Goal: Task Accomplishment & Management: Use online tool/utility

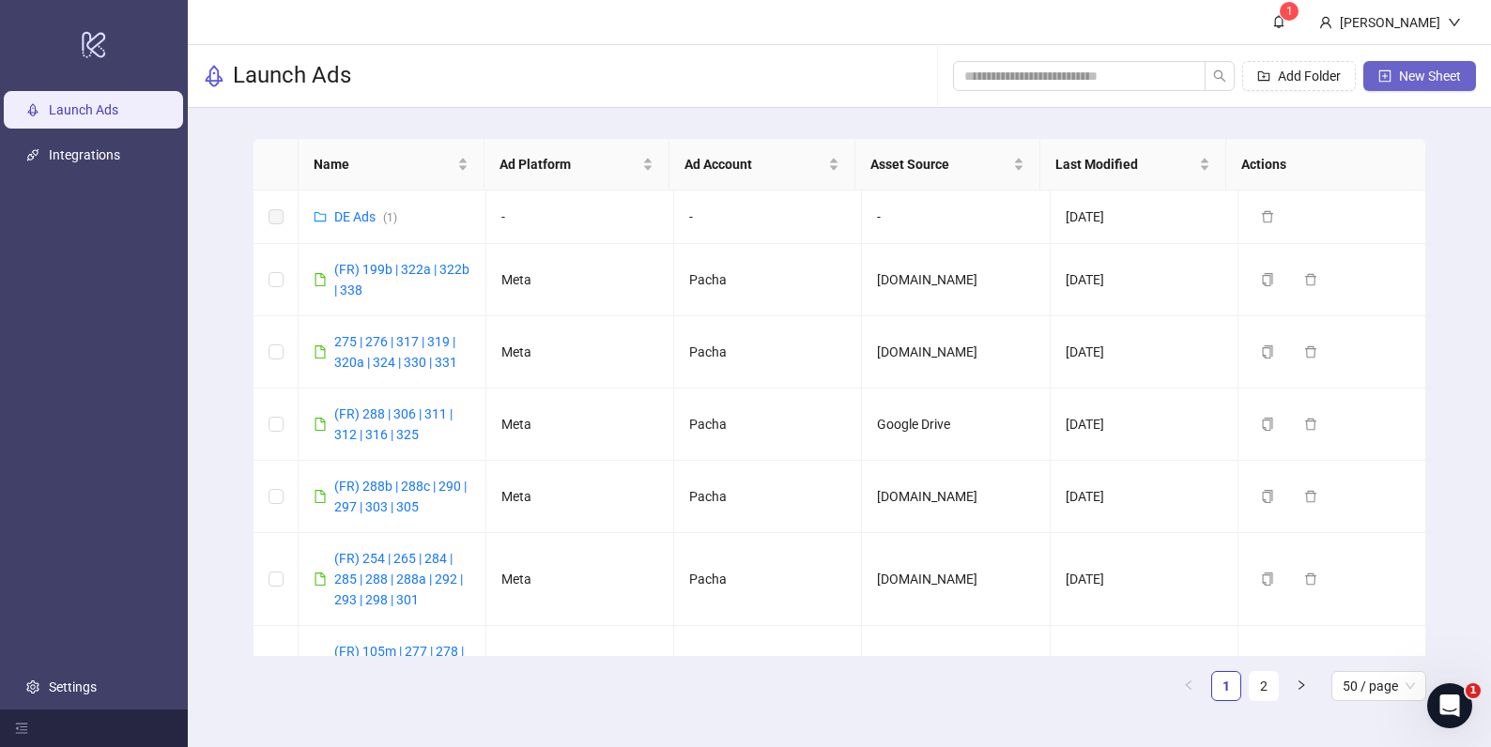
click at [1410, 82] on span "New Sheet" at bounding box center [1430, 76] width 62 height 15
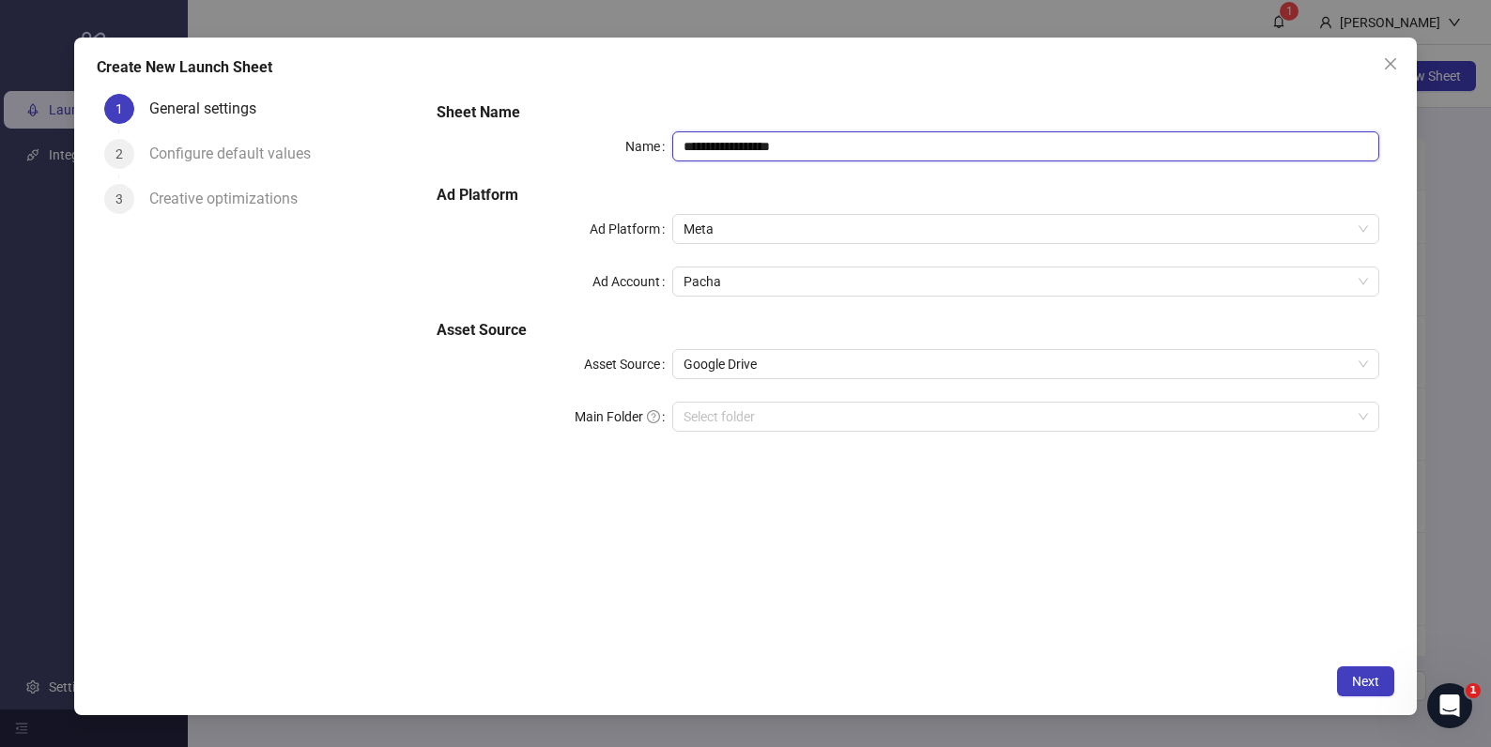
click at [881, 152] on input "**********" at bounding box center [1025, 146] width 707 height 30
drag, startPoint x: 807, startPoint y: 367, endPoint x: 800, endPoint y: 375, distance: 11.3
click at [807, 367] on span "Google Drive" at bounding box center [1025, 364] width 684 height 28
type input "**********"
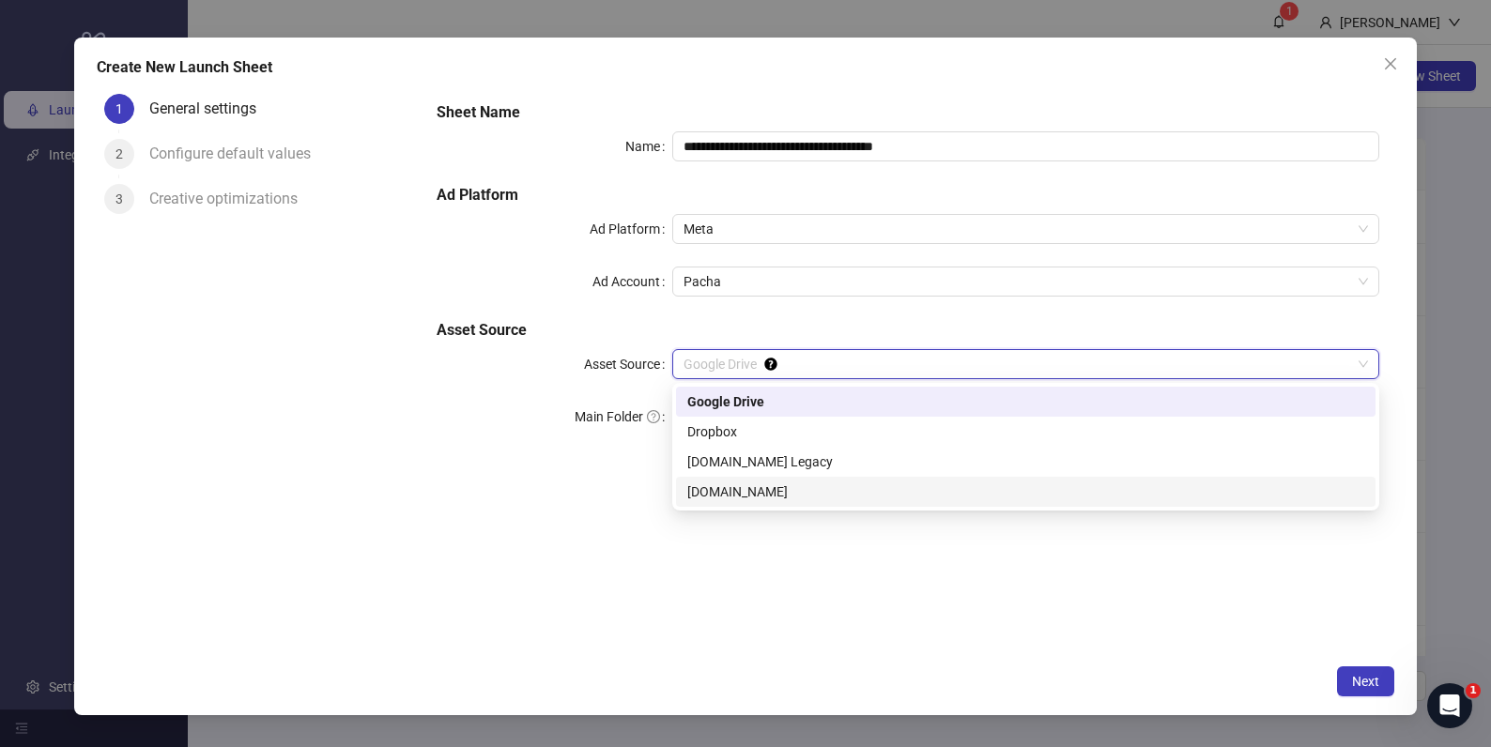
click at [773, 489] on div "[DOMAIN_NAME]" at bounding box center [1025, 492] width 677 height 21
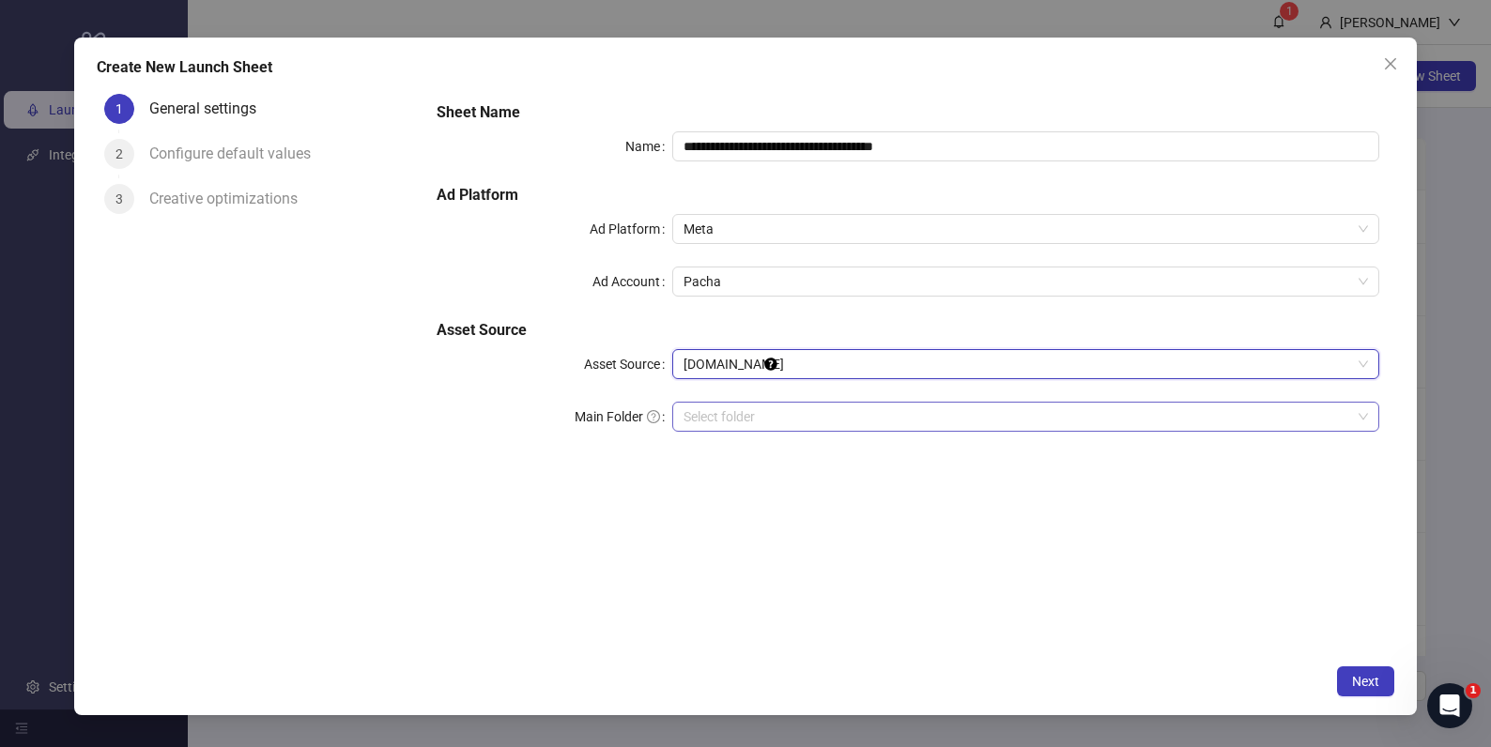
click at [815, 421] on input "search" at bounding box center [1016, 417] width 667 height 28
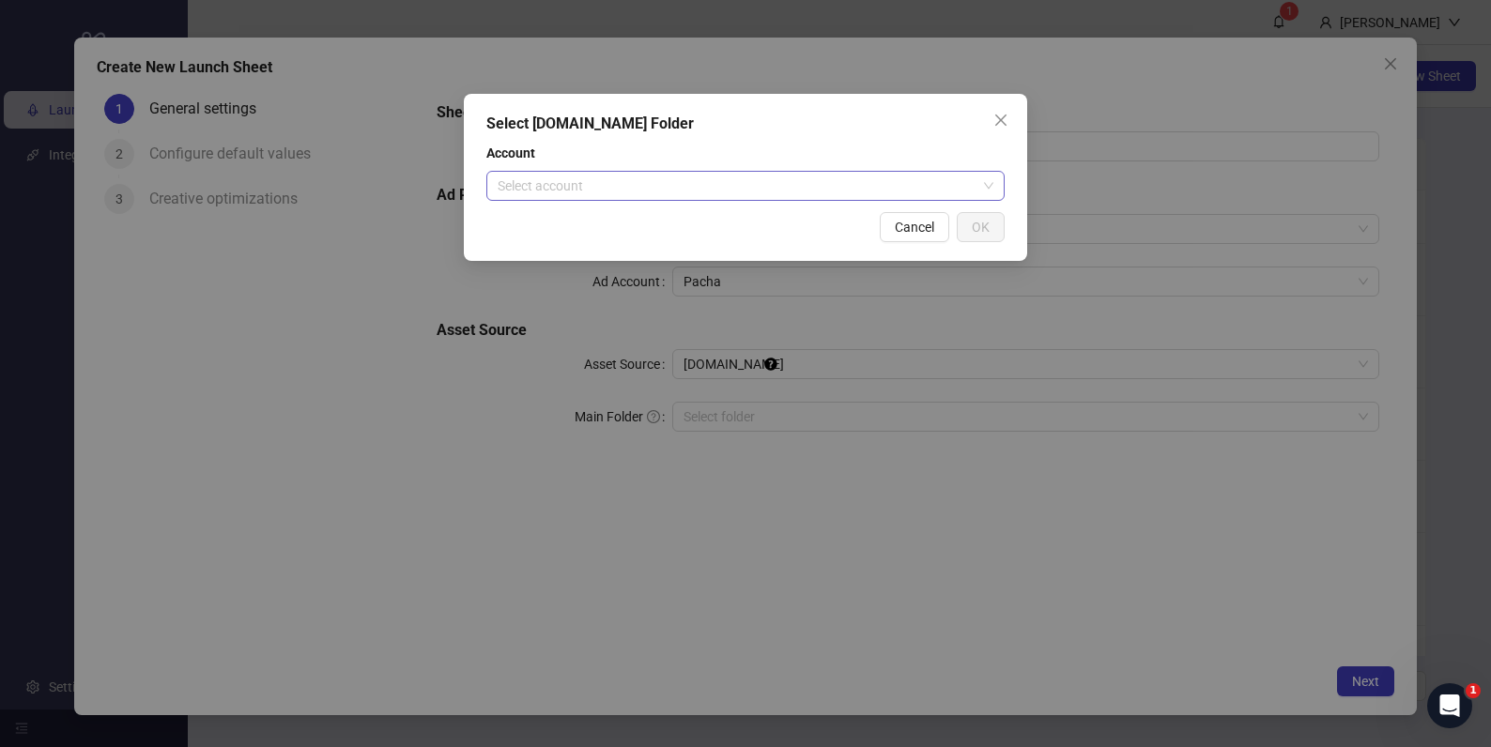
click at [730, 180] on input "search" at bounding box center [737, 186] width 479 height 28
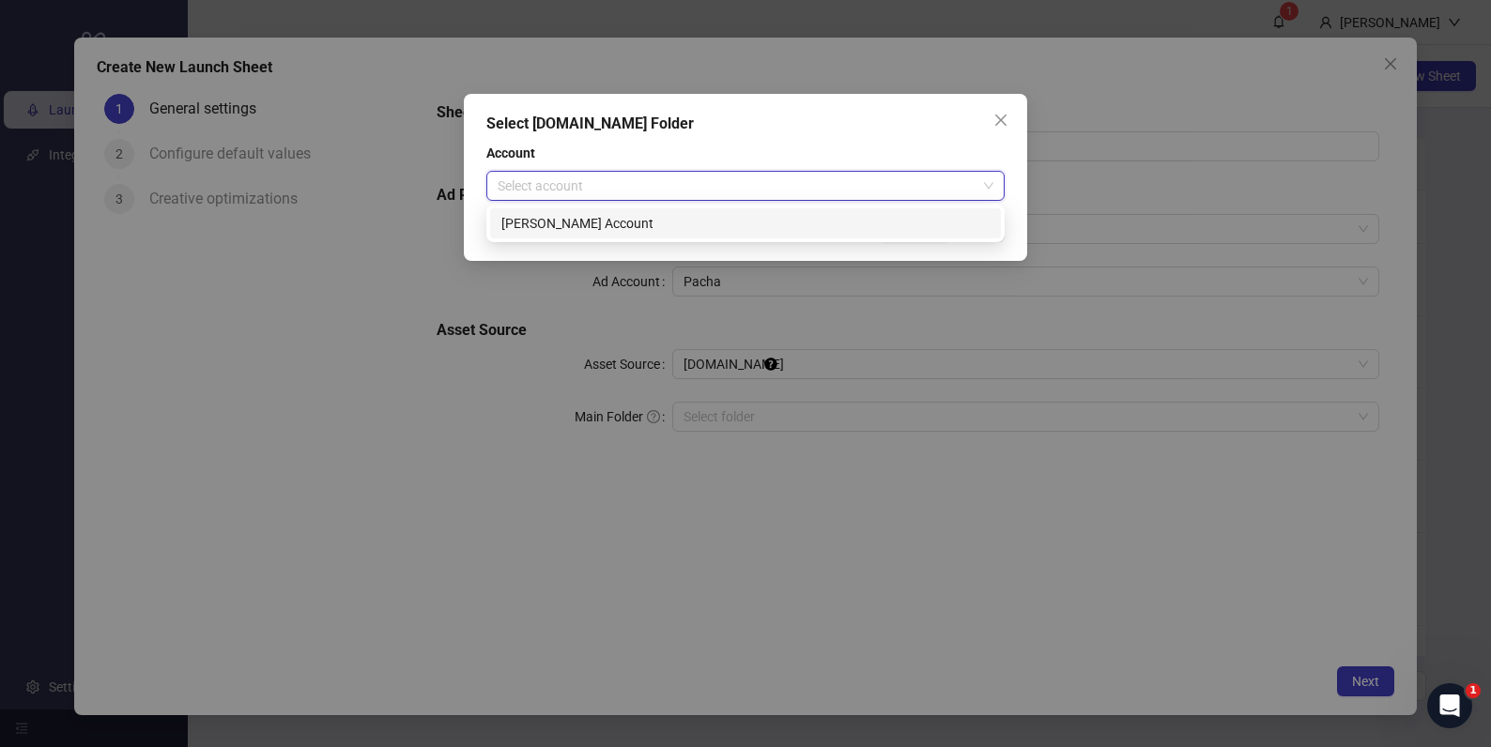
click at [660, 228] on div "[PERSON_NAME] Account" at bounding box center [745, 223] width 488 height 21
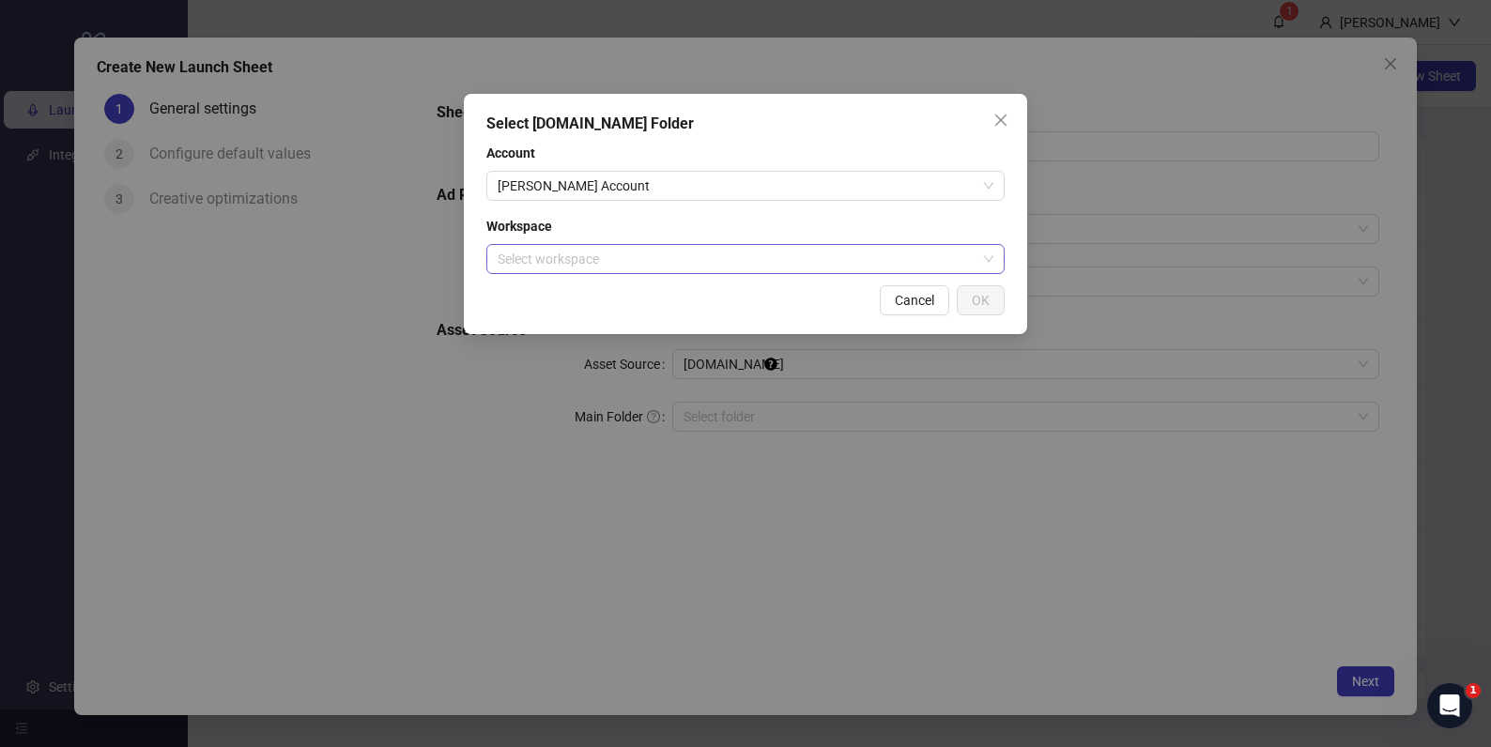
click at [794, 245] on div "Workspace Select workspace" at bounding box center [745, 245] width 518 height 58
click at [754, 254] on input "search" at bounding box center [737, 259] width 479 height 28
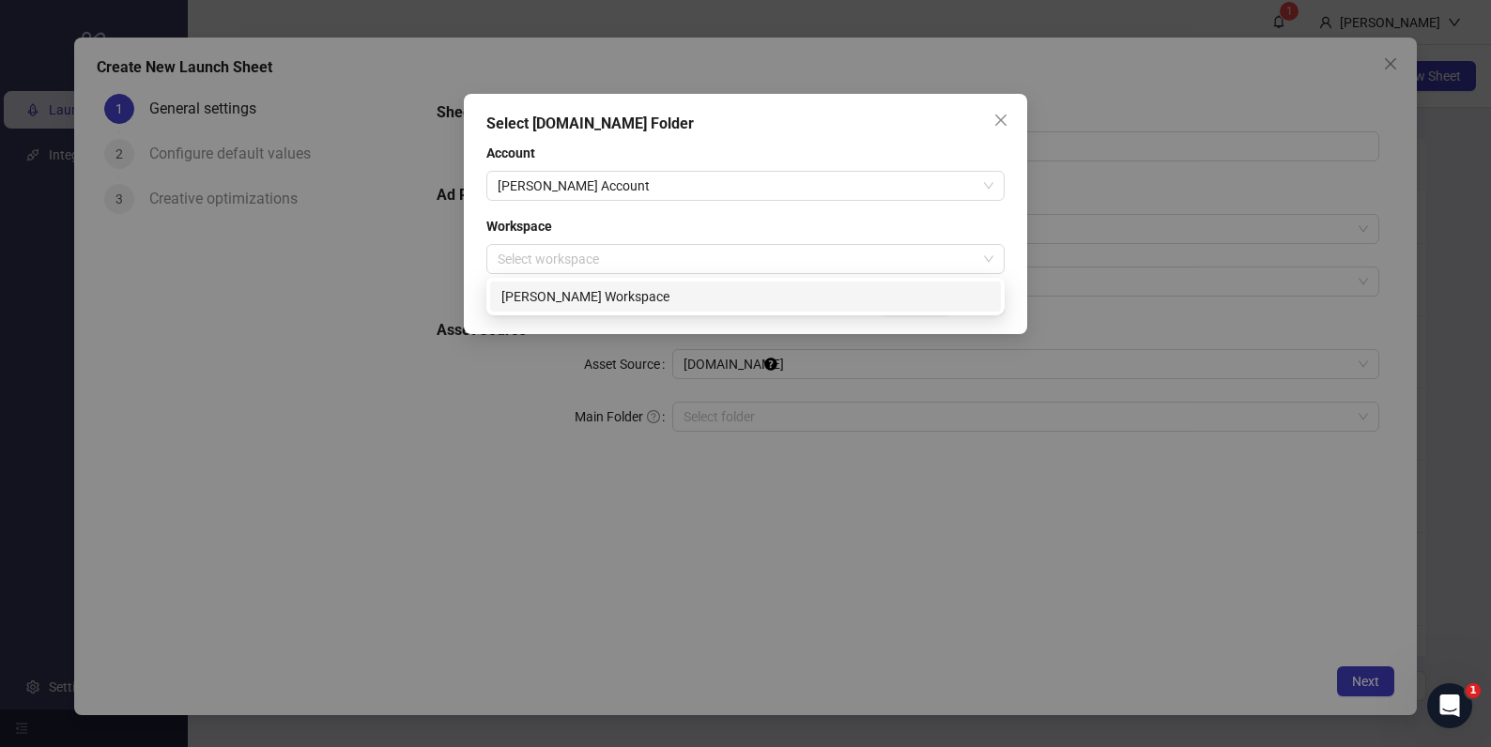
click at [627, 301] on div "[PERSON_NAME] Workspace" at bounding box center [745, 296] width 488 height 21
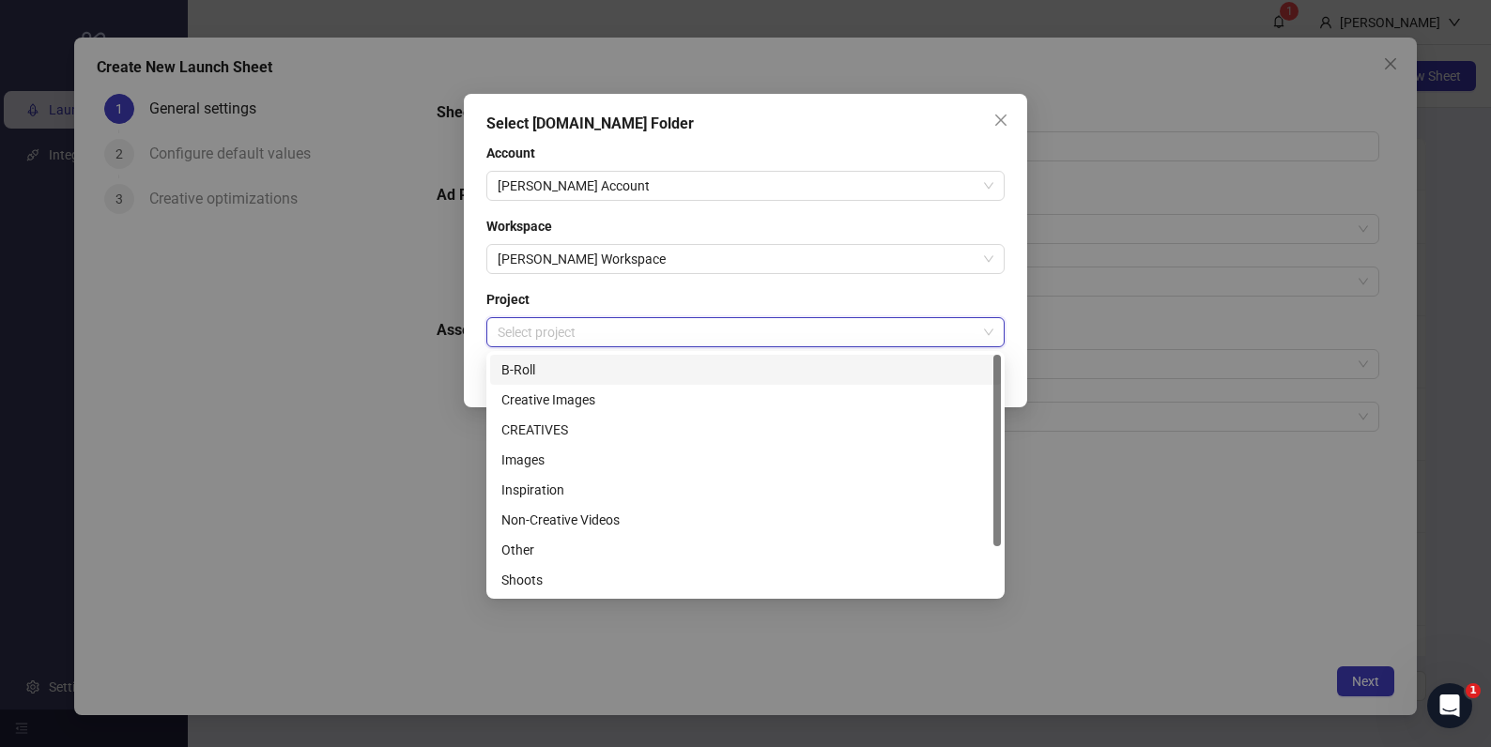
click at [913, 335] on input "search" at bounding box center [737, 332] width 479 height 28
click at [603, 425] on div "CREATIVES" at bounding box center [745, 430] width 488 height 21
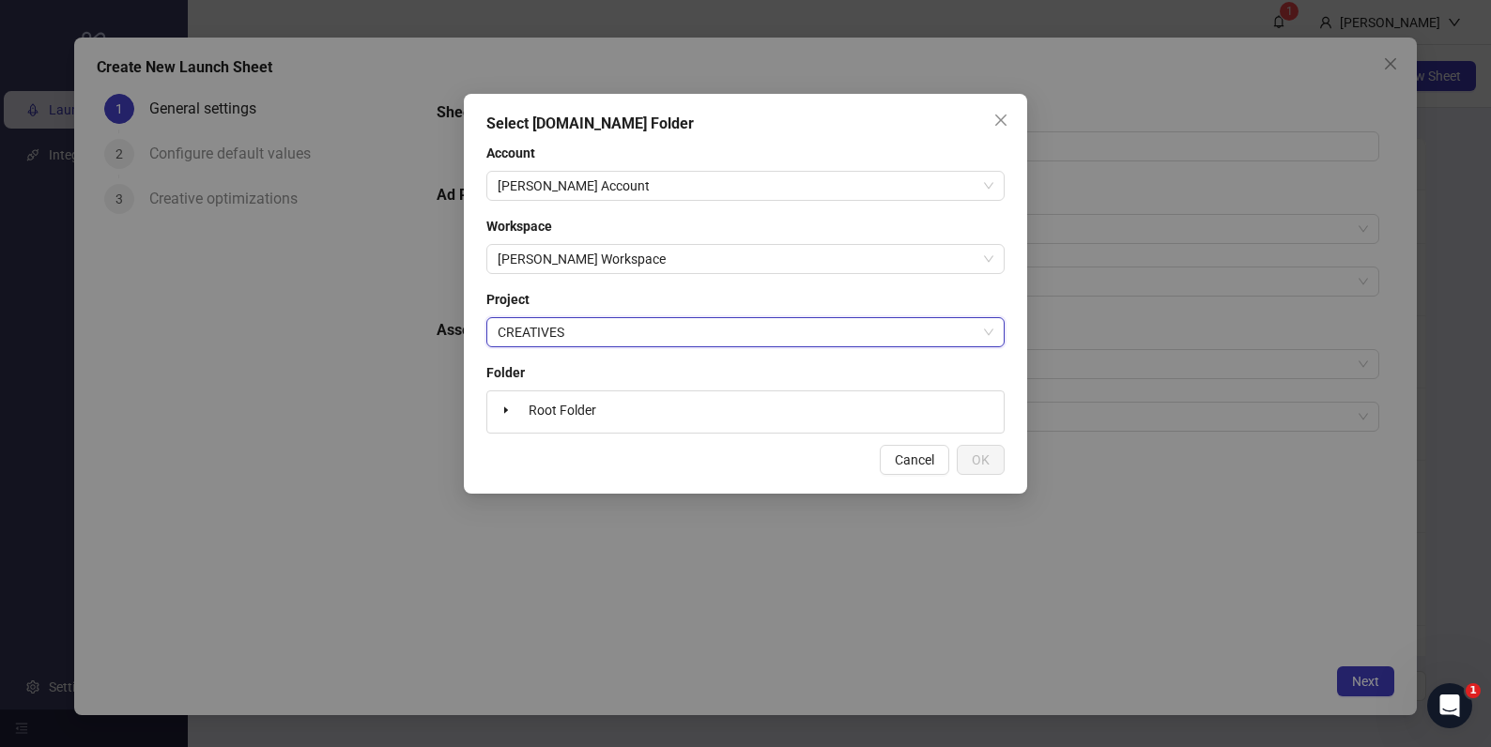
click at [806, 415] on div "Root Folder" at bounding box center [745, 412] width 501 height 26
click at [548, 405] on span "Root Folder" at bounding box center [563, 410] width 68 height 15
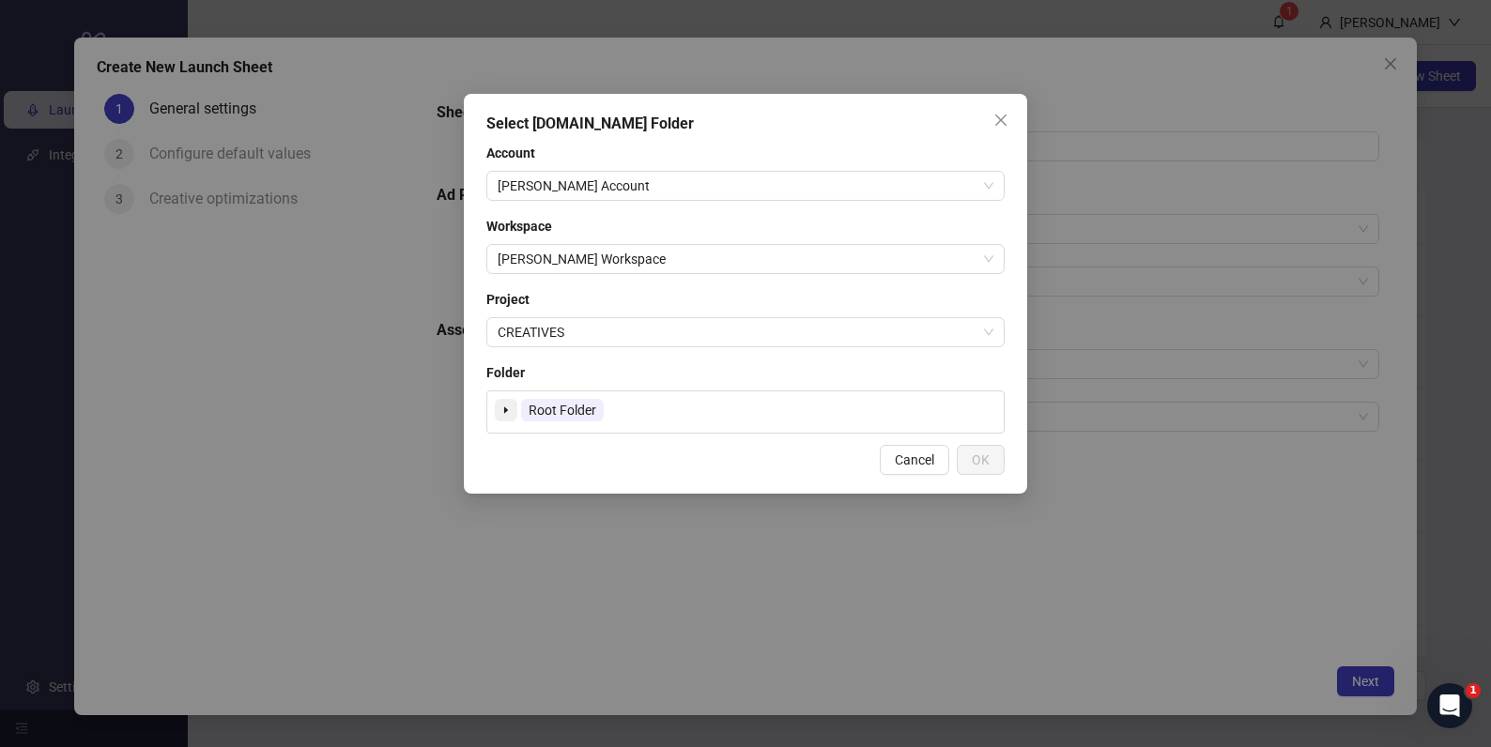
click at [503, 411] on icon "caret-down" at bounding box center [505, 410] width 9 height 9
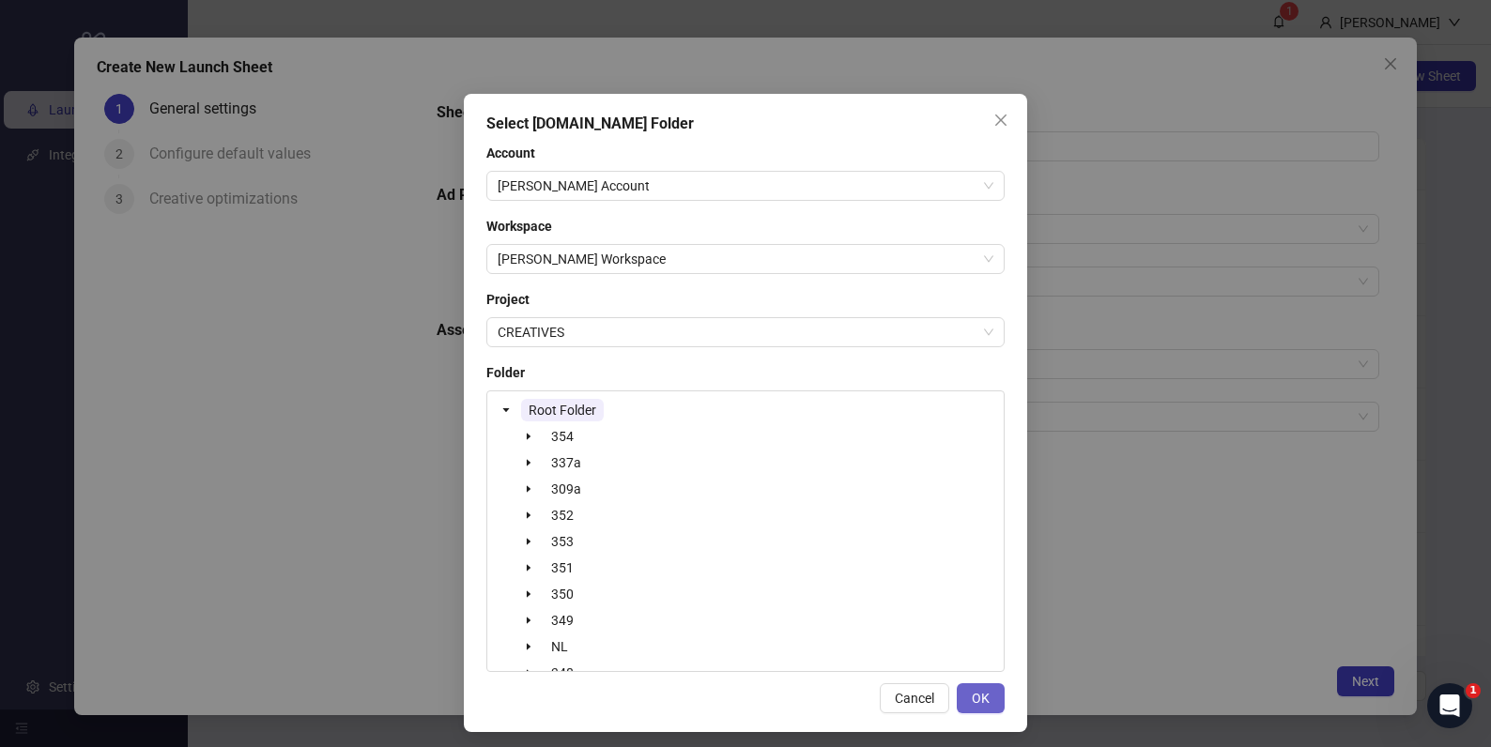
click at [988, 703] on button "OK" at bounding box center [981, 698] width 48 height 30
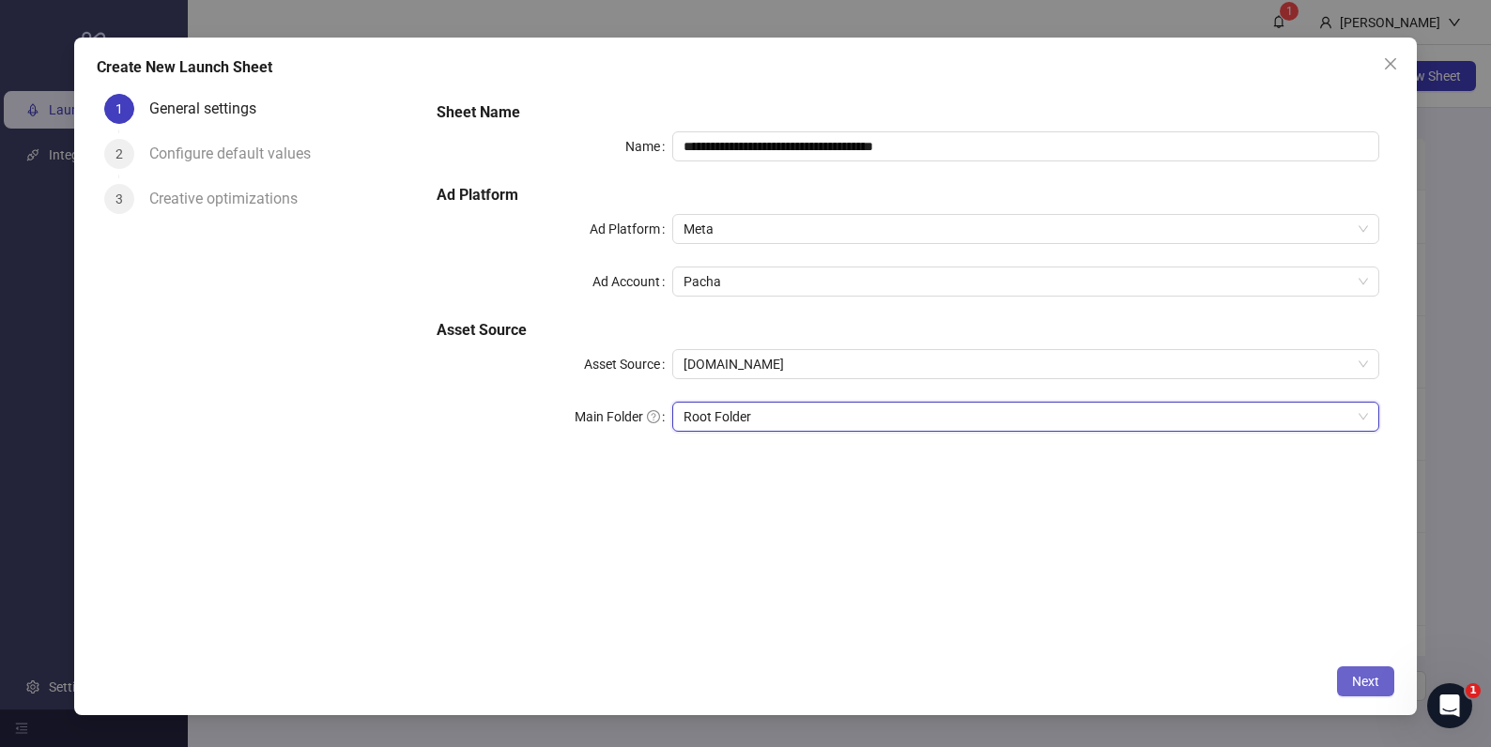
click at [1343, 672] on button "Next" at bounding box center [1365, 682] width 57 height 30
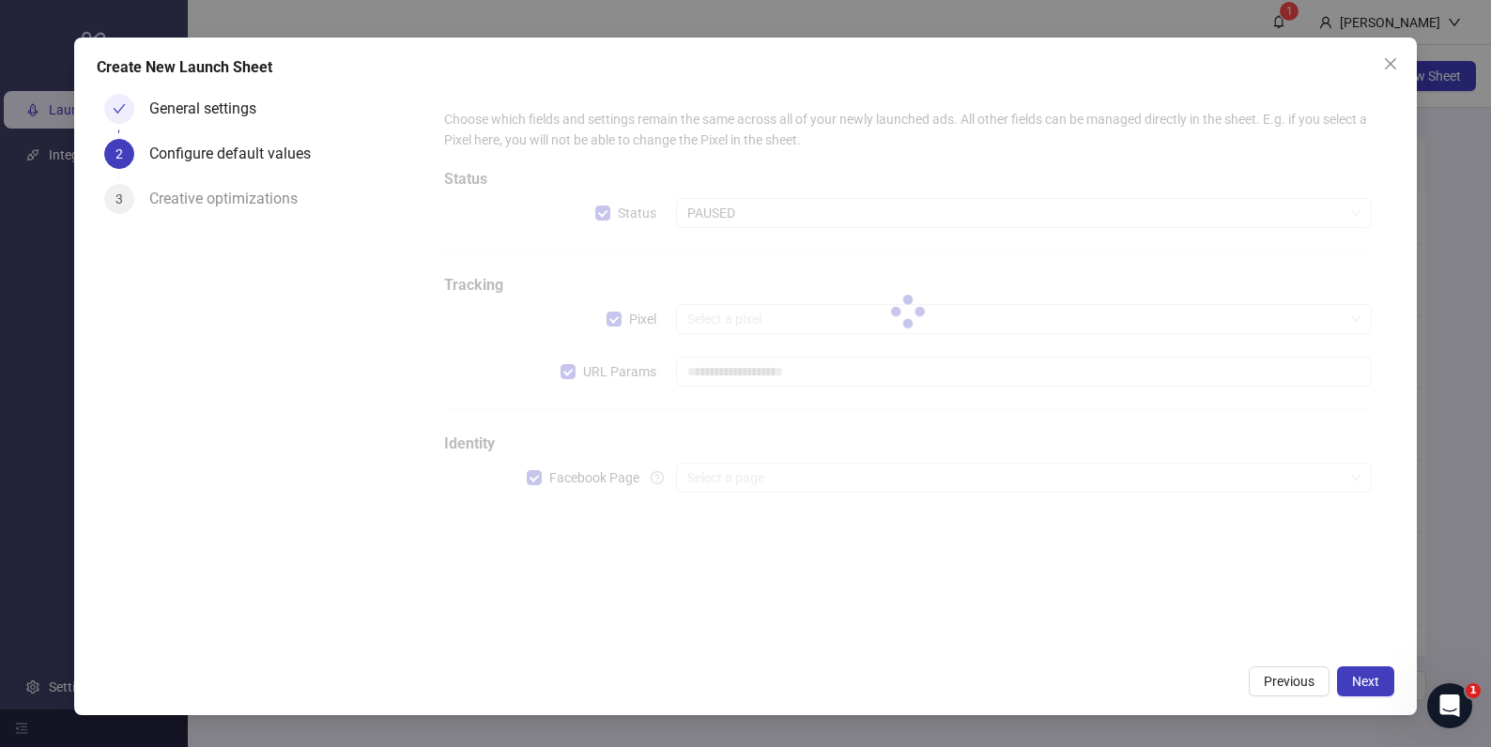
type input "**********"
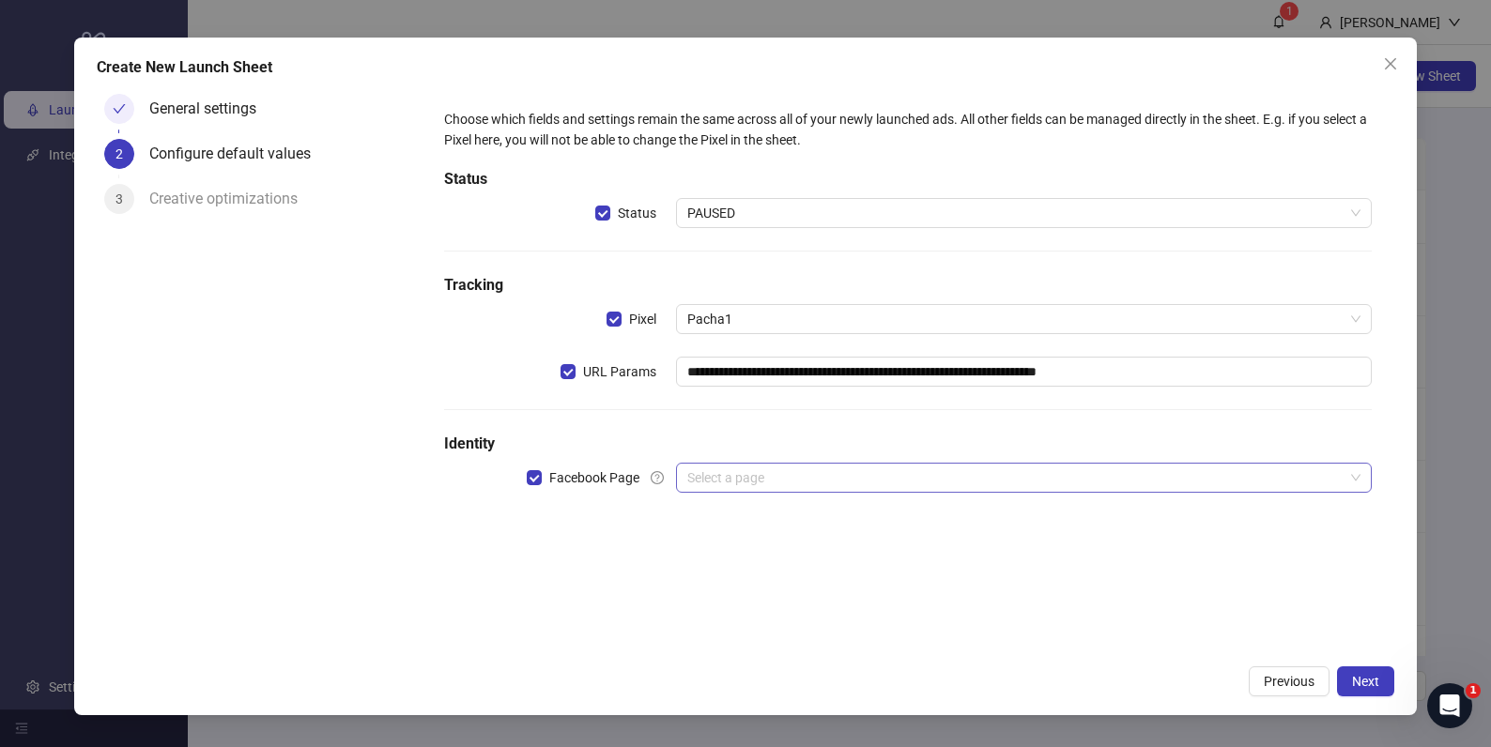
click at [874, 483] on input "search" at bounding box center [1015, 478] width 656 height 28
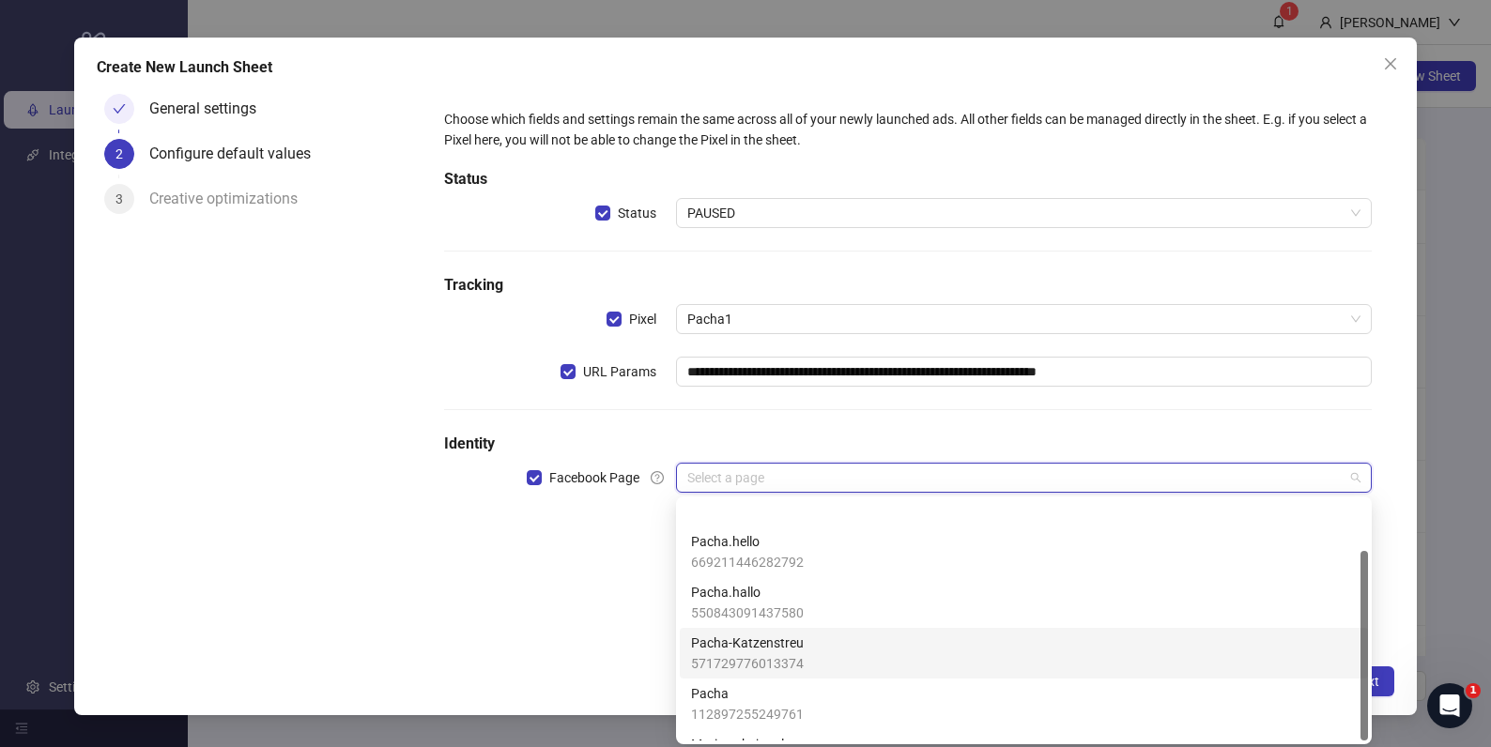
scroll to position [64, 0]
click at [823, 661] on div "Pacha 112897255249761" at bounding box center [1024, 664] width 666 height 41
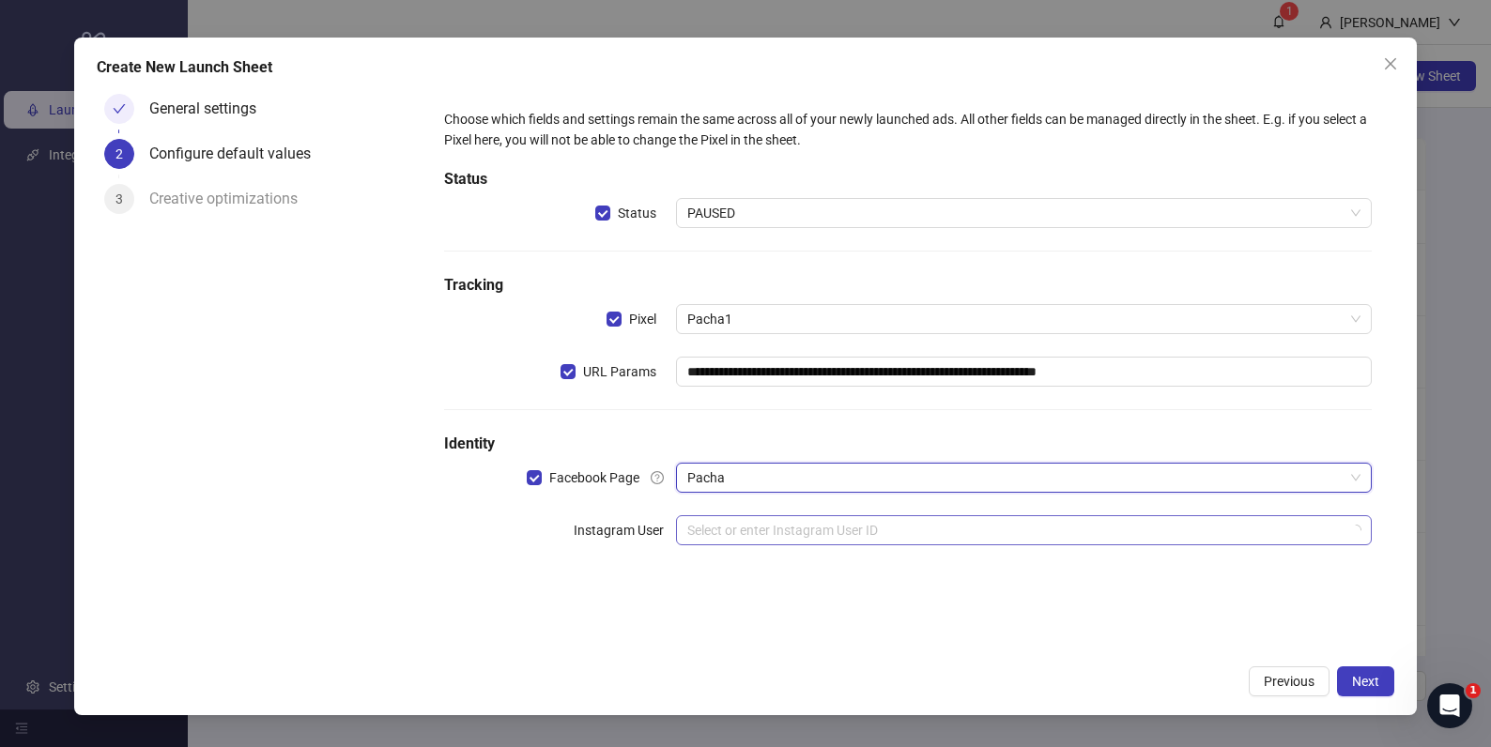
click at [813, 543] on input "search" at bounding box center [1015, 530] width 656 height 28
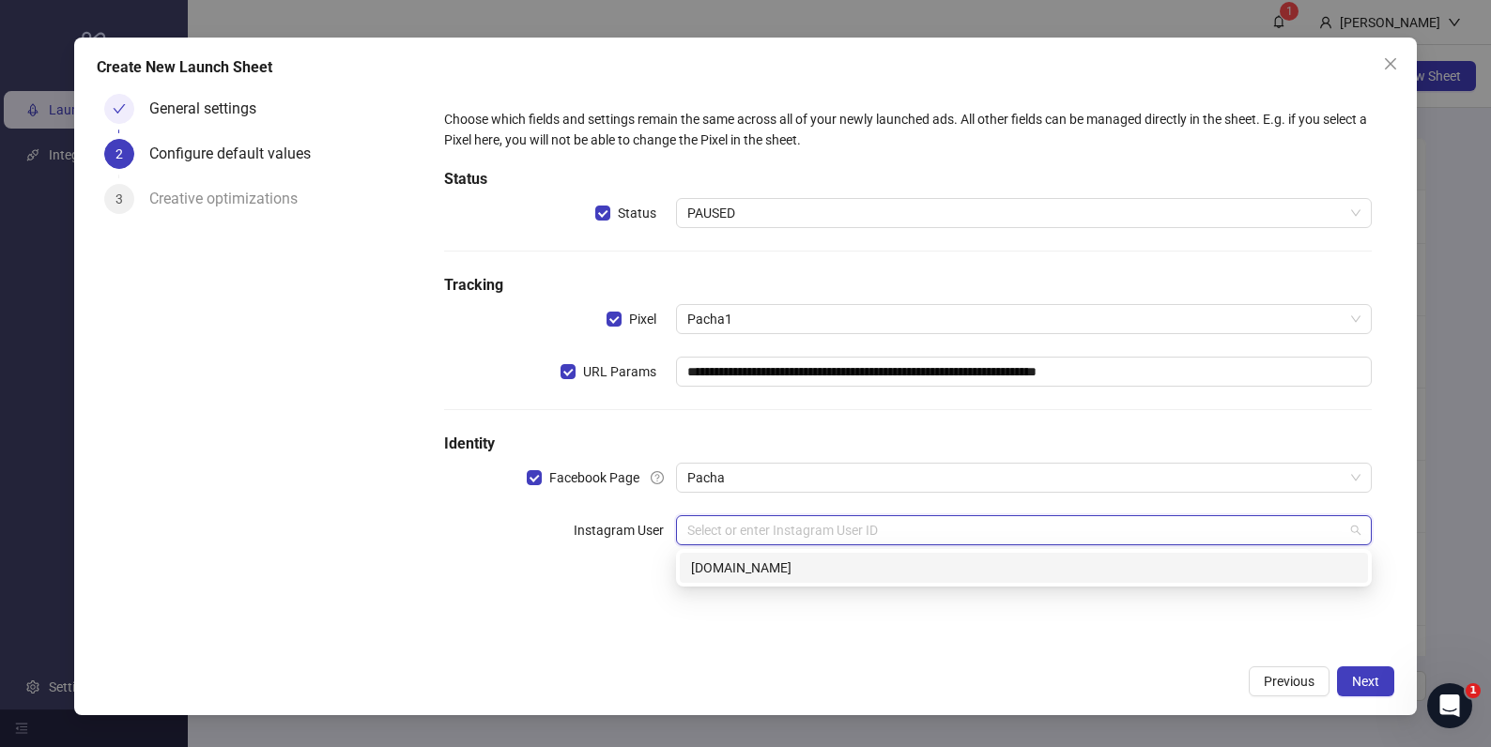
click at [794, 565] on div "[DOMAIN_NAME]" at bounding box center [1024, 568] width 666 height 21
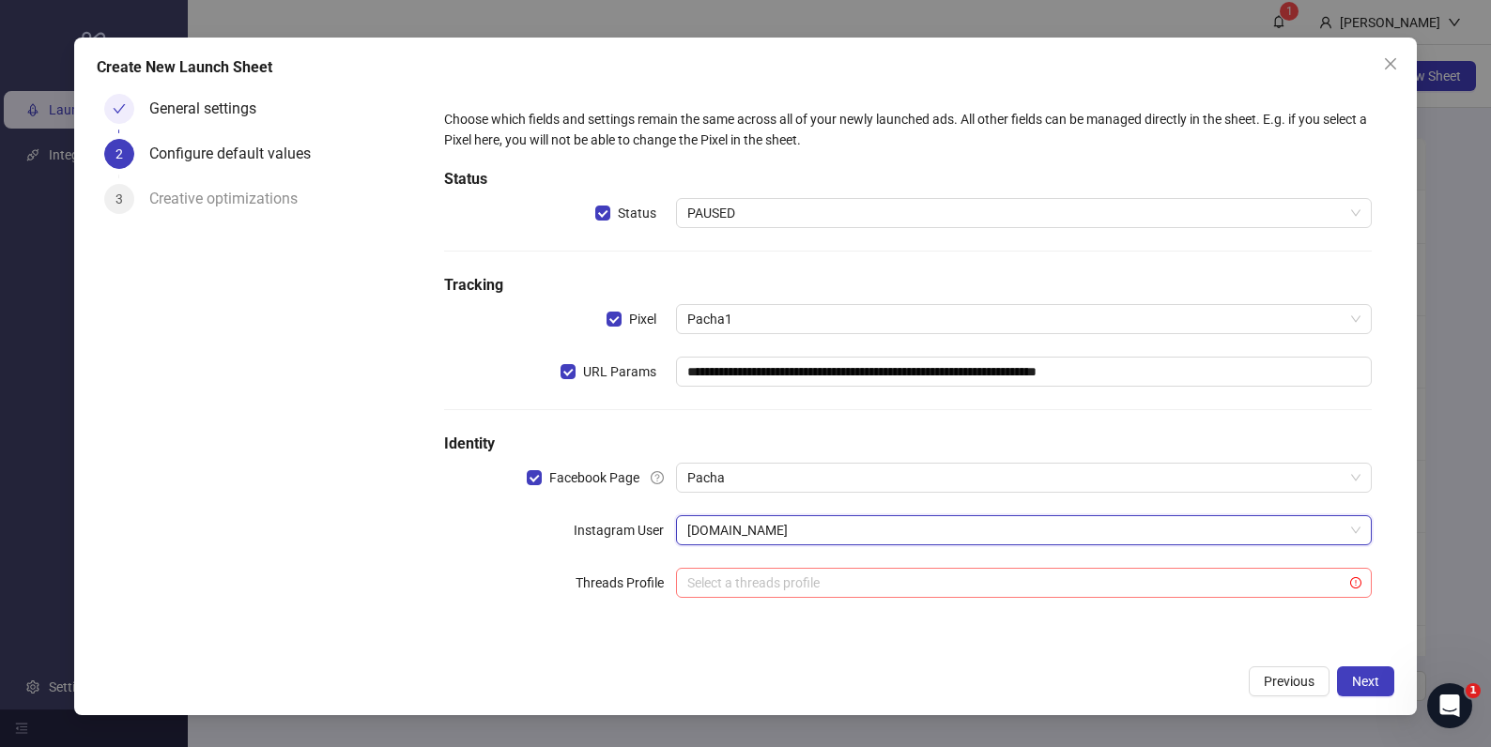
click at [808, 586] on input "search" at bounding box center [1015, 583] width 656 height 28
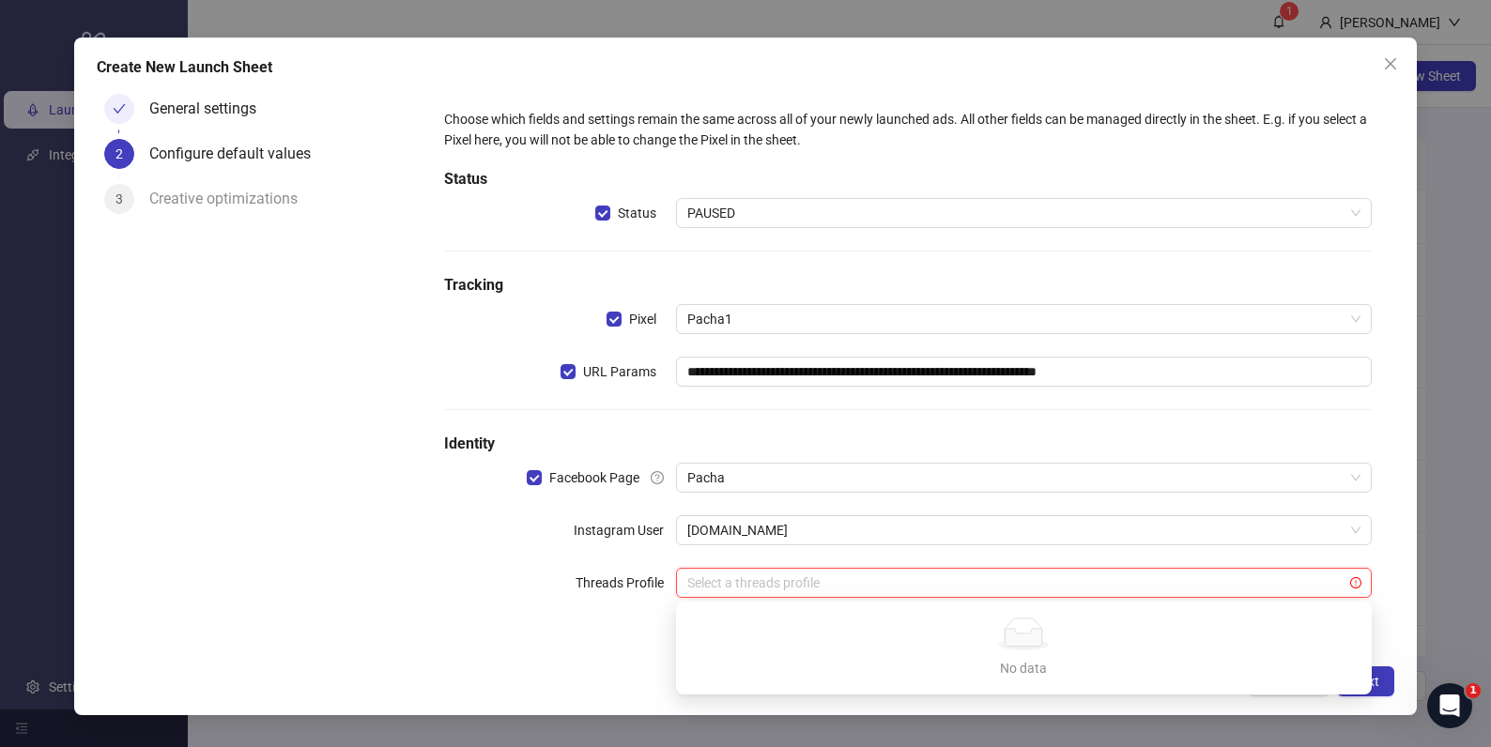
click at [303, 545] on div "General settings 2 Configure default values 3 Creative optimizations" at bounding box center [259, 370] width 324 height 569
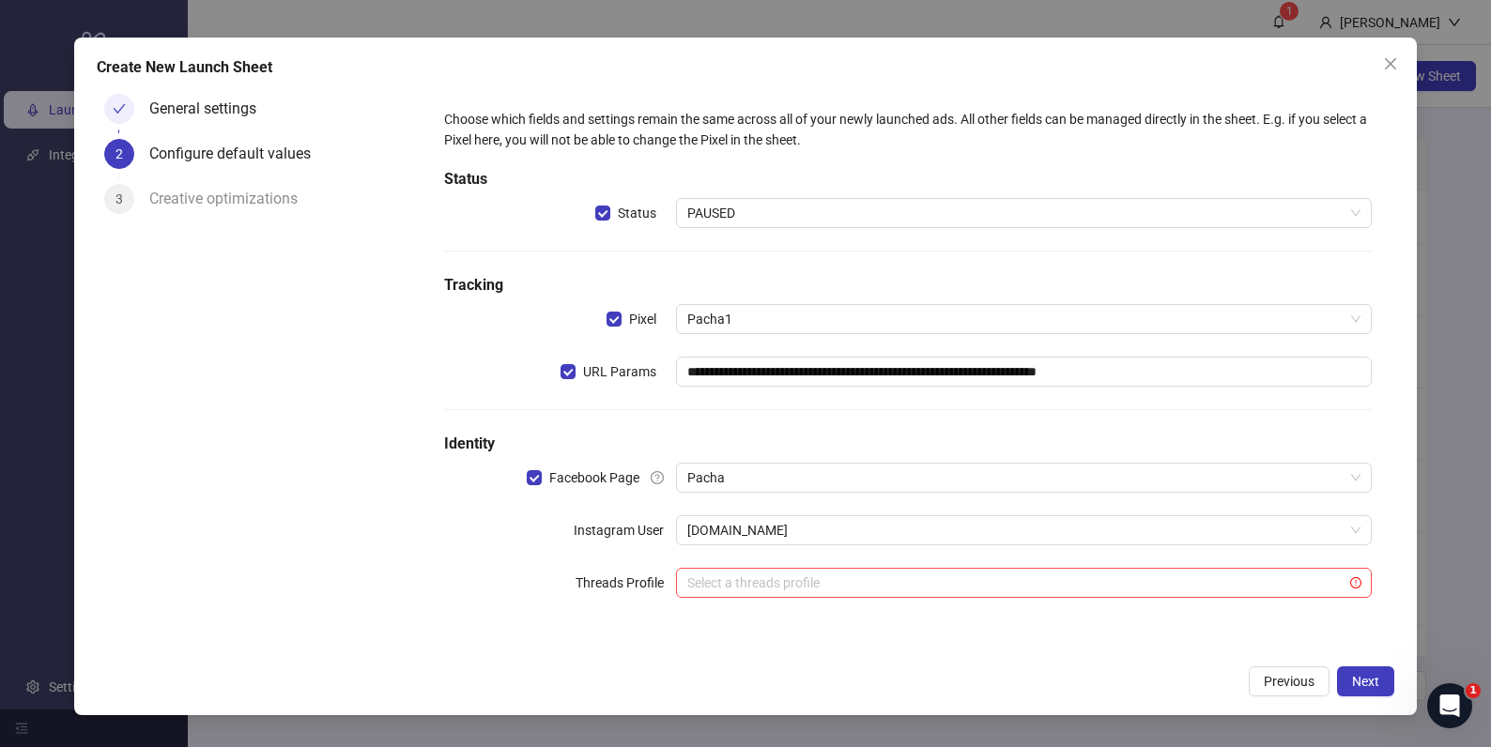
click at [1371, 643] on div "**********" at bounding box center [907, 370] width 973 height 569
click at [1361, 686] on span "Next" at bounding box center [1365, 681] width 27 height 15
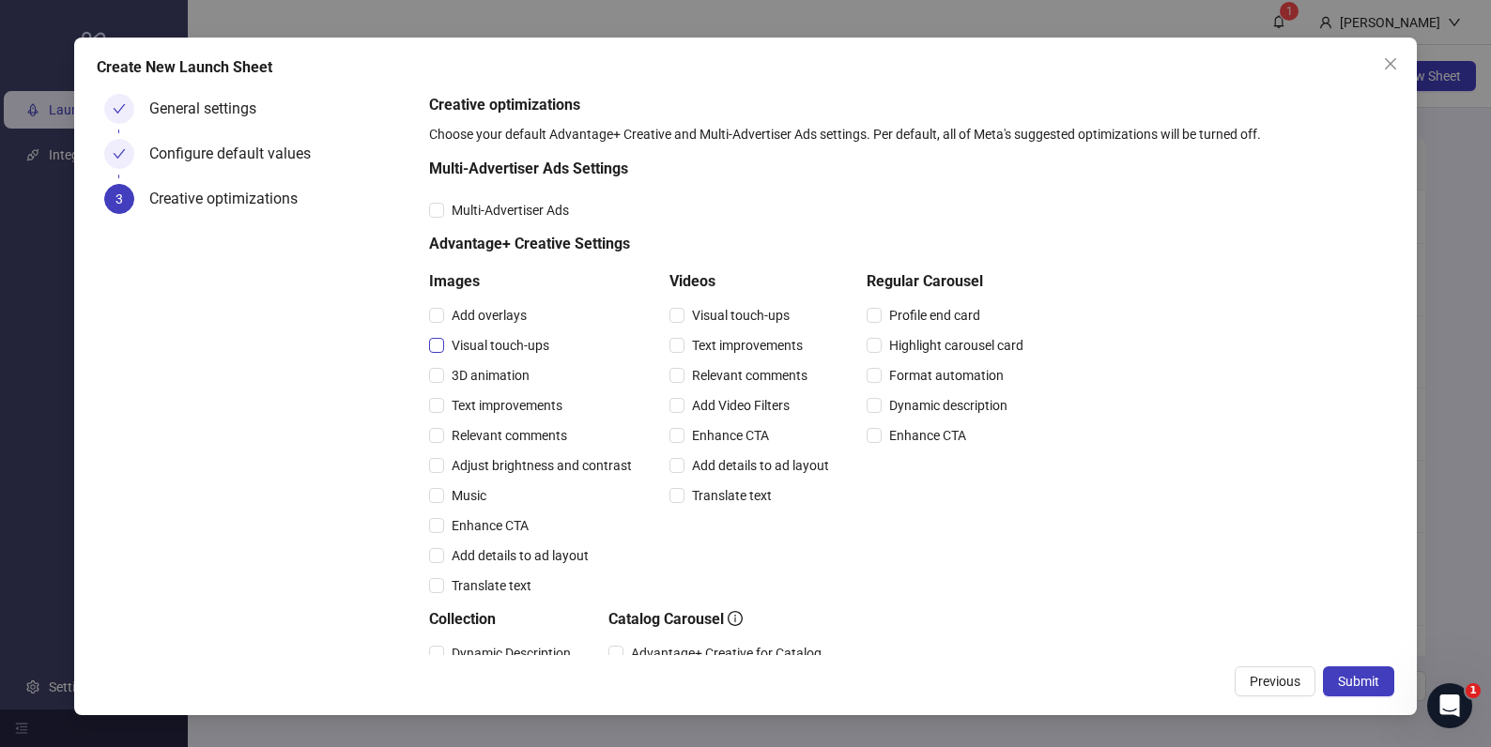
click at [469, 337] on span "Visual touch-ups" at bounding box center [500, 345] width 113 height 21
drag, startPoint x: 487, startPoint y: 439, endPoint x: 609, endPoint y: 431, distance: 122.3
click at [487, 438] on span "Relevant comments" at bounding box center [509, 435] width 130 height 21
click at [725, 319] on span "Visual touch-ups" at bounding box center [740, 315] width 113 height 21
click at [742, 375] on span "Relevant comments" at bounding box center [749, 375] width 130 height 21
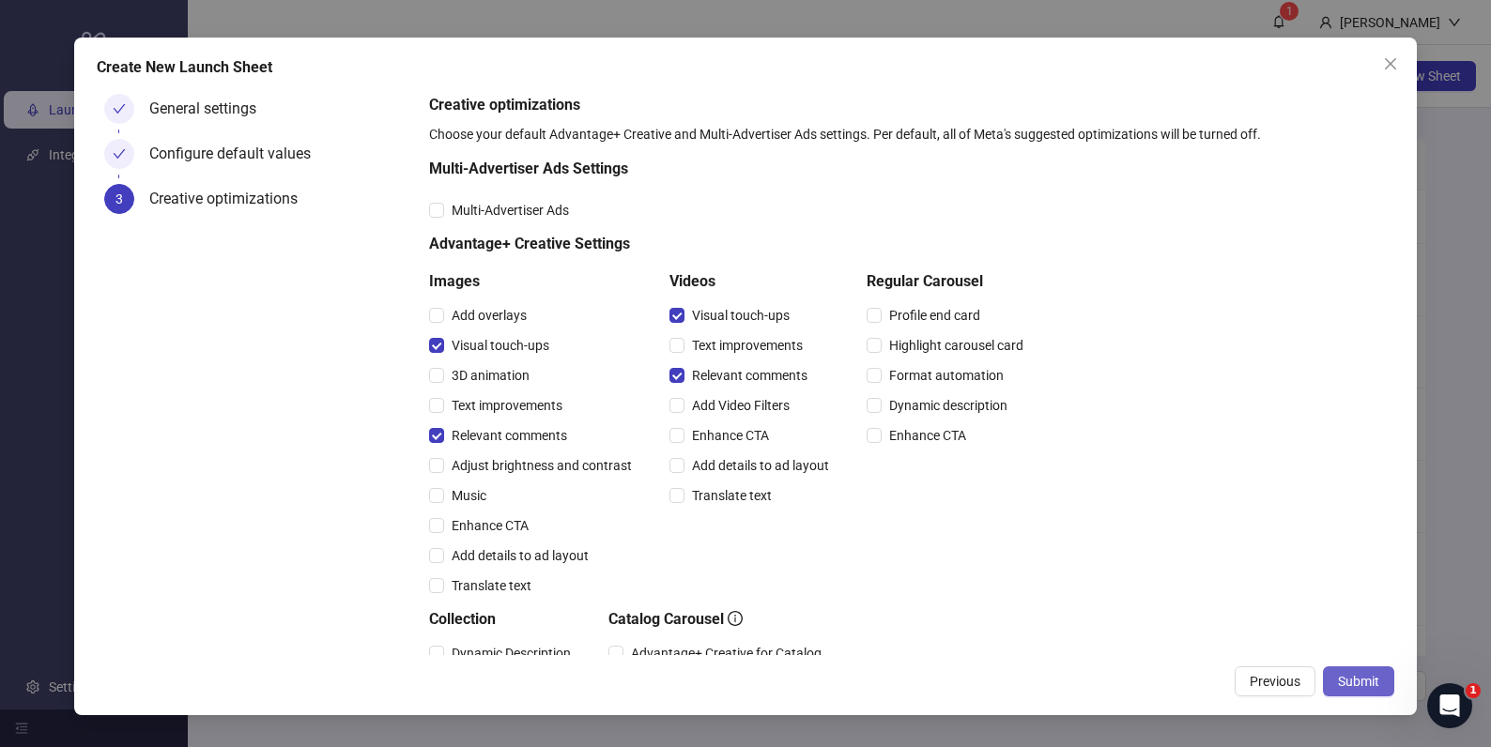
click at [1357, 684] on span "Submit" at bounding box center [1358, 681] width 41 height 15
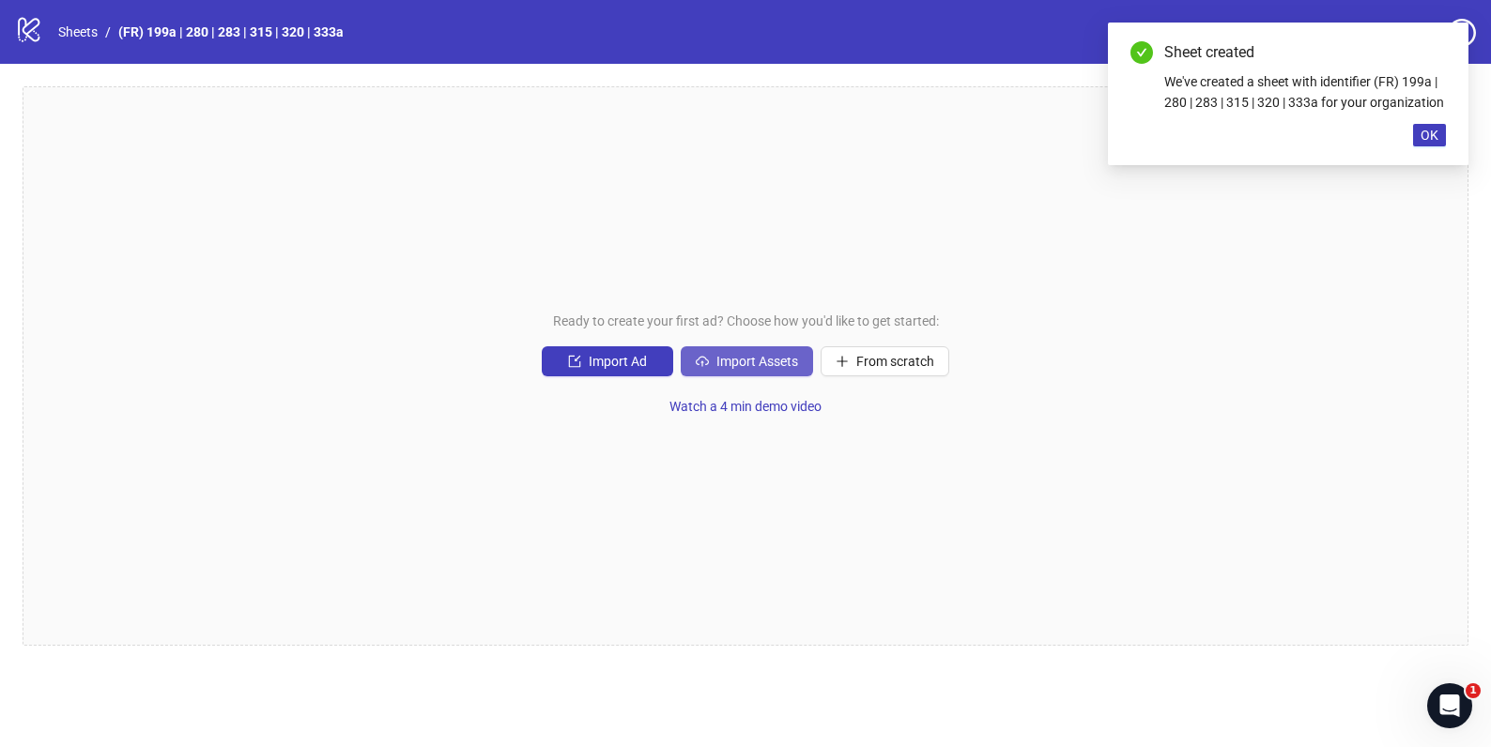
click at [753, 360] on span "Import Assets" at bounding box center [757, 361] width 82 height 15
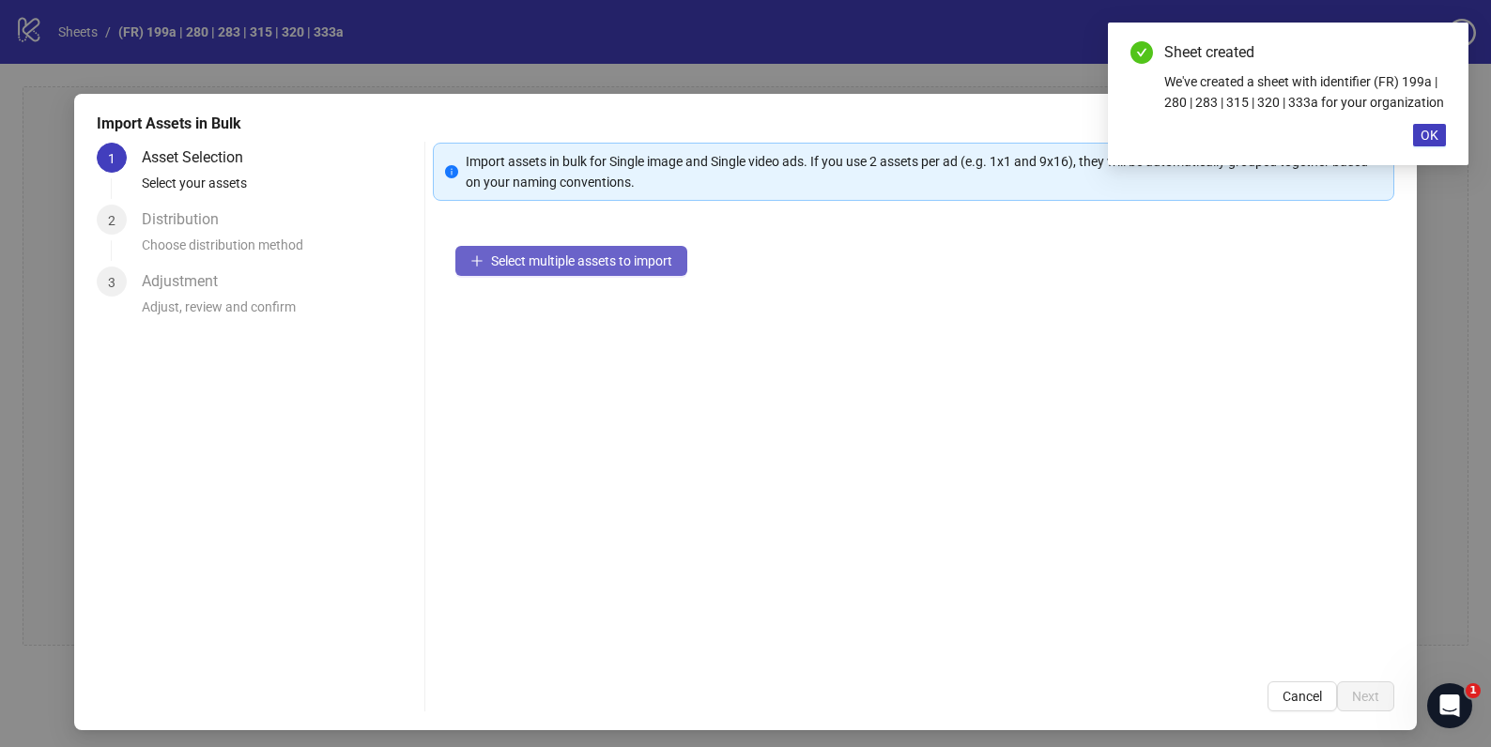
click at [608, 269] on button "Select multiple assets to import" at bounding box center [571, 261] width 232 height 30
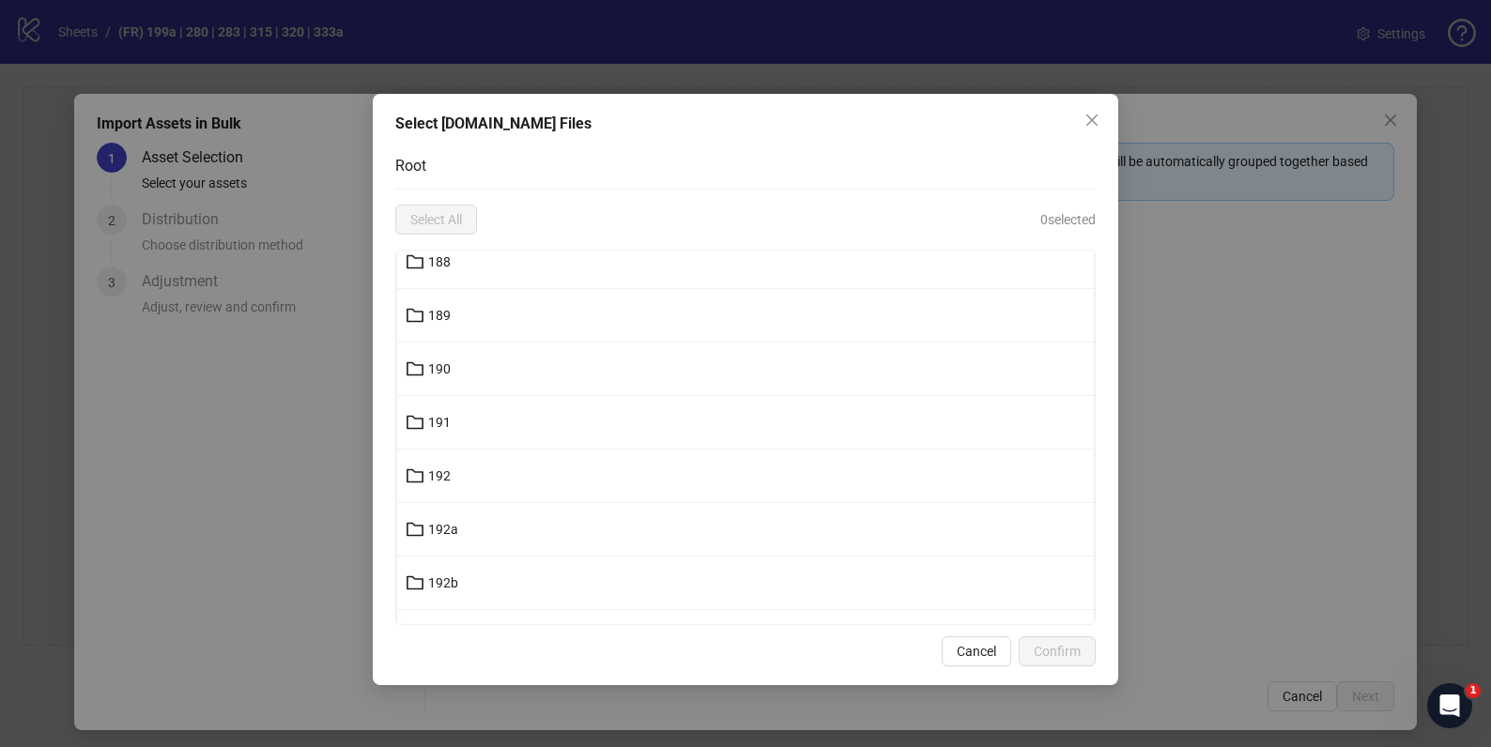
scroll to position [12943, 0]
click at [468, 392] on button "199a" at bounding box center [745, 390] width 697 height 30
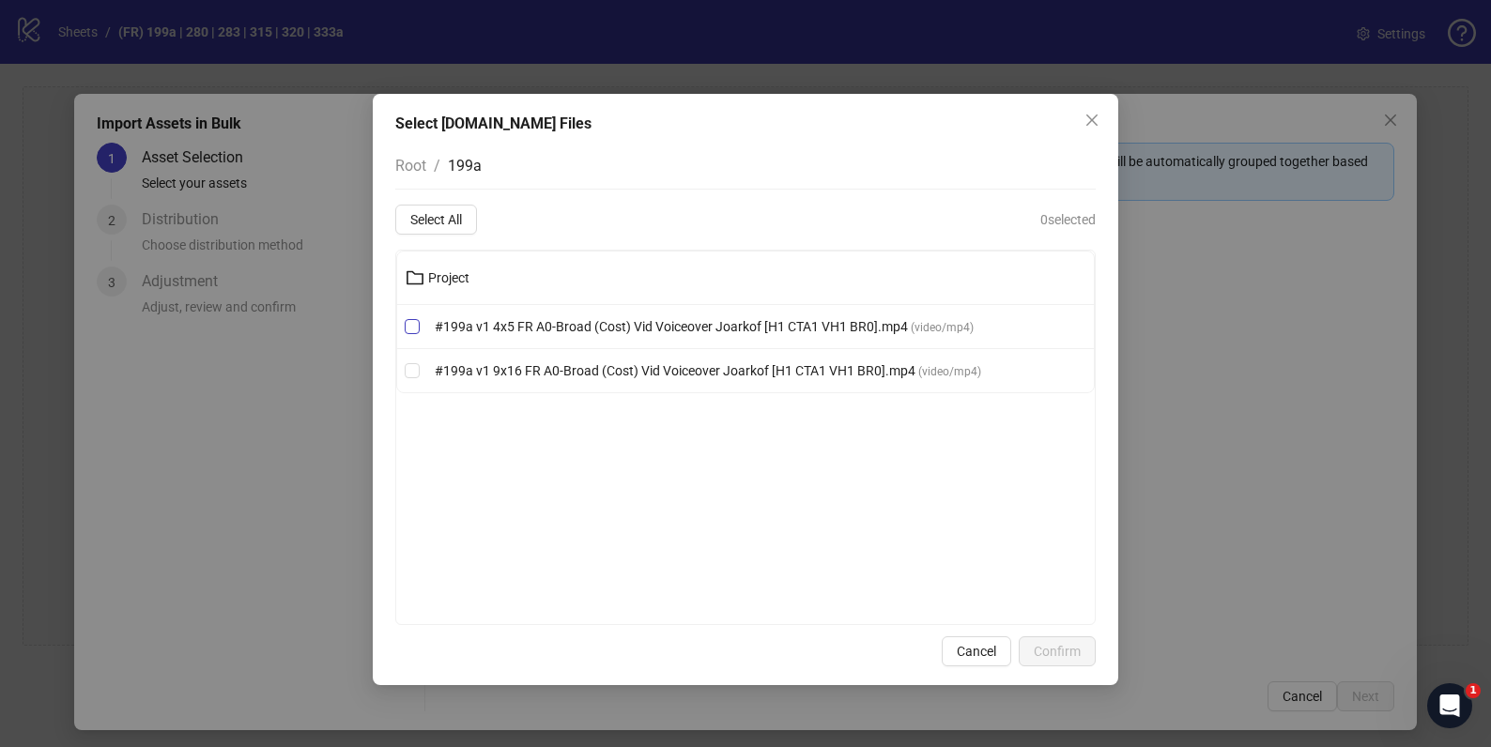
click at [421, 330] on label "#199a v1 4x5 FR A0-Broad (Cost) Vid Voiceover Joarkof [H1 CTA1 VH1 BR0].mp4 ( v…" at bounding box center [745, 326] width 697 height 21
click at [419, 361] on label "#199a v1 9x16 FR A0-Broad (Cost) Vid Voiceover Joarkof [H1 CTA1 VH1 BR0].mp4 ( …" at bounding box center [745, 370] width 697 height 21
click at [1069, 651] on span "Confirm" at bounding box center [1057, 651] width 47 height 15
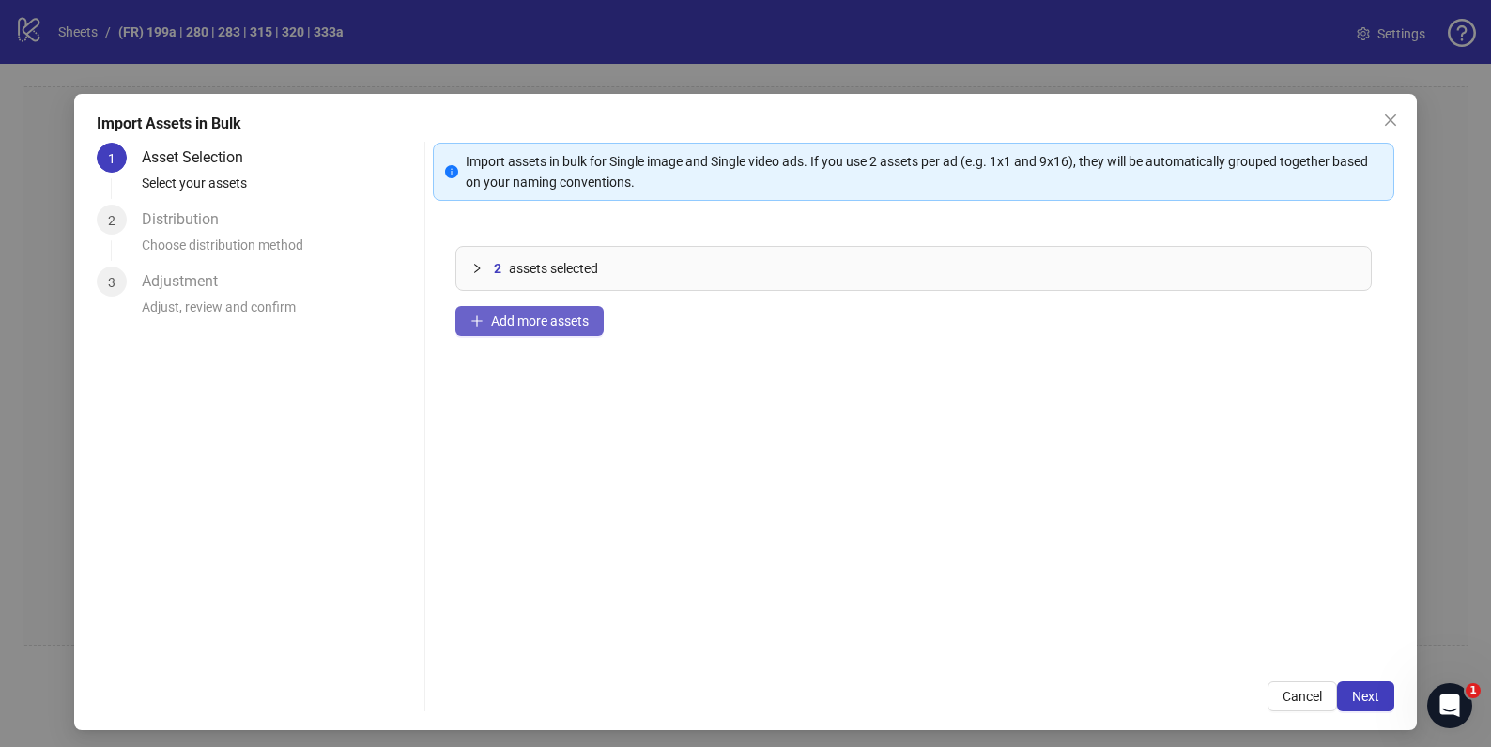
click at [566, 319] on span "Add more assets" at bounding box center [540, 321] width 98 height 15
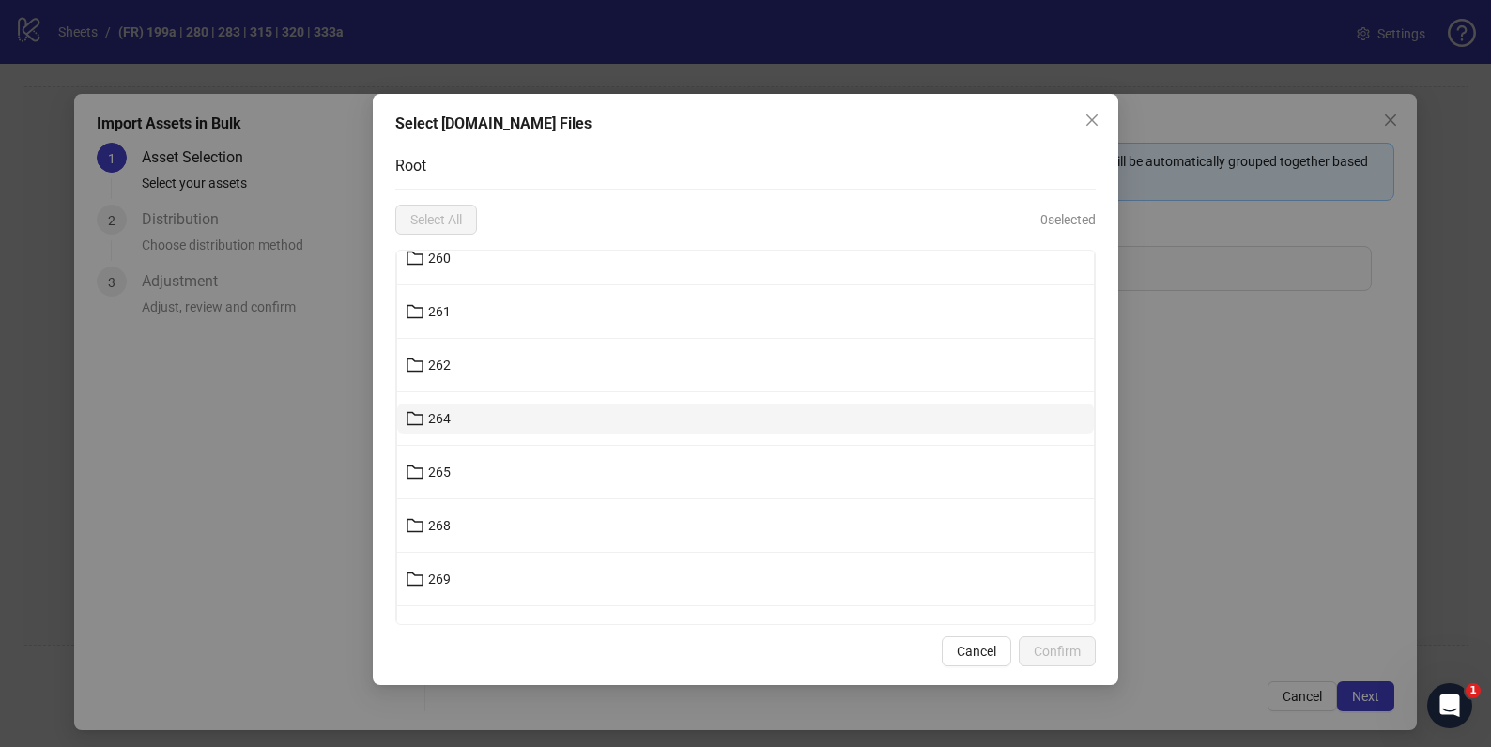
scroll to position [16386, 0]
click at [455, 428] on button "280" at bounding box center [745, 426] width 697 height 30
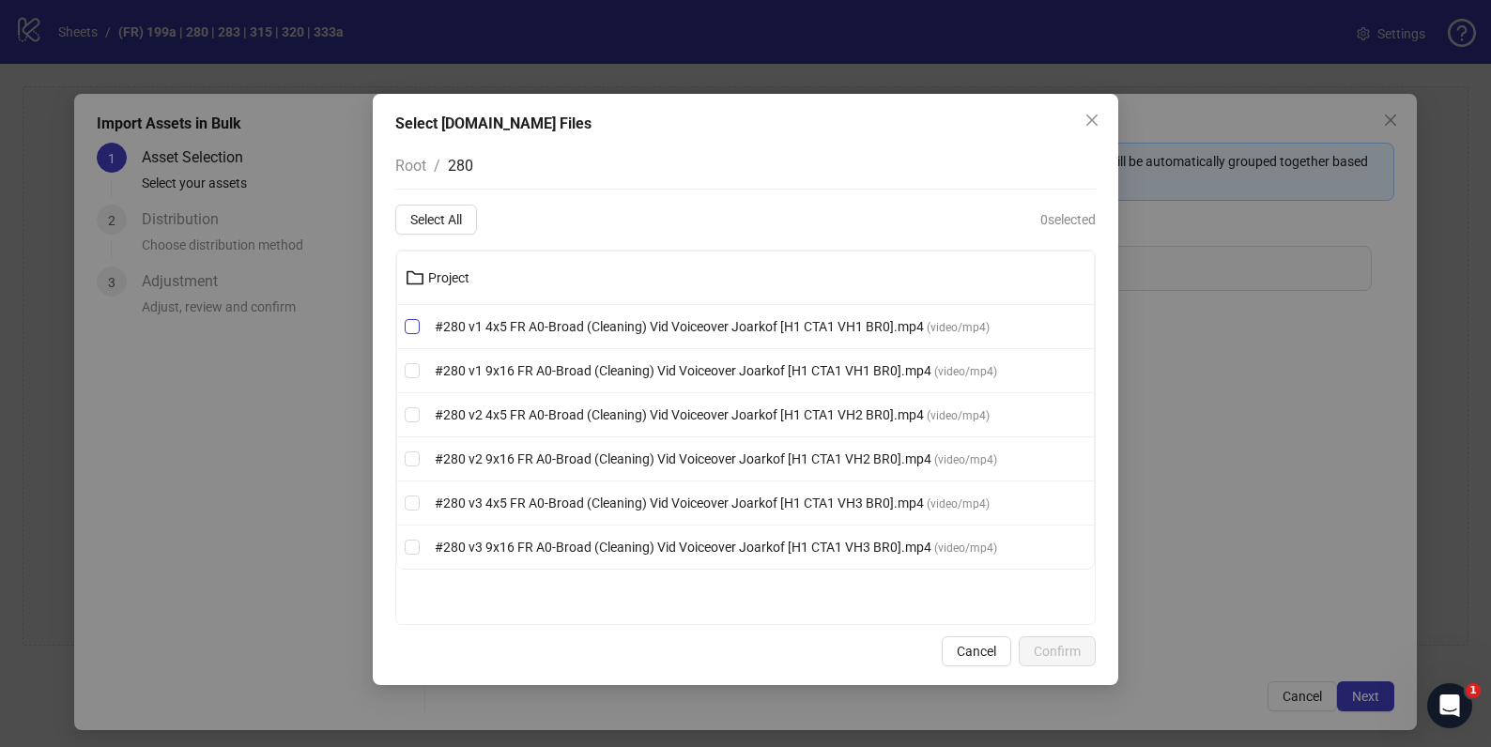
click at [421, 324] on label "#280 v1 4x5 FR A0-Broad (Cleaning) Vid Voiceover Joarkof [H1 CTA1 VH1 BR0].mp4 …" at bounding box center [745, 326] width 697 height 21
click at [414, 537] on label "#280 v3 9x16 FR A0-Broad (Cleaning) Vid Voiceover Joarkof [H1 CTA1 VH3 BR0].mp4…" at bounding box center [745, 547] width 697 height 21
click at [1068, 652] on span "Confirm" at bounding box center [1057, 651] width 47 height 15
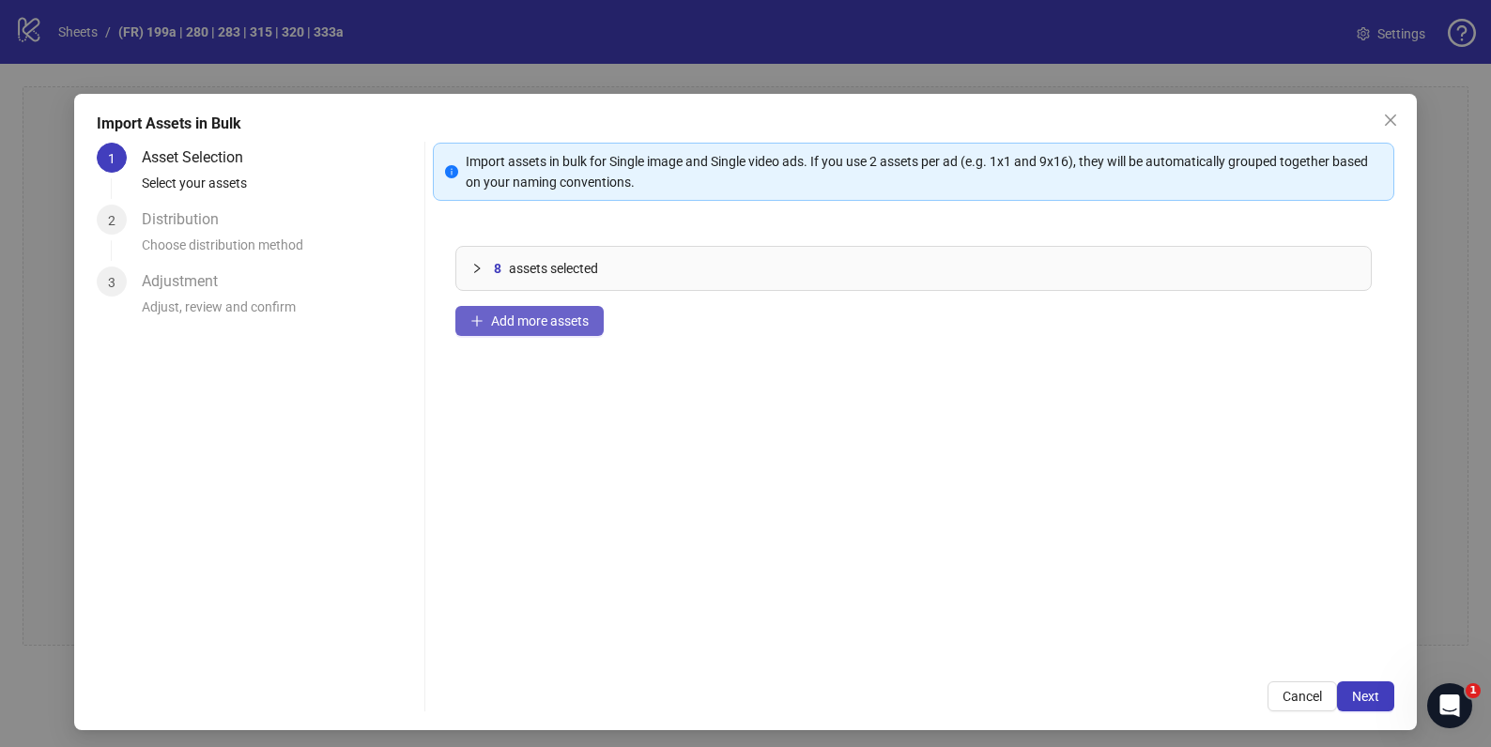
click at [560, 318] on span "Add more assets" at bounding box center [540, 321] width 98 height 15
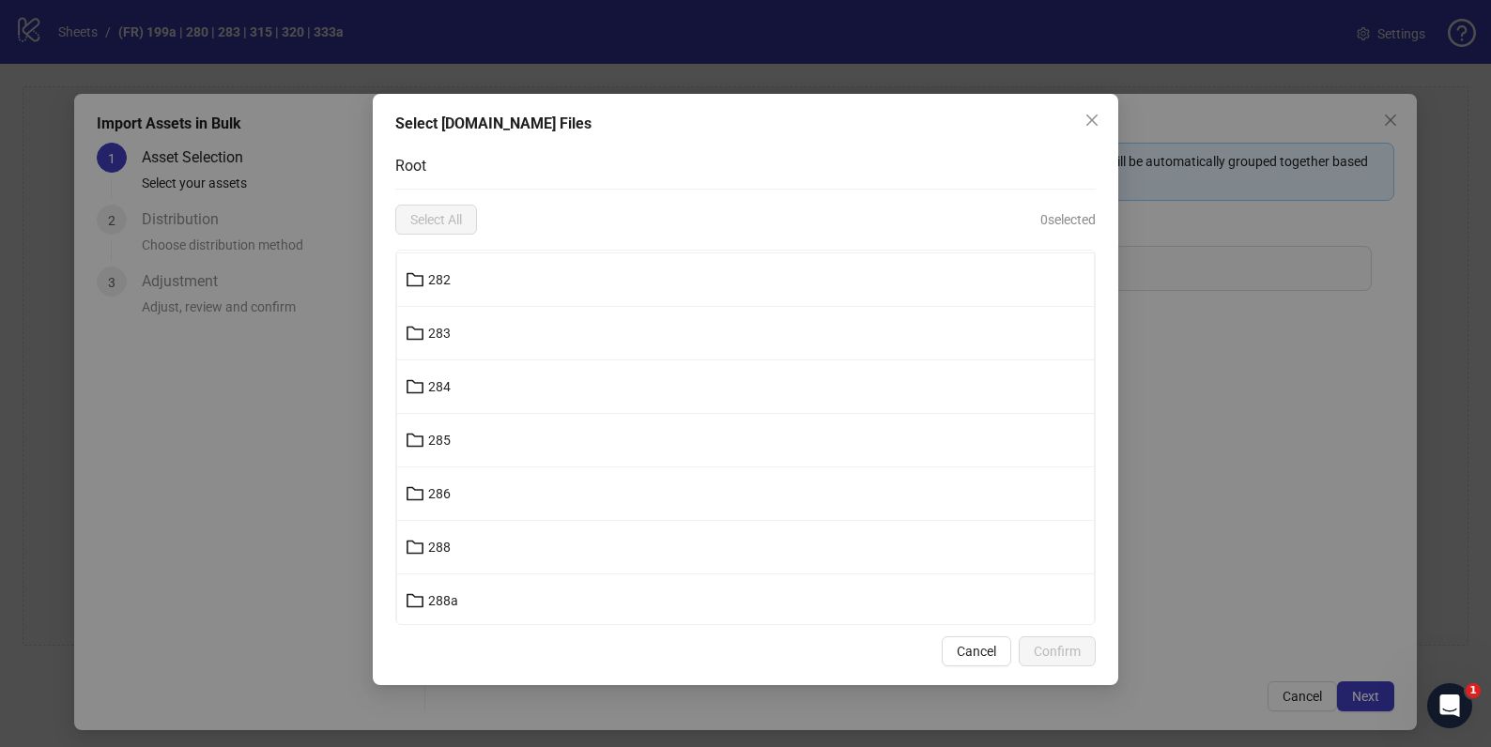
scroll to position [16594, 0]
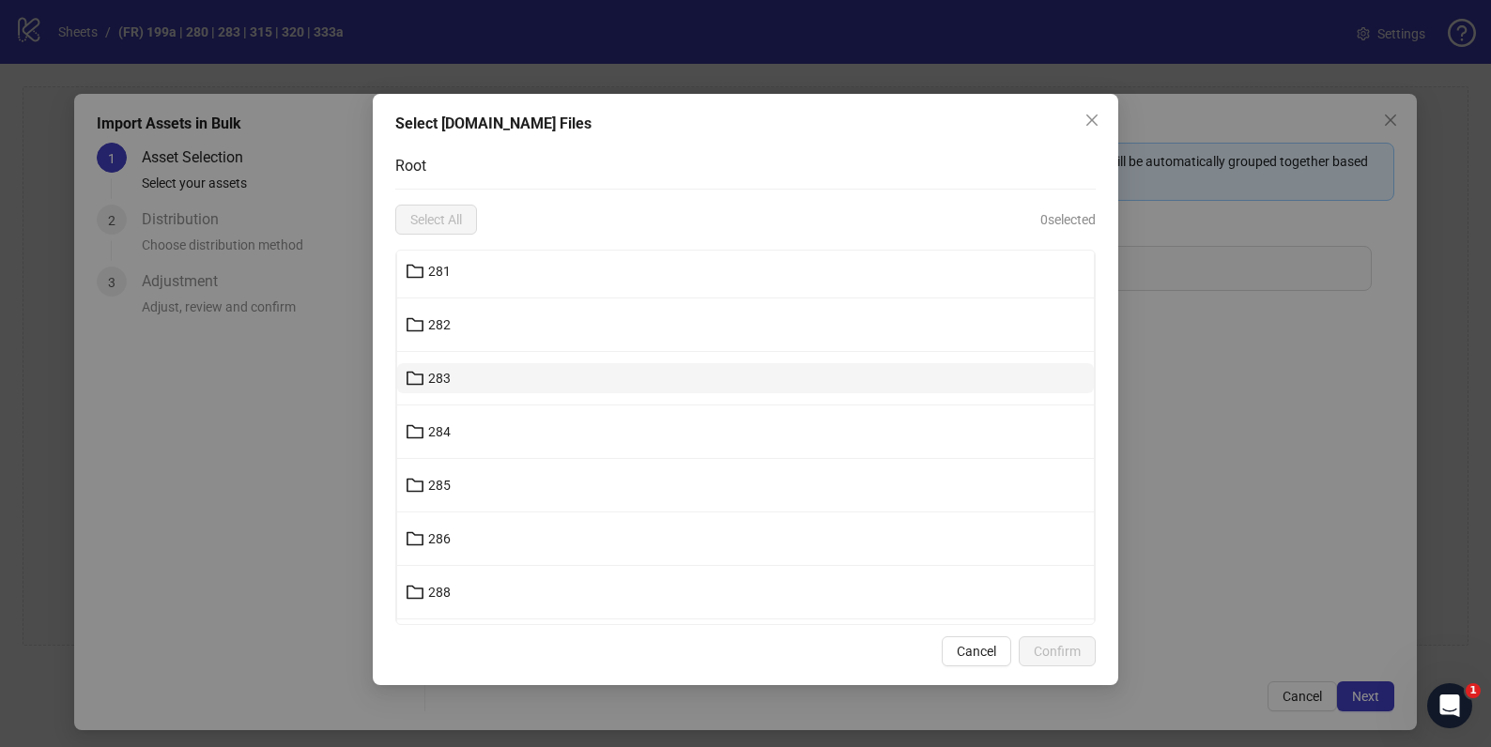
click at [457, 372] on button "283" at bounding box center [745, 378] width 697 height 30
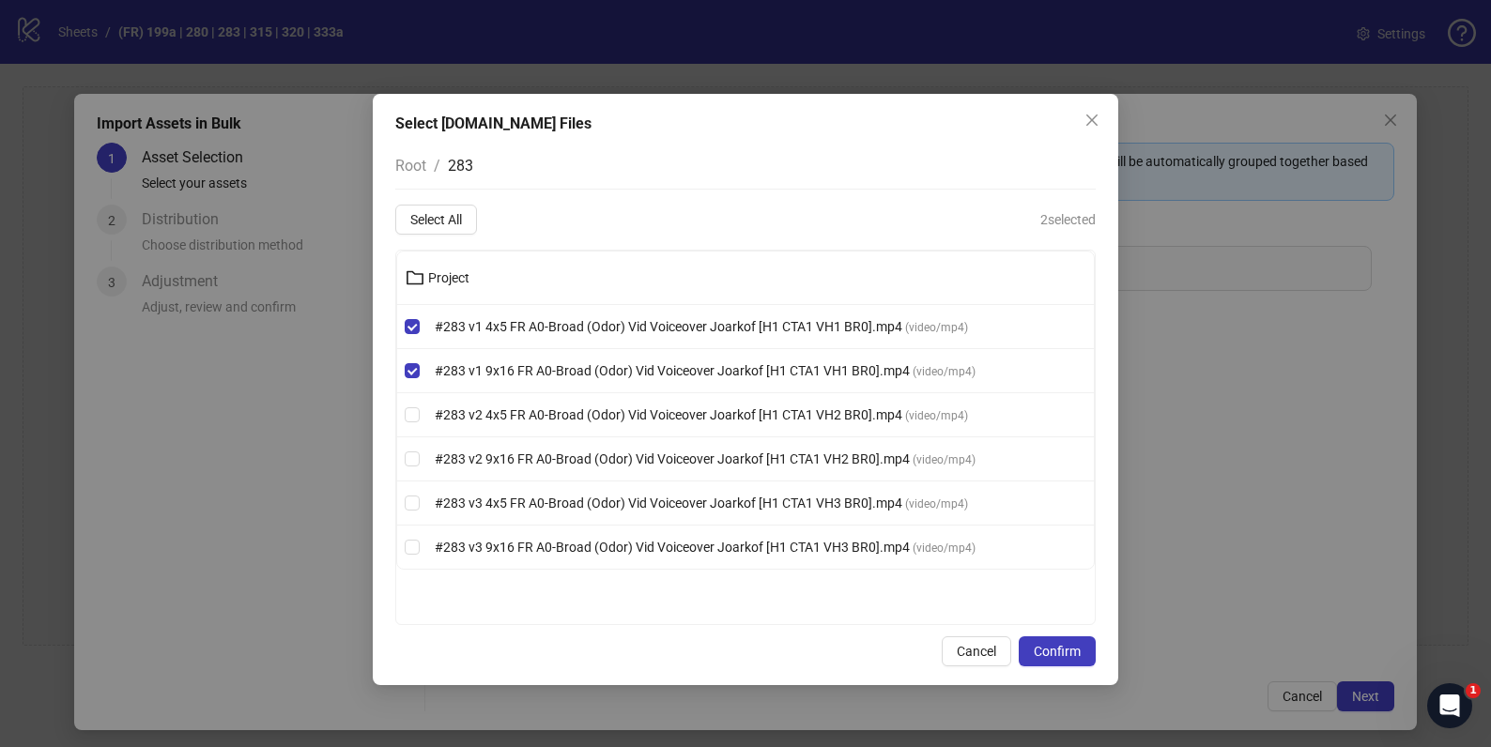
click at [414, 426] on li "#283 v2 4x5 FR A0-Broad (Odor) Vid Voiceover Joarkof [H1 CTA1 VH2 BR0].mp4 ( vi…" at bounding box center [745, 415] width 697 height 44
click at [415, 513] on label "#283 v3 4x5 FR A0-Broad (Odor) Vid Voiceover Joarkof [H1 CTA1 VH3 BR0].mp4 ( vi…" at bounding box center [745, 503] width 697 height 21
click at [1069, 652] on span "Confirm" at bounding box center [1057, 651] width 47 height 15
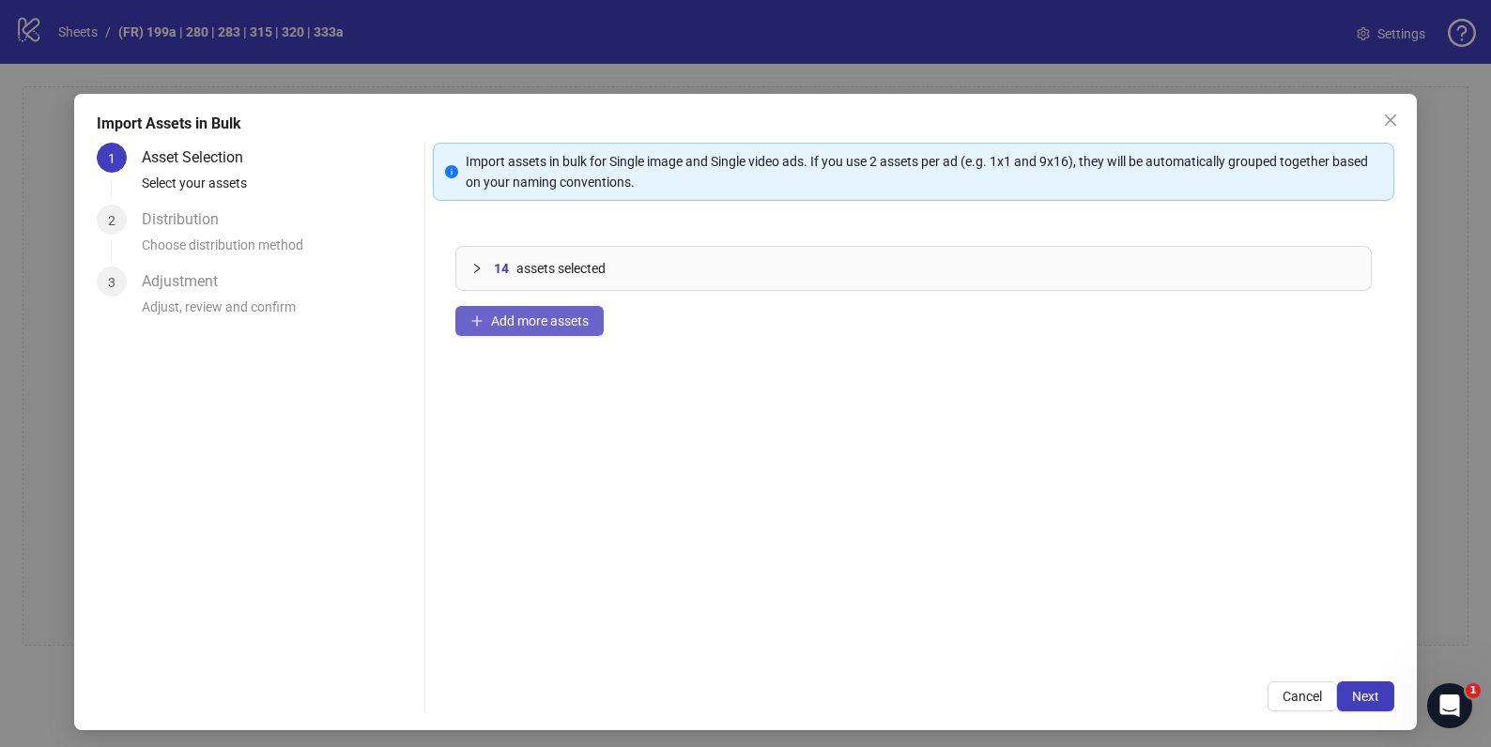
click at [582, 317] on span "Add more assets" at bounding box center [540, 321] width 98 height 15
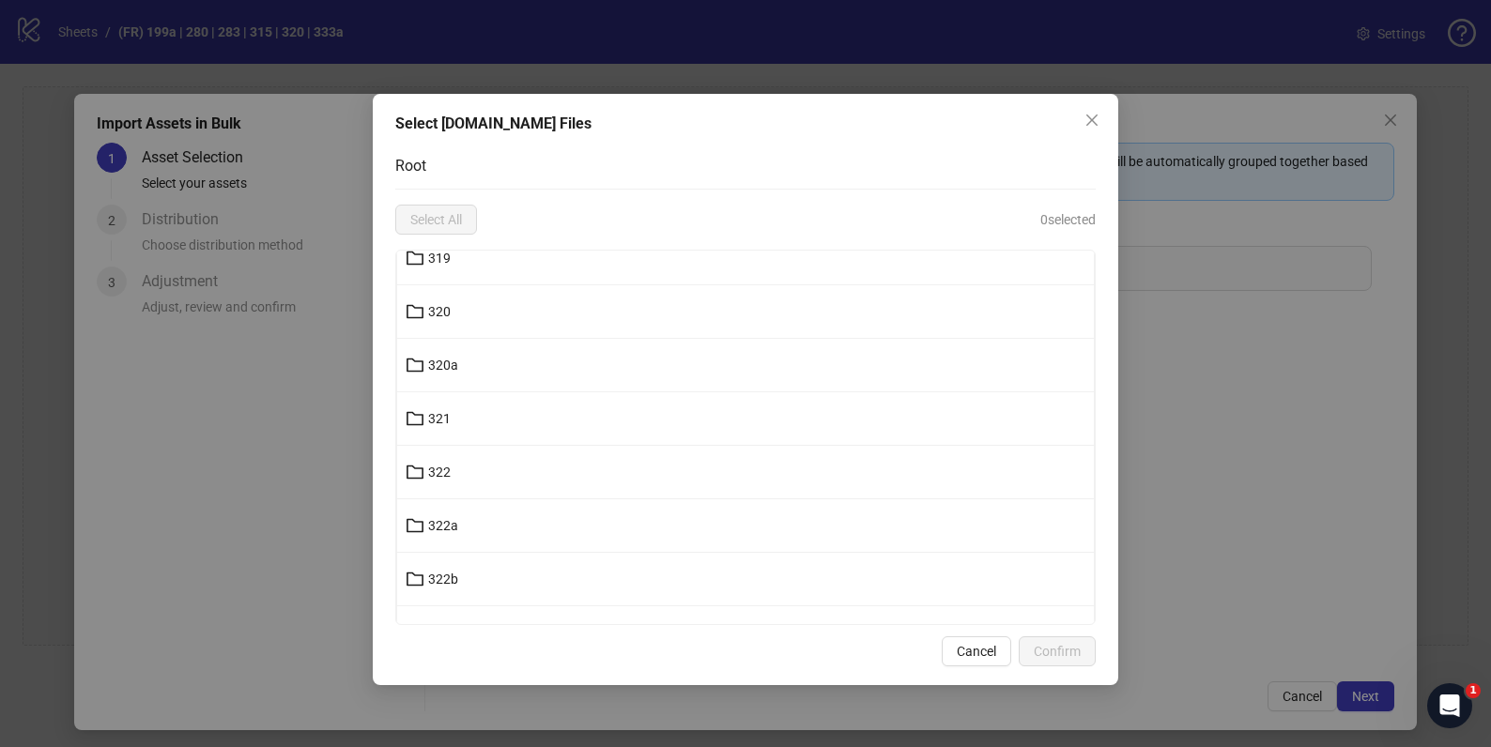
scroll to position [18086, 0]
click at [432, 442] on span "315" at bounding box center [439, 438] width 23 height 15
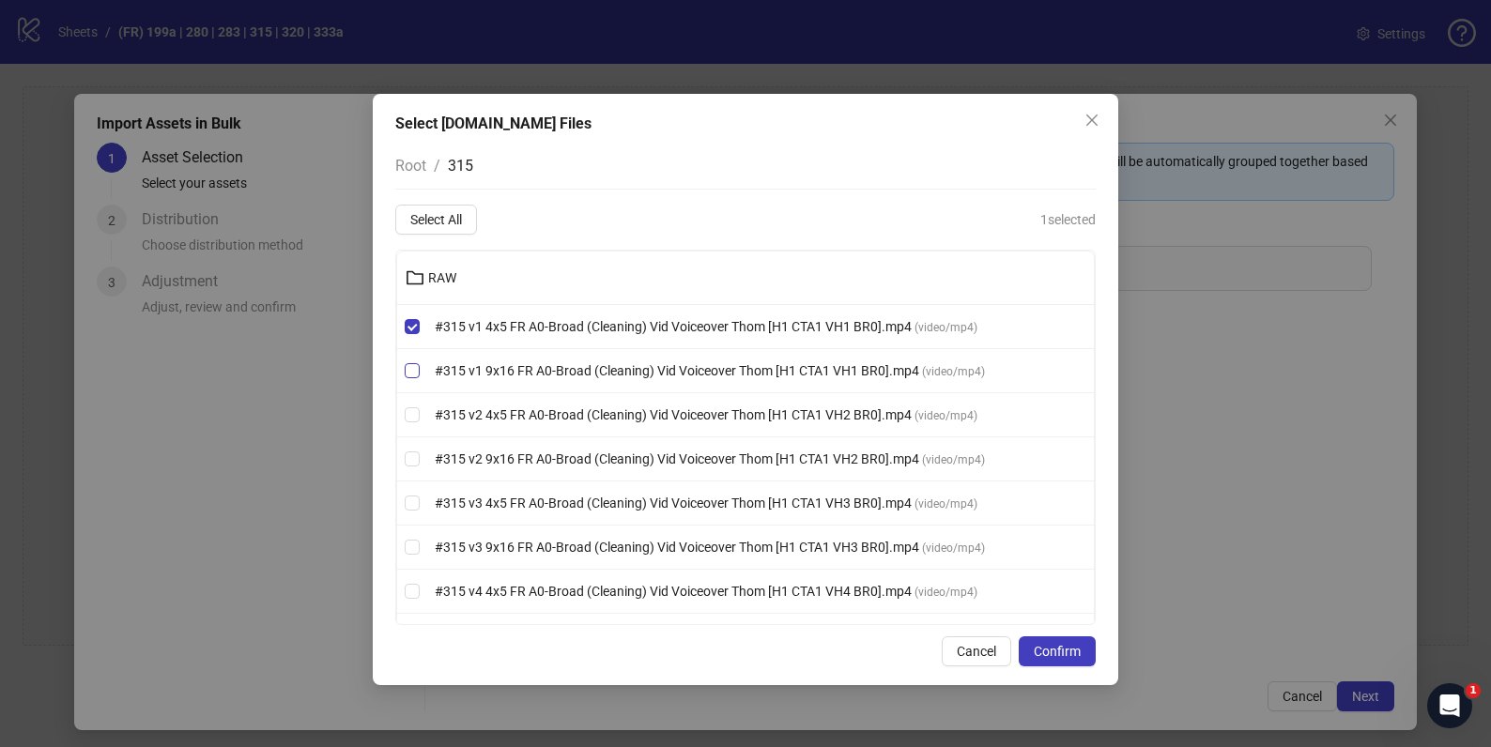
click at [410, 360] on label "#315 v1 9x16 FR A0-Broad (Cleaning) Vid Voiceover Thom [H1 CTA1 VH1 BR0].mp4 ( …" at bounding box center [745, 370] width 697 height 21
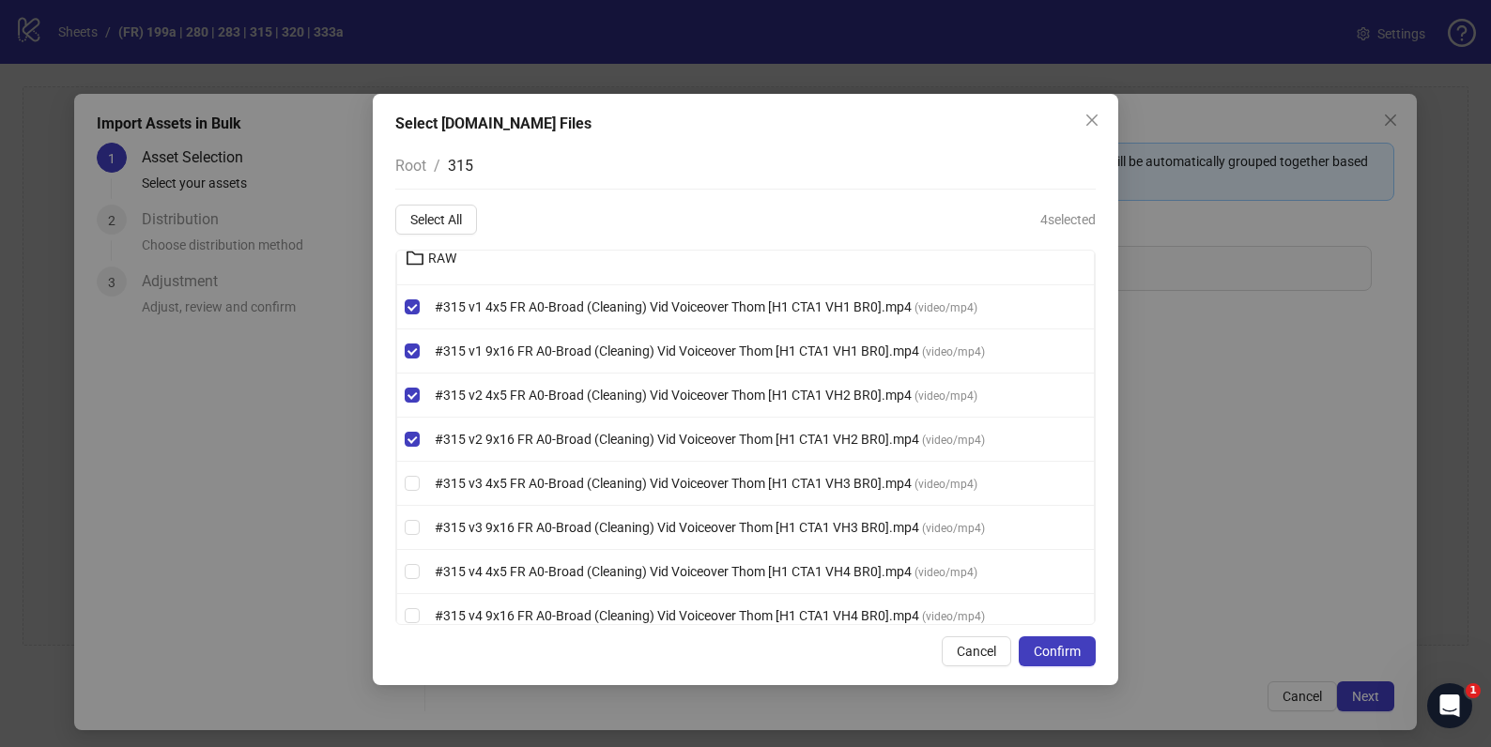
scroll to position [34, 0]
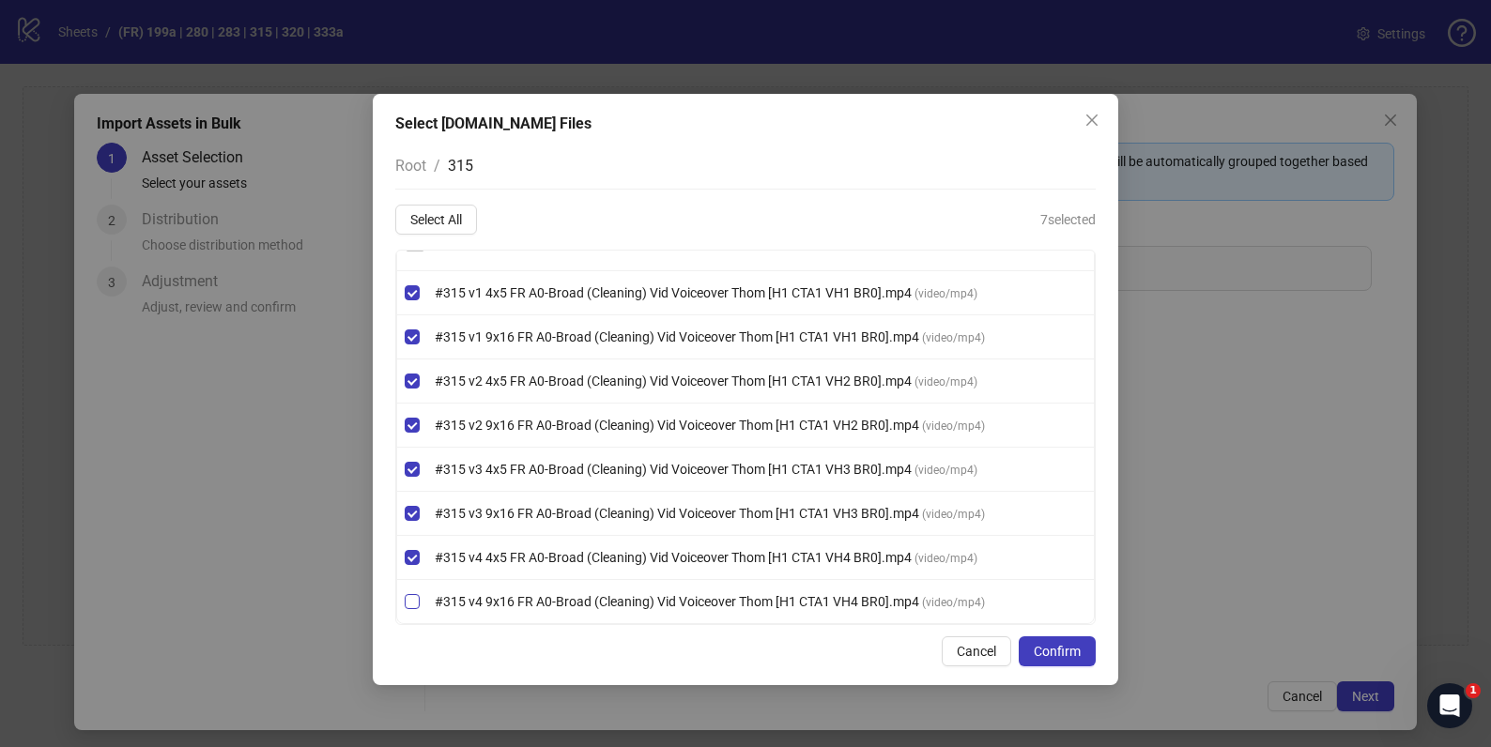
click at [410, 609] on label "#315 v4 9x16 FR A0-Broad (Cleaning) Vid Voiceover Thom [H1 CTA1 VH4 BR0].mp4 ( …" at bounding box center [745, 601] width 697 height 21
click at [1070, 648] on span "Confirm" at bounding box center [1057, 651] width 47 height 15
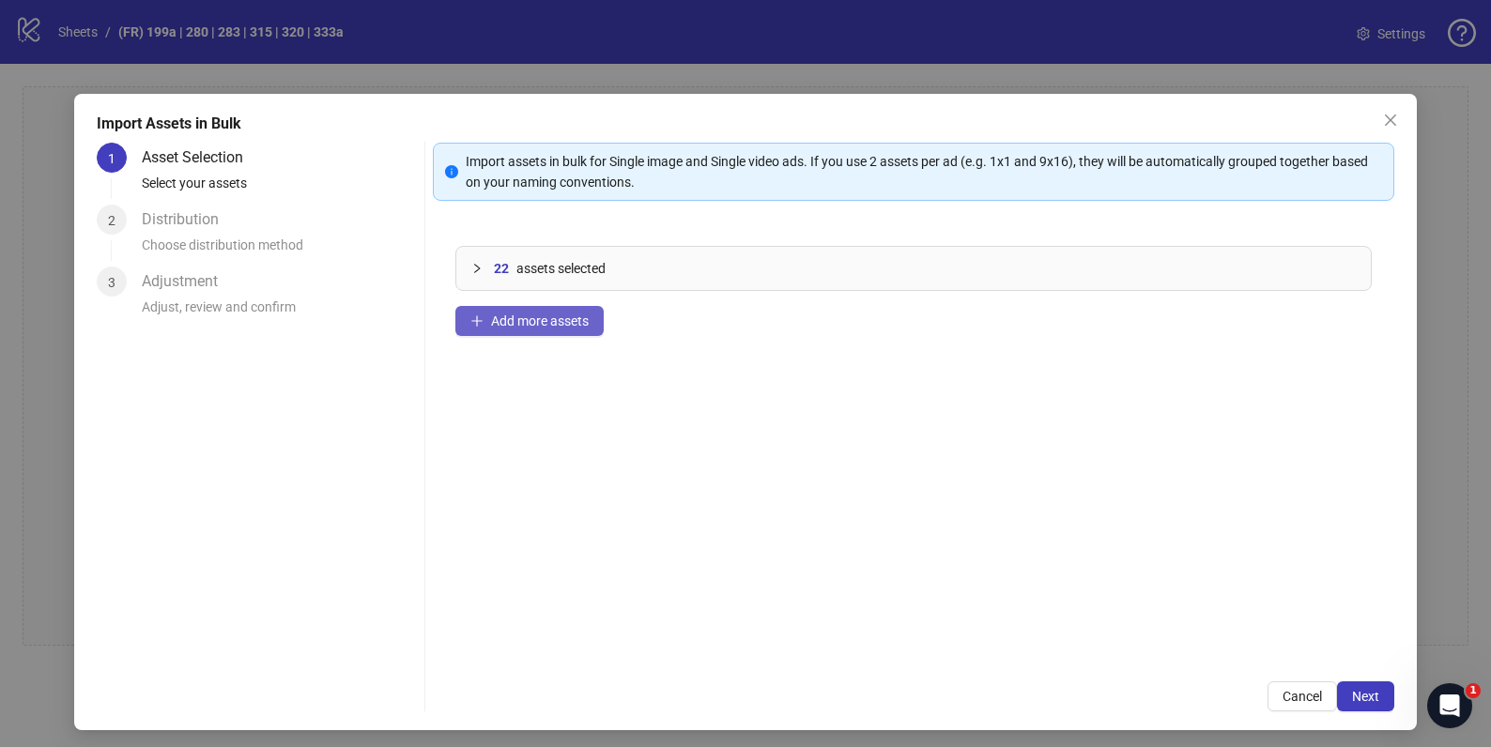
click at [562, 320] on span "Add more assets" at bounding box center [540, 321] width 98 height 15
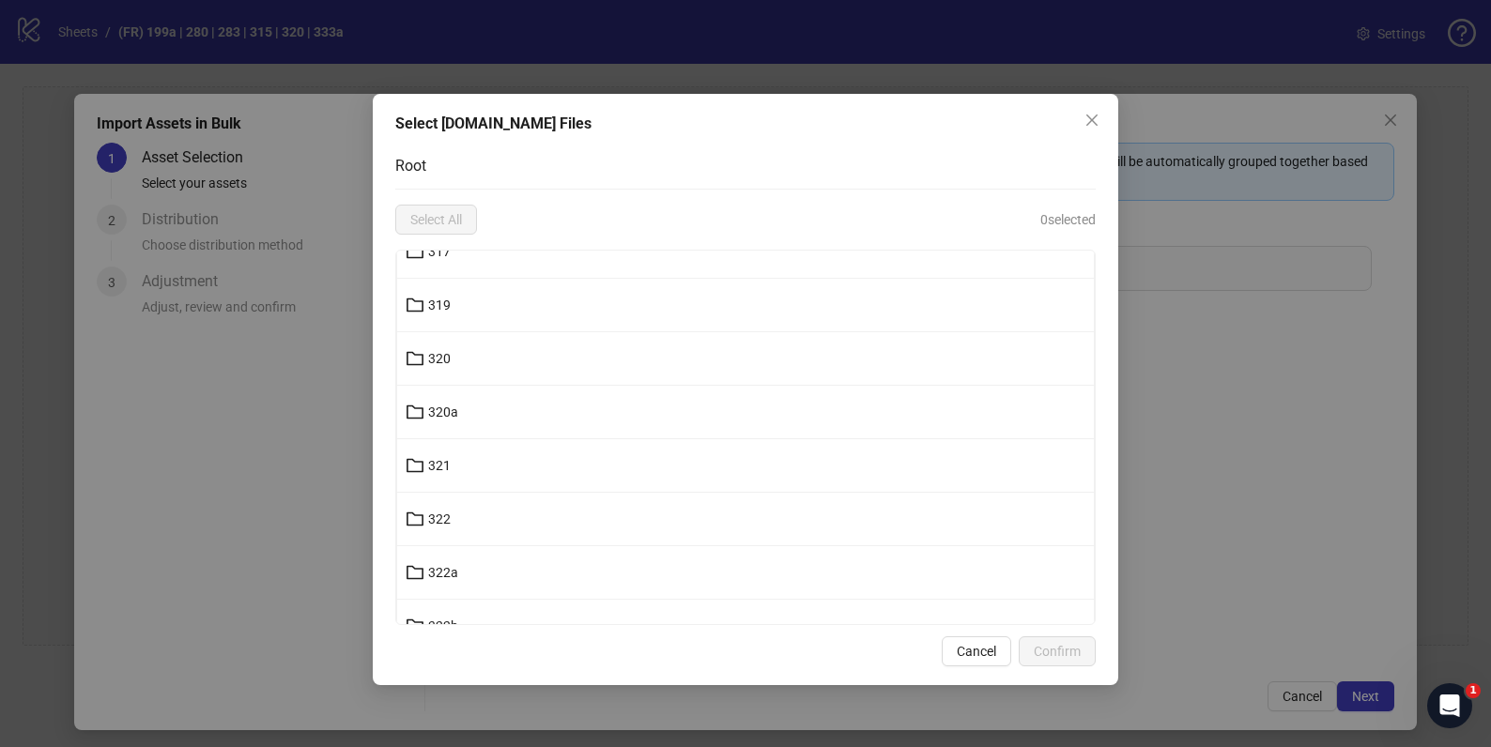
scroll to position [18357, 0]
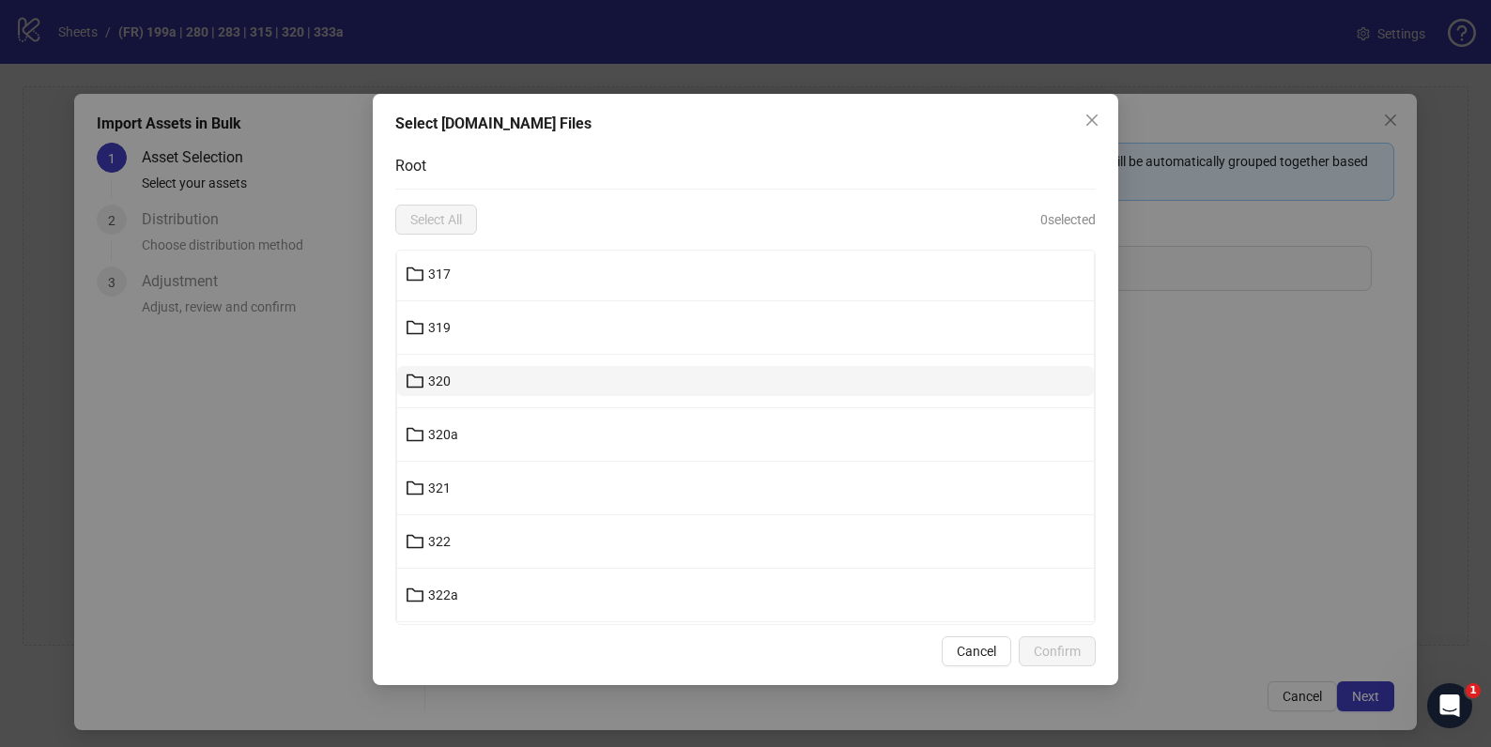
click at [440, 379] on span "320" at bounding box center [439, 381] width 23 height 15
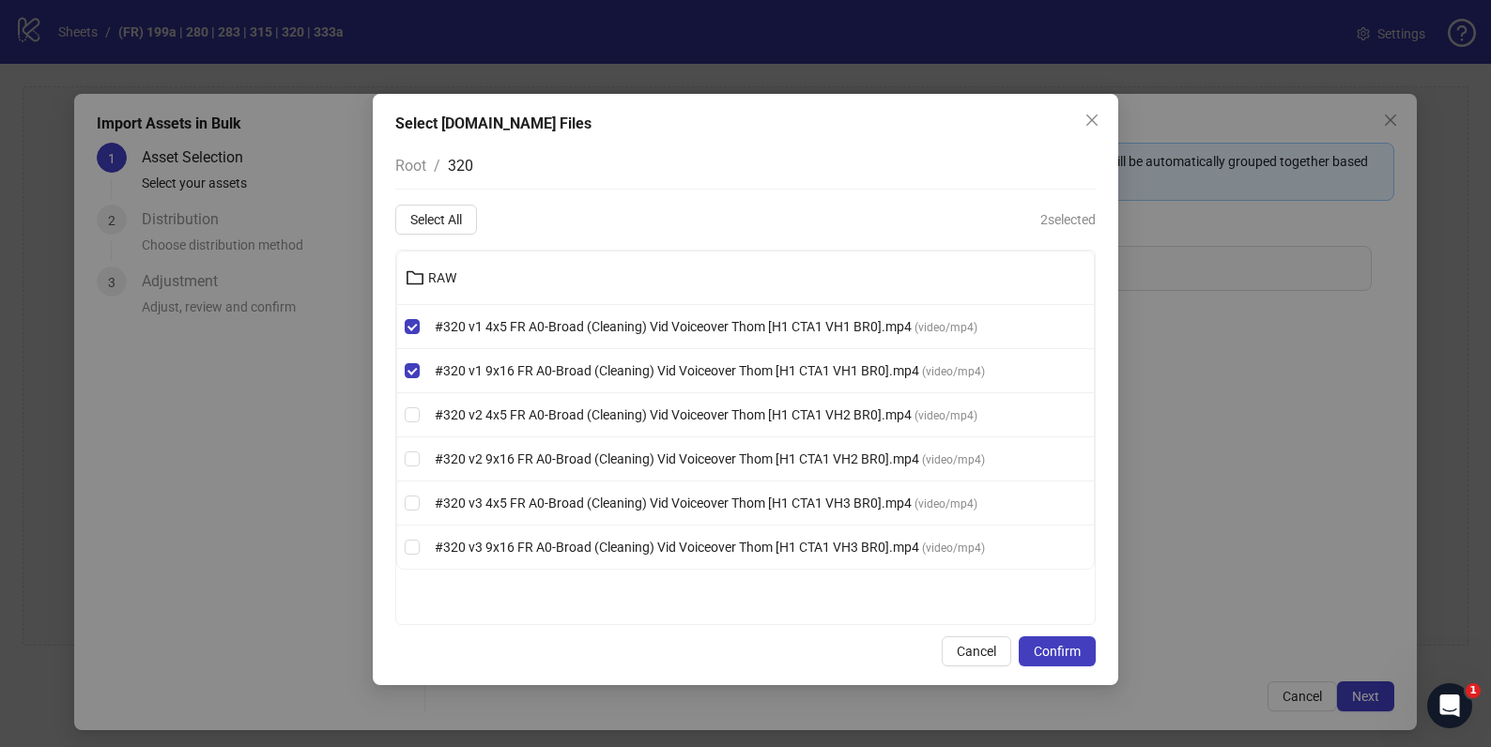
click at [413, 425] on li "#320 v2 4x5 FR A0-Broad (Cleaning) Vid Voiceover Thom [H1 CTA1 VH2 BR0].mp4 ( v…" at bounding box center [745, 415] width 697 height 44
click at [1074, 654] on span "Confirm" at bounding box center [1057, 651] width 47 height 15
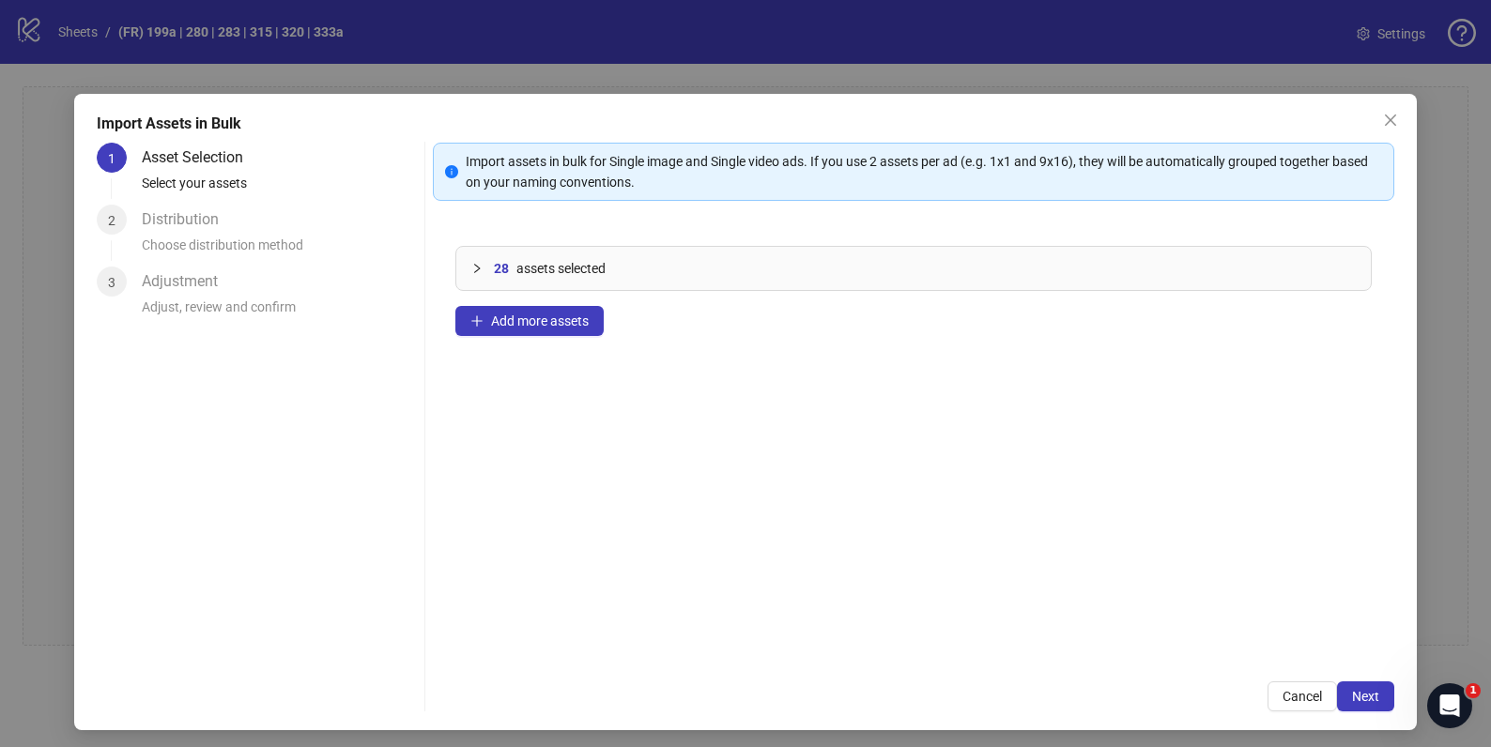
click at [465, 253] on div "28 assets selected" at bounding box center [912, 268] width 913 height 43
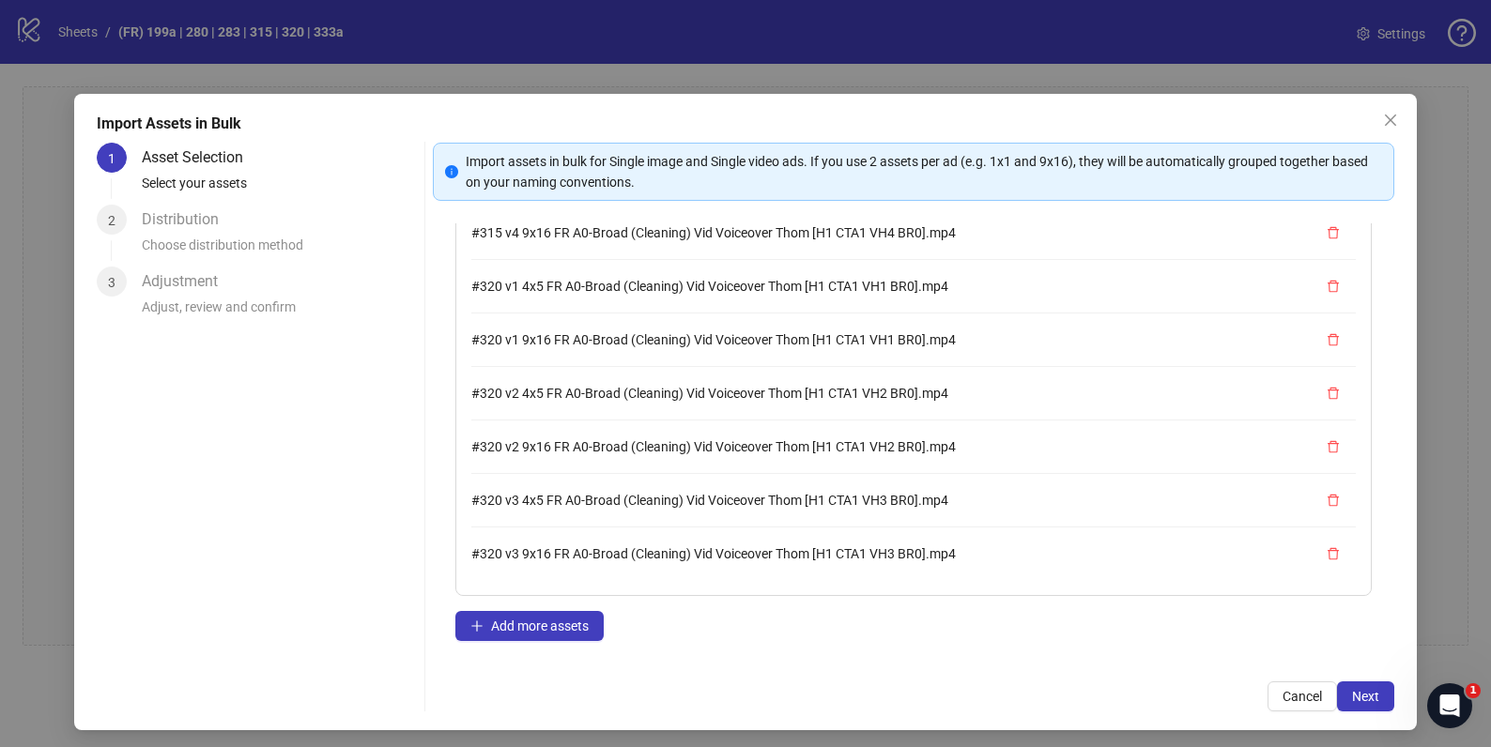
scroll to position [106, 0]
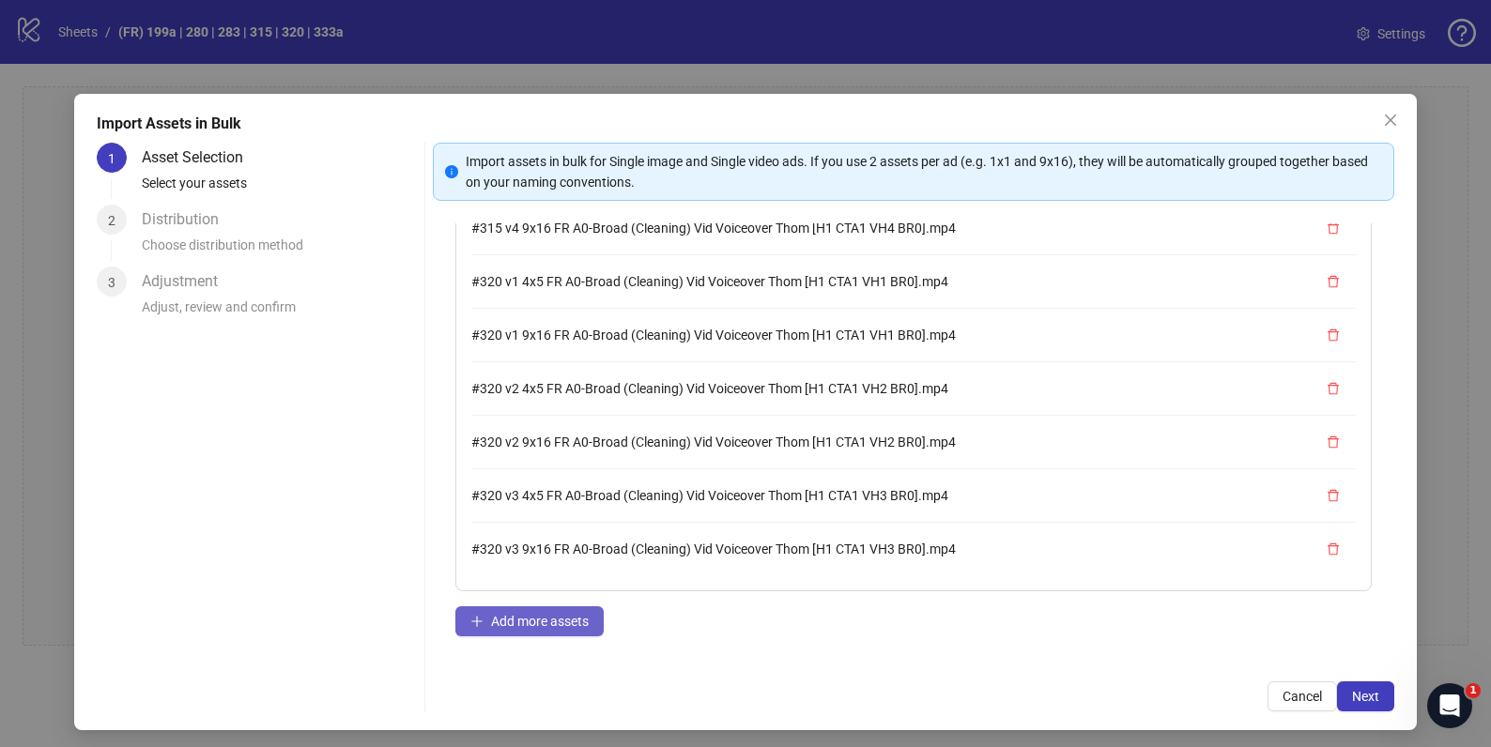
click at [547, 622] on span "Add more assets" at bounding box center [540, 621] width 98 height 15
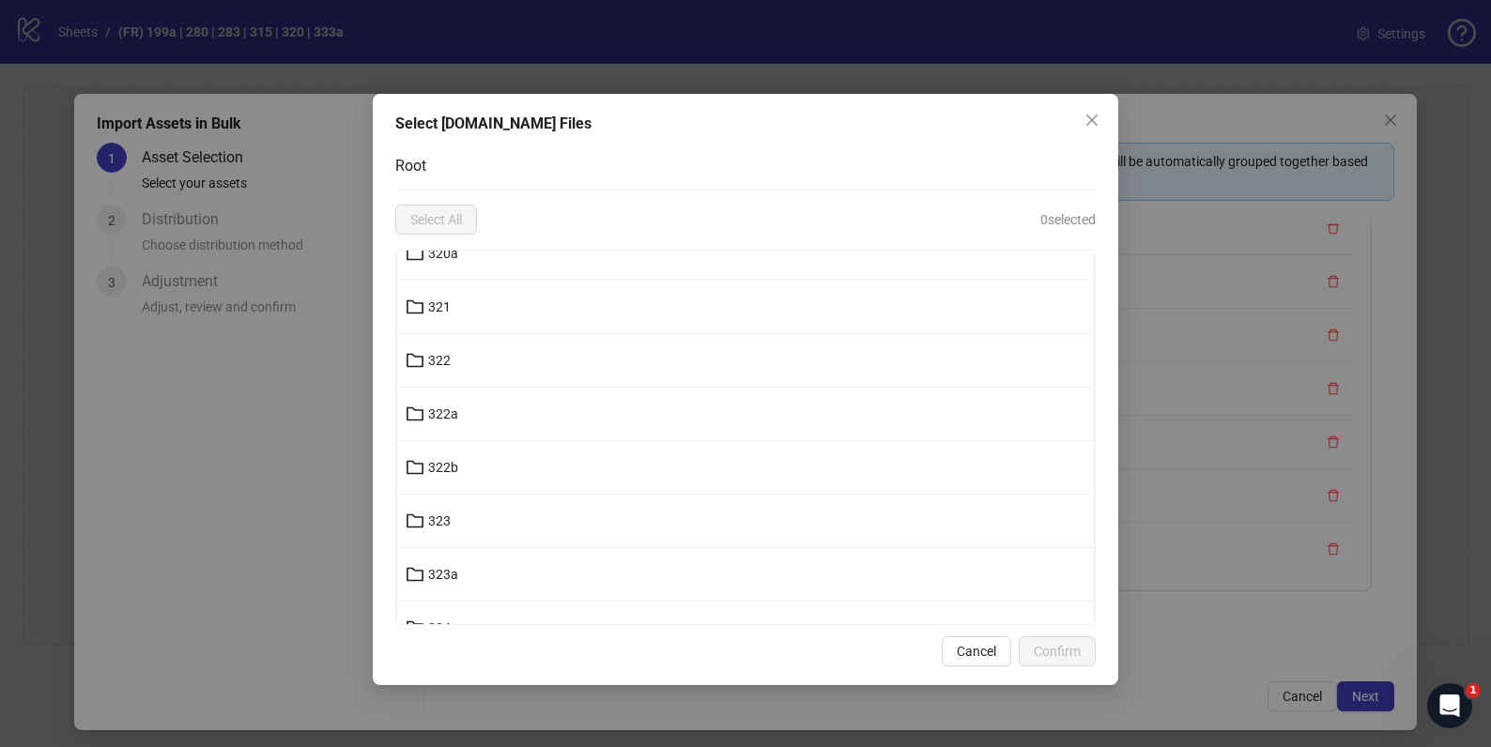
scroll to position [19267, 0]
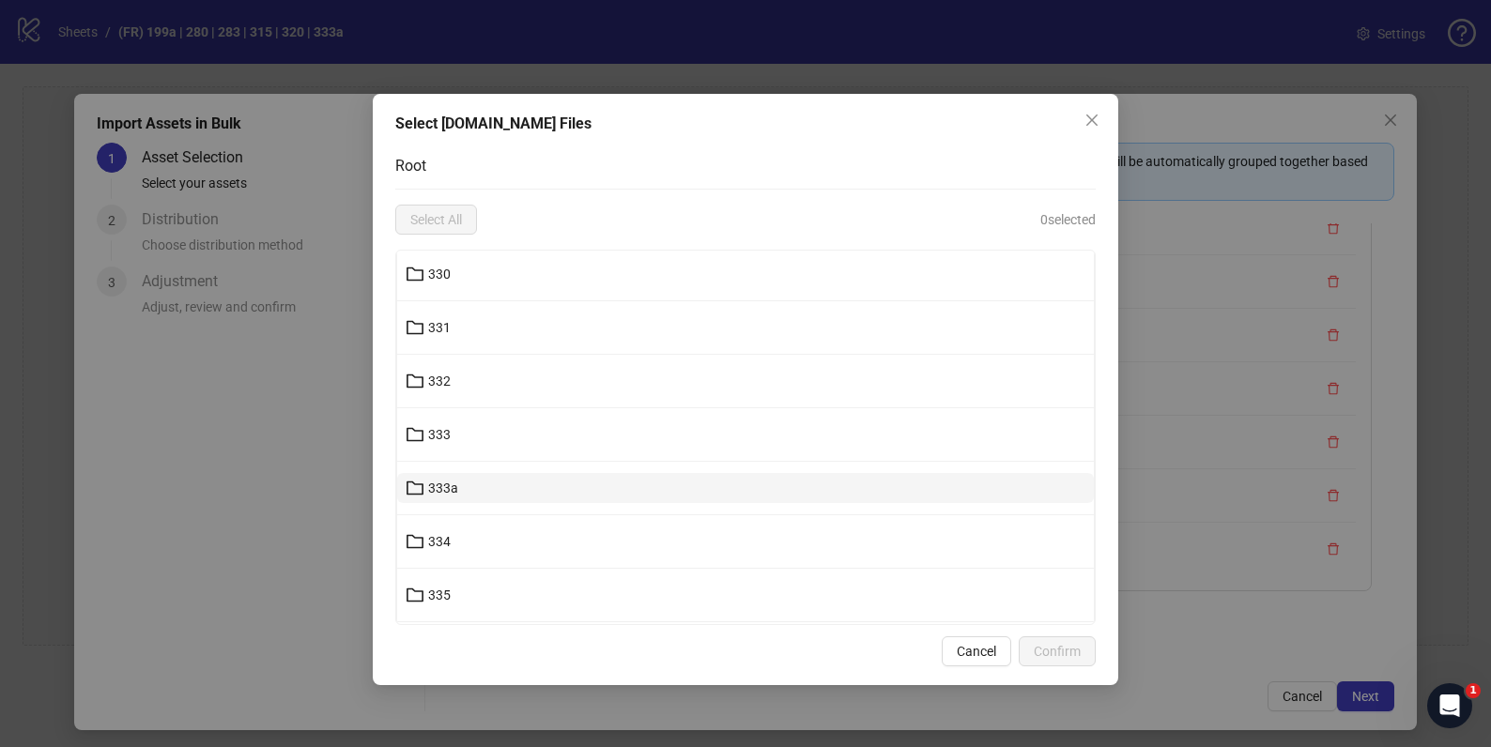
click at [461, 487] on button "333a" at bounding box center [745, 488] width 697 height 30
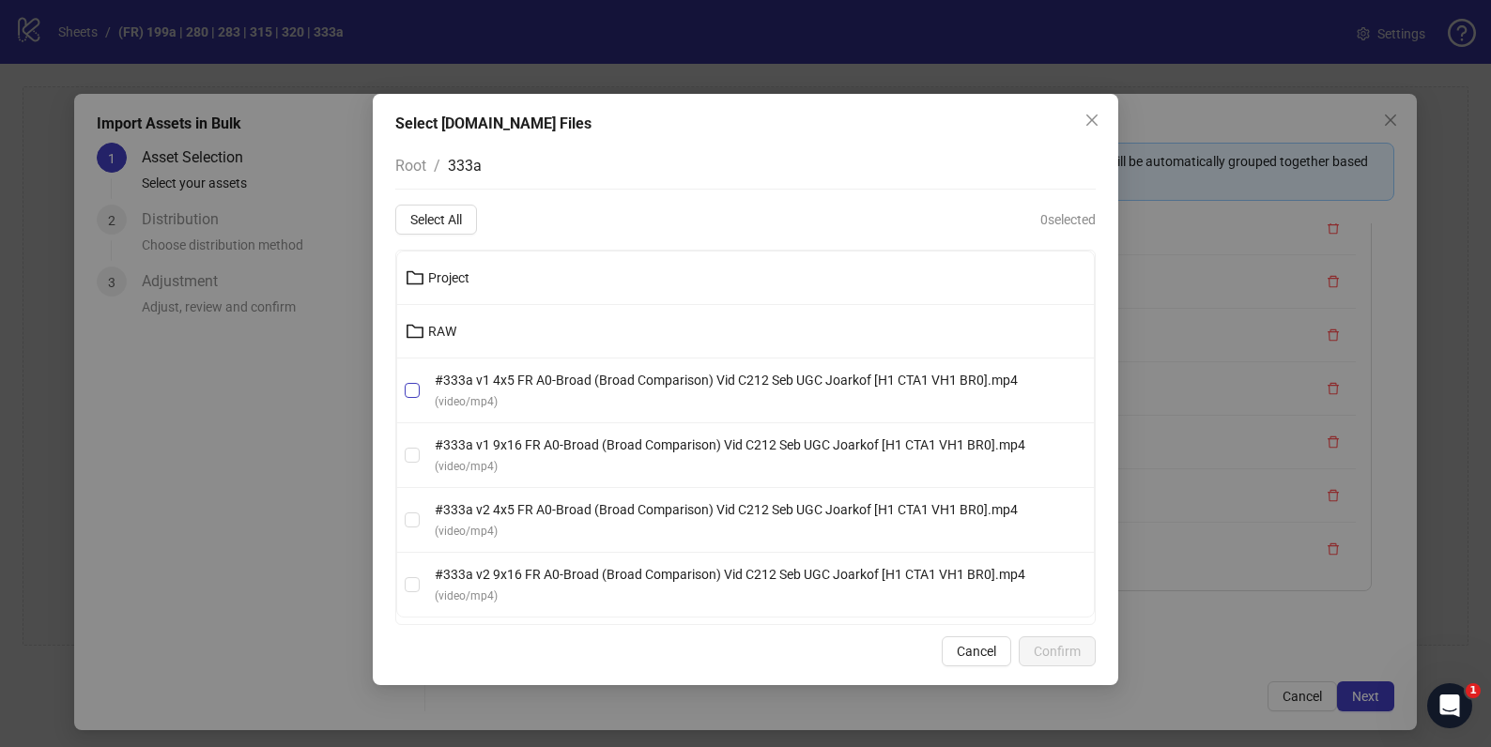
click at [400, 387] on label "#333a v1 4x5 FR A0-Broad (Broad Comparison) Vid C212 Seb UGC Joarkof [H1 CTA1 V…" at bounding box center [745, 390] width 697 height 41
click at [1071, 647] on span "Confirm" at bounding box center [1057, 651] width 47 height 15
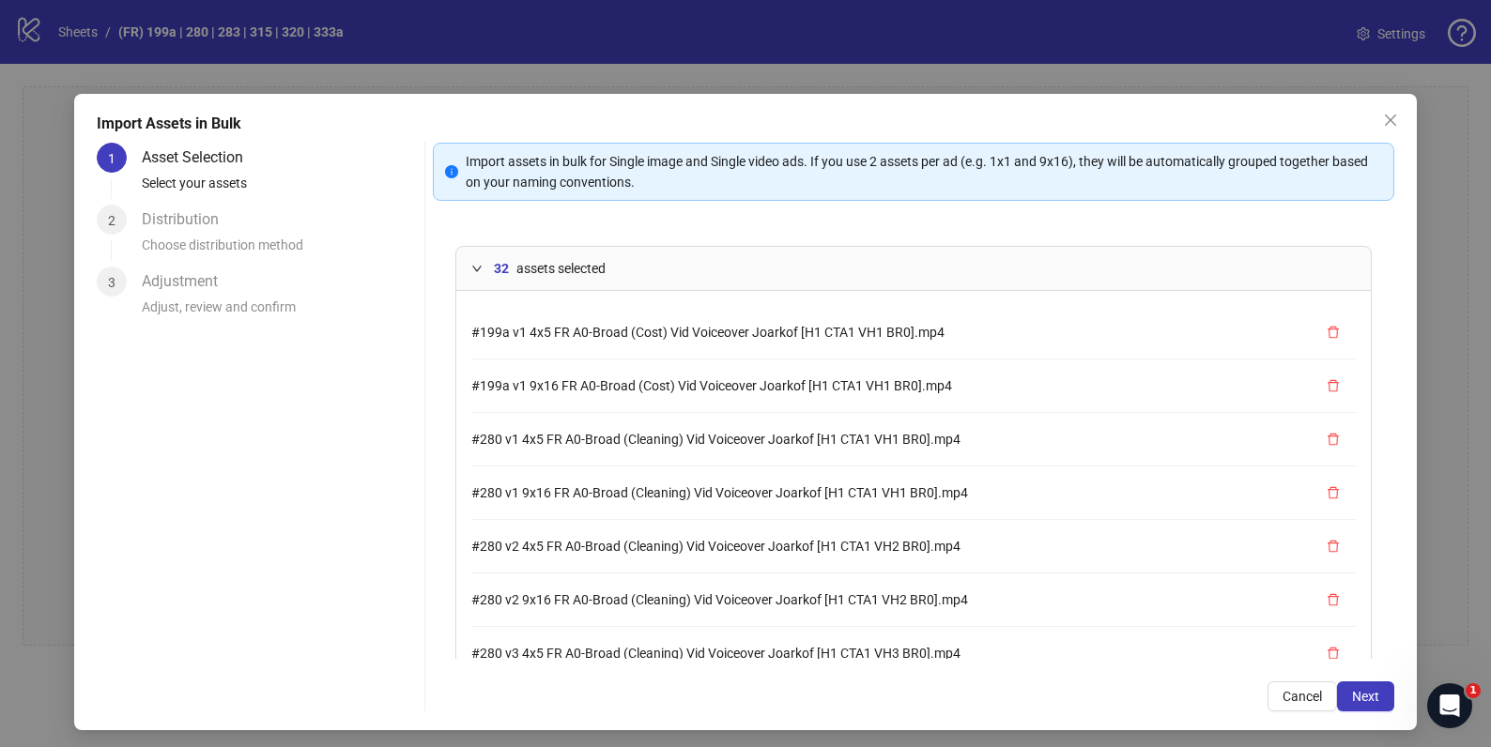
click at [473, 268] on icon "expanded" at bounding box center [476, 268] width 11 height 11
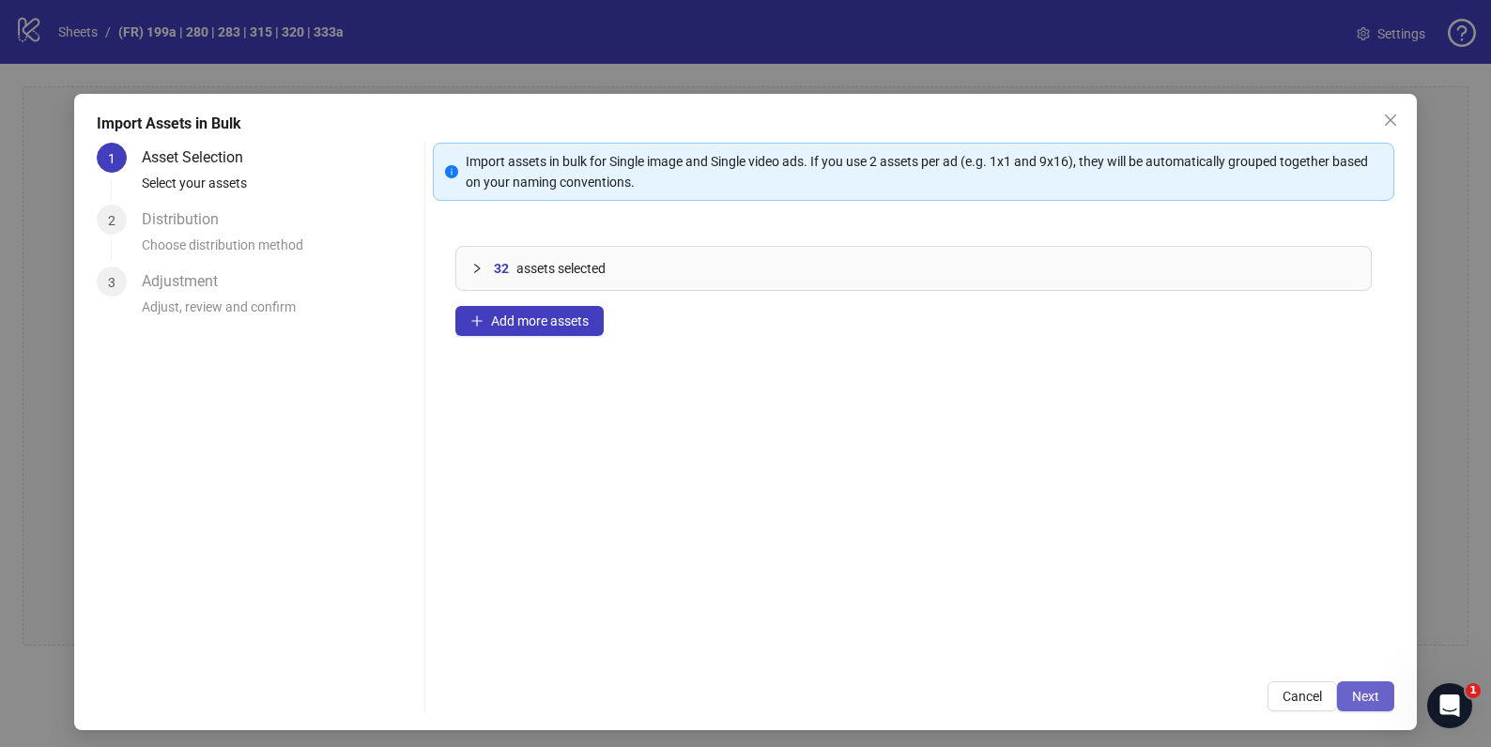
click at [1355, 697] on span "Next" at bounding box center [1365, 696] width 27 height 15
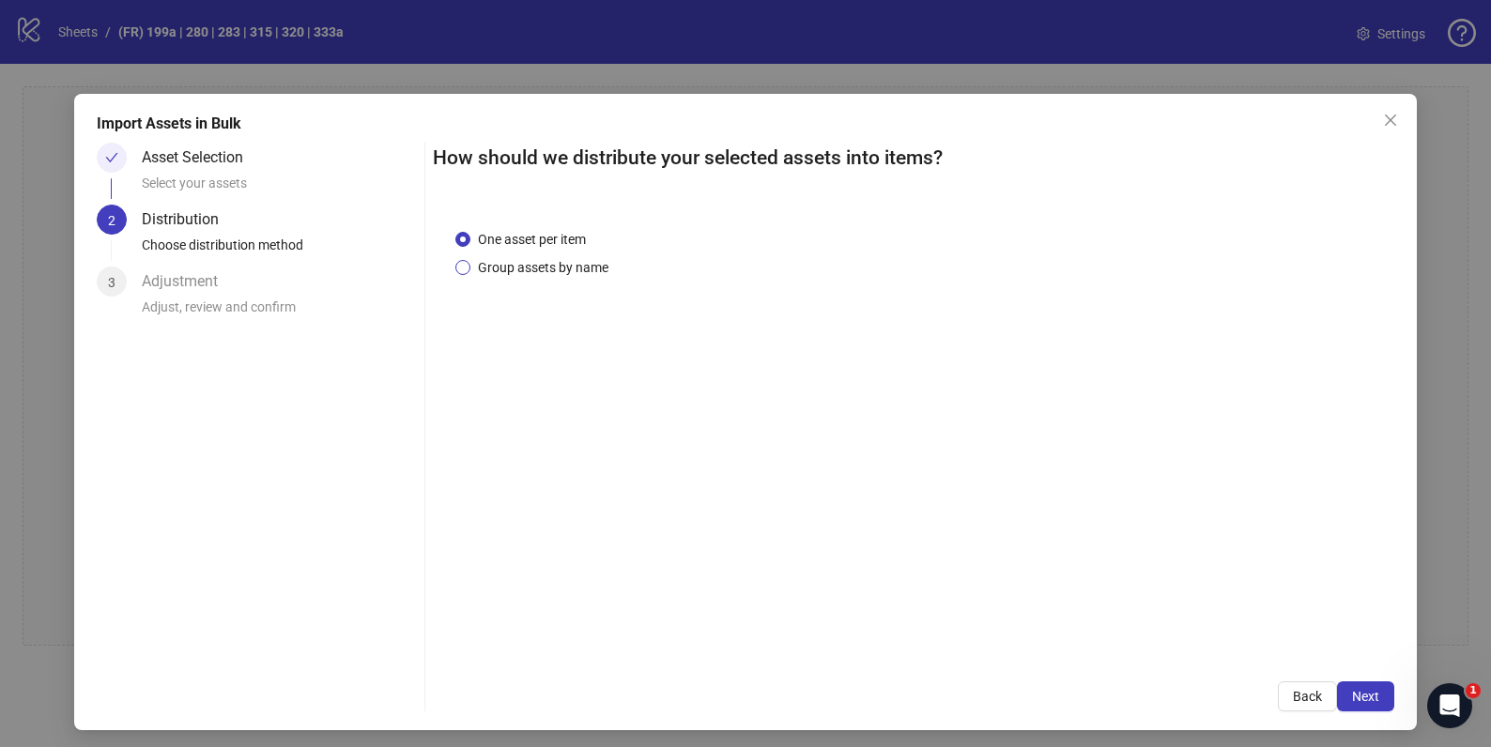
click at [546, 268] on span "Group assets by name" at bounding box center [543, 267] width 146 height 21
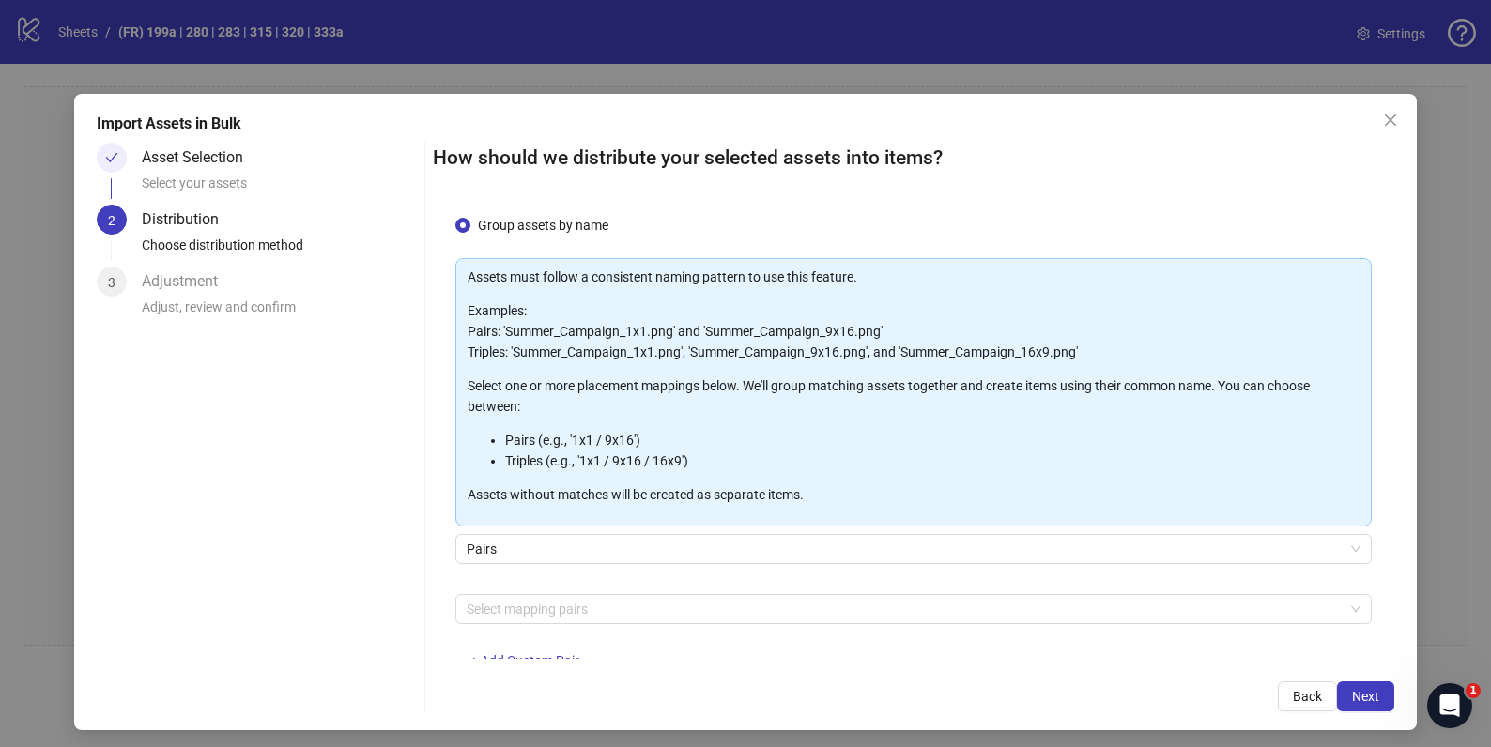
scroll to position [97, 0]
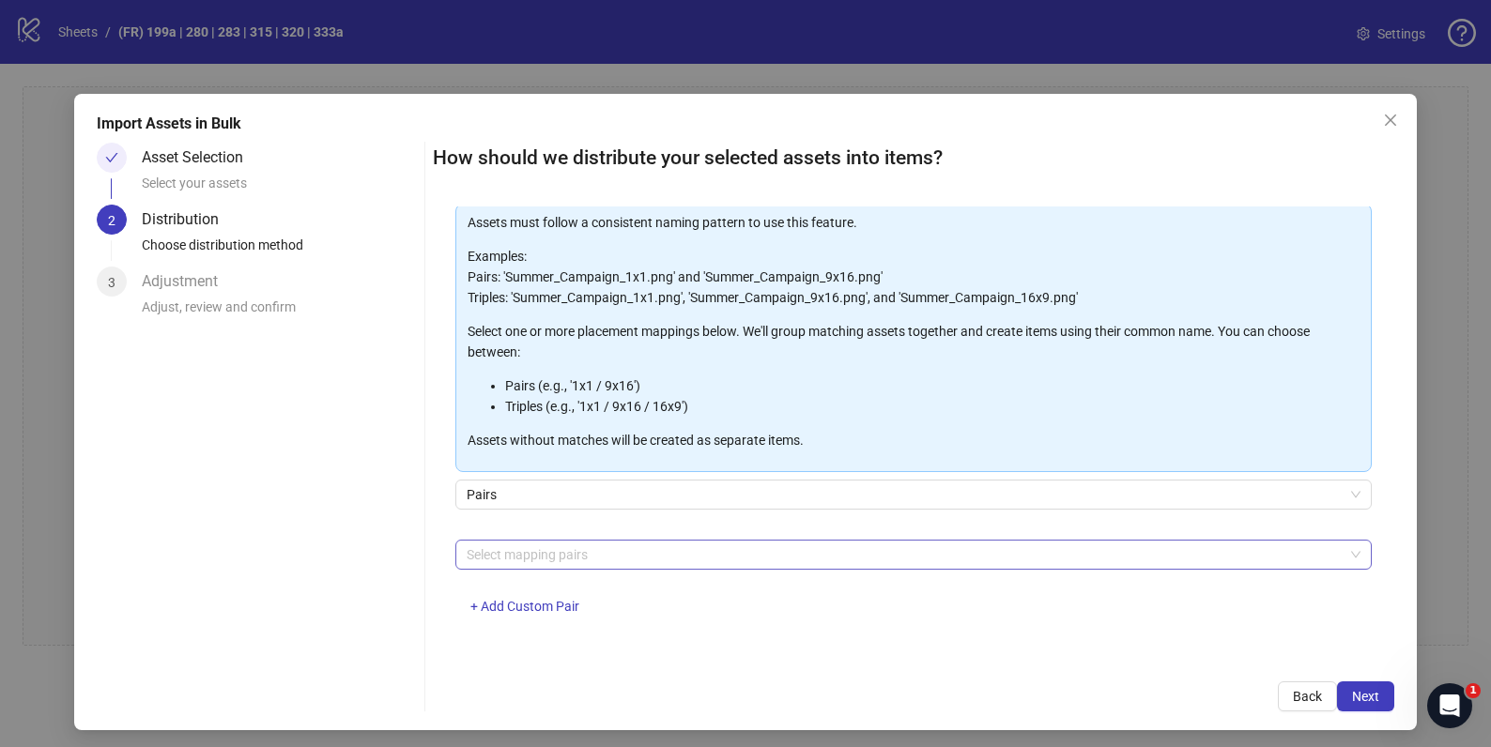
click at [628, 553] on div at bounding box center [903, 555] width 888 height 26
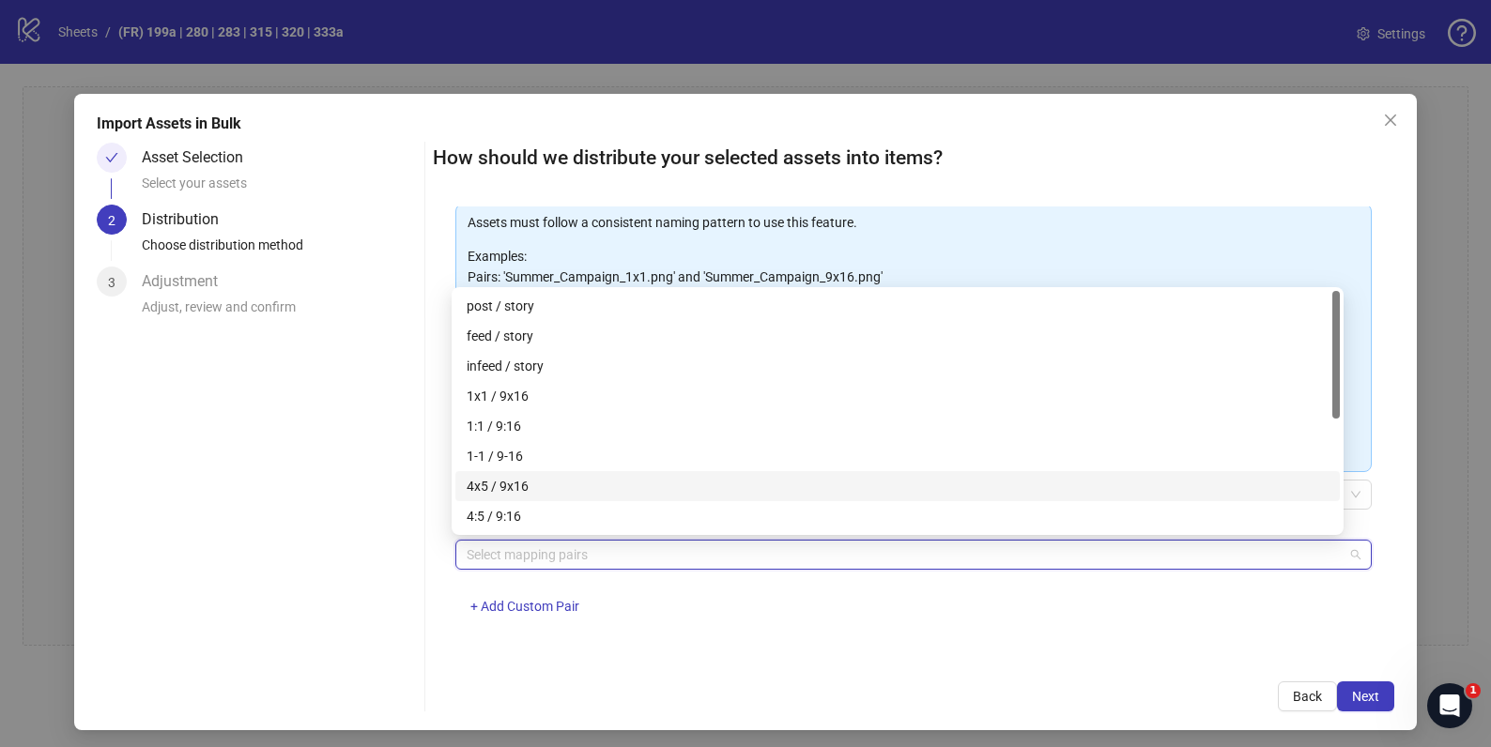
click at [574, 481] on div "4x5 / 9x16" at bounding box center [898, 486] width 862 height 21
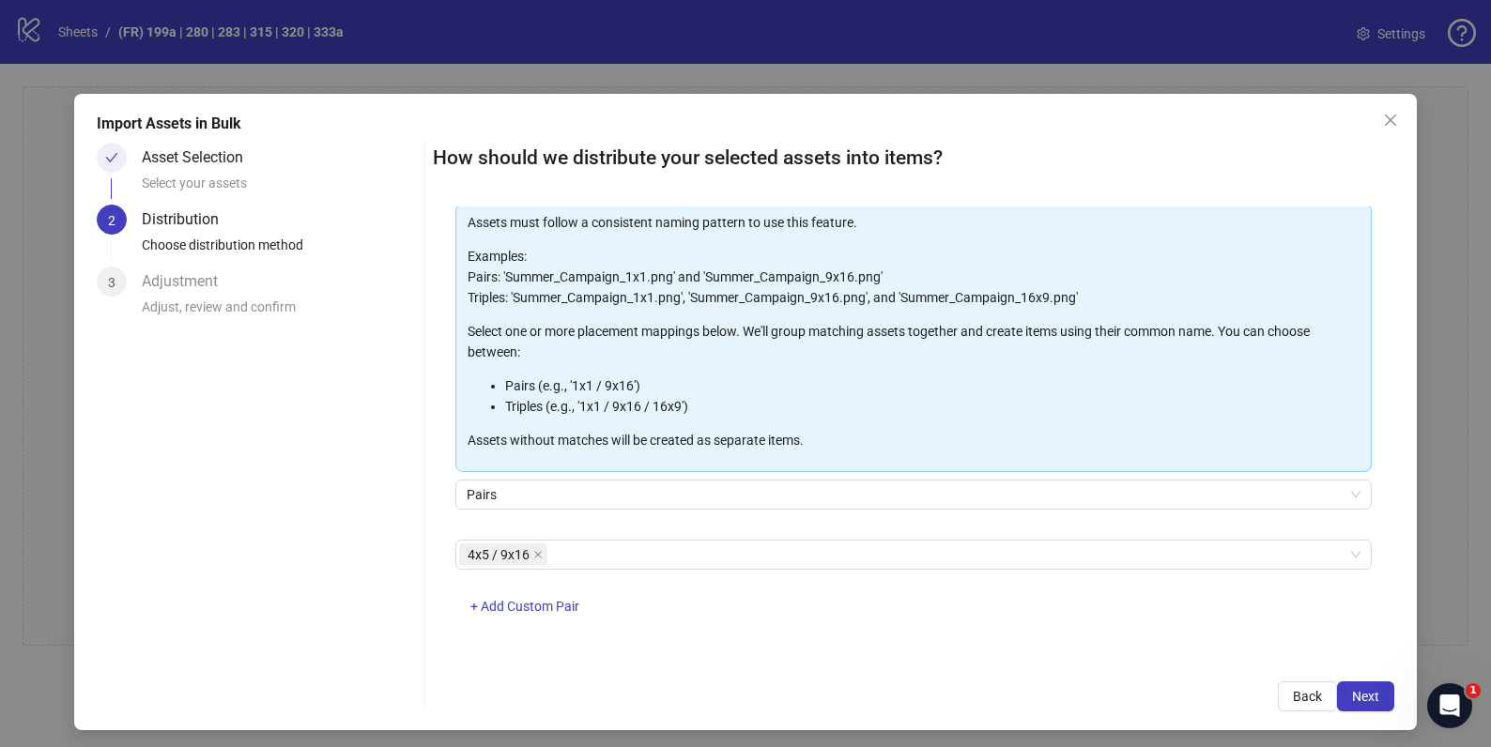
click at [346, 400] on div "Asset Selection Select your assets 2 Distribution Choose distribution method 3 …" at bounding box center [257, 427] width 320 height 569
click at [1366, 698] on button "Next" at bounding box center [1365, 697] width 57 height 30
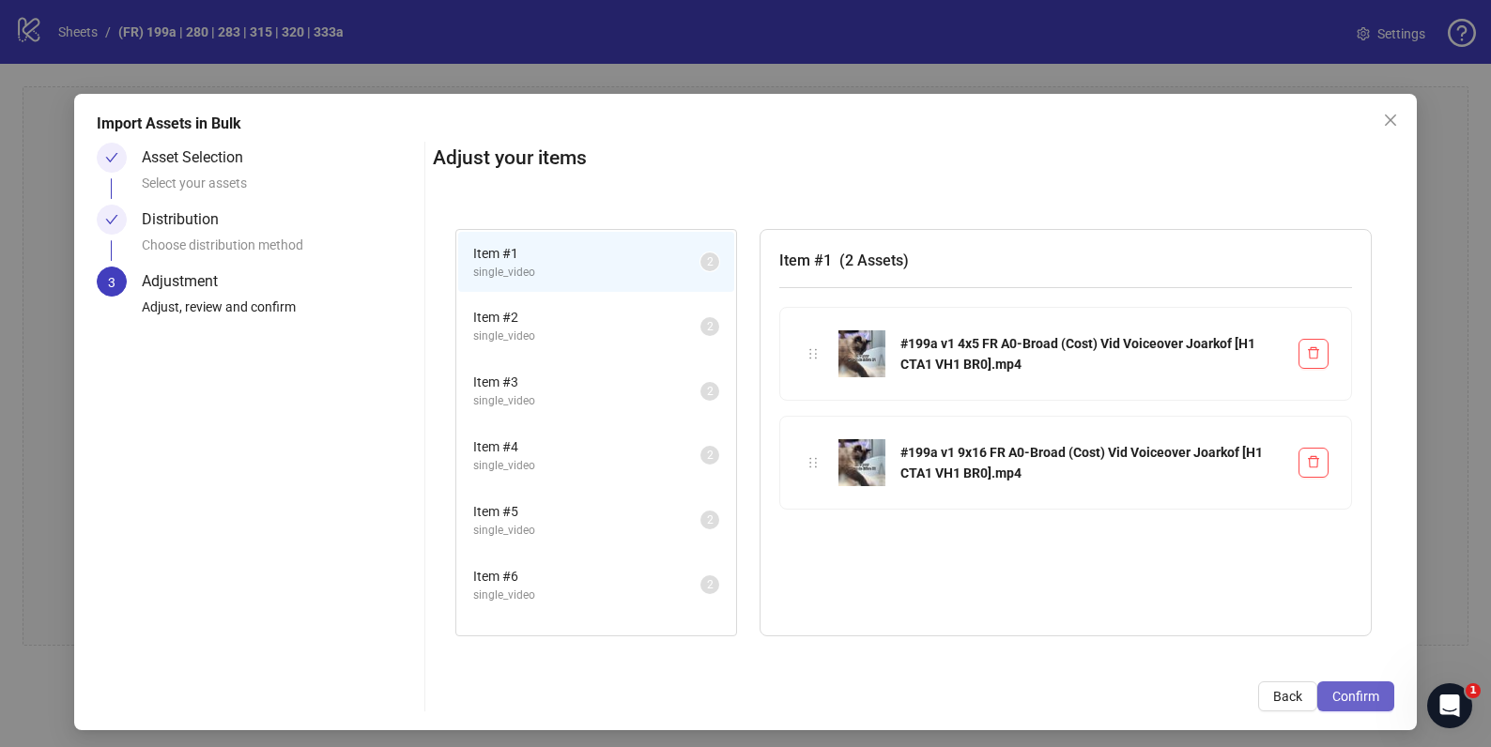
click at [1359, 693] on span "Confirm" at bounding box center [1355, 696] width 47 height 15
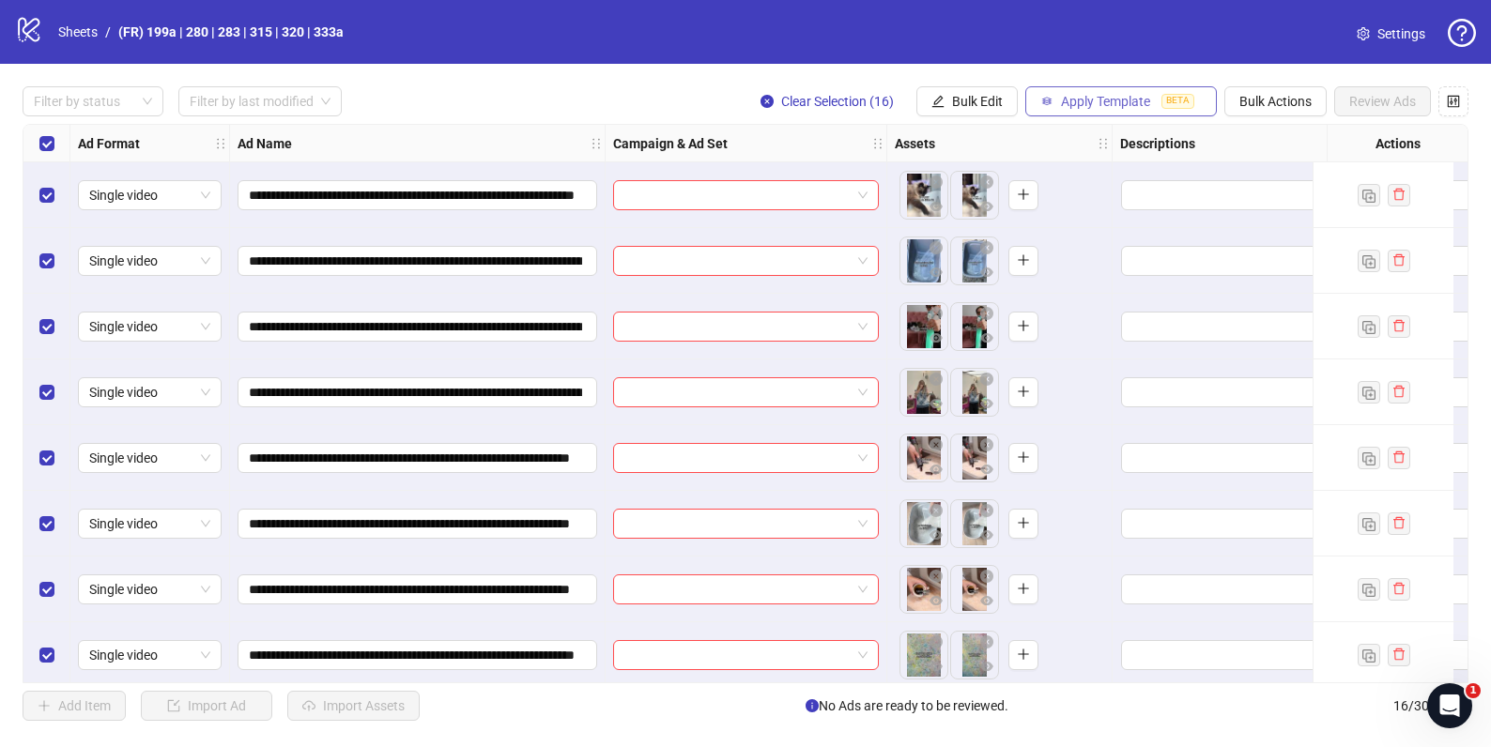
click at [1156, 98] on button "Apply Template BETA" at bounding box center [1121, 101] width 192 height 30
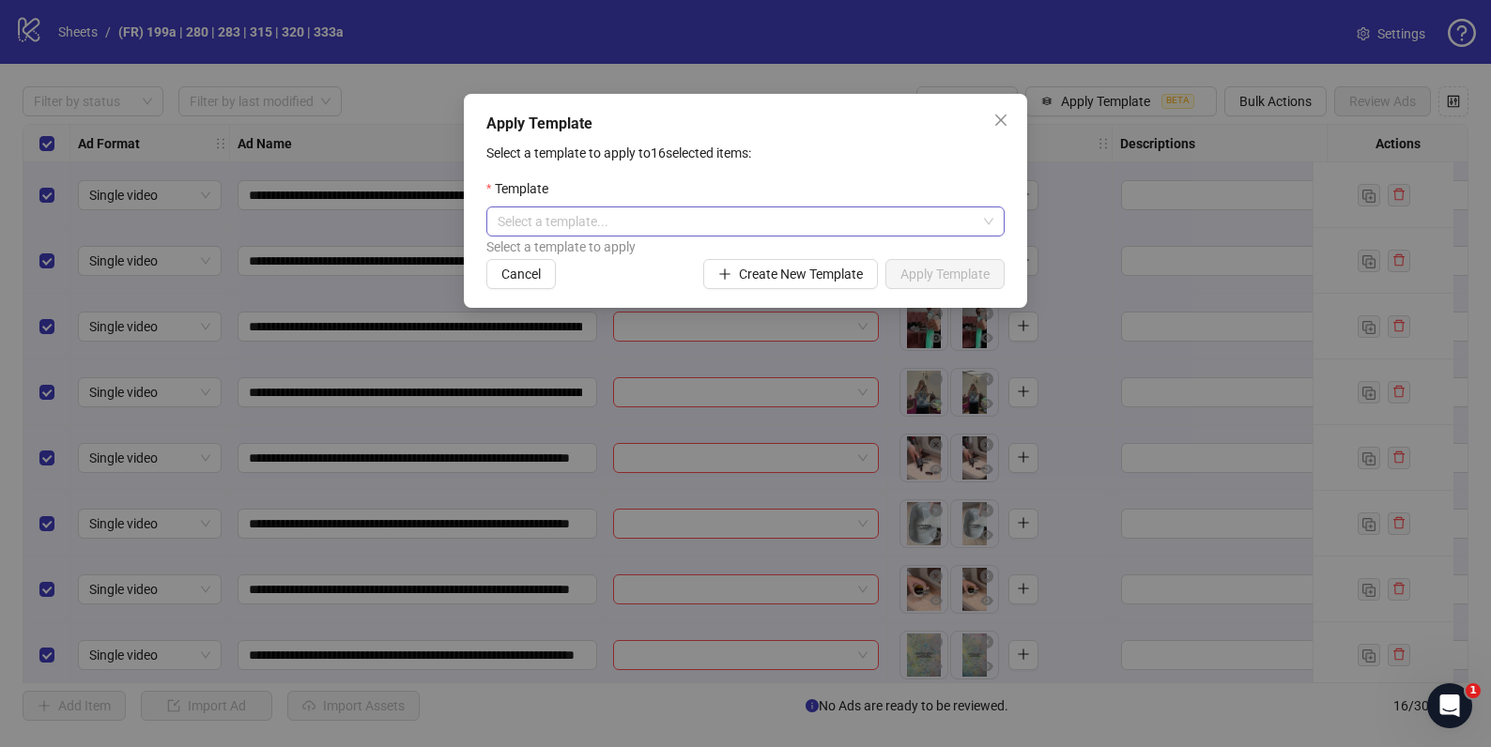
click at [674, 225] on input "search" at bounding box center [737, 221] width 479 height 28
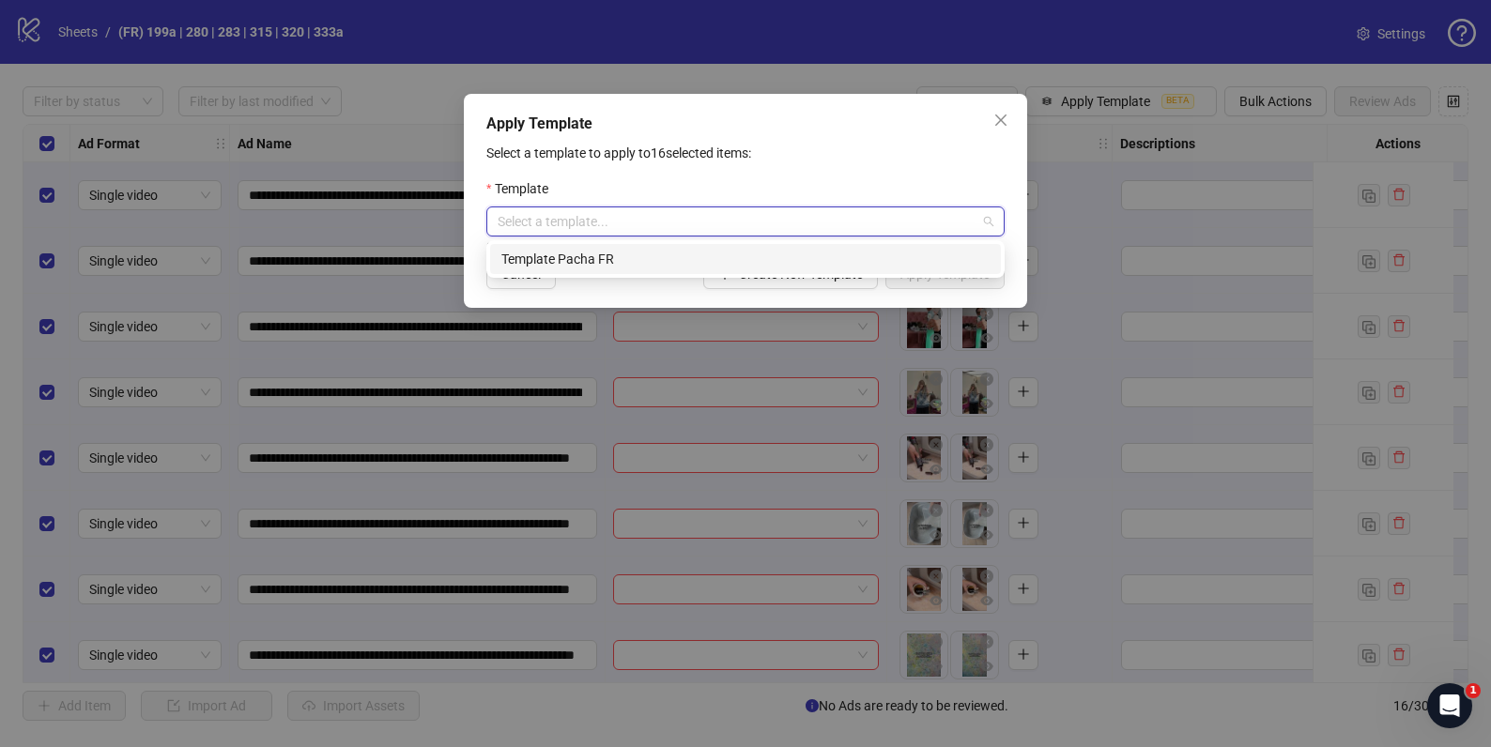
click at [611, 258] on div "Template Pacha FR" at bounding box center [745, 259] width 488 height 21
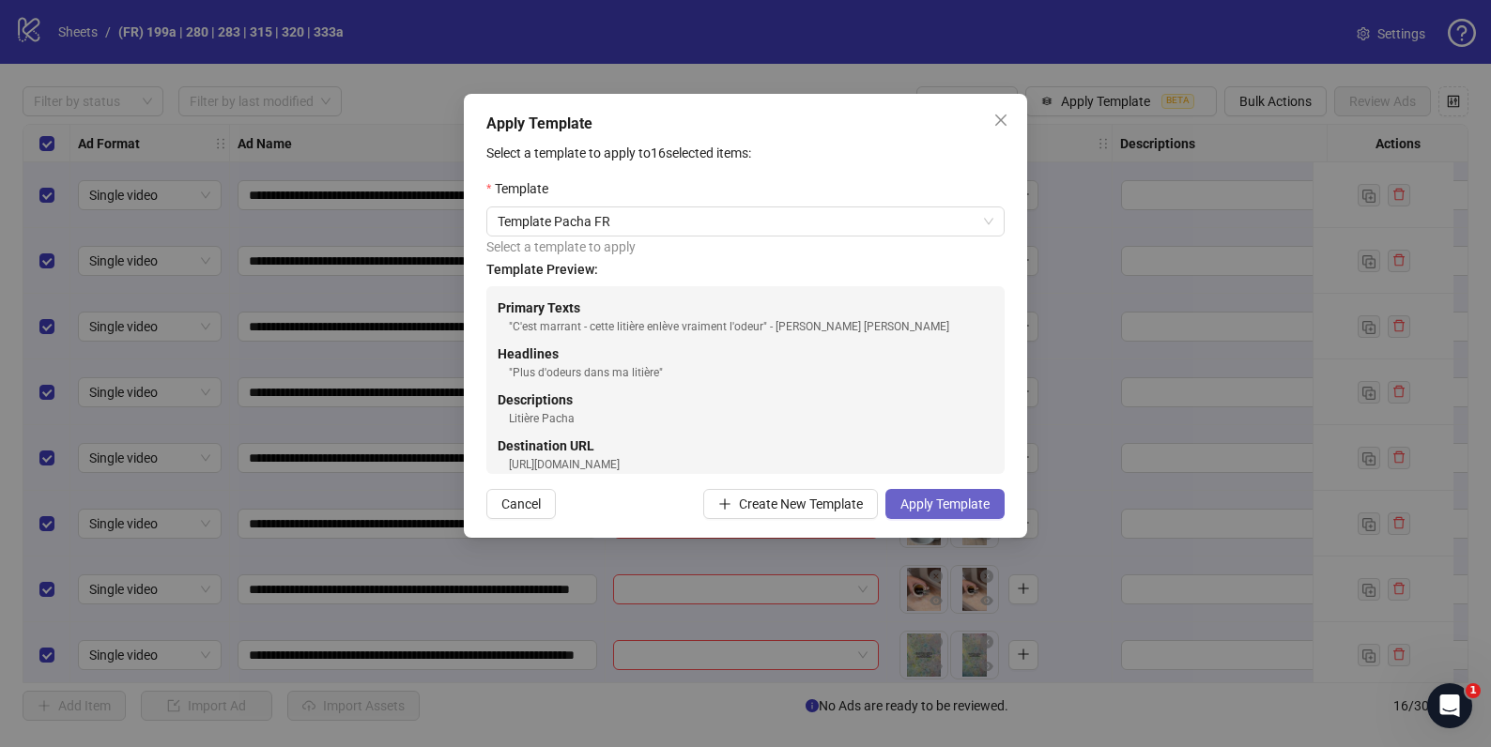
click at [956, 505] on span "Apply Template" at bounding box center [944, 504] width 89 height 15
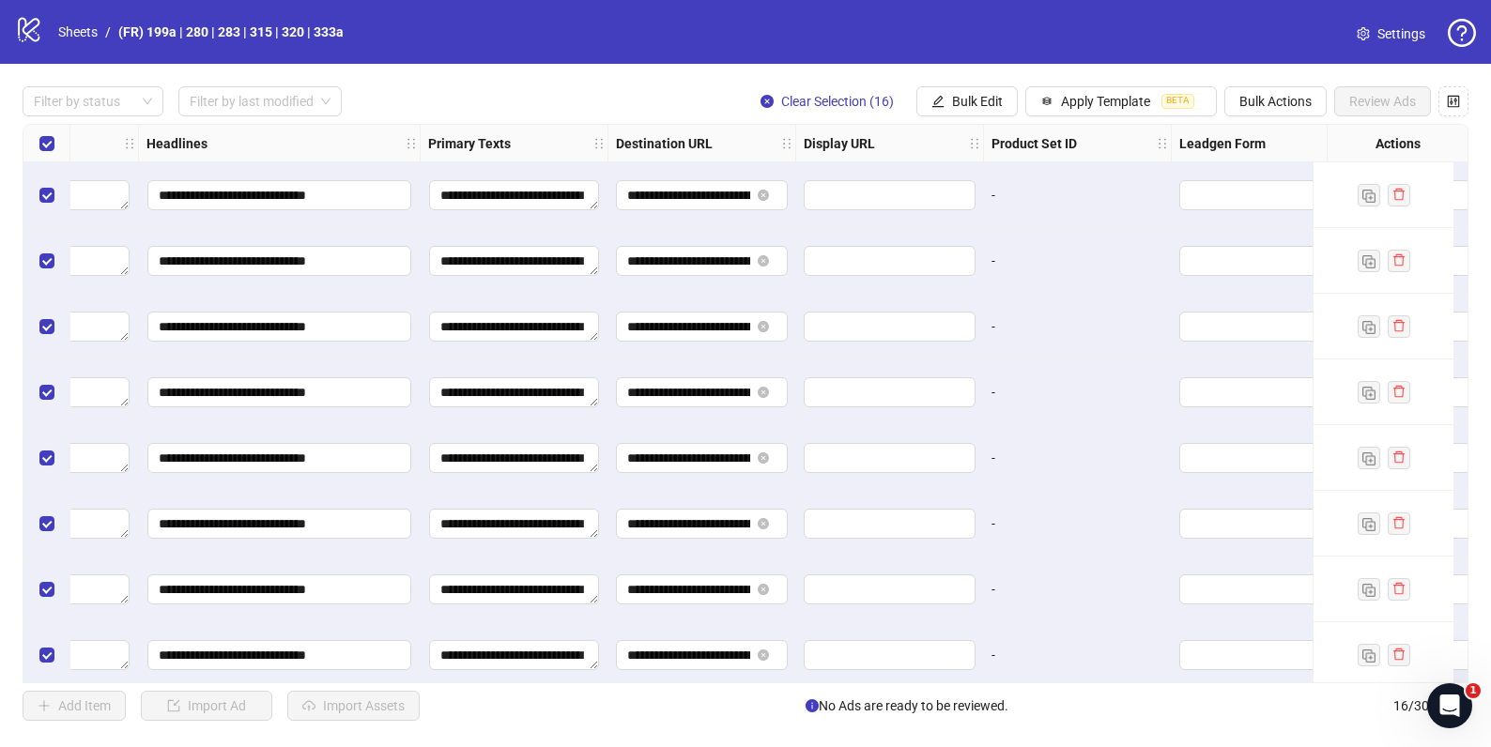
scroll to position [0, 1260]
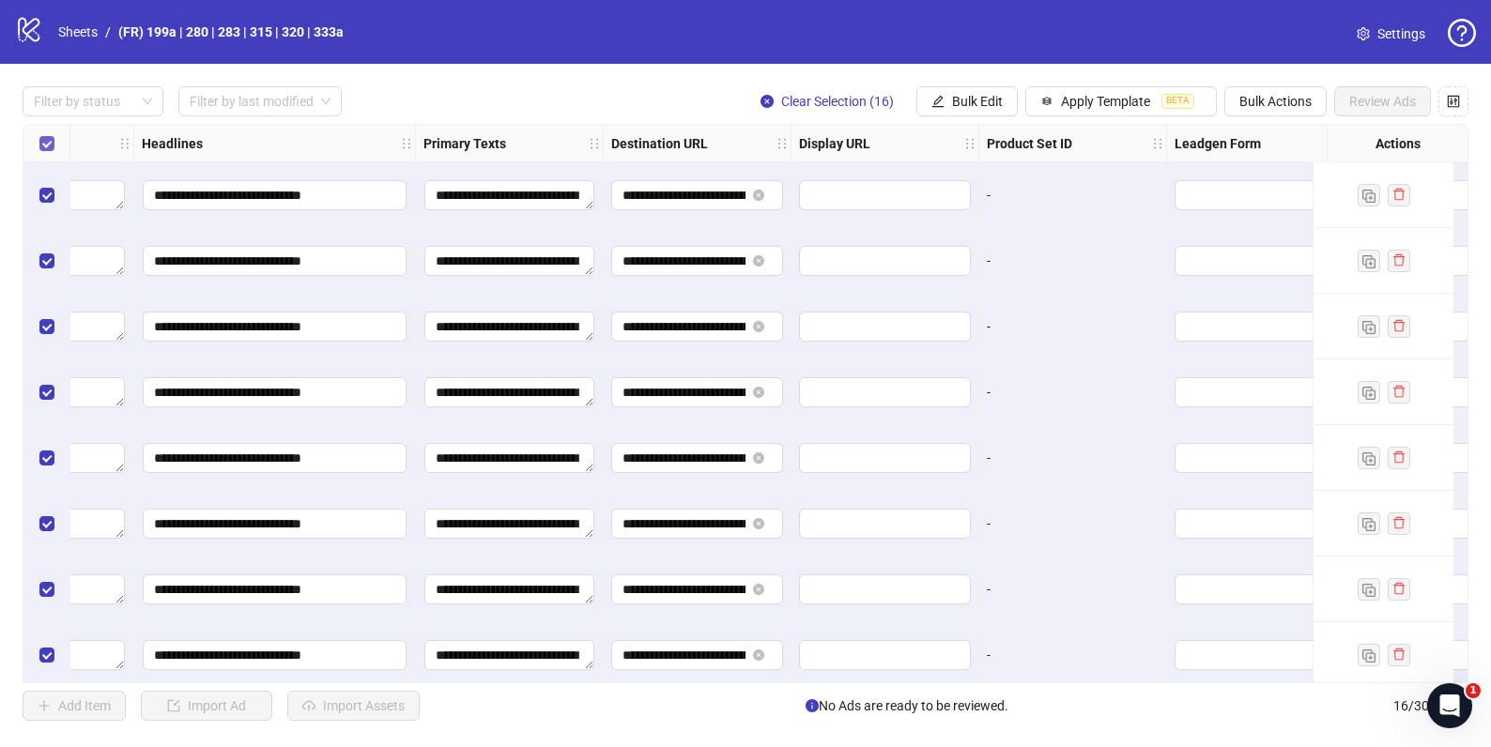
click at [42, 151] on label "Select all rows" at bounding box center [46, 143] width 15 height 21
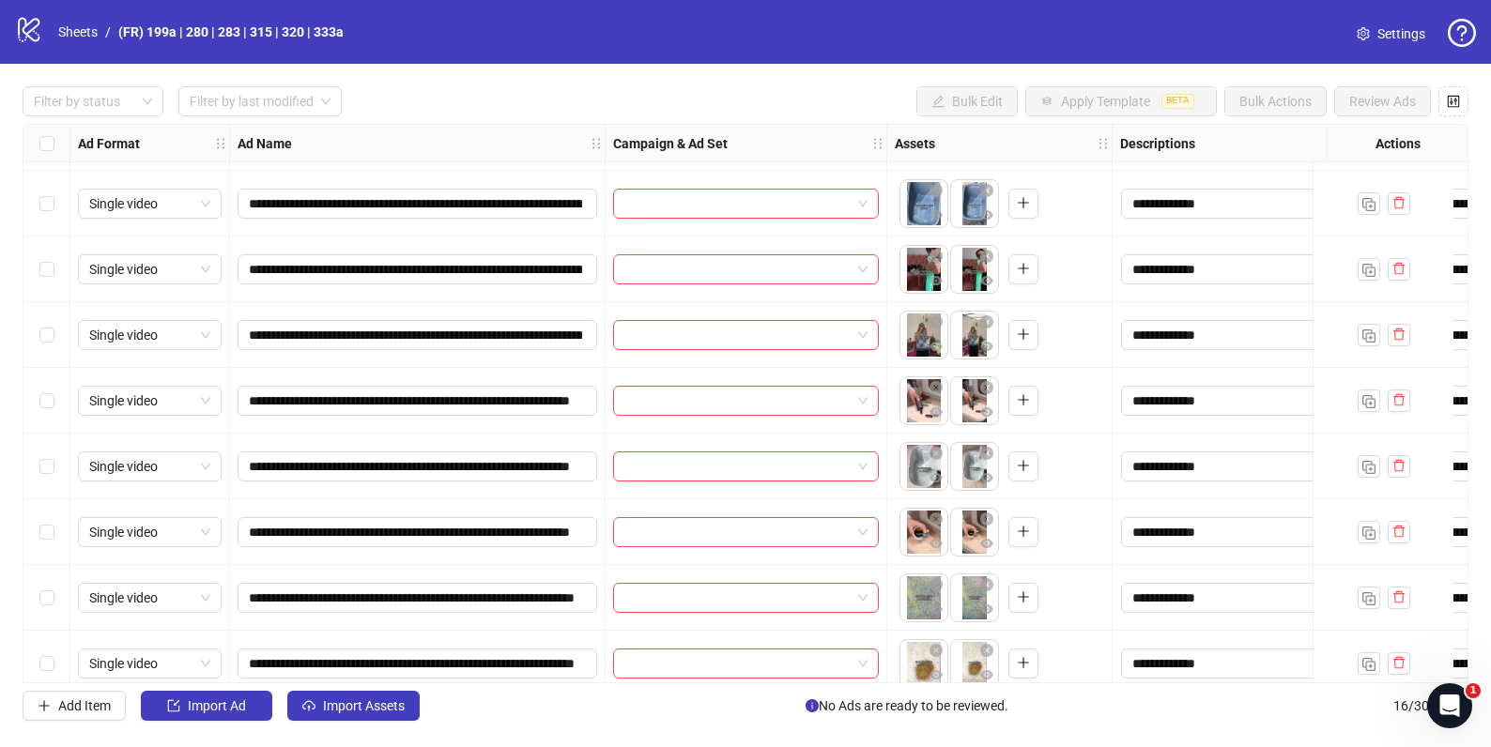
scroll to position [0, 0]
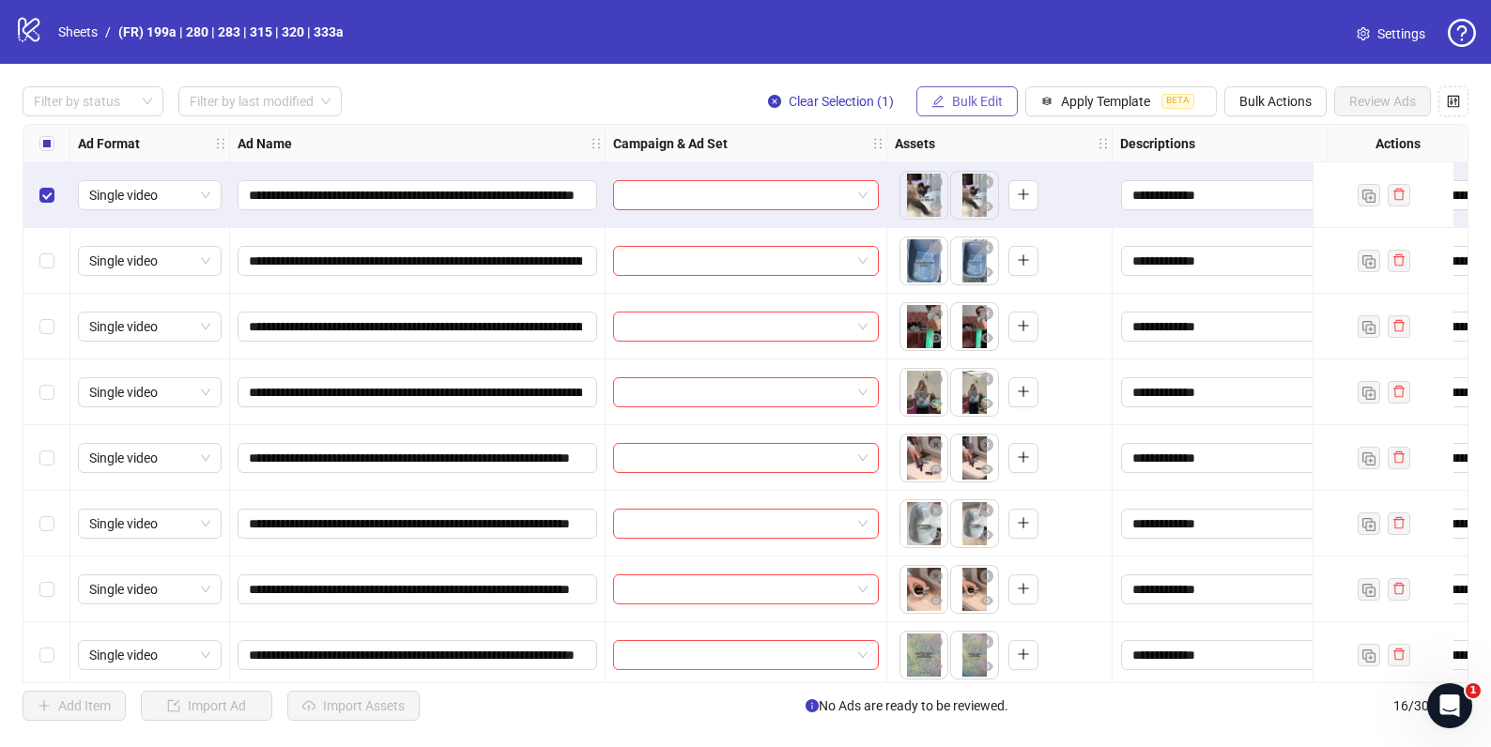
click at [986, 99] on span "Bulk Edit" at bounding box center [977, 101] width 51 height 15
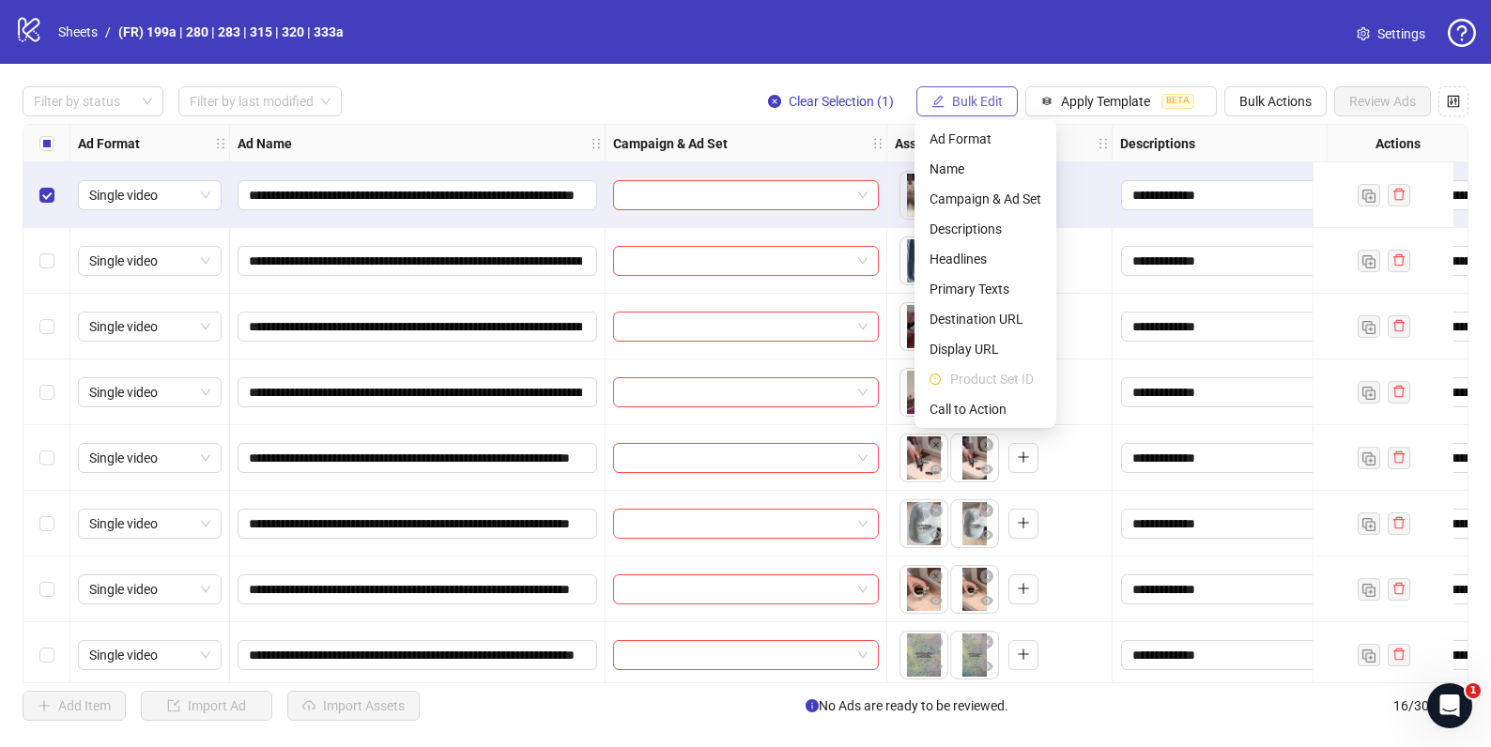
click at [981, 103] on span "Bulk Edit" at bounding box center [977, 101] width 51 height 15
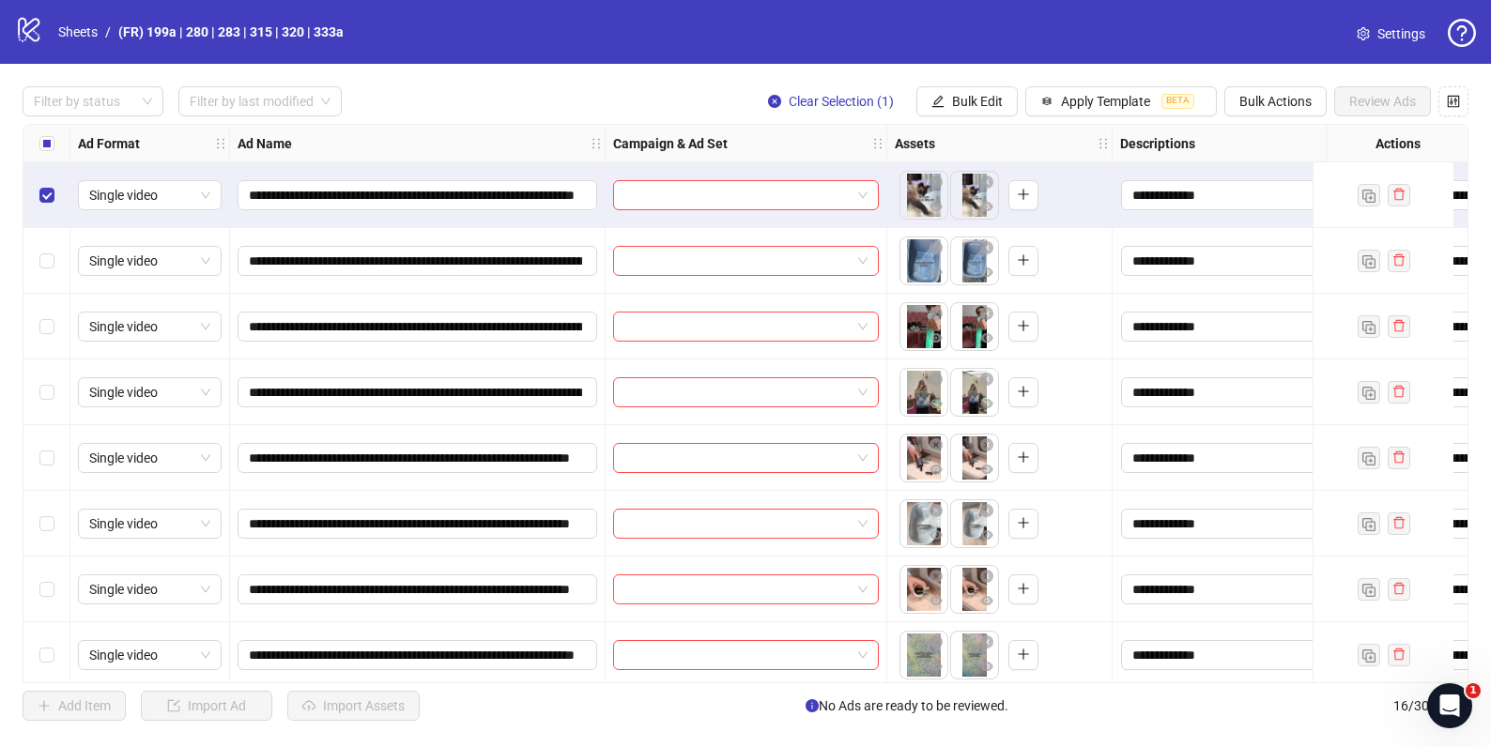
scroll to position [0, 680]
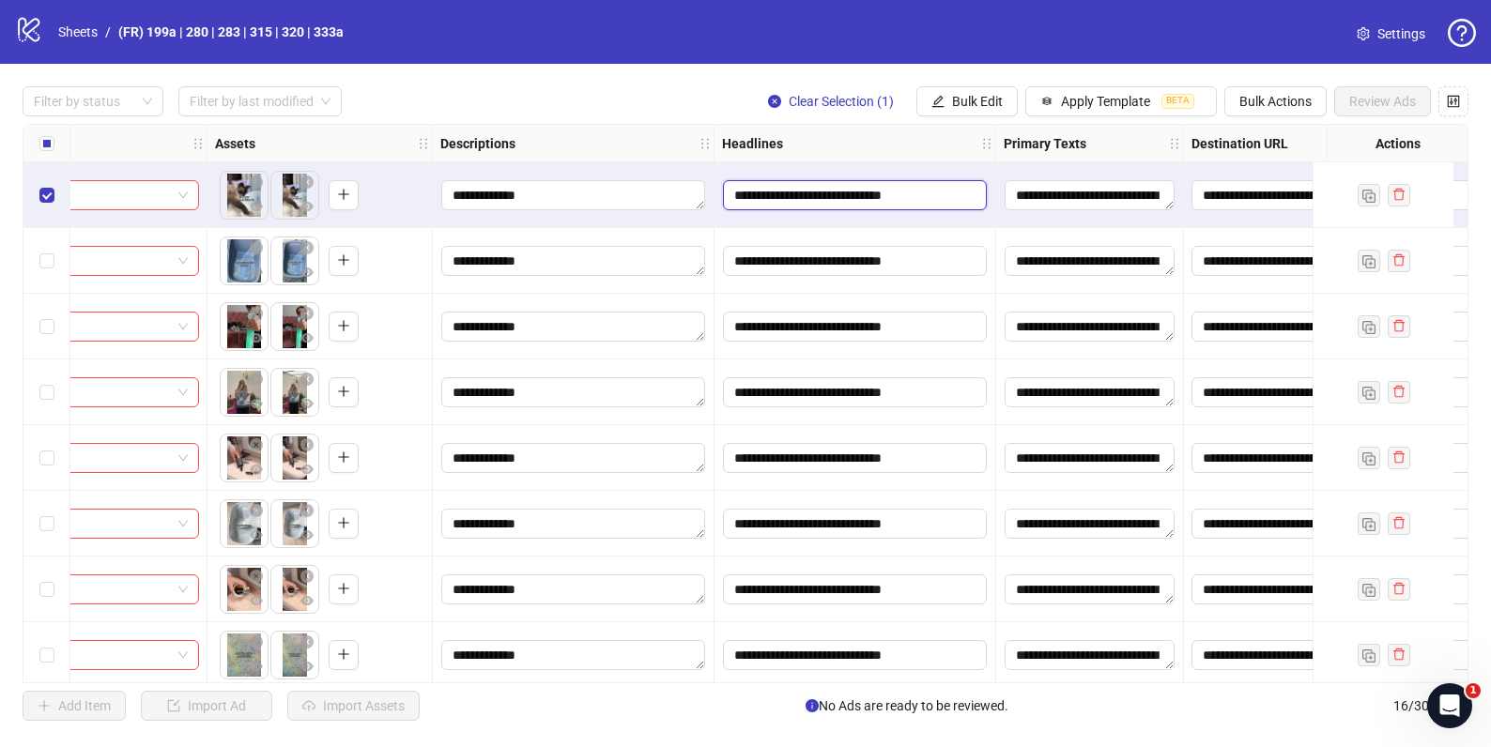
click at [915, 201] on input "**********" at bounding box center [855, 195] width 264 height 30
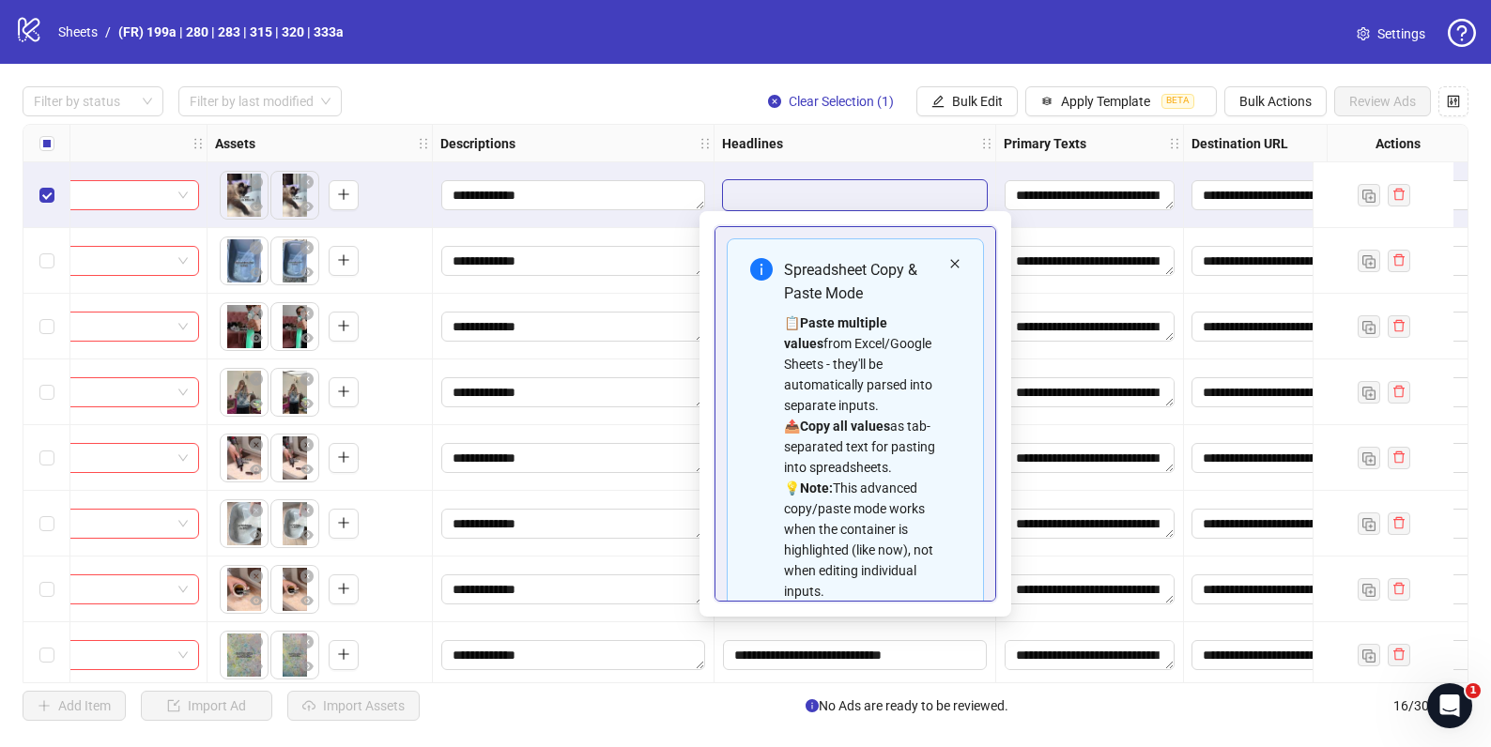
click at [950, 261] on icon "close" at bounding box center [954, 263] width 8 height 8
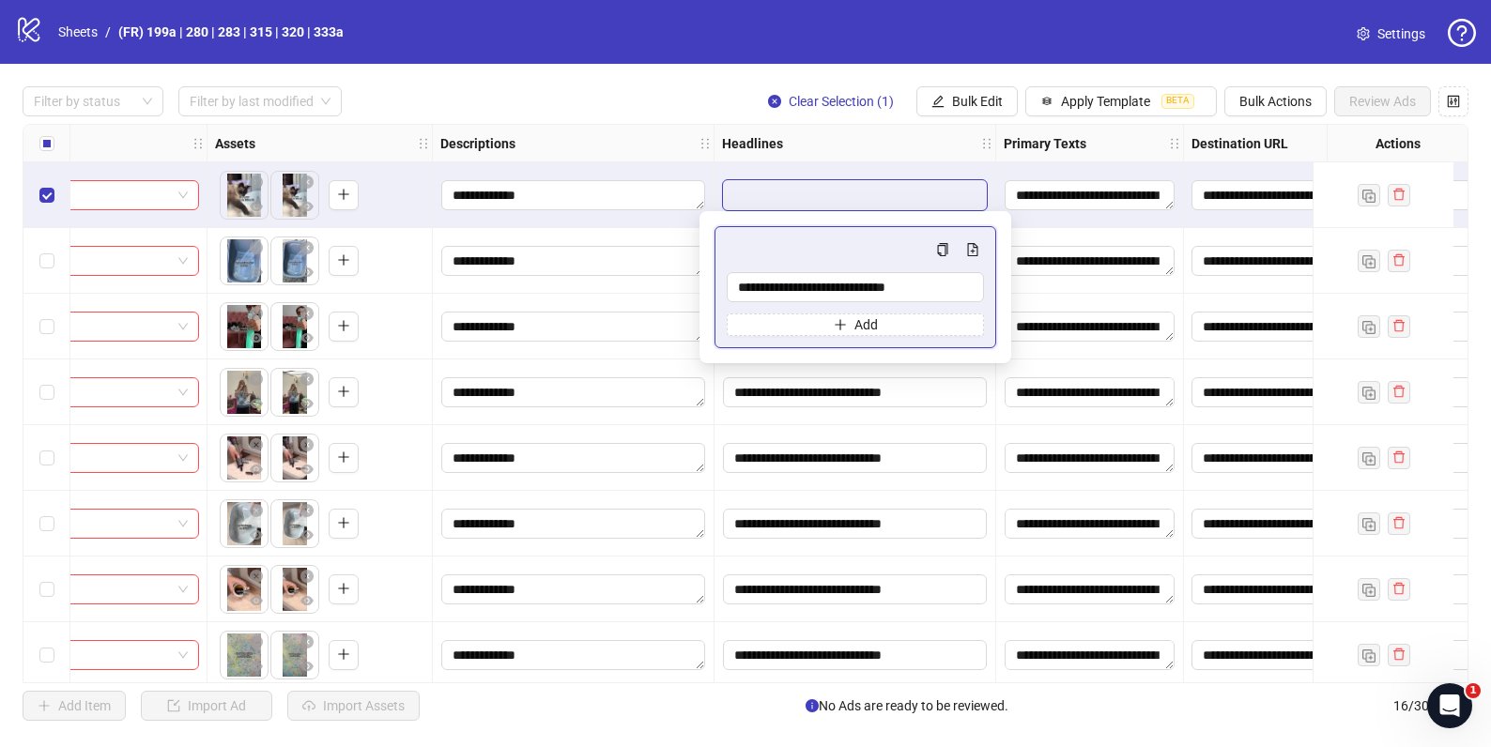
click at [847, 192] on input "**********" at bounding box center [855, 195] width 264 height 30
type input "**********"
click at [864, 297] on input "**********" at bounding box center [855, 287] width 257 height 30
click at [864, 228] on div "**********" at bounding box center [855, 287] width 282 height 122
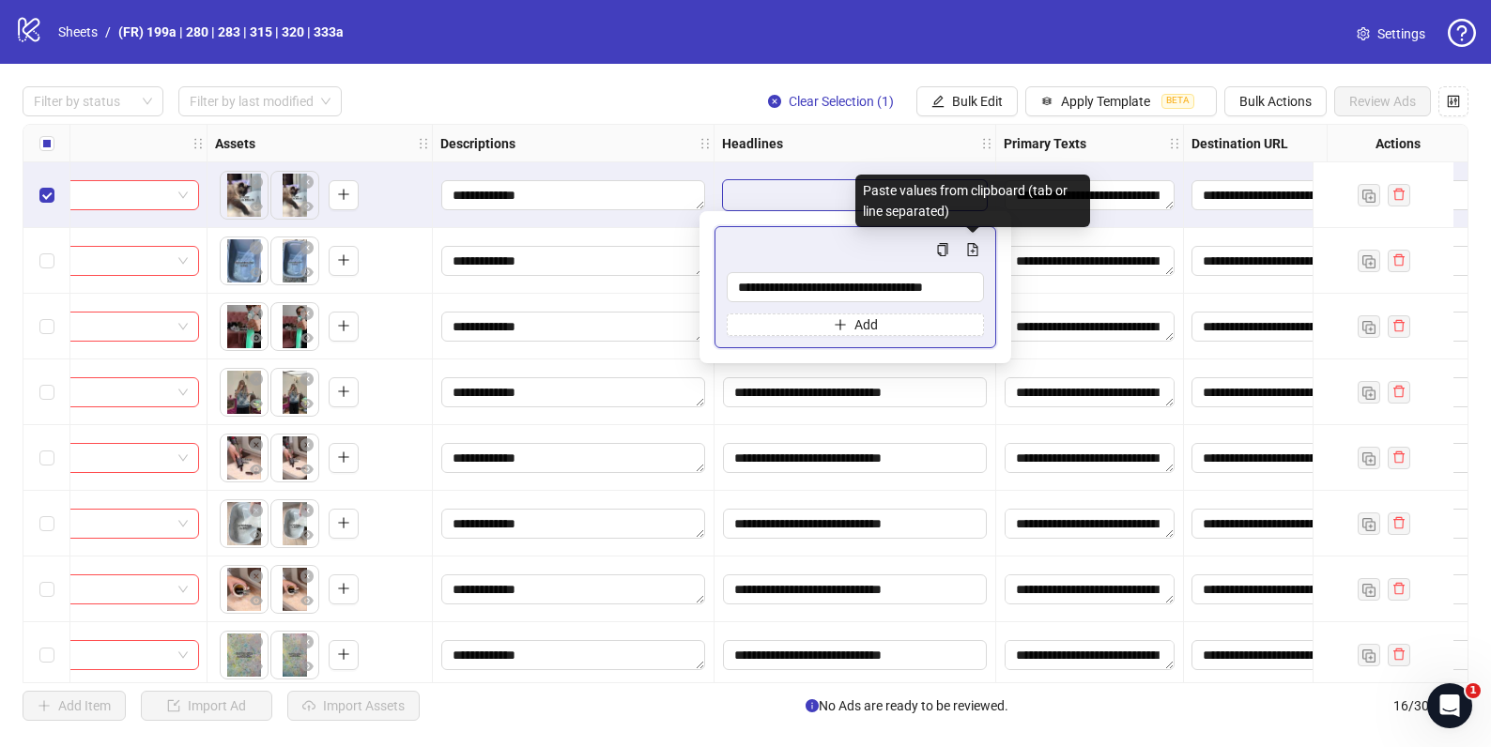
click at [667, 81] on div "**********" at bounding box center [745, 404] width 1491 height 680
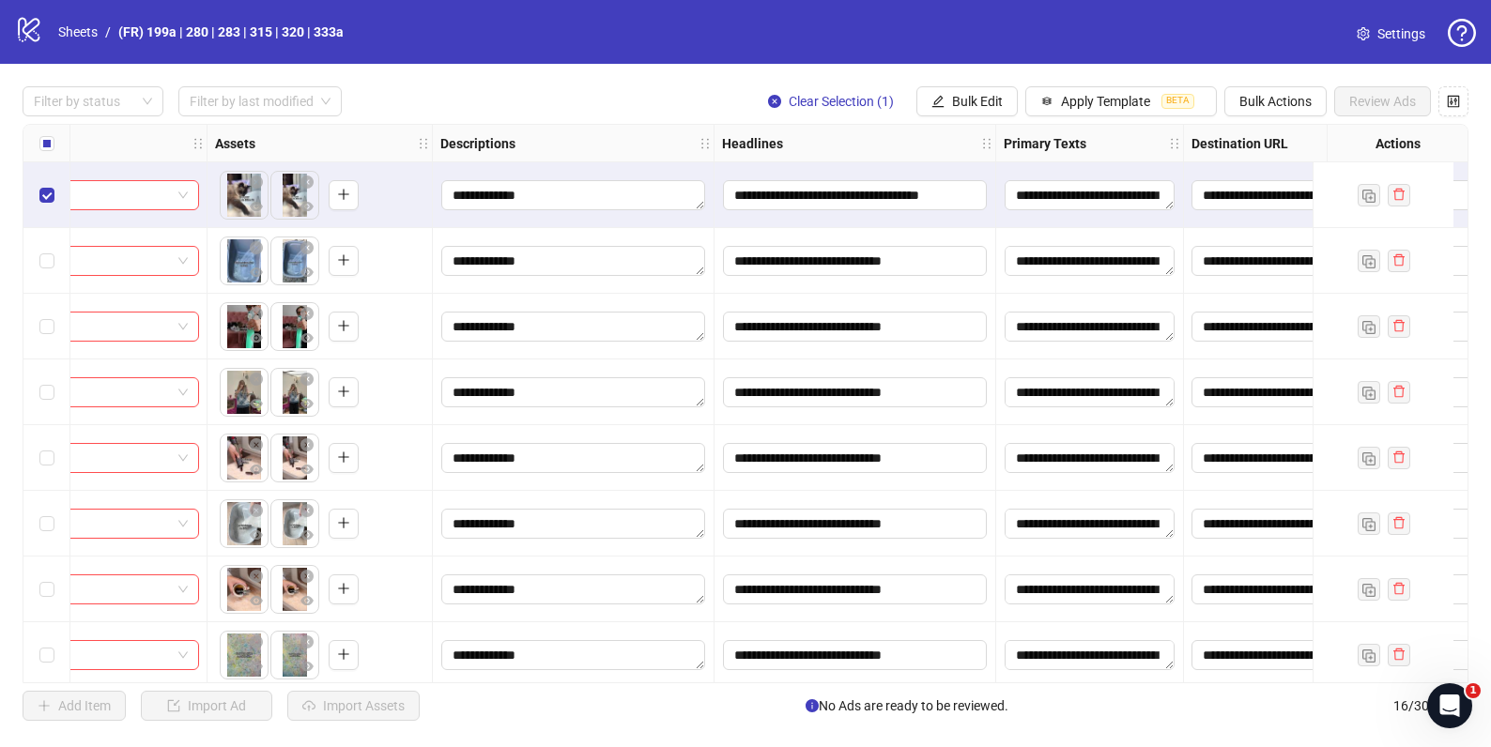
click at [591, 98] on div "Filter by status Filter by last modified Clear Selection (1) Bulk Edit Apply Te…" at bounding box center [746, 101] width 1446 height 30
click at [1090, 198] on textarea "**********" at bounding box center [1089, 195] width 170 height 30
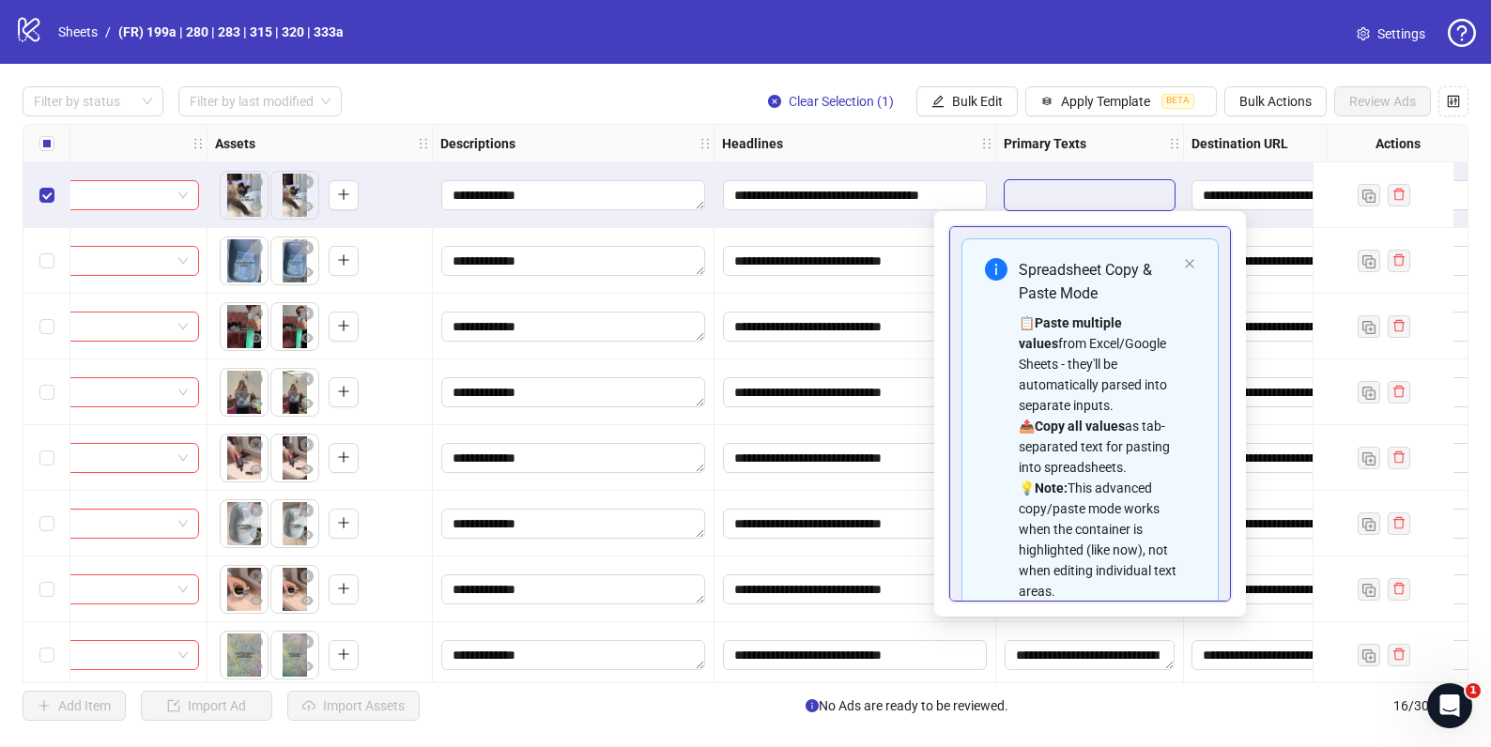
click at [1174, 254] on div "Spreadsheet Copy & Paste Mode 📋 Paste multiple values from Excel/Google Sheets …" at bounding box center [1089, 429] width 257 height 383
click at [1184, 260] on icon "close" at bounding box center [1189, 263] width 11 height 11
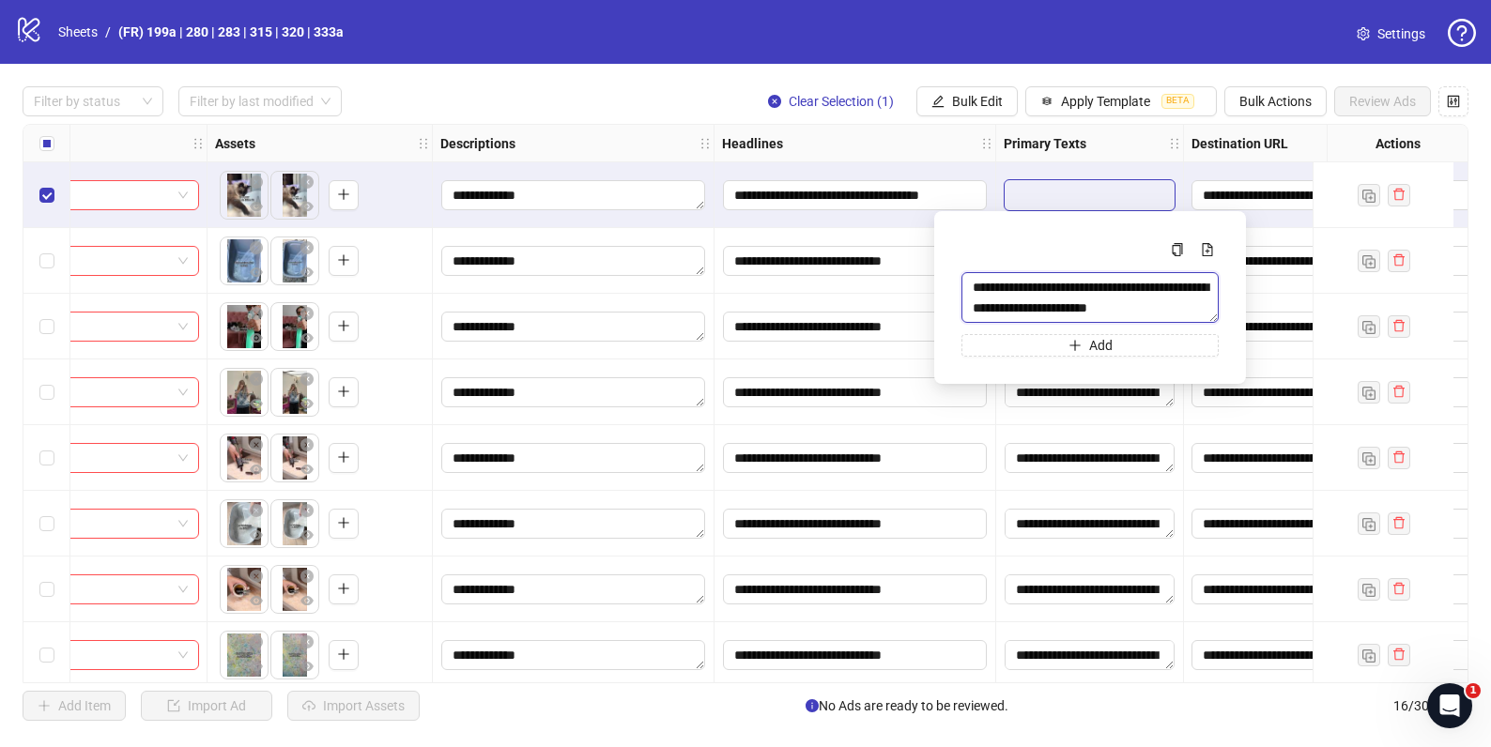
click at [1098, 301] on textarea "**********" at bounding box center [1089, 297] width 257 height 51
paste textarea "**********"
type textarea "**********"
click at [790, 76] on div "**********" at bounding box center [745, 404] width 1491 height 680
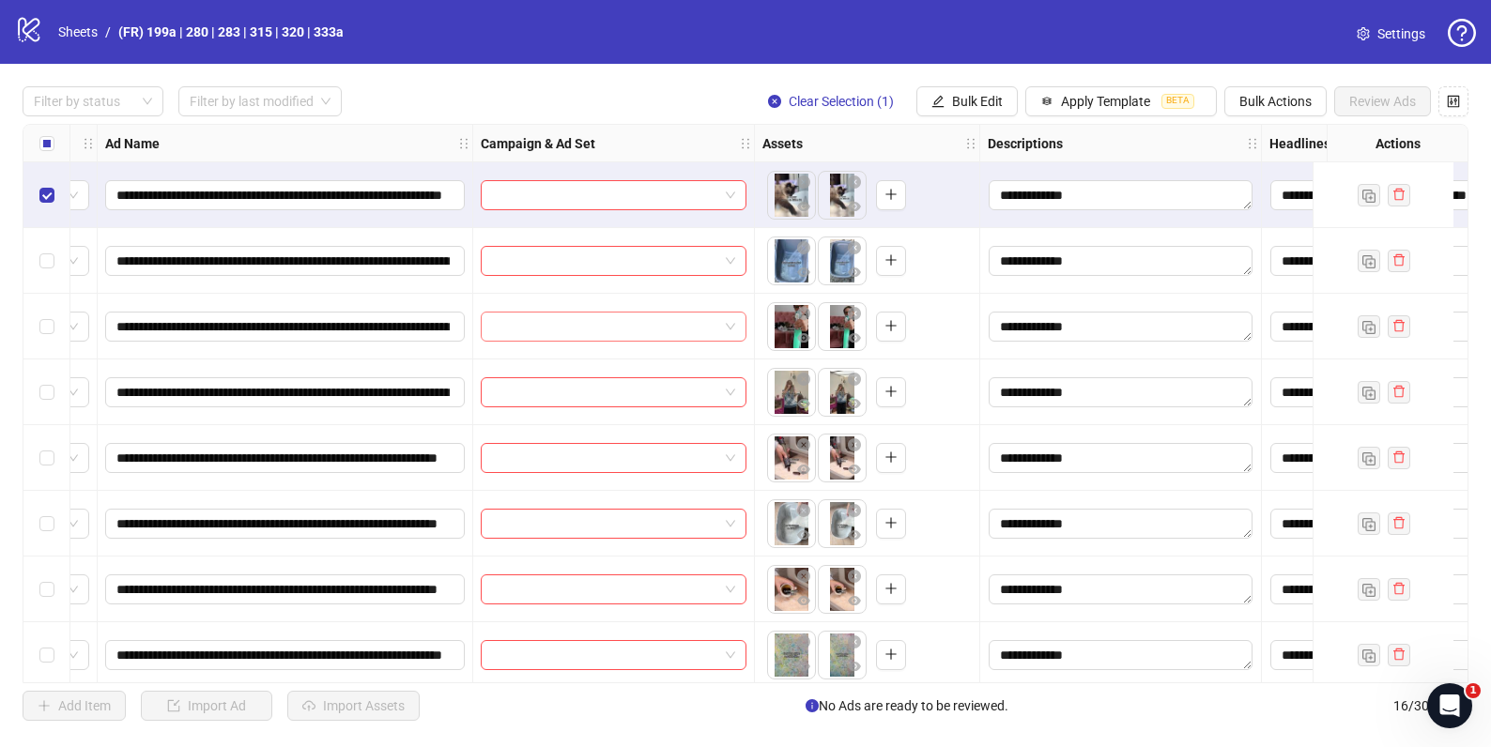
scroll to position [0, 0]
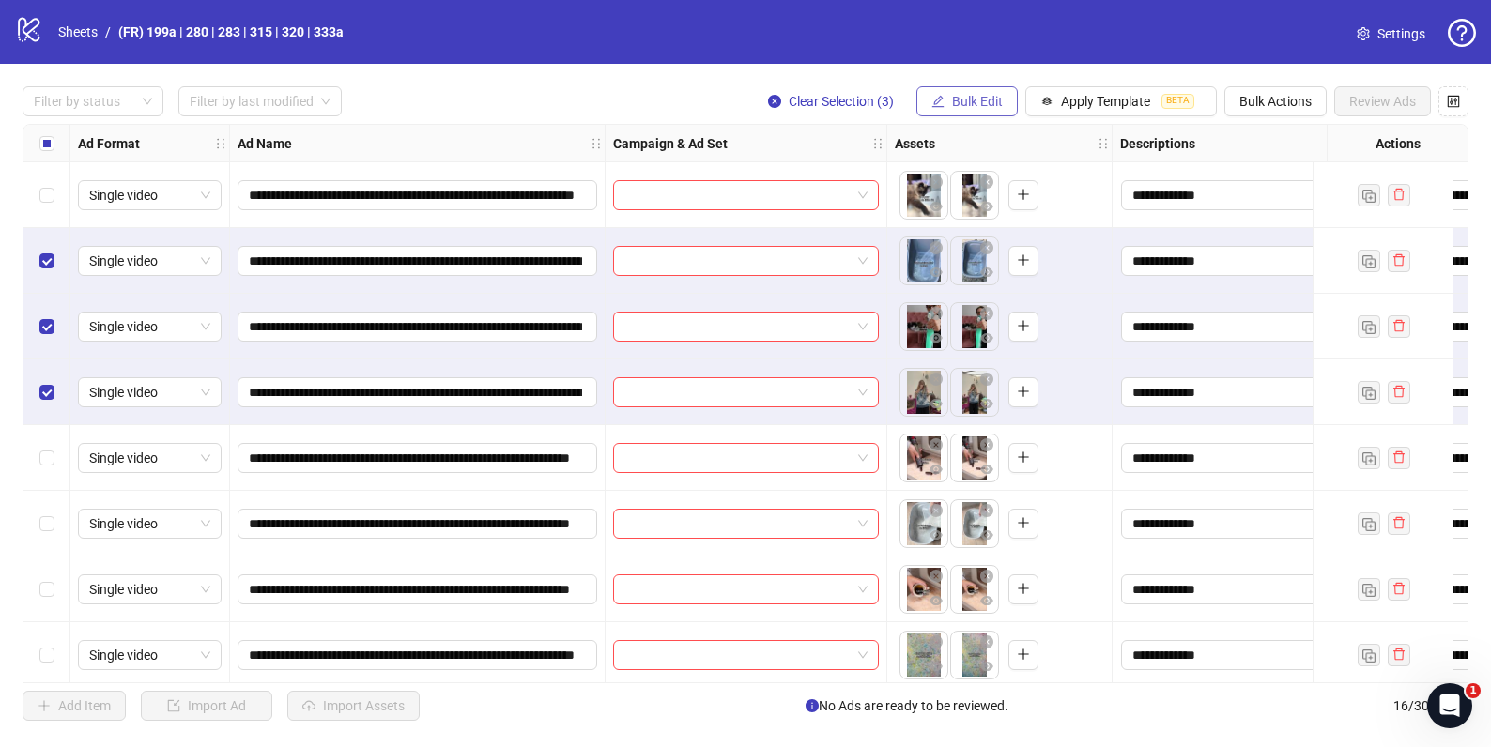
click at [988, 103] on span "Bulk Edit" at bounding box center [977, 101] width 51 height 15
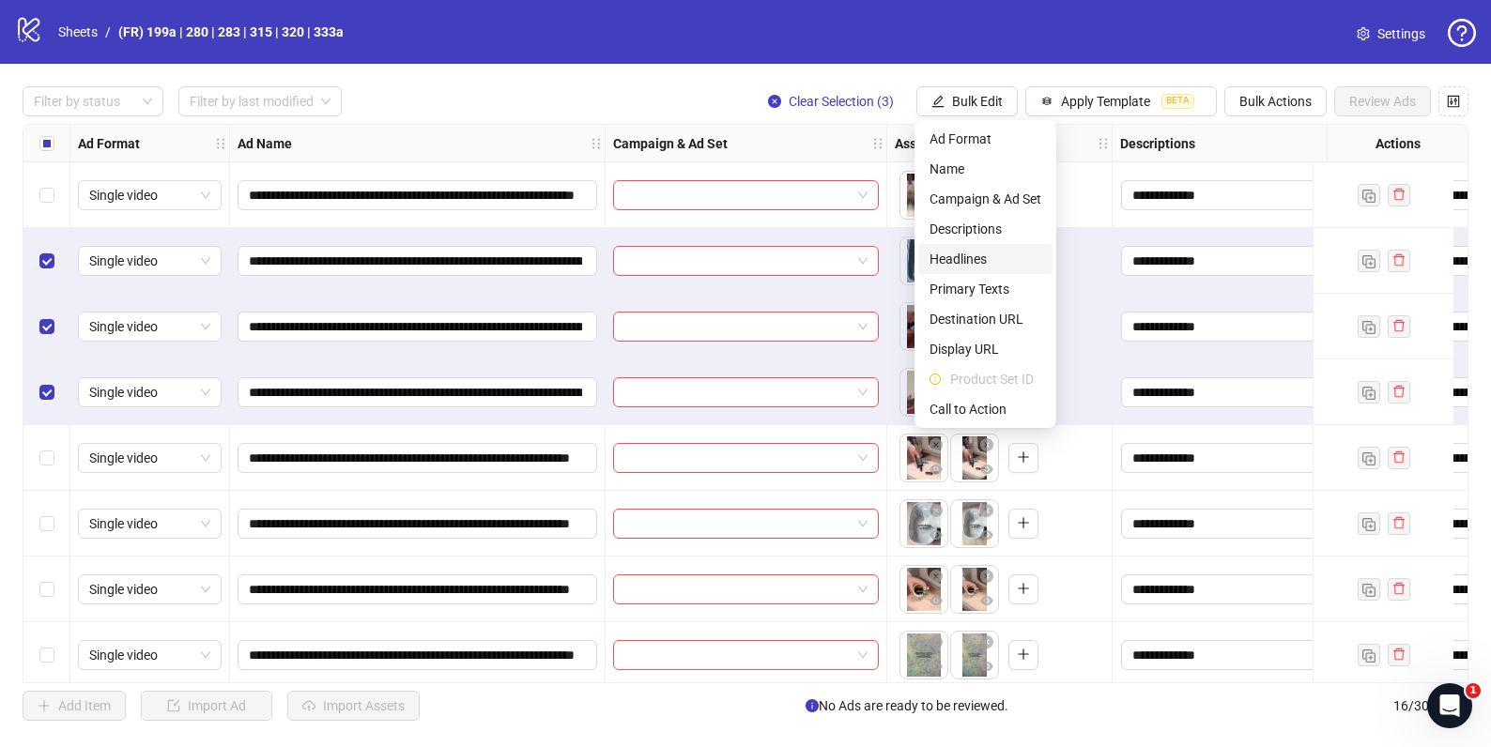
click at [978, 260] on span "Headlines" at bounding box center [985, 259] width 112 height 21
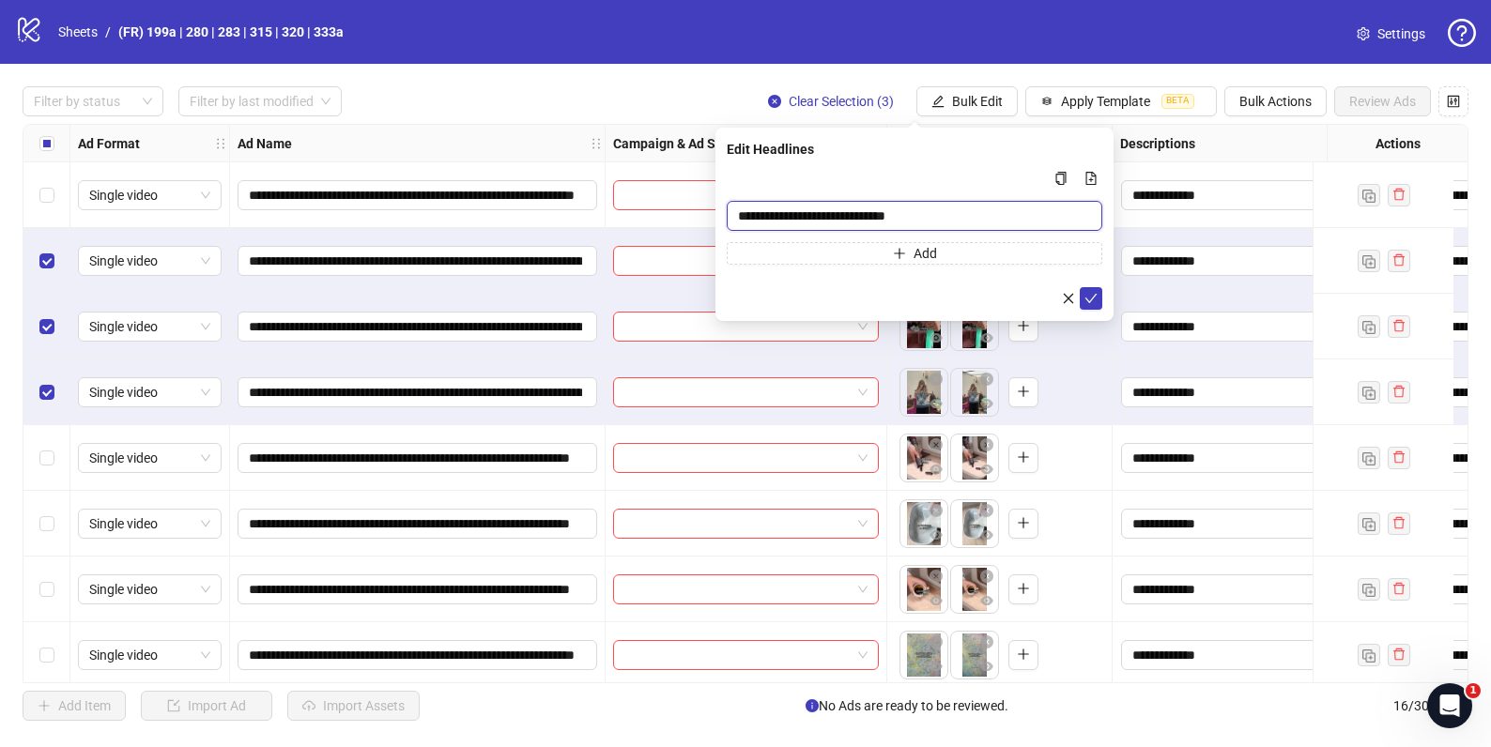
click at [758, 223] on input "**********" at bounding box center [914, 216] width 375 height 30
paste input "****"
type input "**********"
click at [1088, 296] on icon "check" at bounding box center [1090, 298] width 13 height 13
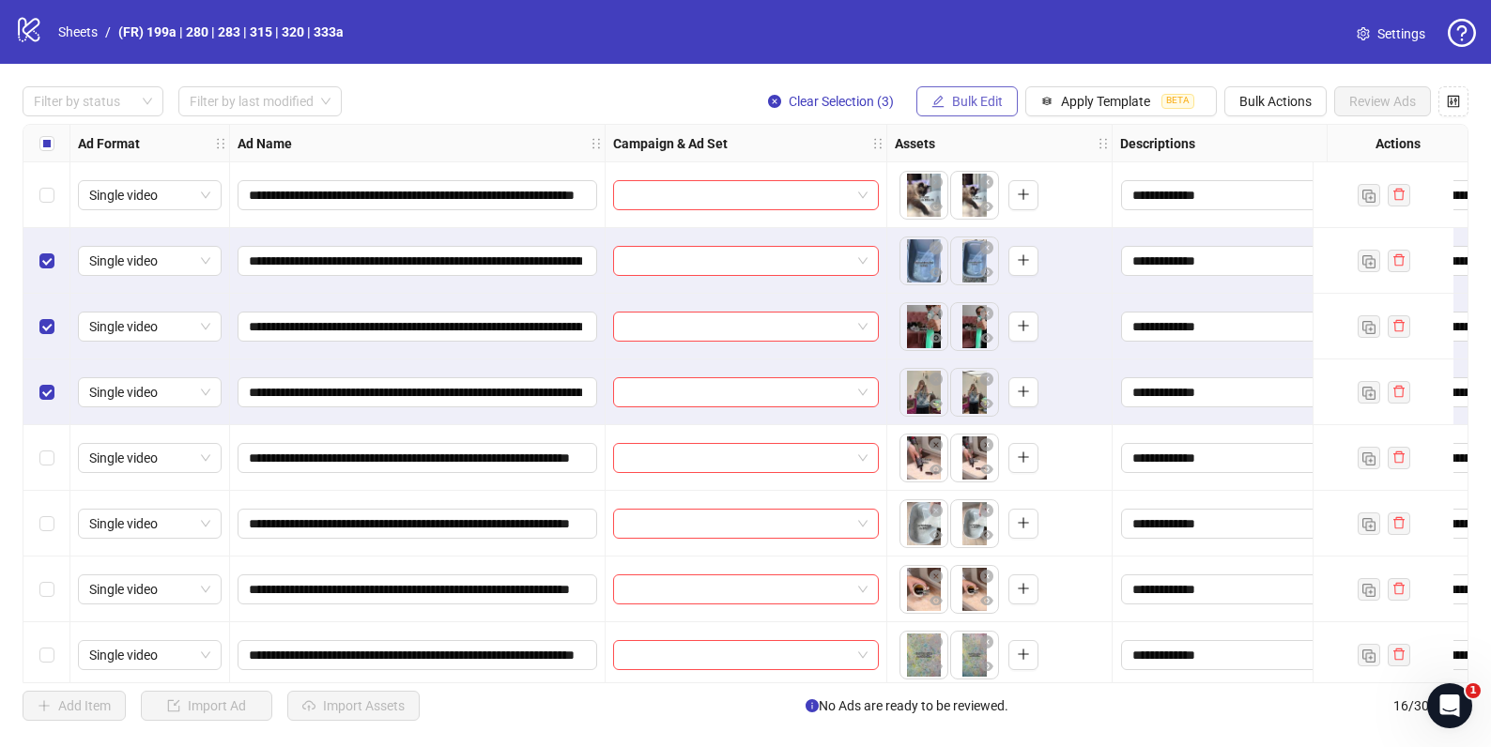
click at [946, 102] on button "Bulk Edit" at bounding box center [966, 101] width 101 height 30
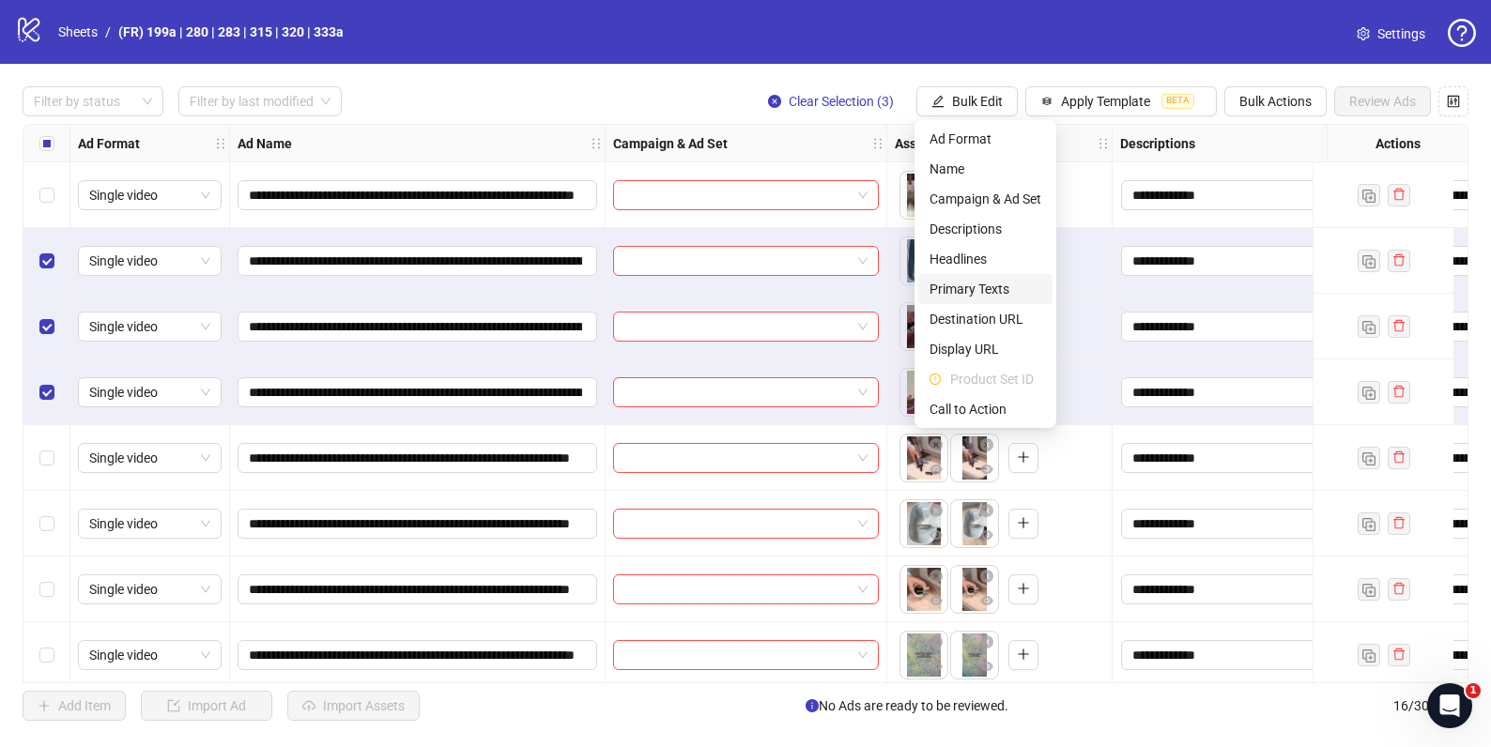
click at [980, 291] on span "Primary Texts" at bounding box center [985, 289] width 112 height 21
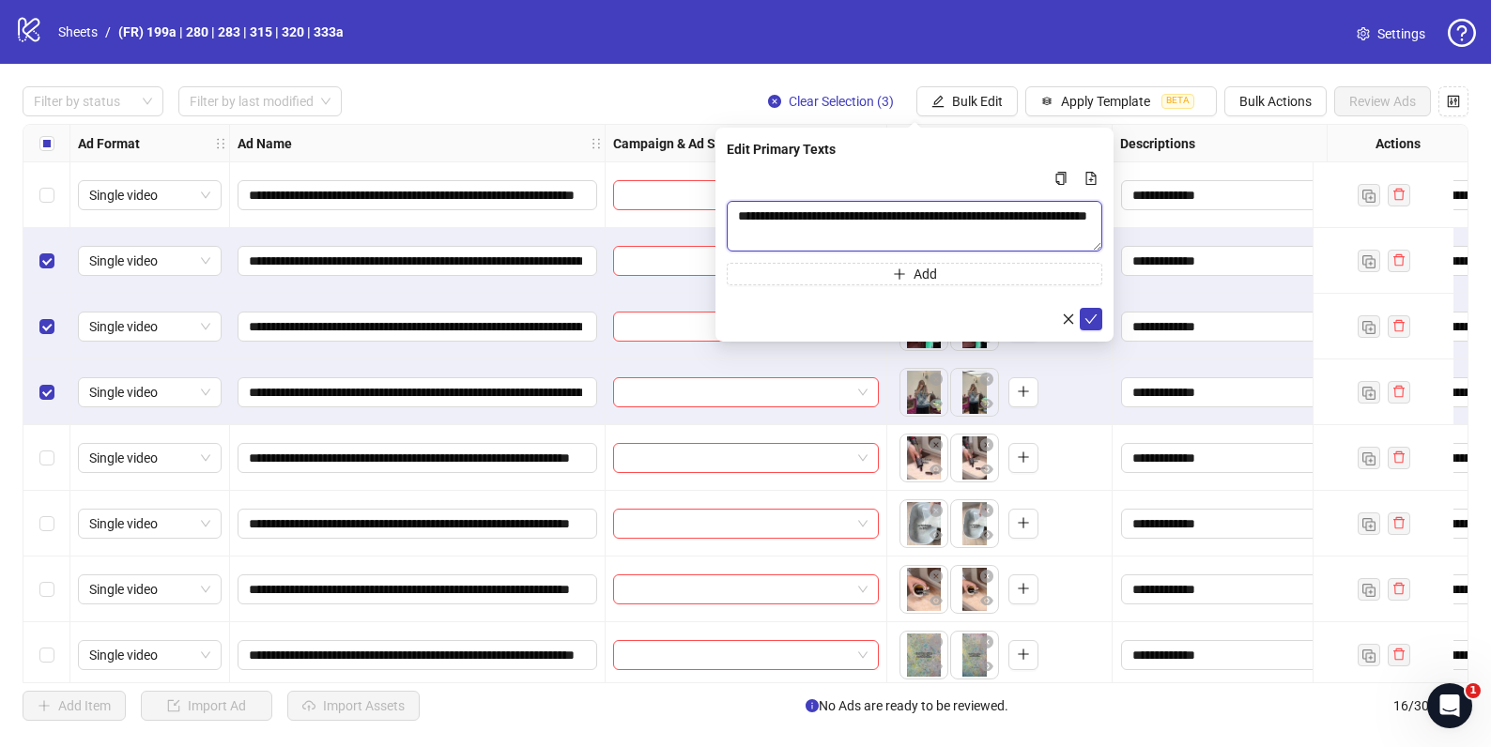
click at [874, 226] on textarea "**********" at bounding box center [914, 226] width 375 height 51
paste textarea "**********"
type textarea "**********"
click at [1096, 319] on icon "check" at bounding box center [1090, 319] width 13 height 13
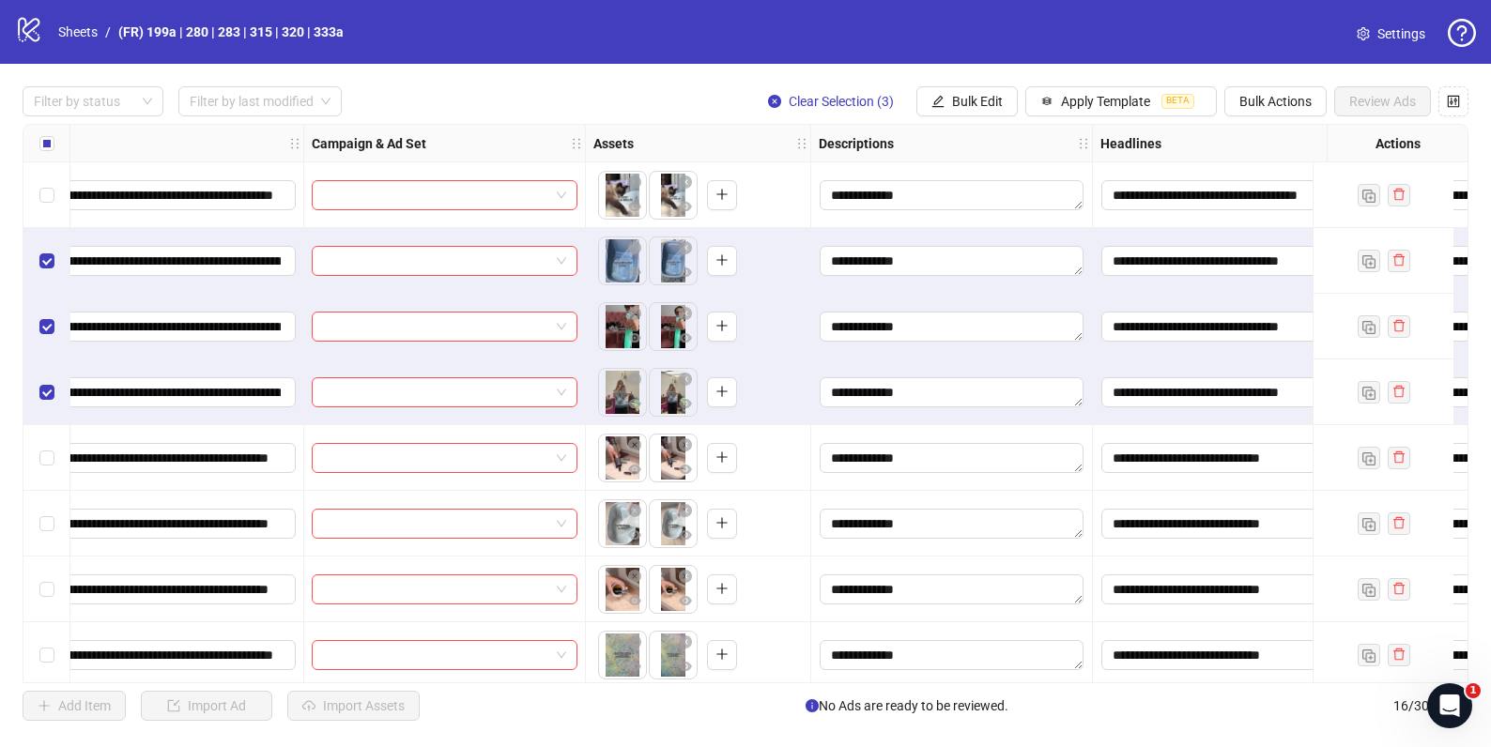
scroll to position [0, 699]
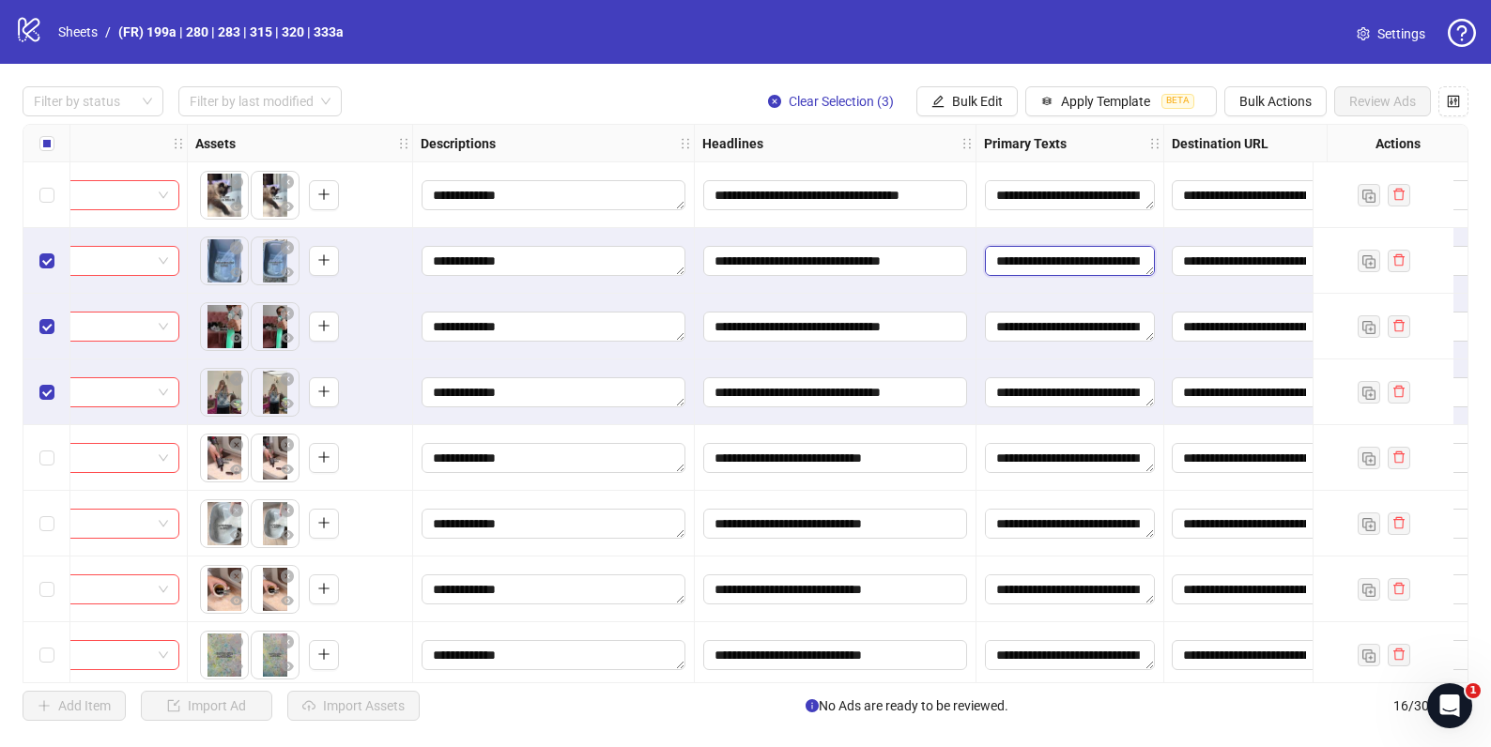
click at [1079, 265] on textarea "**********" at bounding box center [1070, 261] width 170 height 30
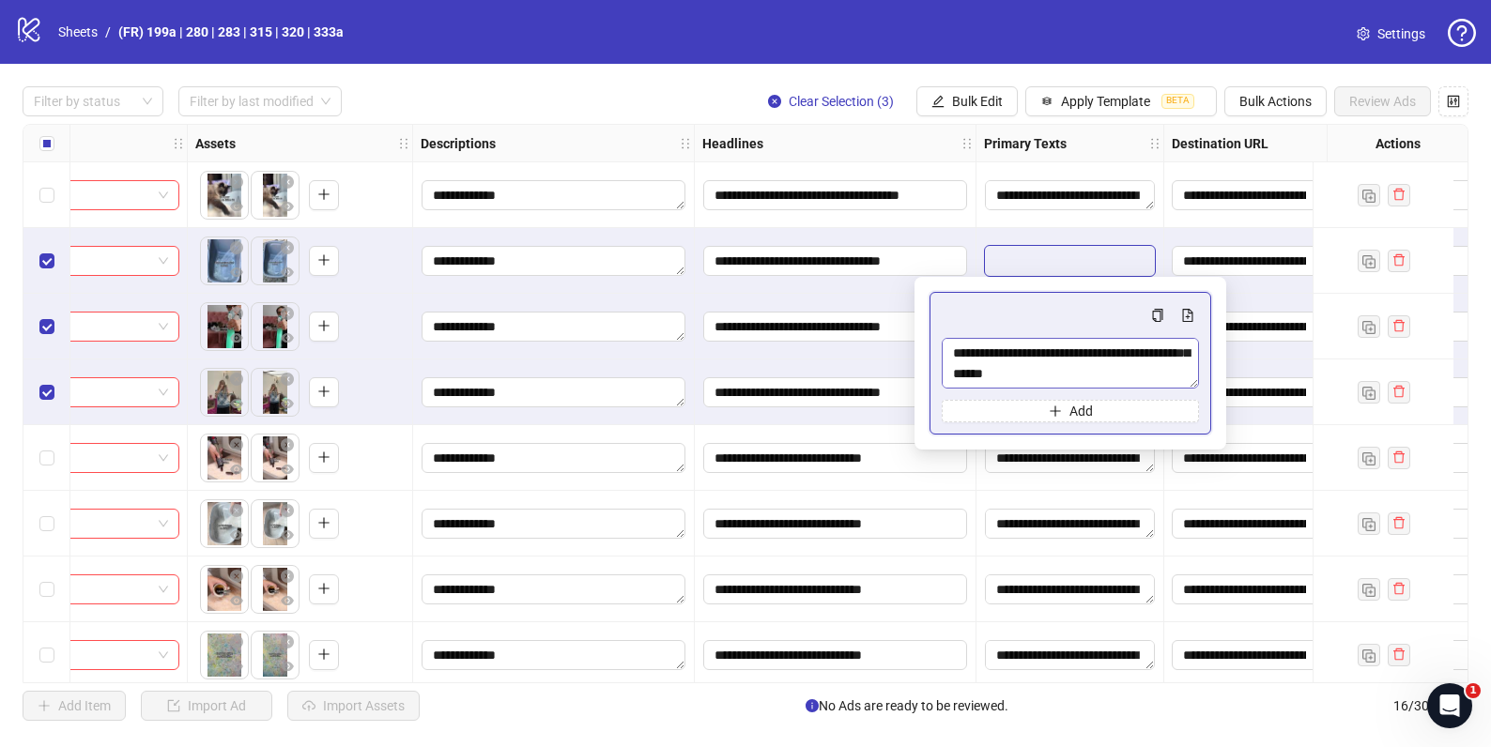
scroll to position [578, 0]
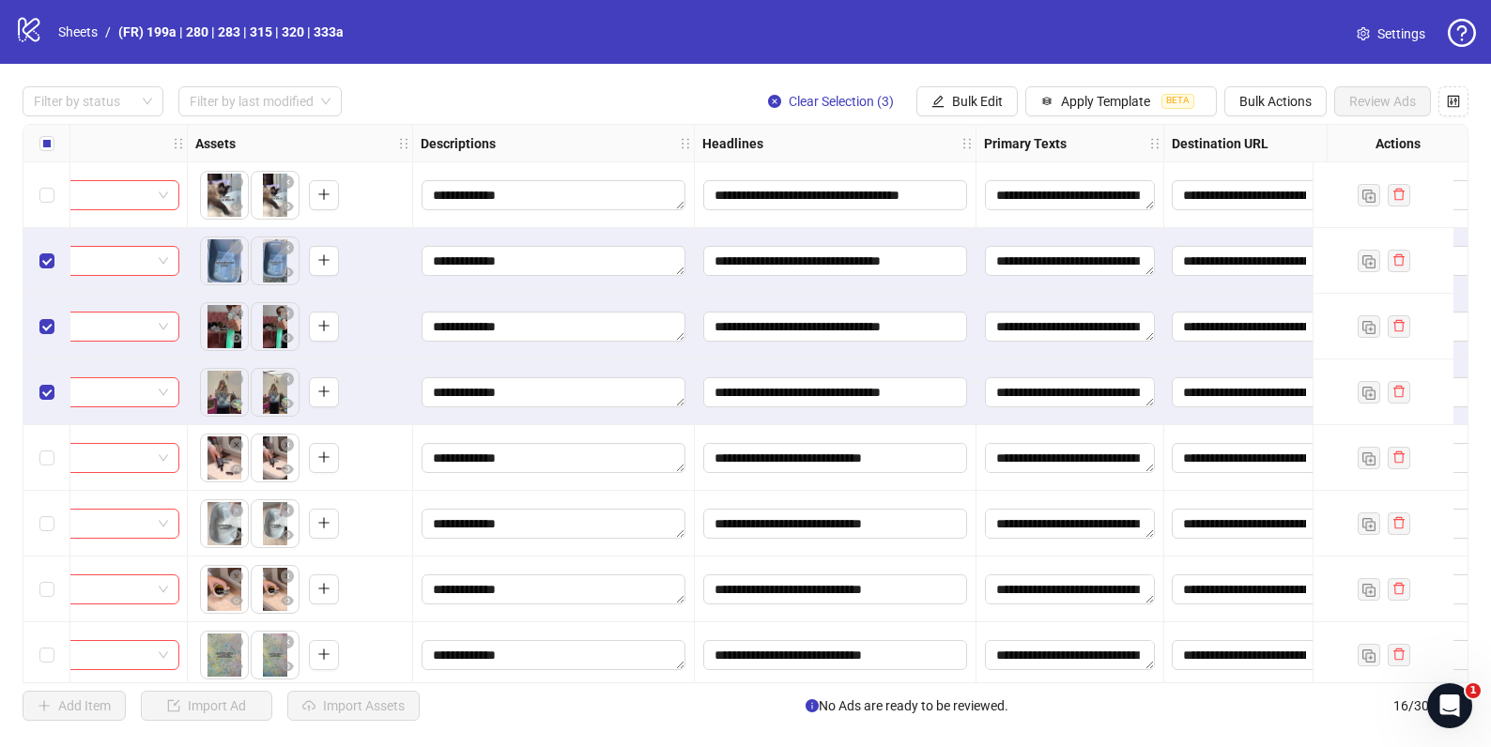
click at [680, 76] on div "**********" at bounding box center [745, 404] width 1491 height 680
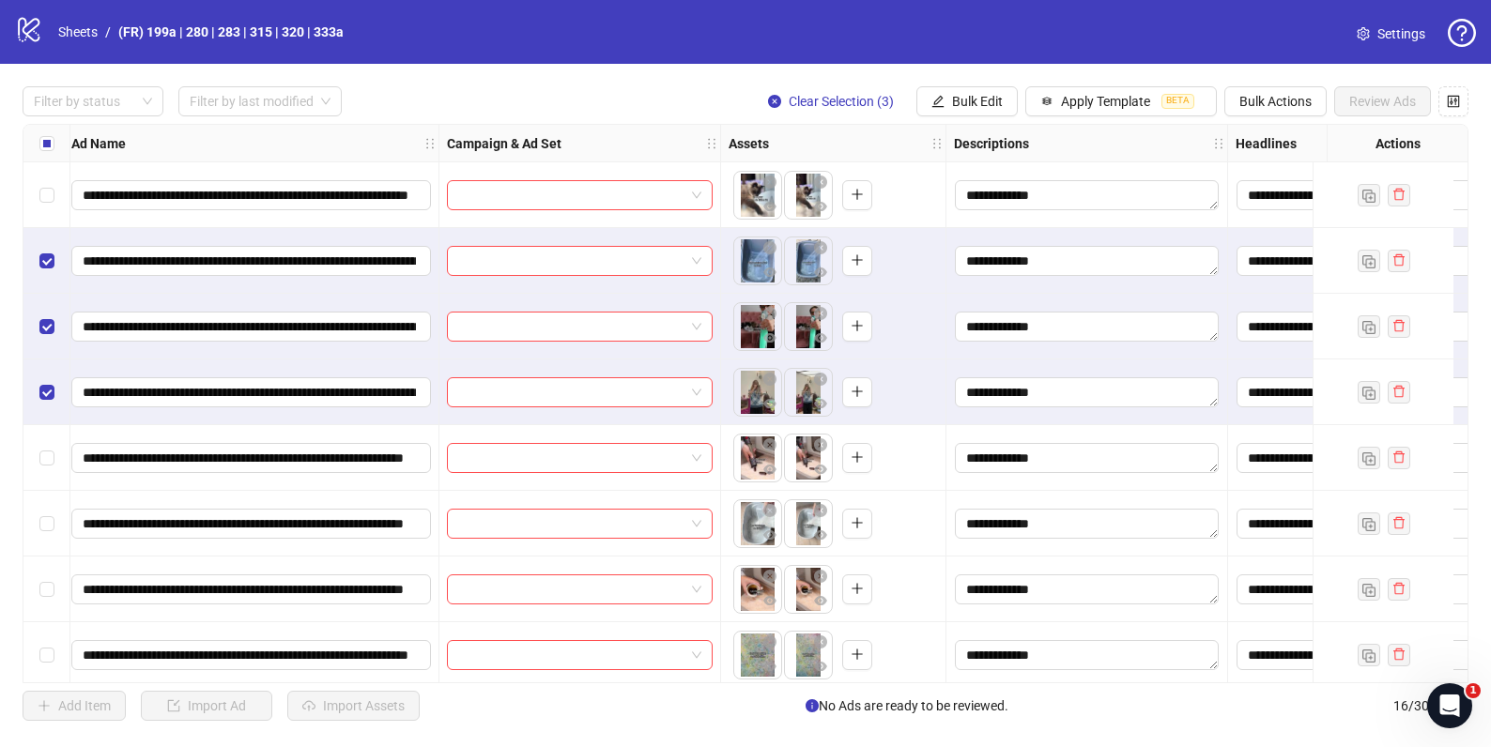
scroll to position [0, 0]
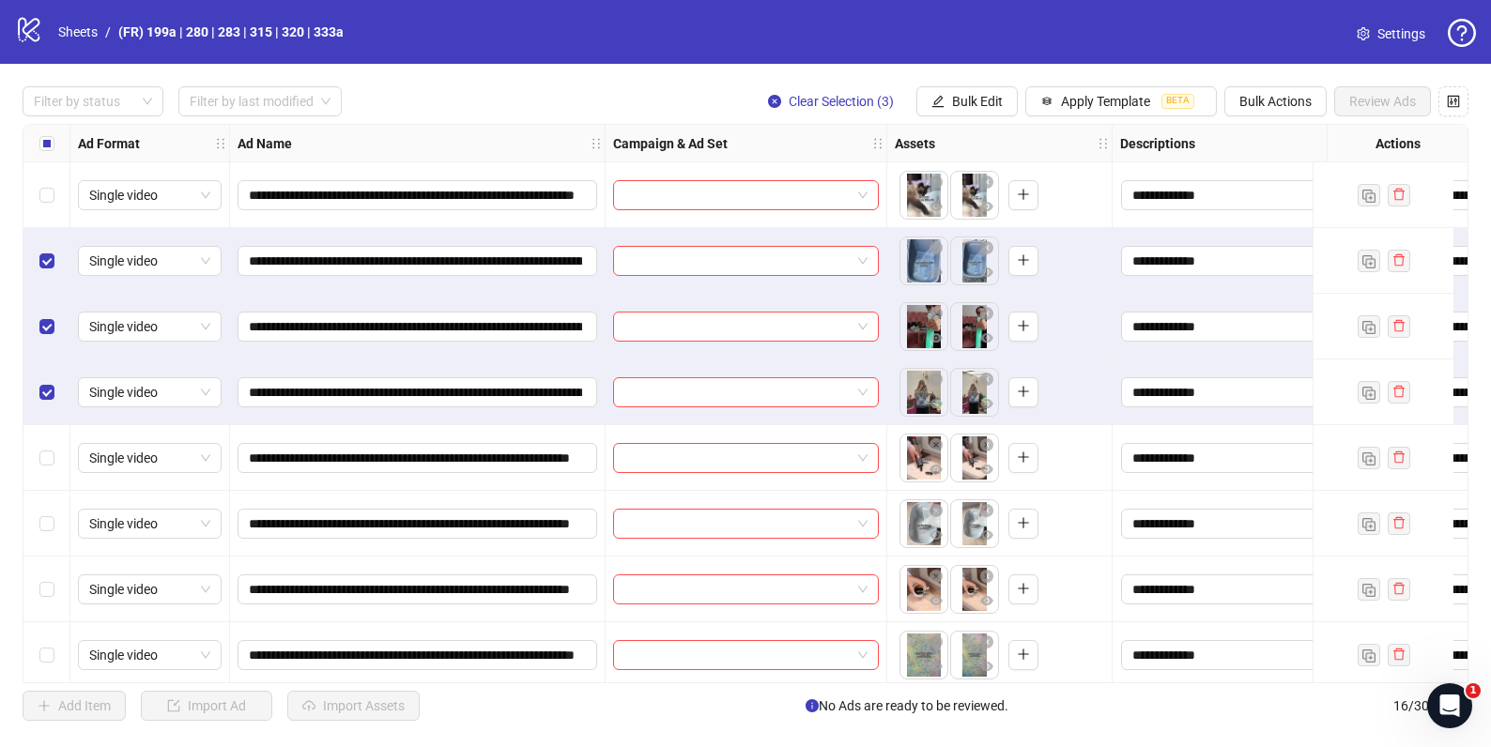
click at [785, 214] on div at bounding box center [746, 195] width 282 height 66
click at [795, 193] on input "search" at bounding box center [737, 195] width 226 height 28
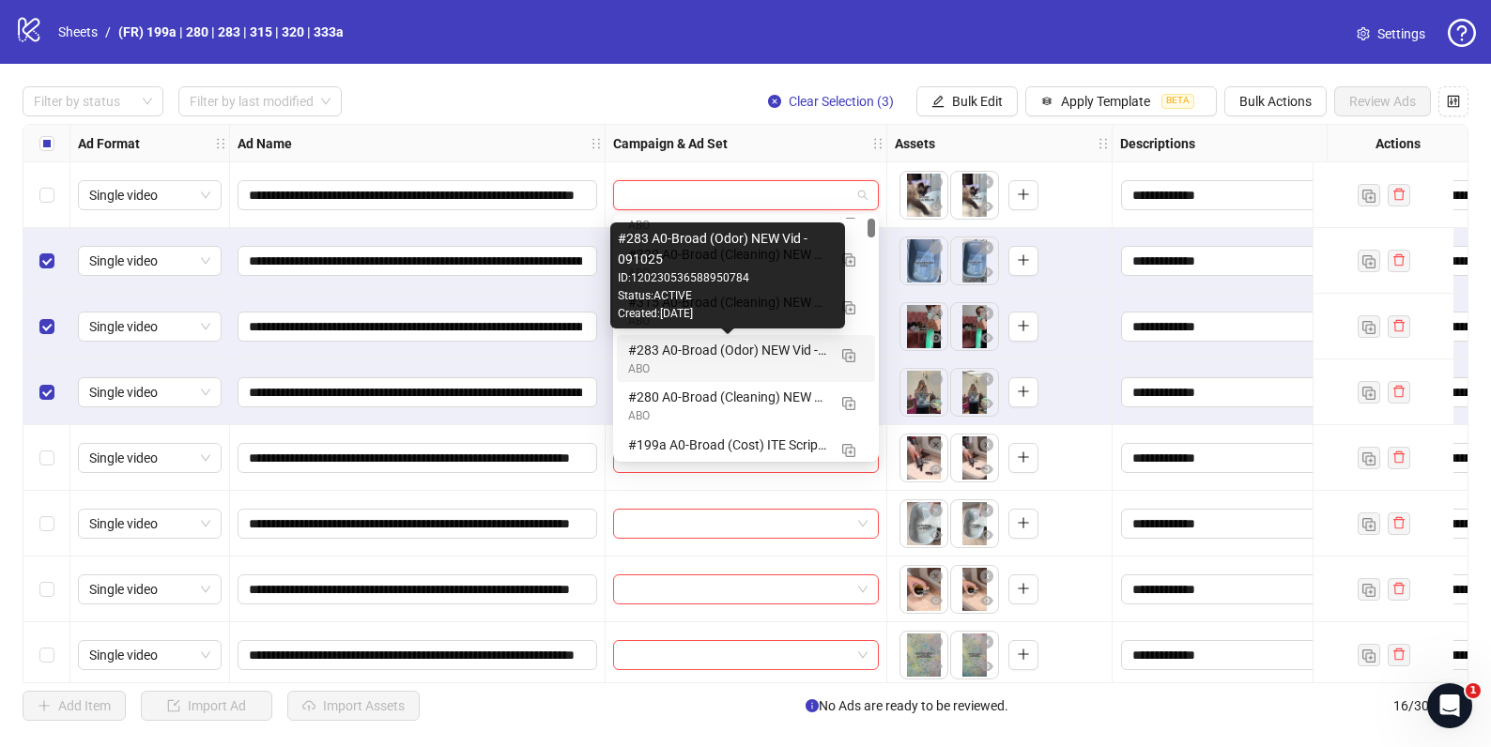
scroll to position [63, 0]
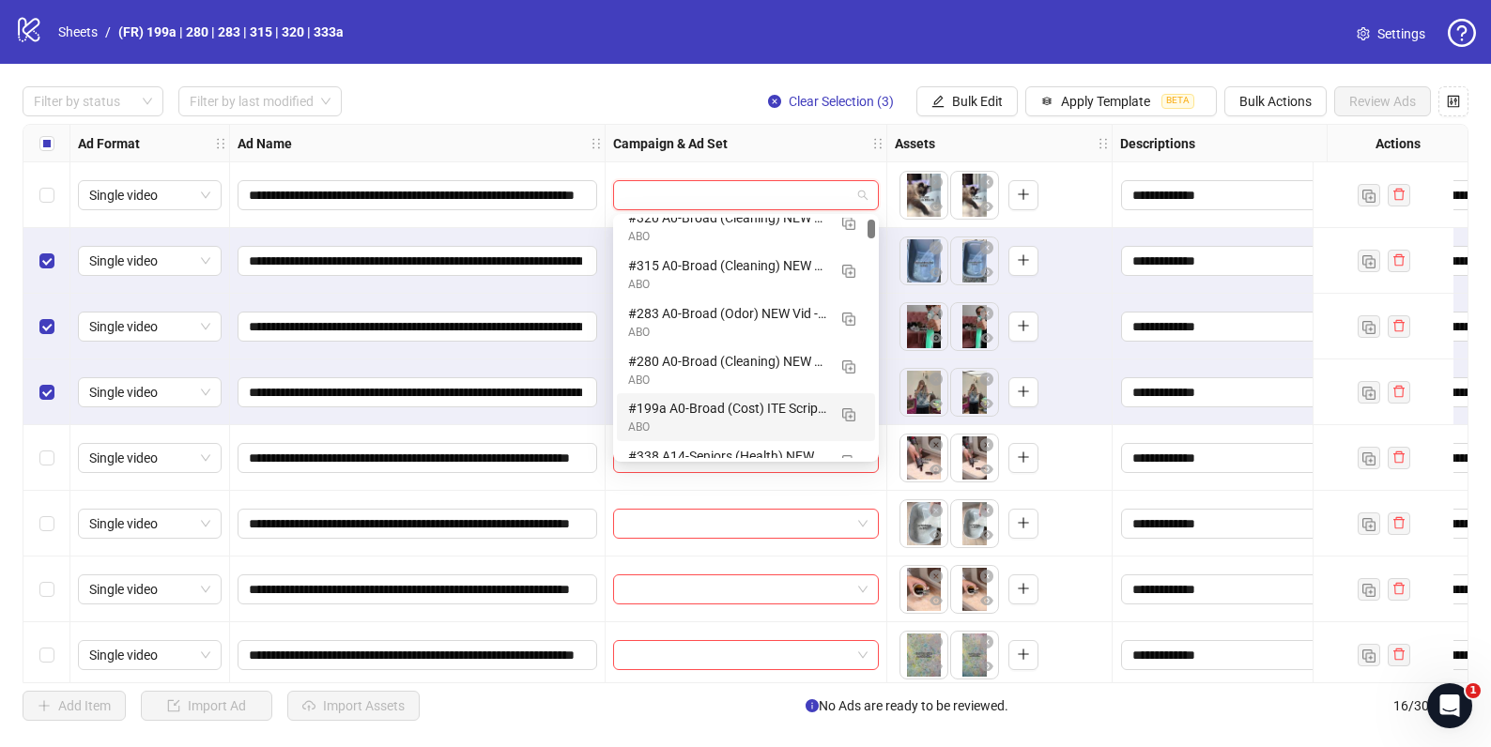
click at [704, 407] on div "#199a A0-Broad (Cost) ITE Script Vid - 091025" at bounding box center [727, 408] width 198 height 21
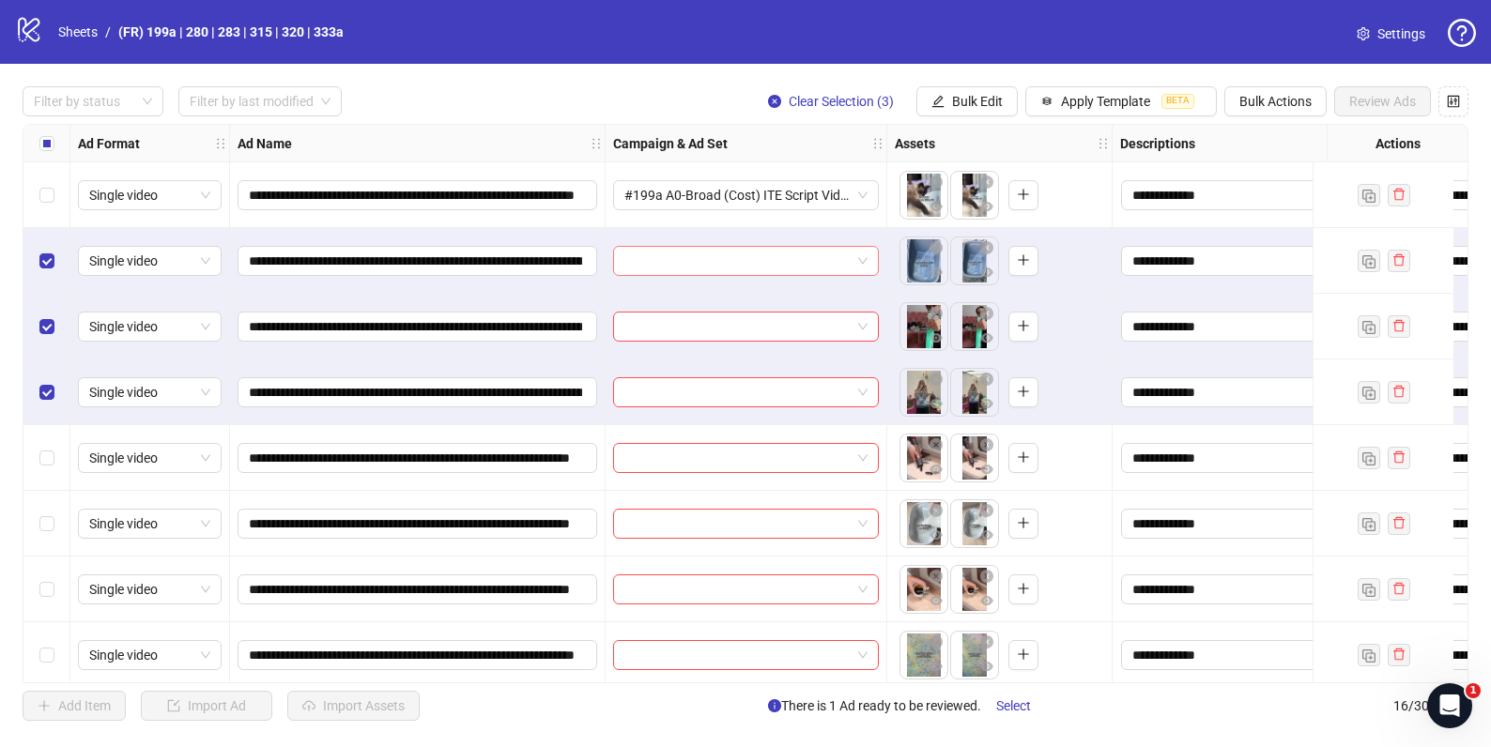
click at [691, 265] on input "search" at bounding box center [737, 261] width 226 height 28
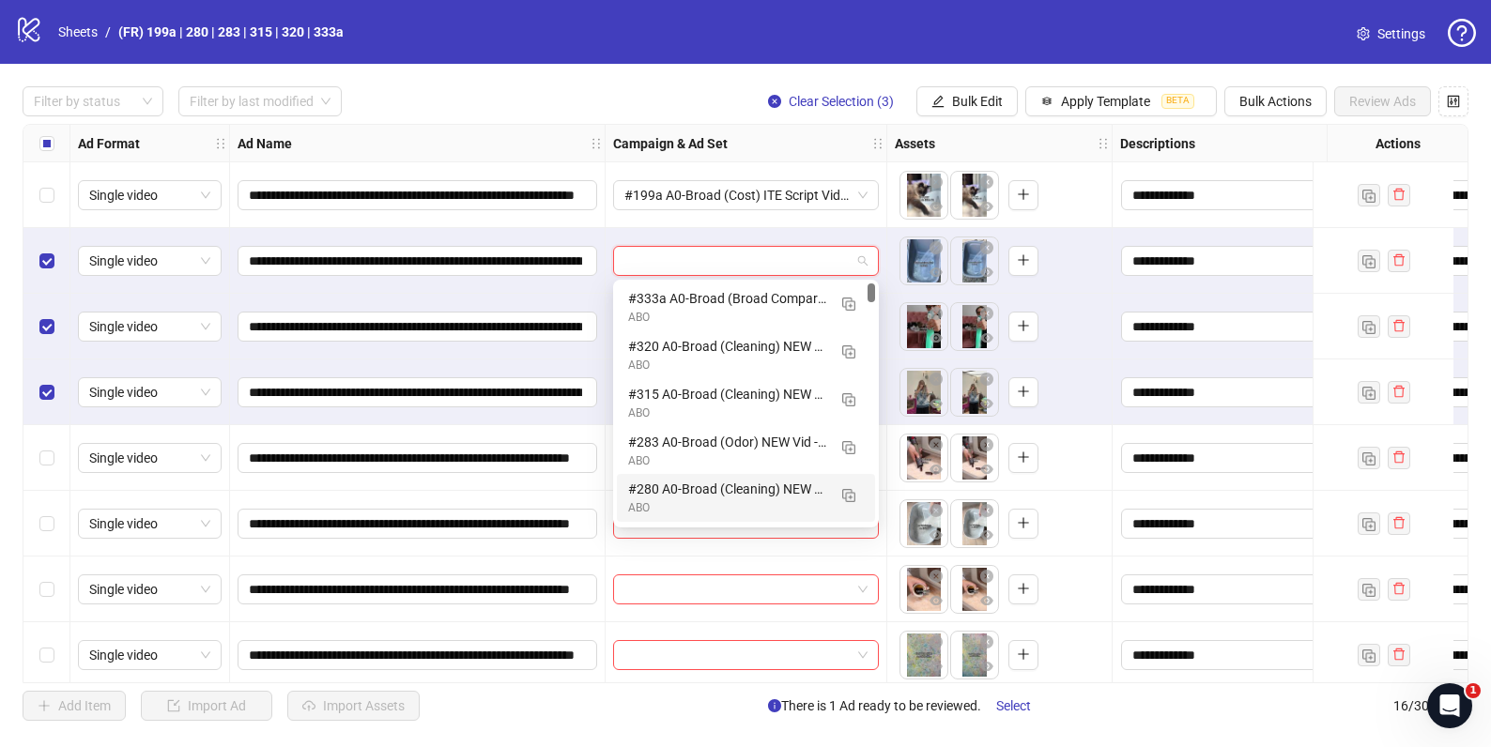
click at [693, 509] on div "ABO" at bounding box center [727, 508] width 198 height 18
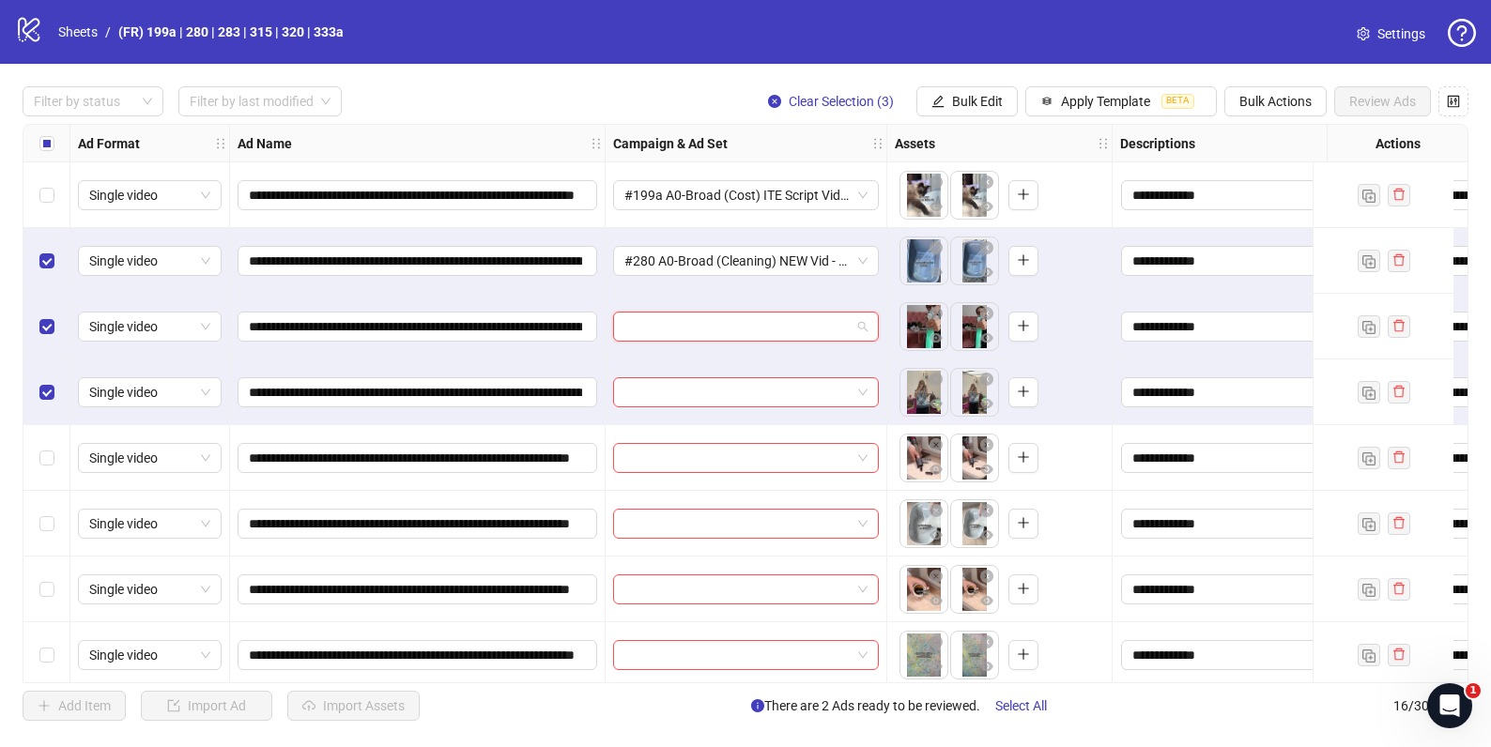
click at [673, 314] on input "search" at bounding box center [737, 327] width 226 height 28
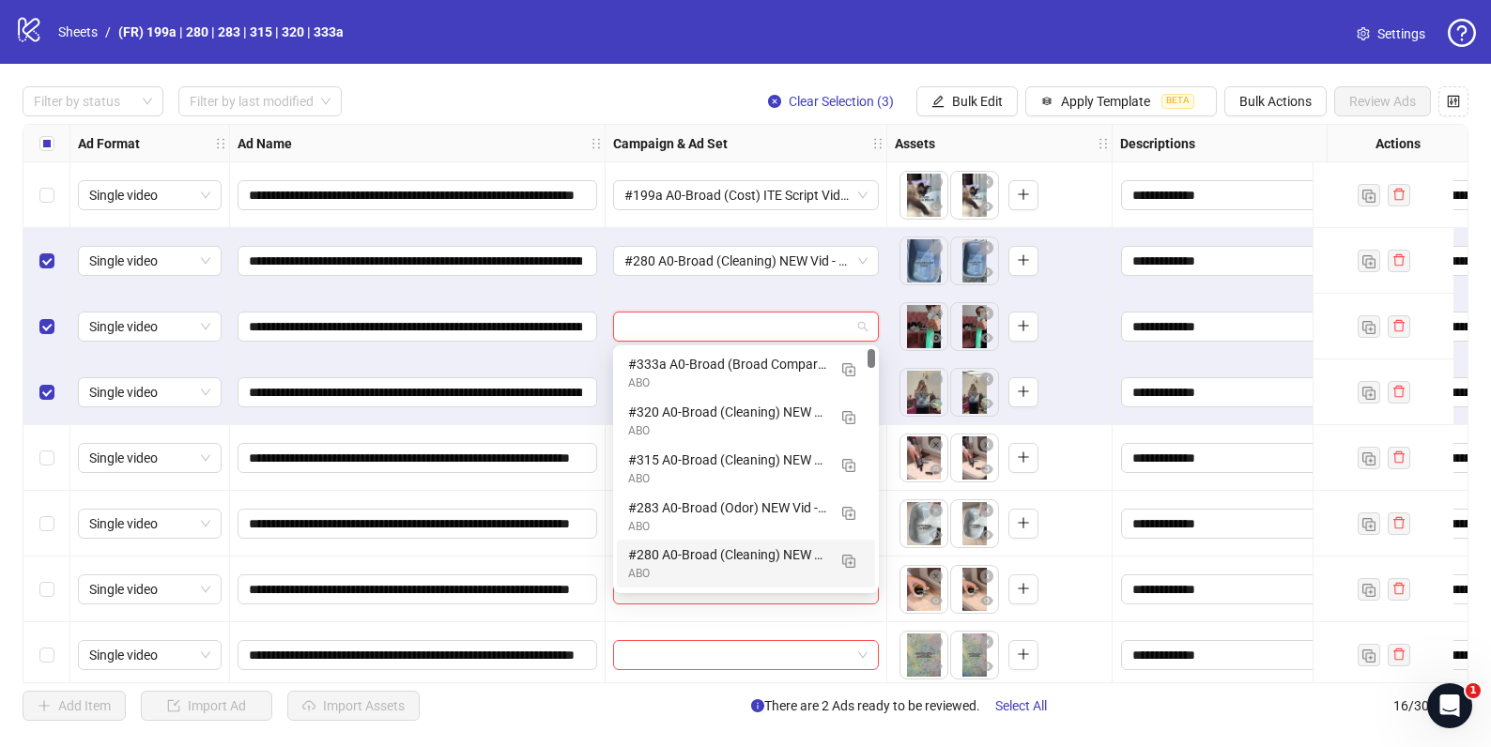
drag, startPoint x: 683, startPoint y: 558, endPoint x: 681, endPoint y: 537, distance: 20.8
click at [683, 557] on div "#280 A0-Broad (Cleaning) NEW Vid - 091025" at bounding box center [727, 554] width 198 height 21
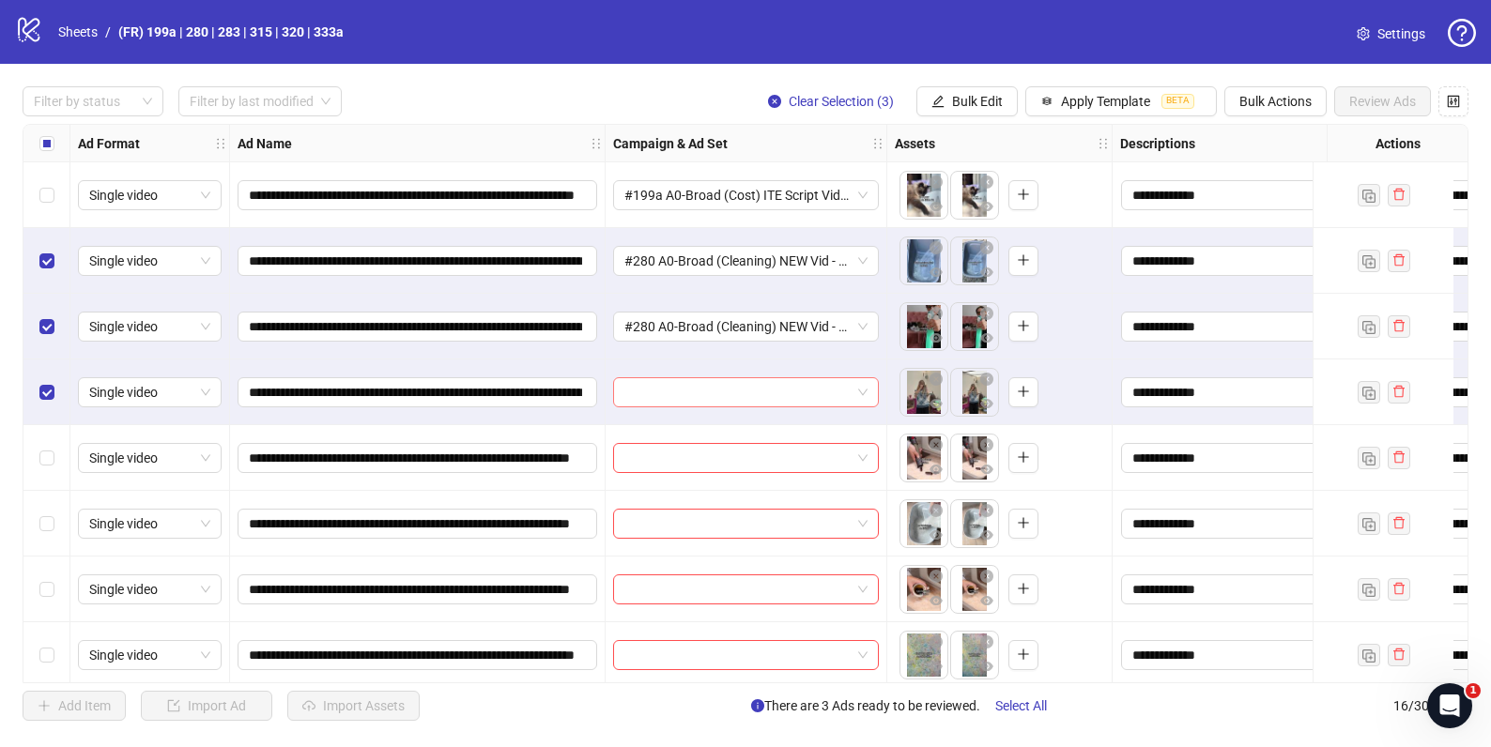
click at [680, 406] on input "search" at bounding box center [737, 392] width 226 height 28
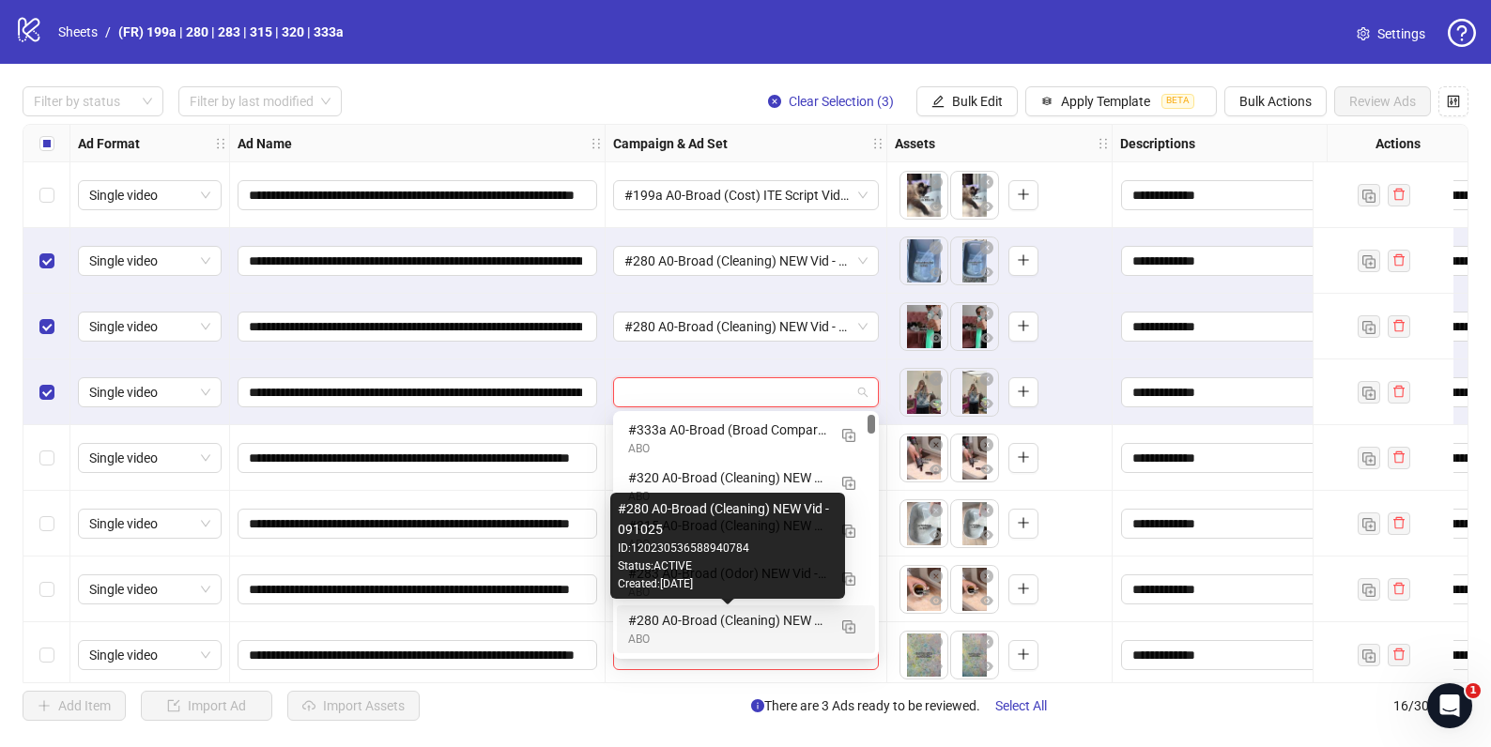
drag, startPoint x: 676, startPoint y: 628, endPoint x: 679, endPoint y: 575, distance: 53.6
click at [676, 628] on div "#280 A0-Broad (Cleaning) NEW Vid - 091025" at bounding box center [727, 620] width 198 height 21
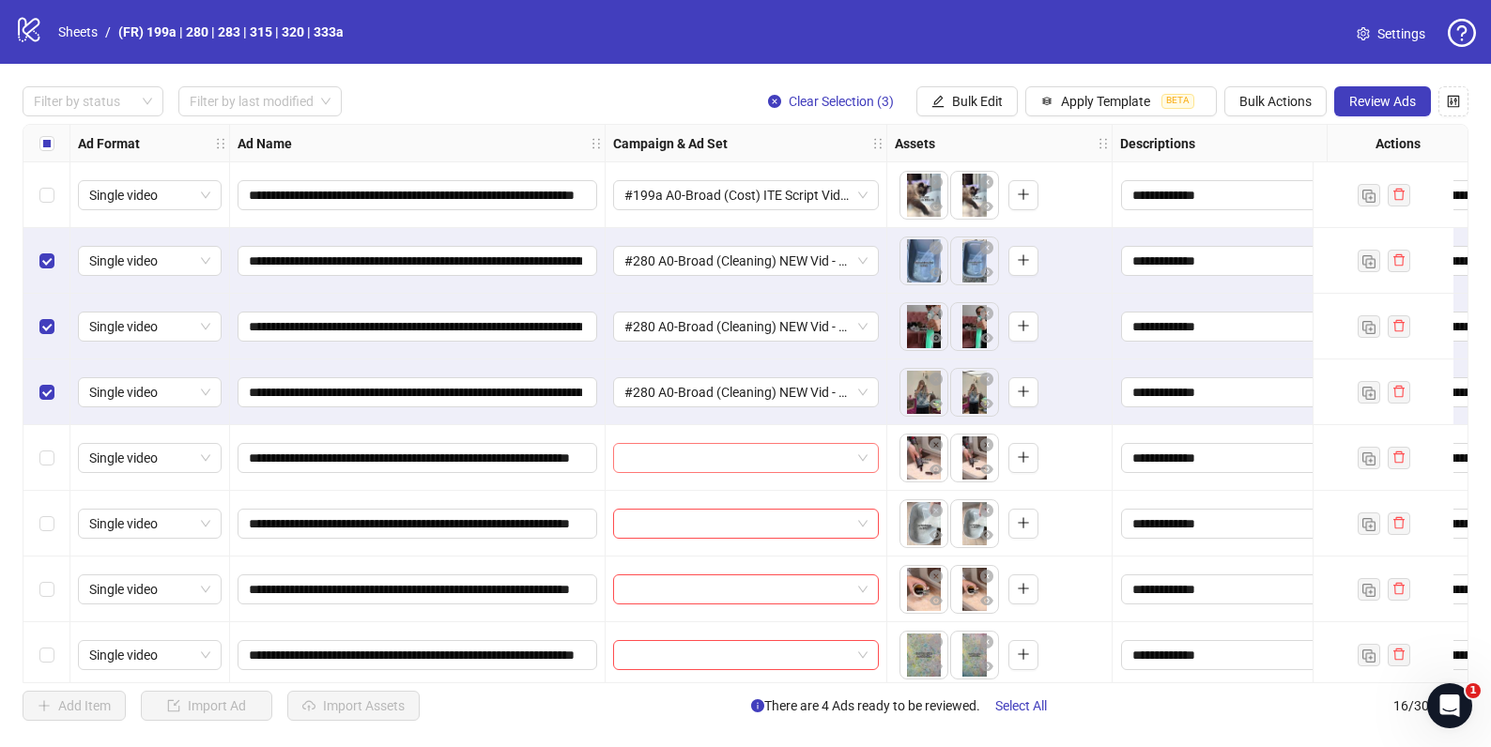
click at [691, 454] on input "search" at bounding box center [737, 458] width 226 height 28
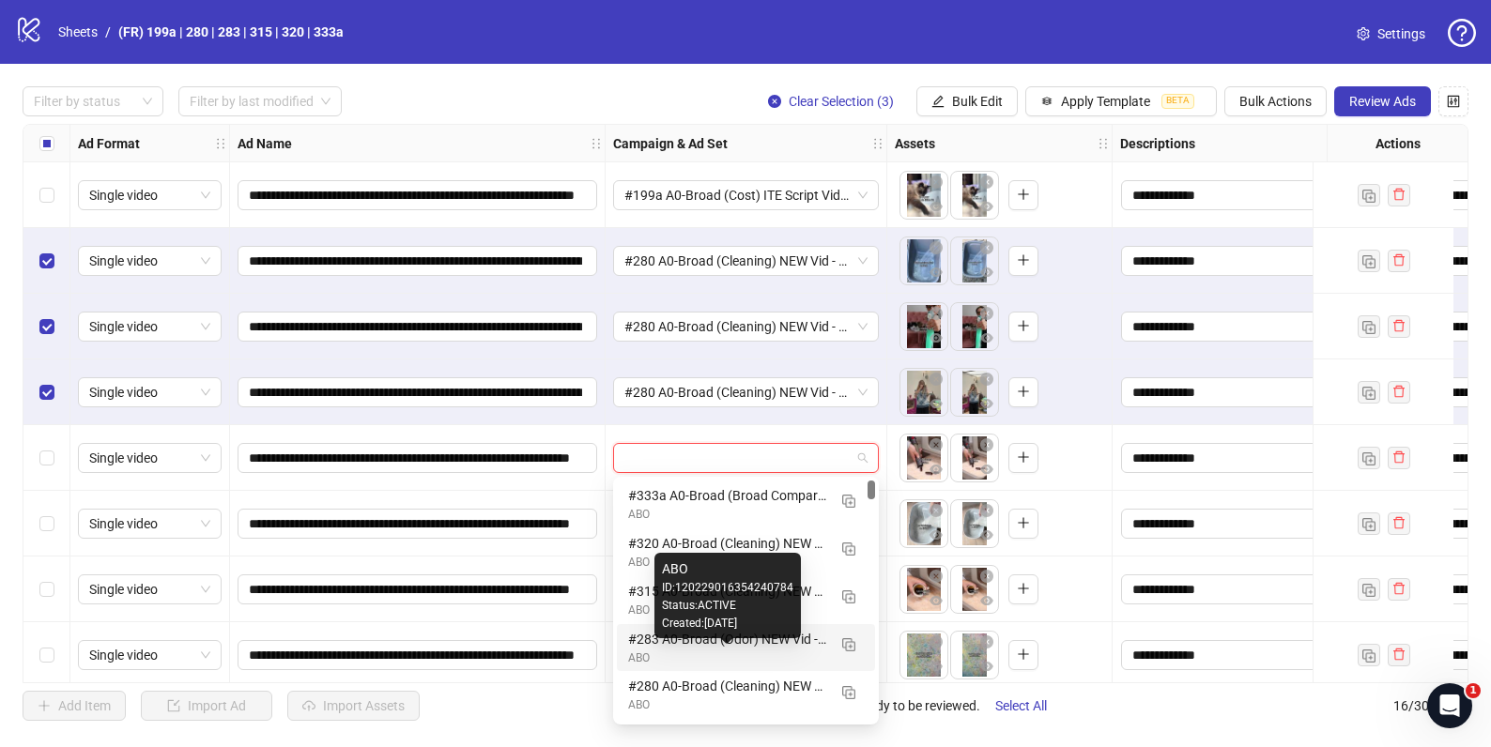
click at [687, 660] on div "ABO" at bounding box center [727, 659] width 198 height 18
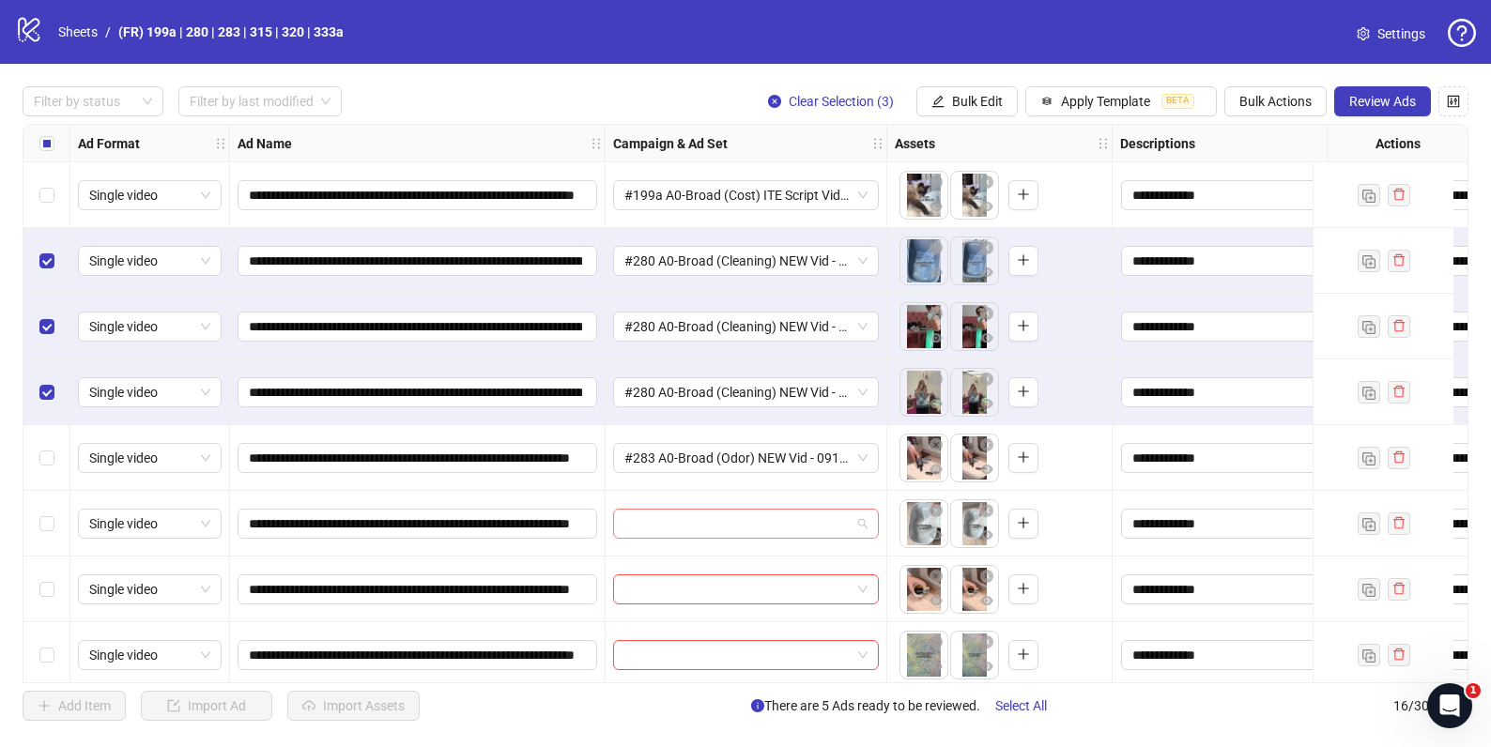
click at [672, 525] on input "search" at bounding box center [737, 524] width 226 height 28
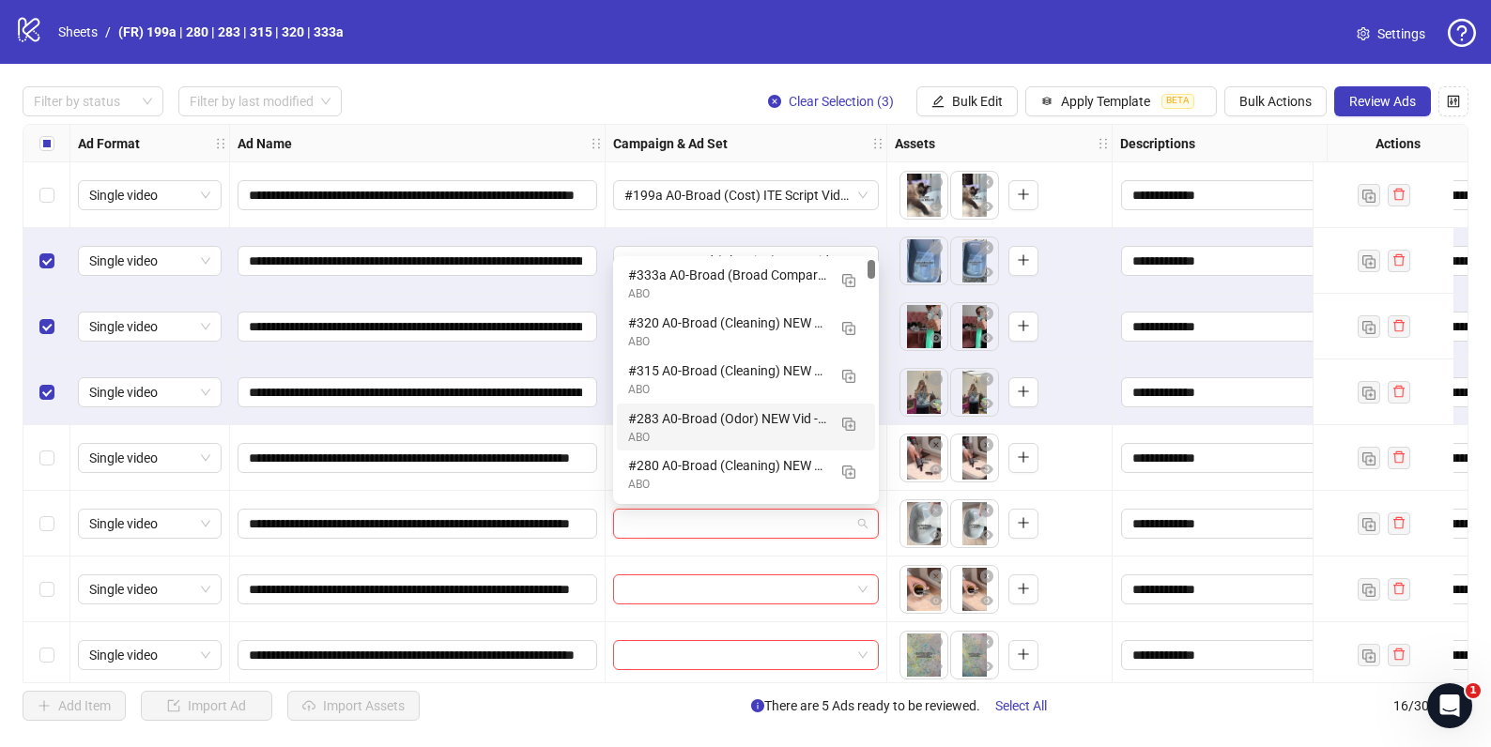
click at [682, 421] on div "#283 A0-Broad (Odor) NEW Vid - 091025" at bounding box center [727, 418] width 198 height 21
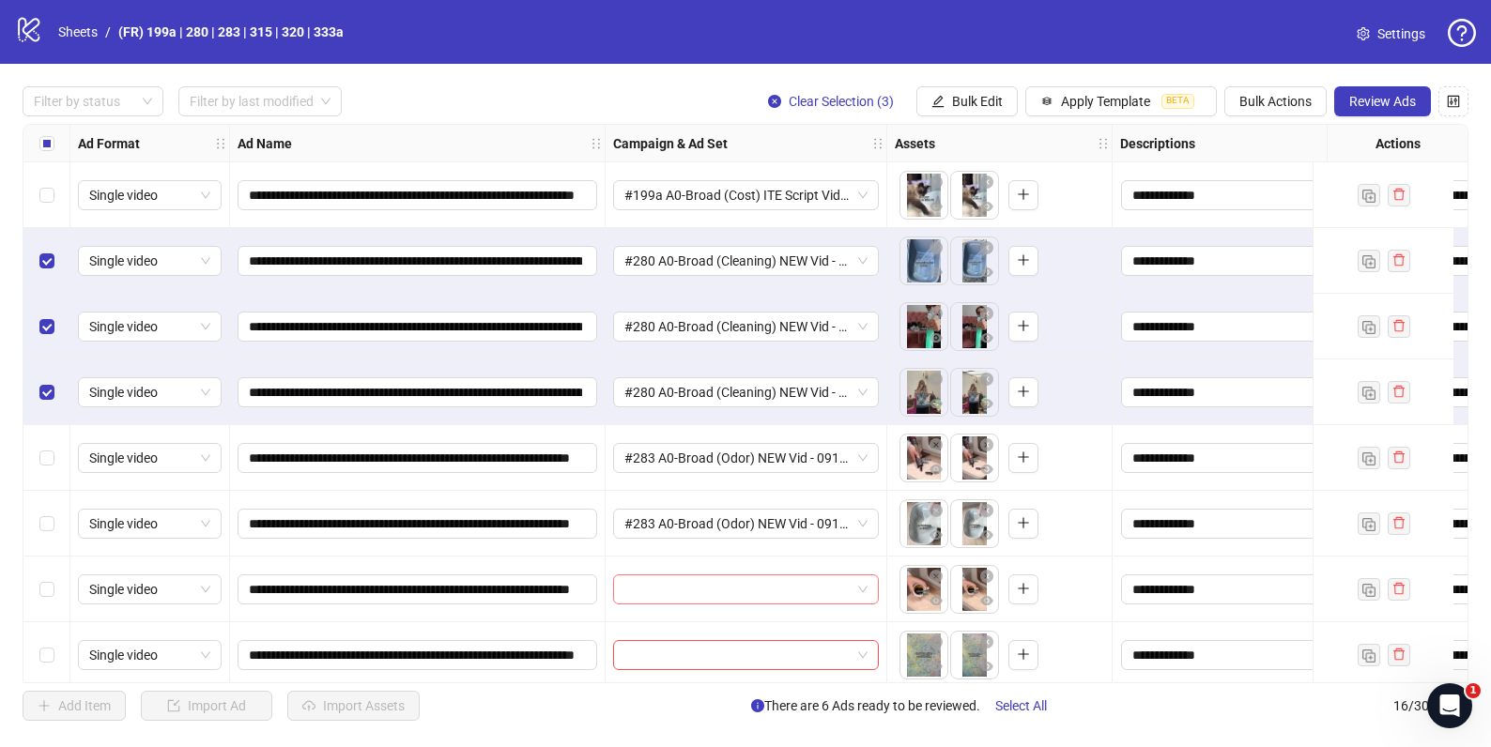
click at [686, 577] on input "search" at bounding box center [737, 589] width 226 height 28
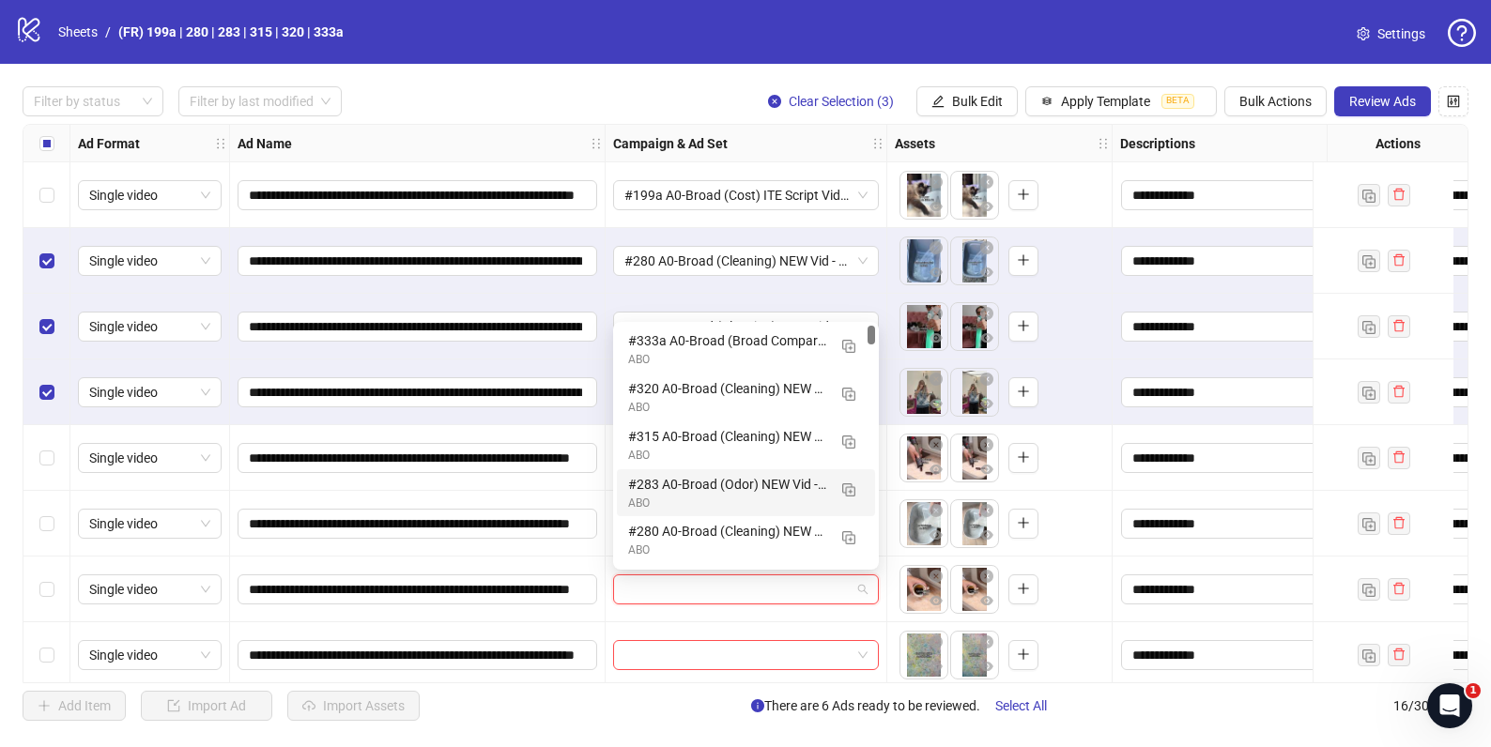
click at [682, 481] on div "#283 A0-Broad (Odor) NEW Vid - 091025" at bounding box center [727, 484] width 198 height 21
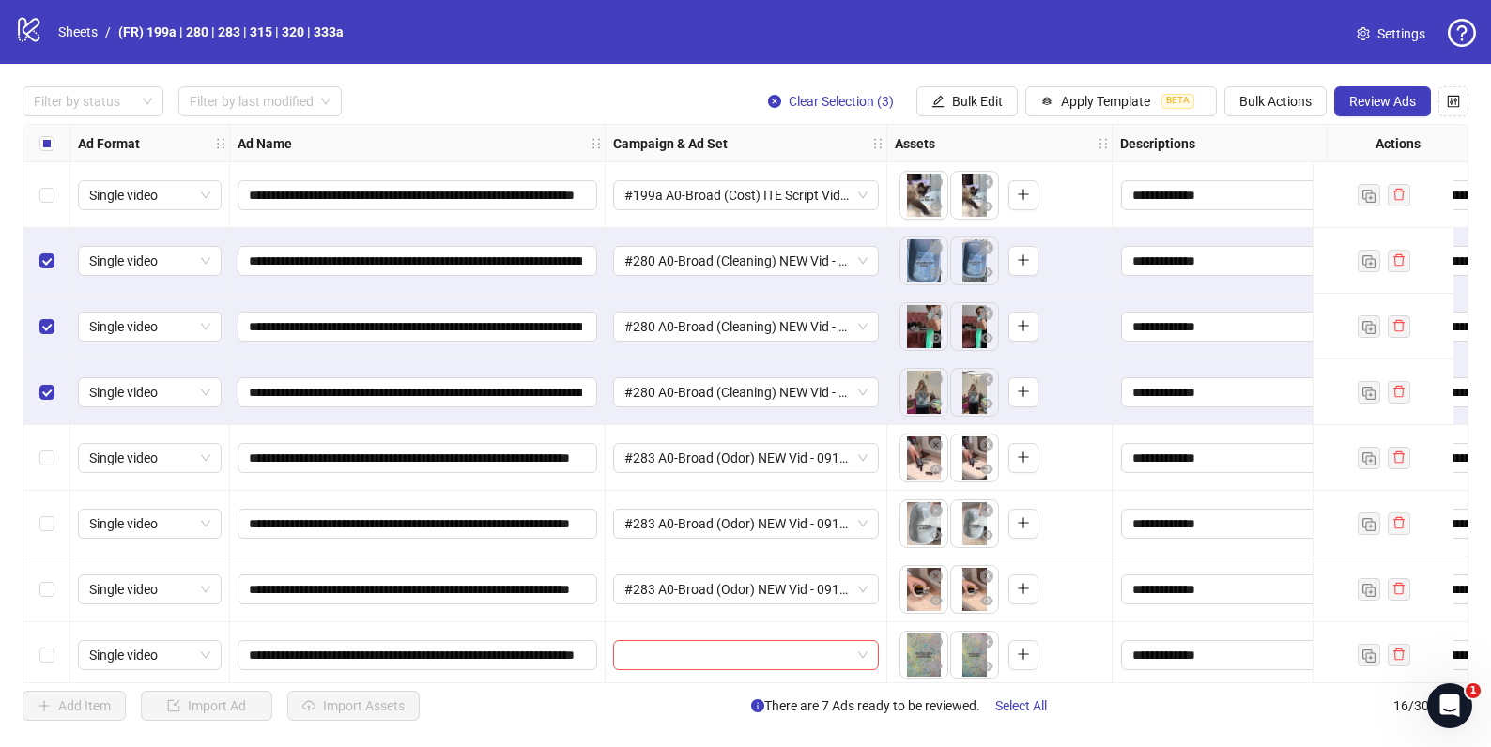
scroll to position [146, 0]
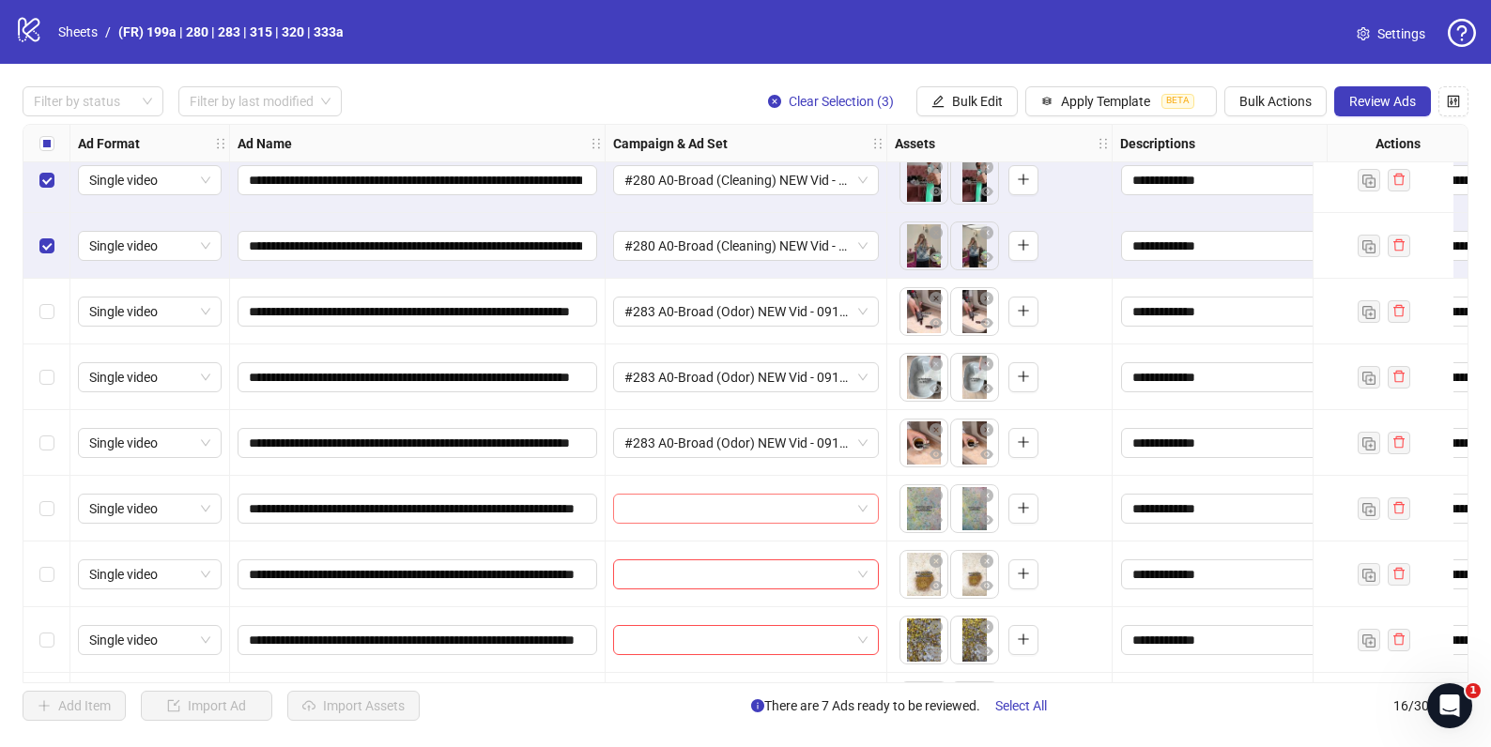
click at [692, 516] on input "search" at bounding box center [737, 509] width 226 height 28
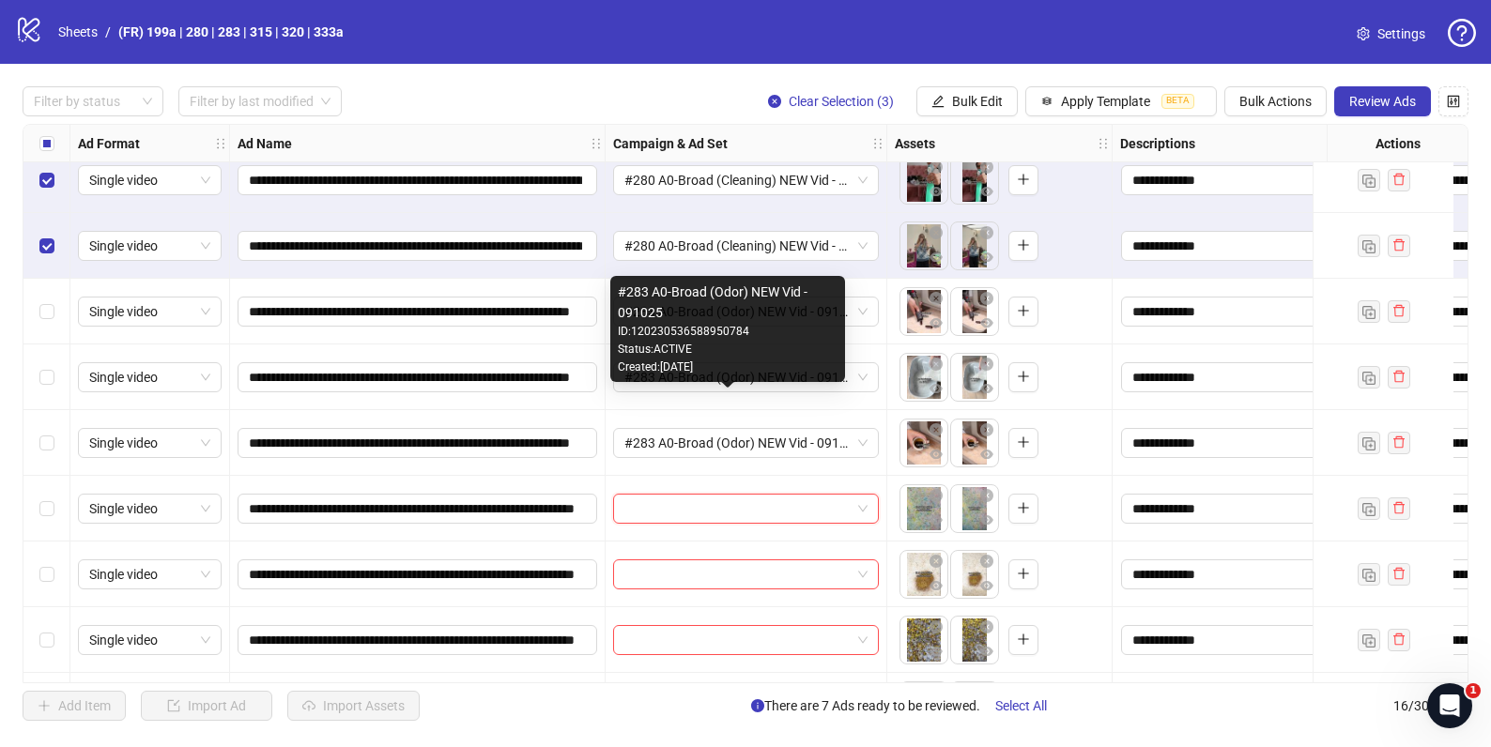
click at [719, 360] on div "Created: [DATE]" at bounding box center [728, 368] width 220 height 18
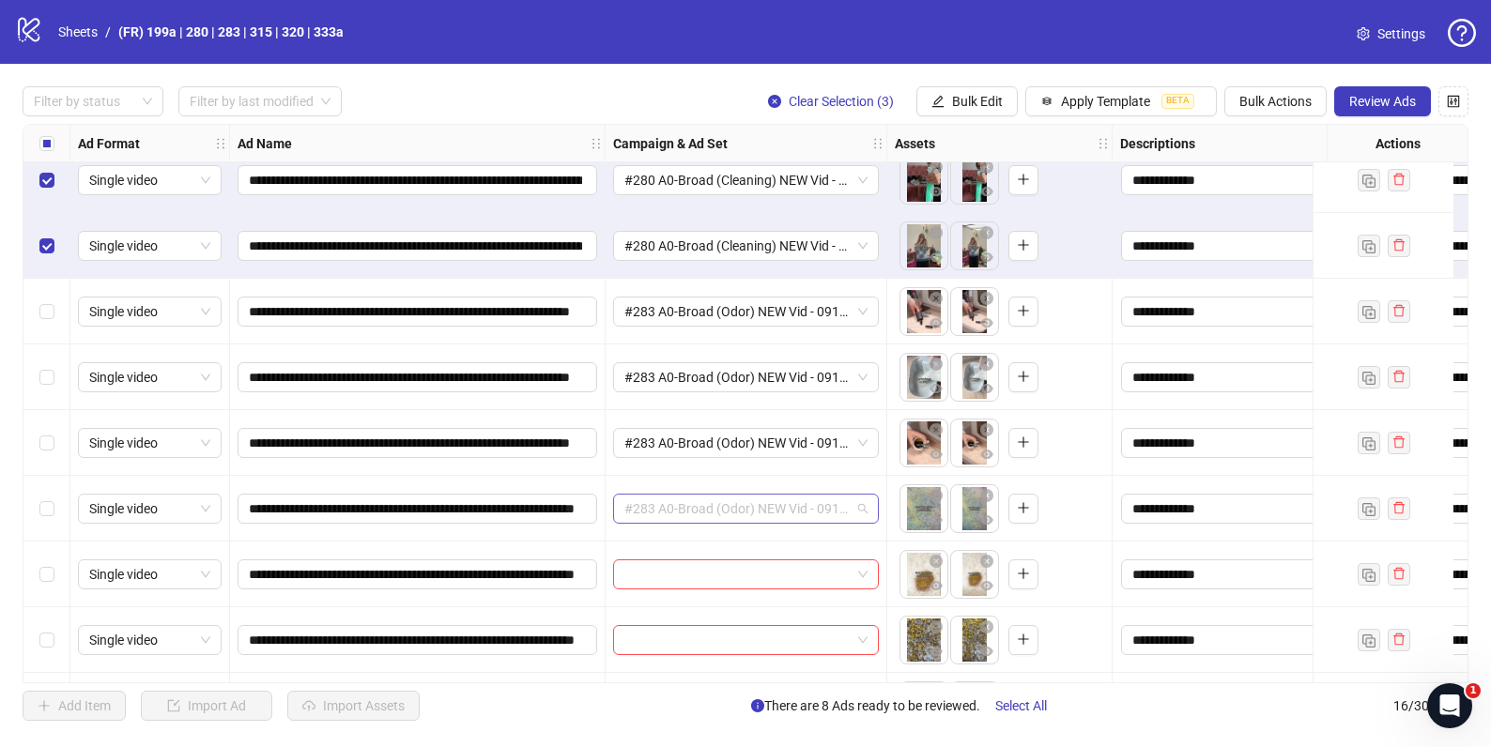
click at [682, 507] on span "#283 A0-Broad (Odor) NEW Vid - 091025" at bounding box center [745, 509] width 243 height 28
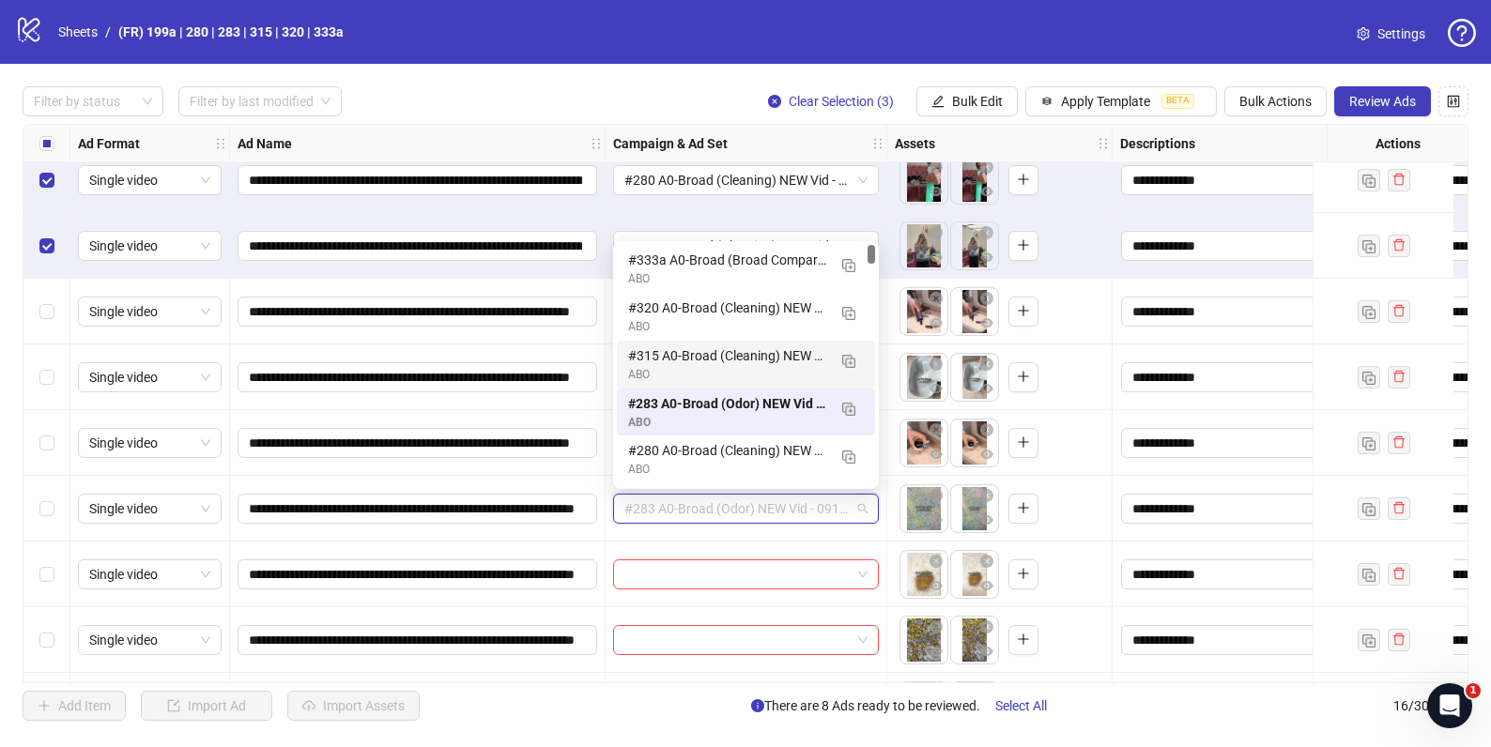
click at [685, 358] on div "#315 A0-Broad (Cleaning) NEW Vid - 091025" at bounding box center [727, 355] width 198 height 21
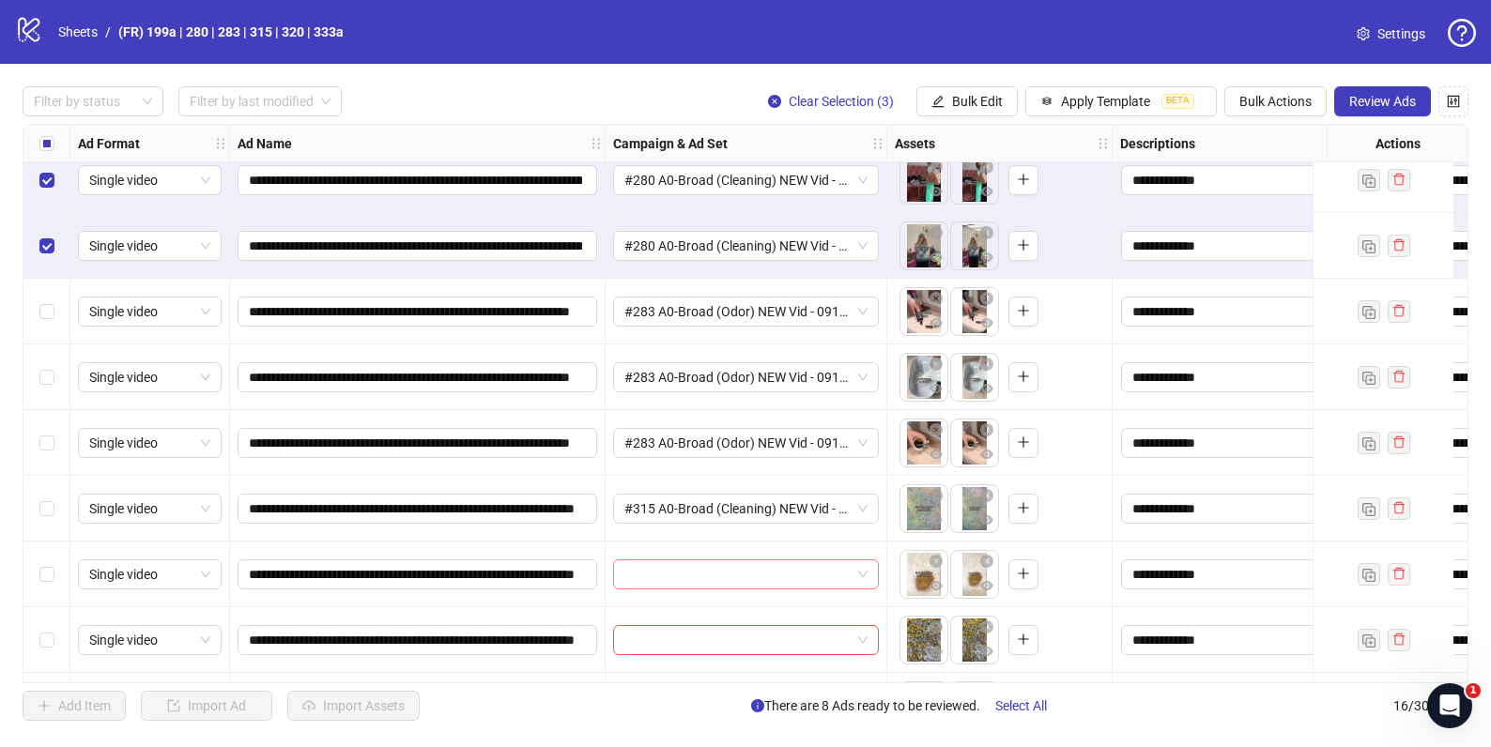
click at [694, 580] on input "search" at bounding box center [737, 574] width 226 height 28
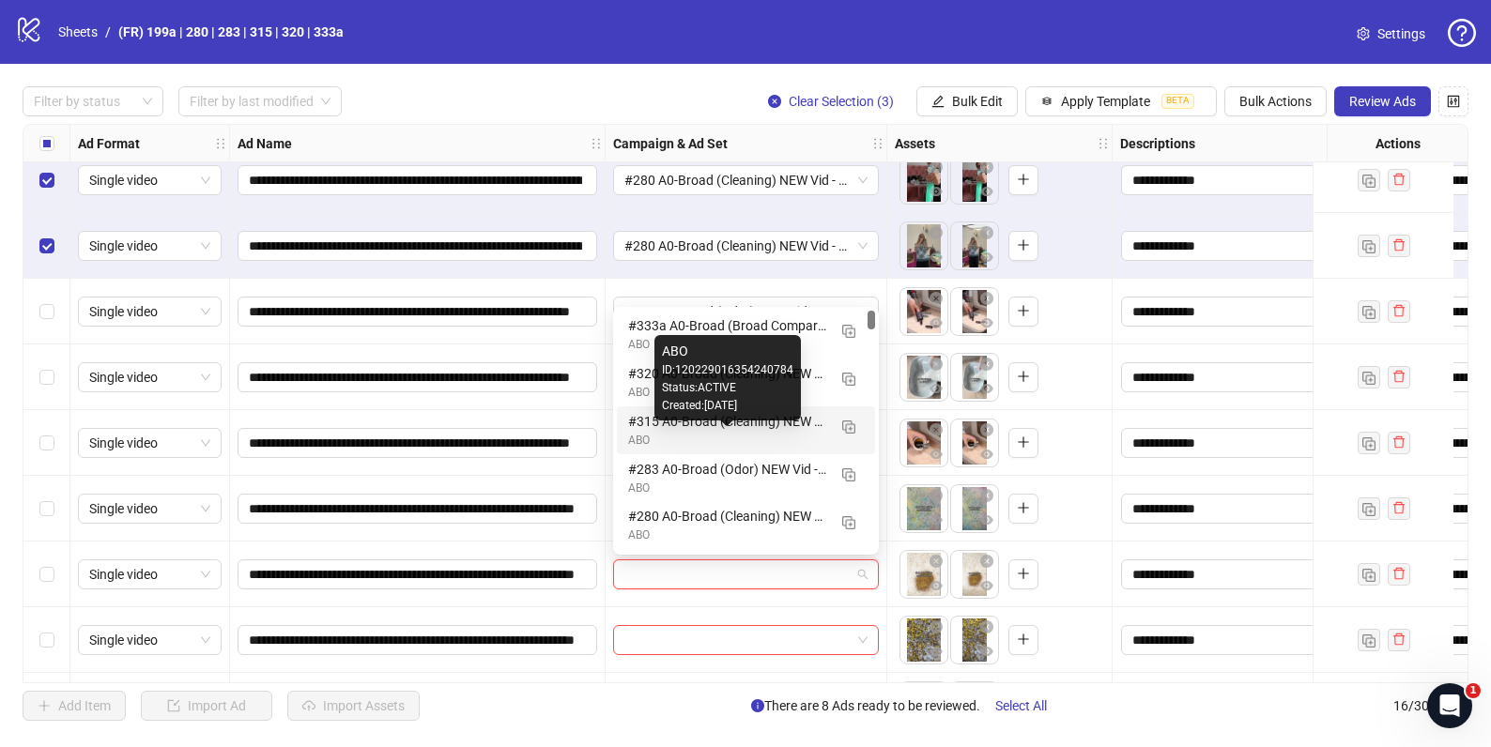
click at [687, 434] on div "ABO" at bounding box center [727, 441] width 198 height 18
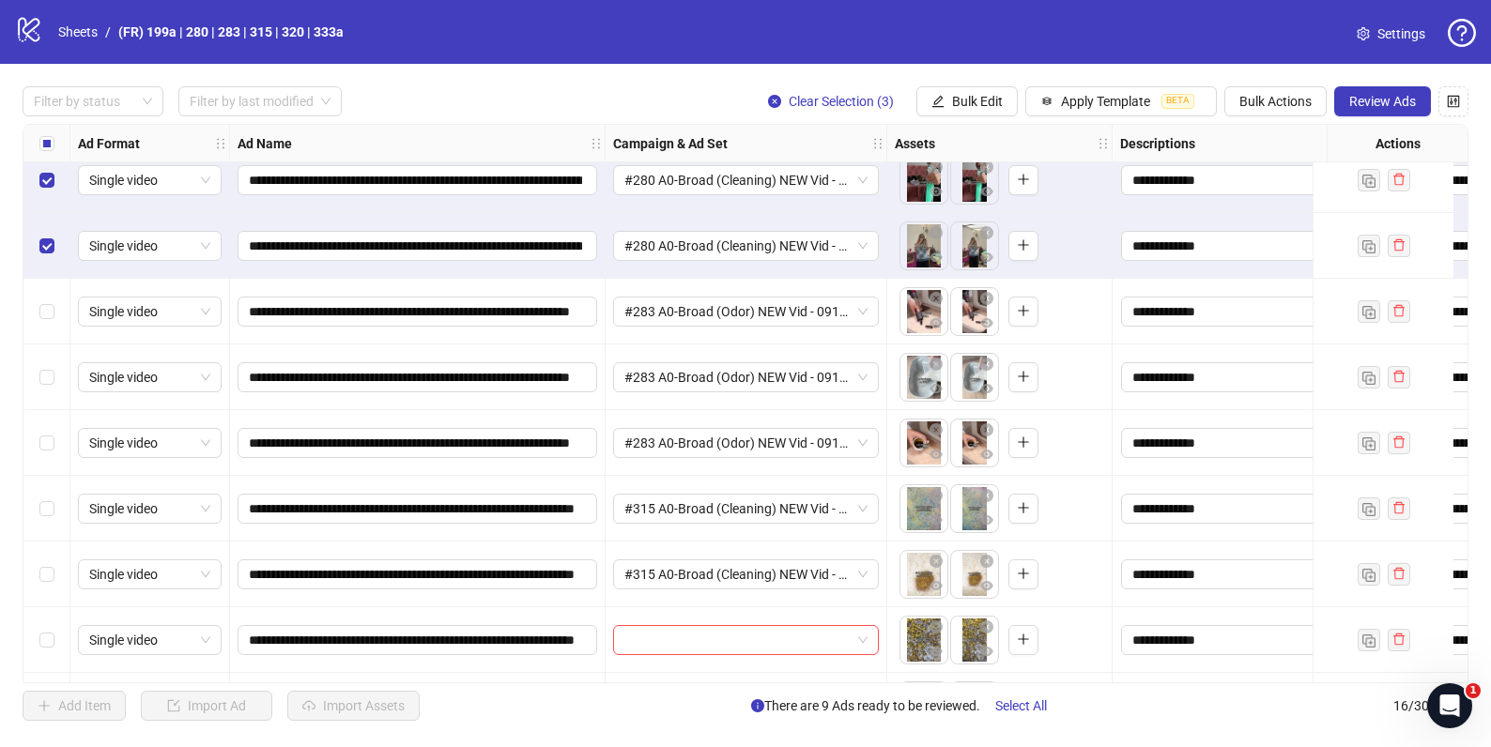
drag, startPoint x: 665, startPoint y: 636, endPoint x: 601, endPoint y: 639, distance: 63.9
click at [664, 636] on input "search" at bounding box center [737, 640] width 226 height 28
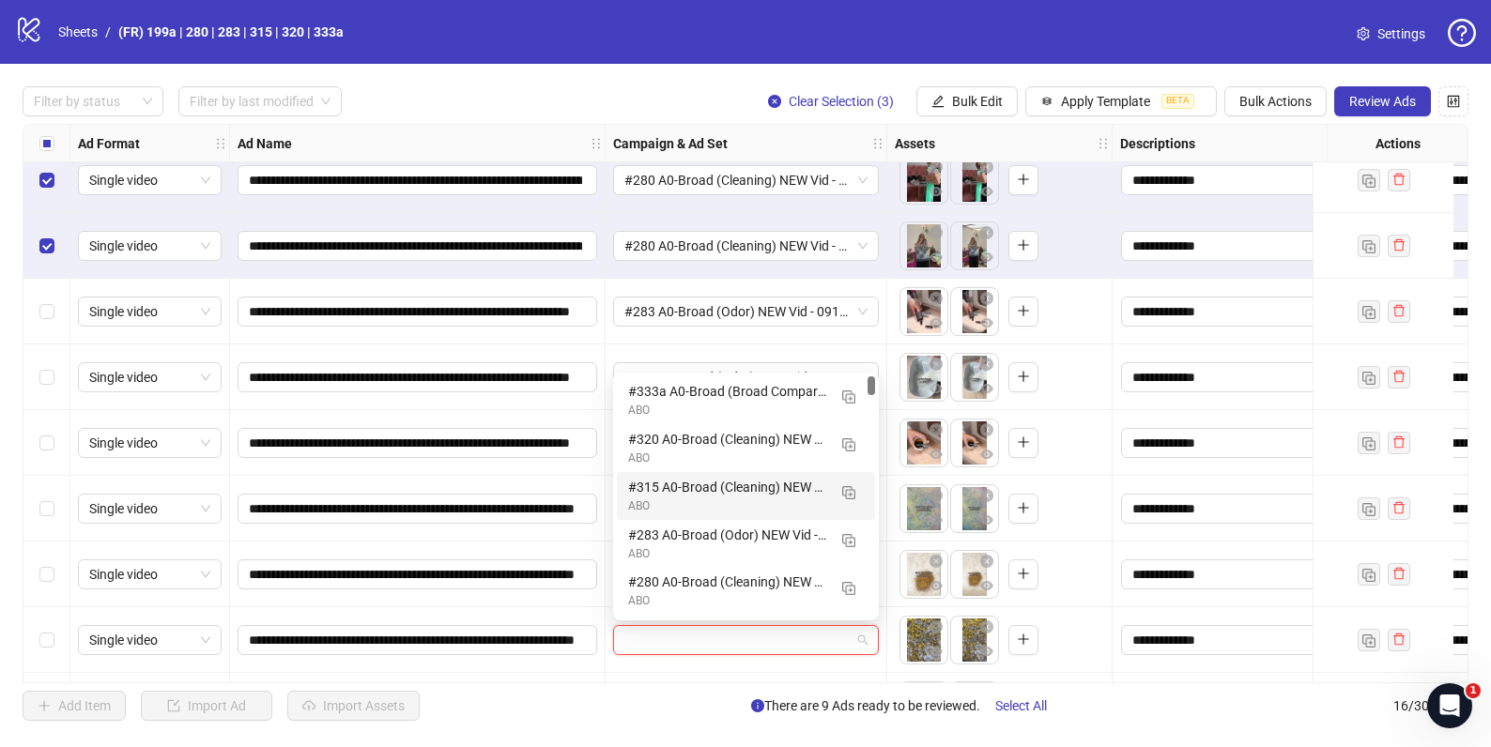
click at [661, 494] on div "#315 A0-Broad (Cleaning) NEW Vid - 091025" at bounding box center [727, 487] width 198 height 21
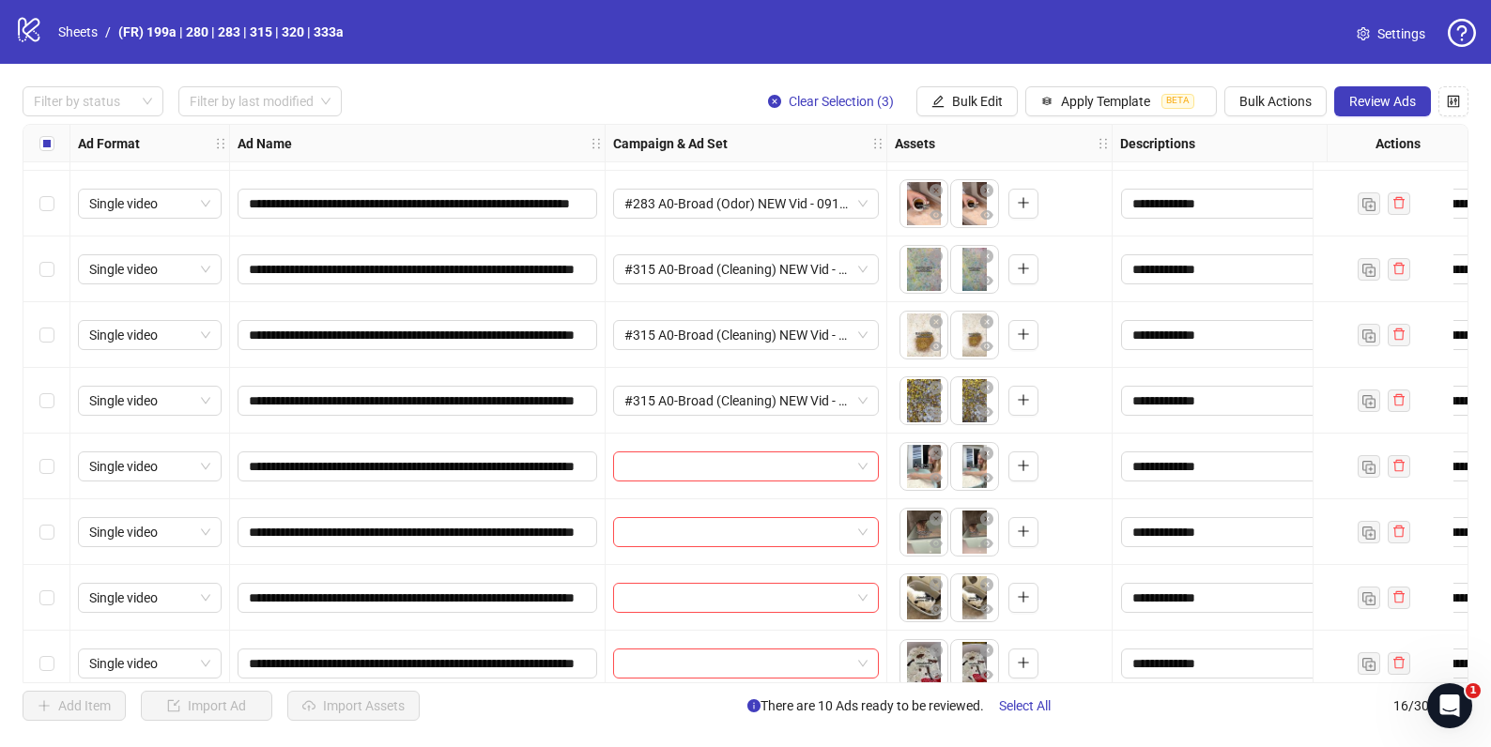
scroll to position [437, 0]
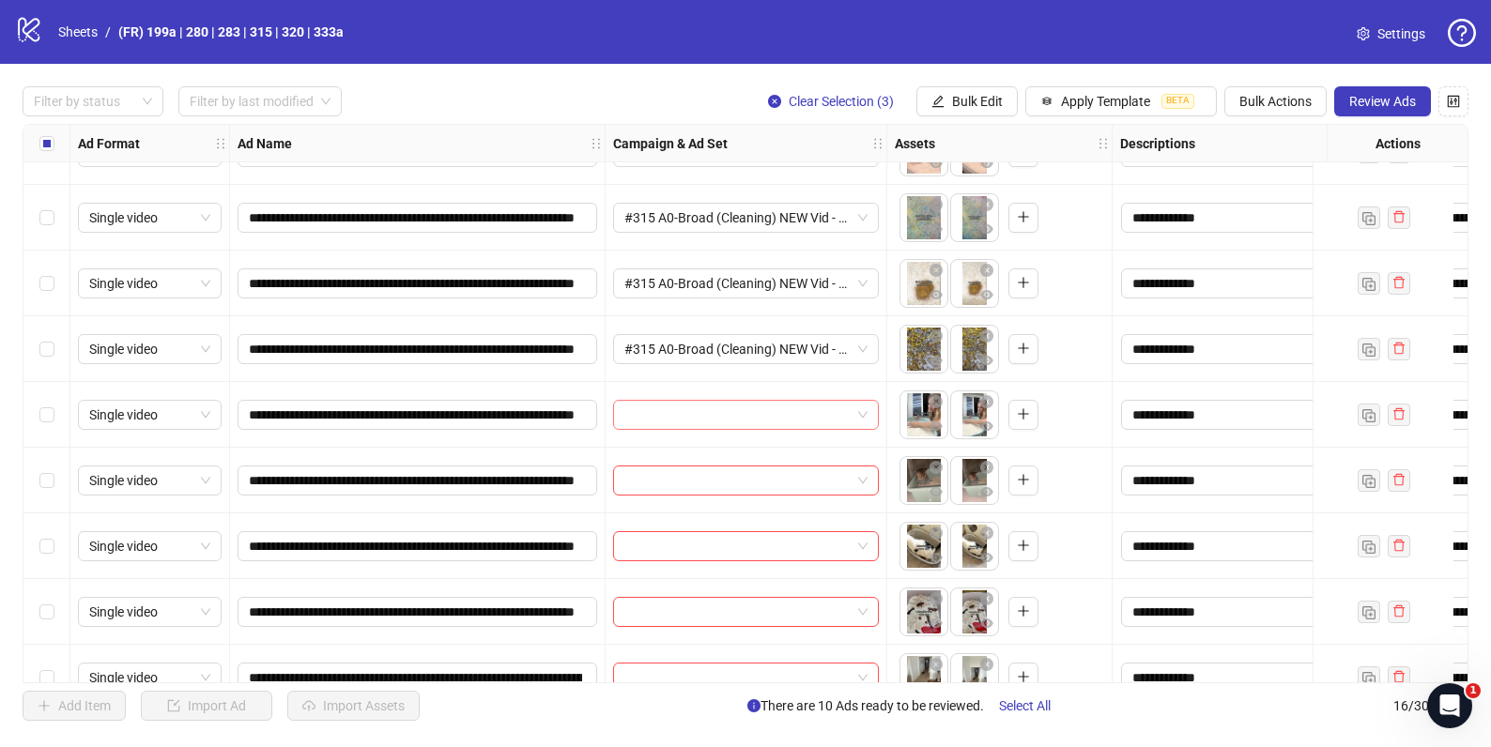
click at [661, 414] on input "search" at bounding box center [737, 415] width 226 height 28
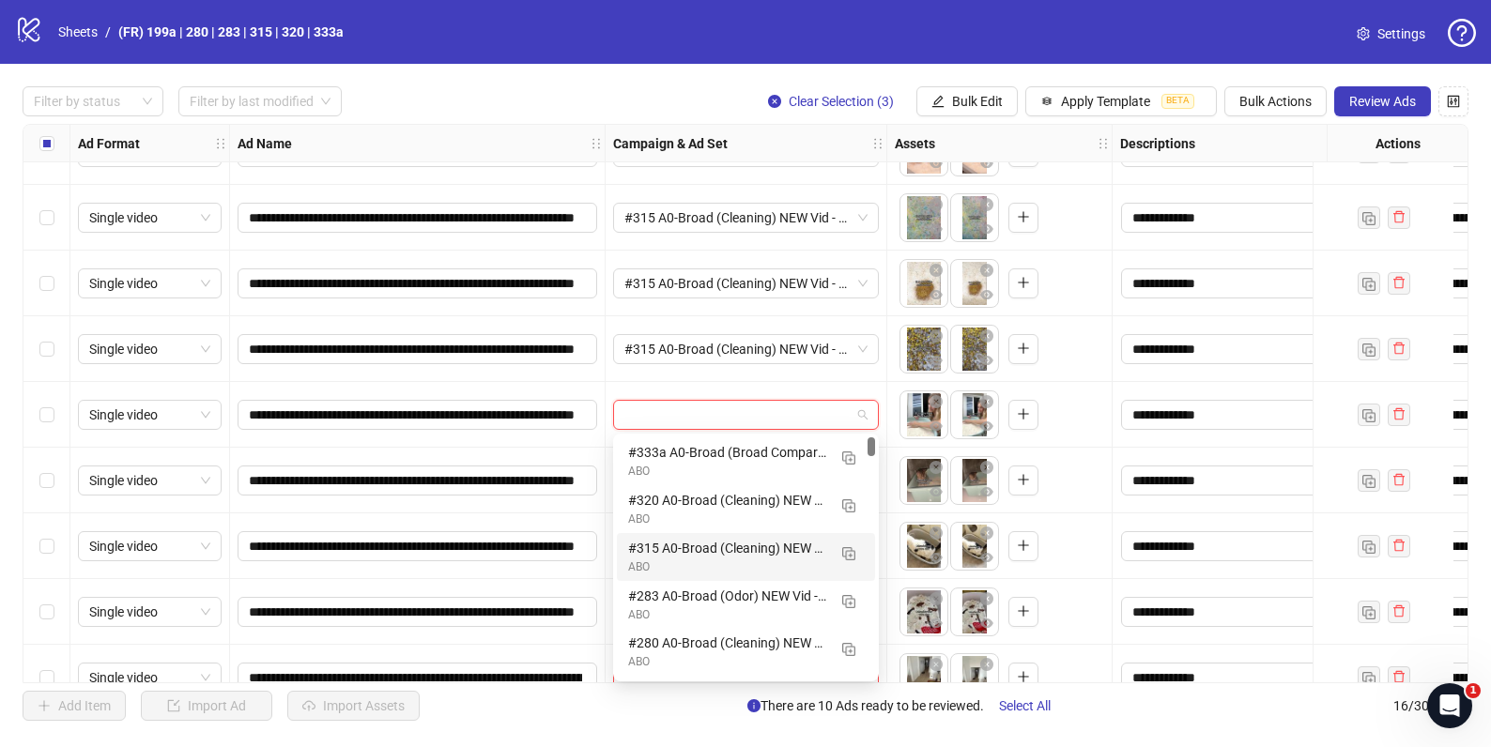
click at [653, 567] on div "ABO" at bounding box center [727, 568] width 198 height 18
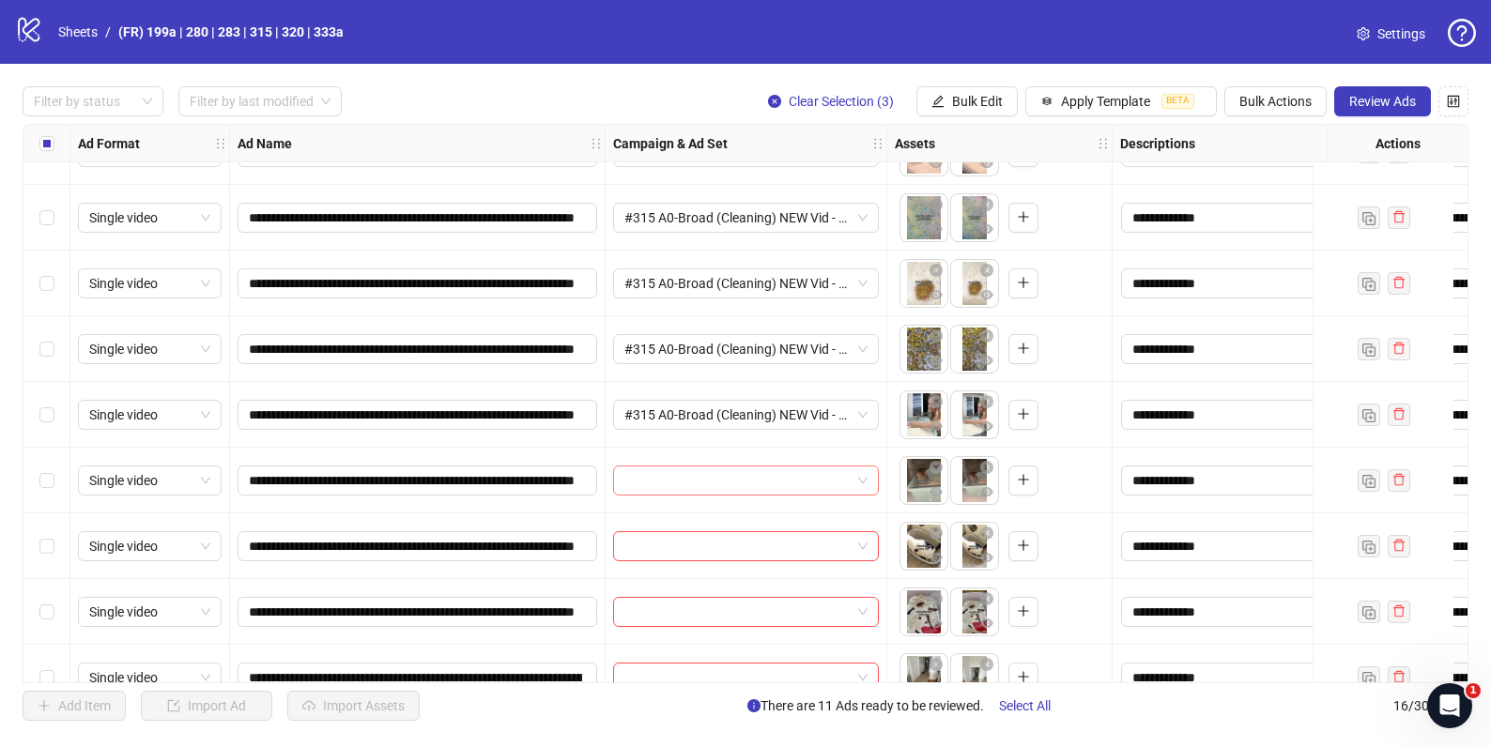
click at [665, 489] on input "search" at bounding box center [737, 481] width 226 height 28
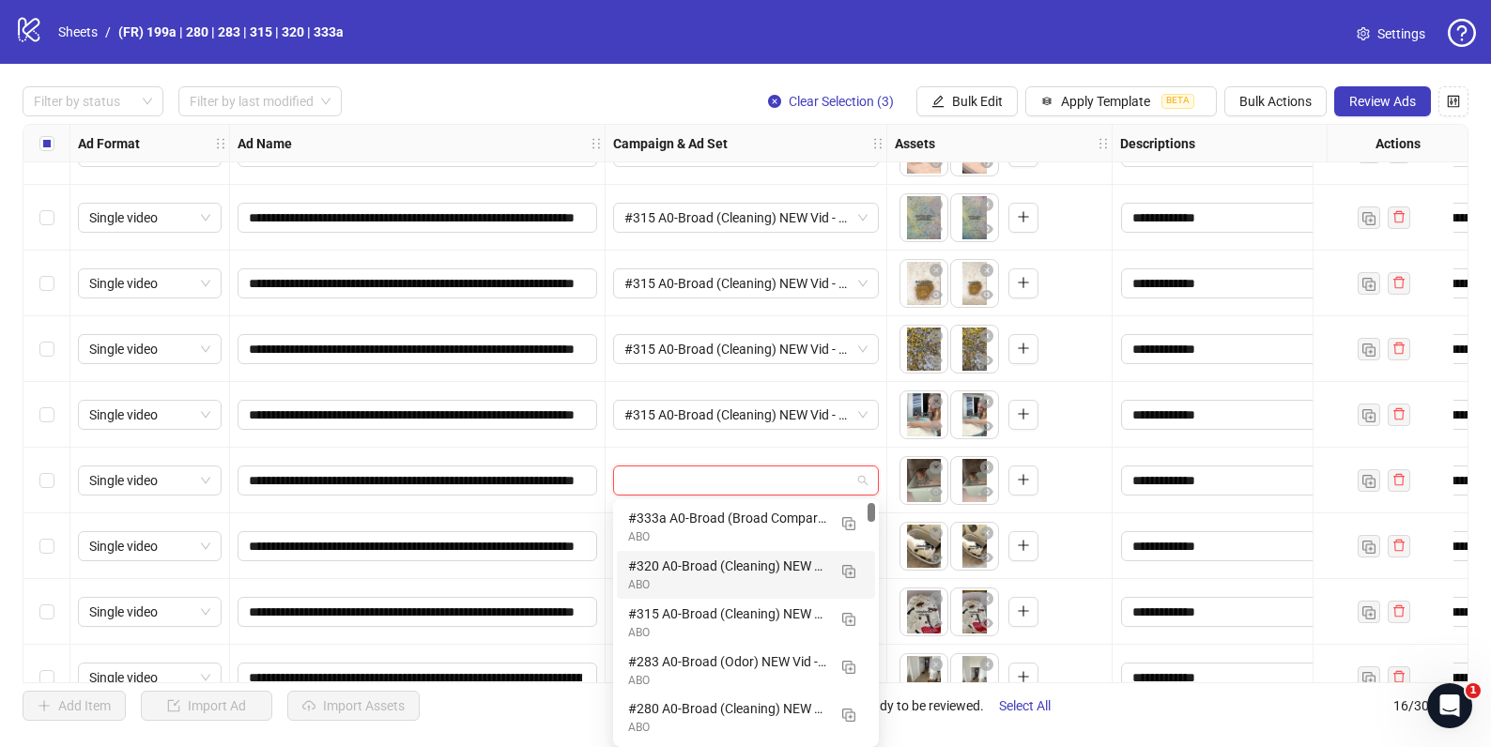
click at [637, 568] on div "#320 A0-Broad (Cleaning) NEW Vid - 091025" at bounding box center [727, 566] width 198 height 21
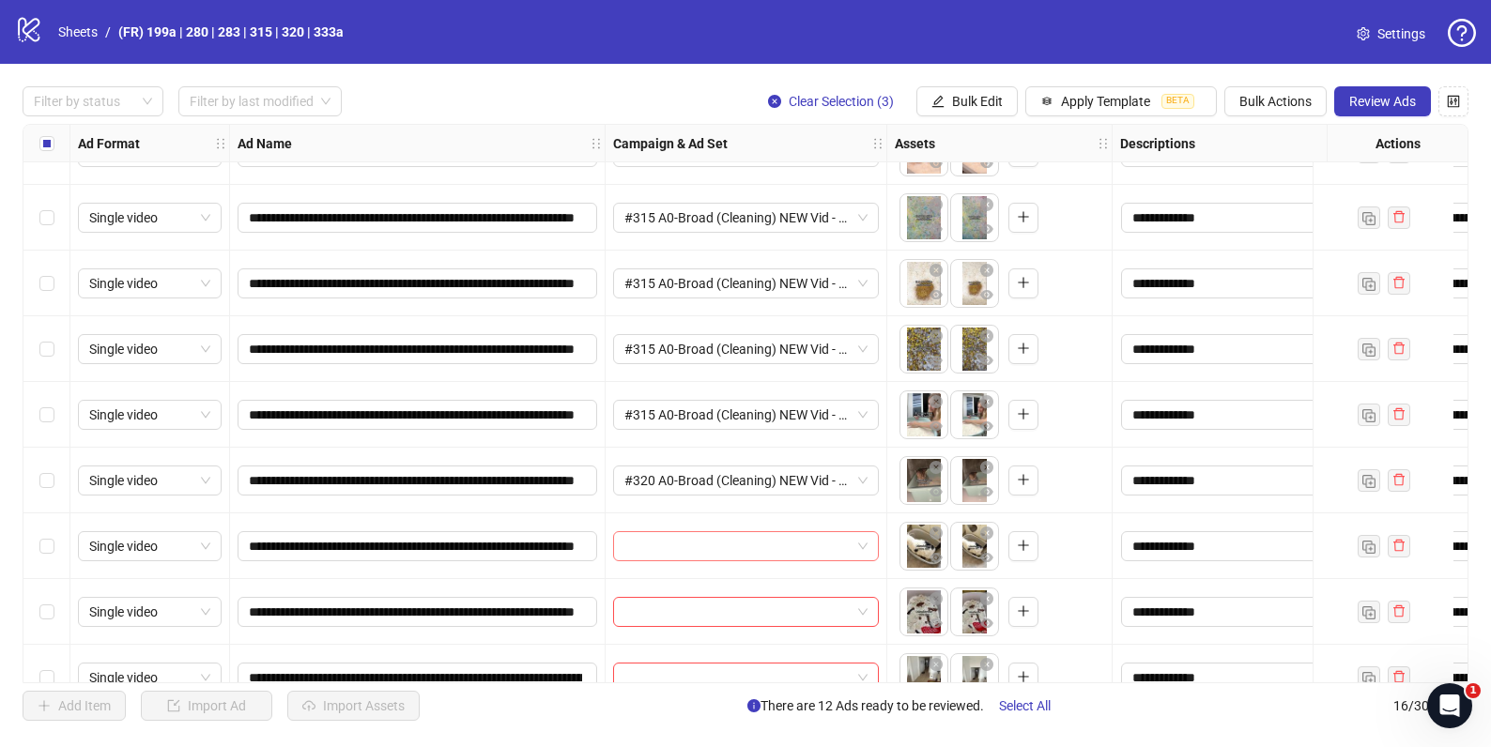
click at [663, 532] on input "search" at bounding box center [737, 546] width 226 height 28
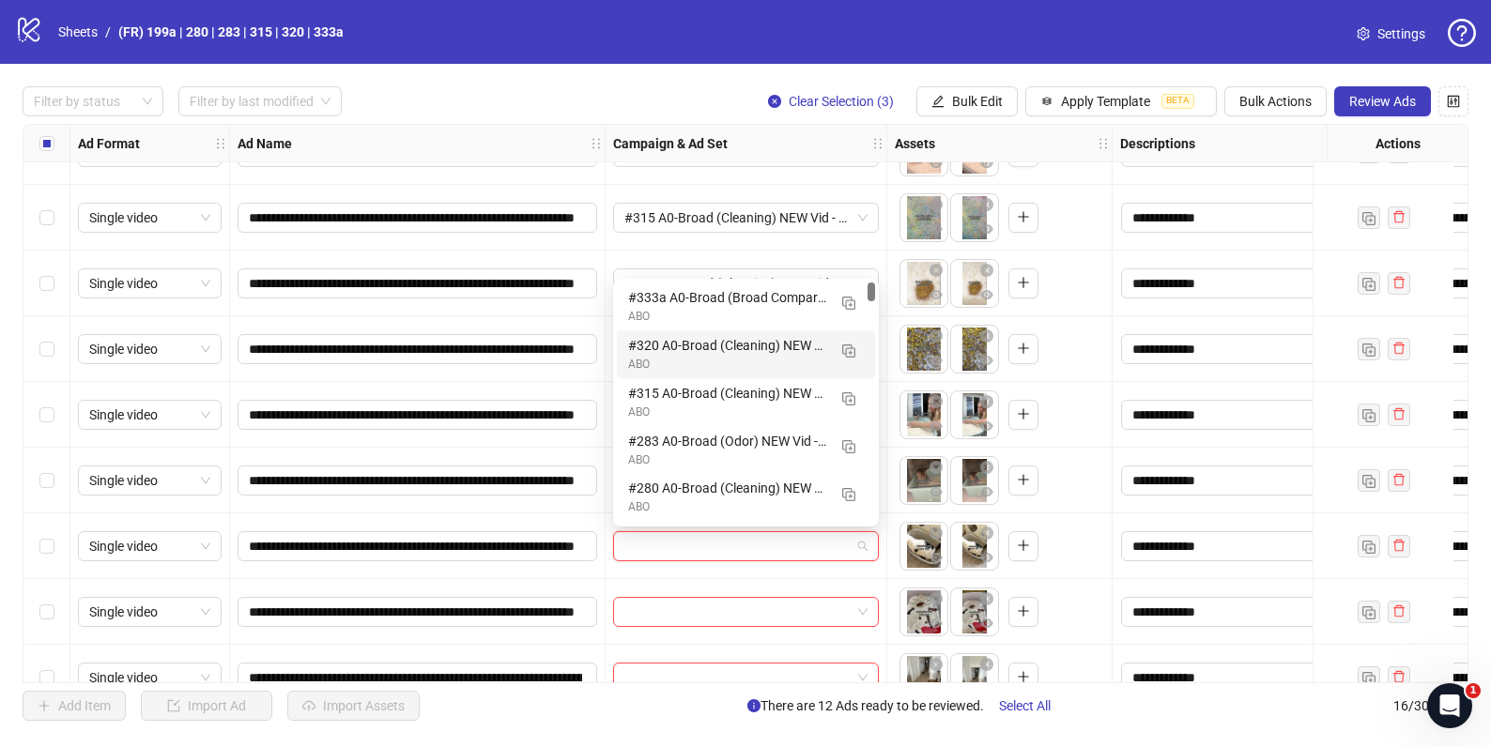
click at [670, 354] on div "#320 A0-Broad (Cleaning) NEW Vid - 091025" at bounding box center [727, 345] width 198 height 21
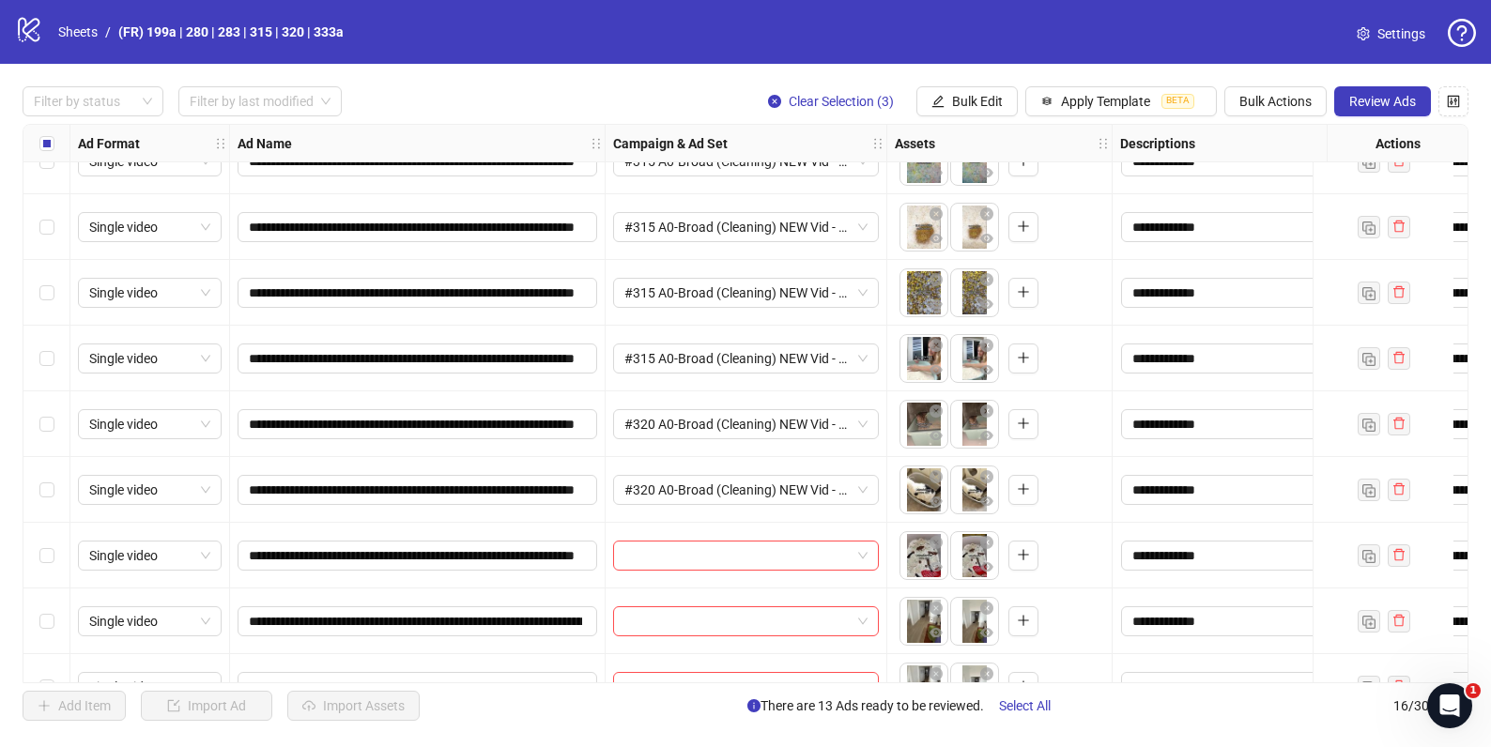
scroll to position [539, 0]
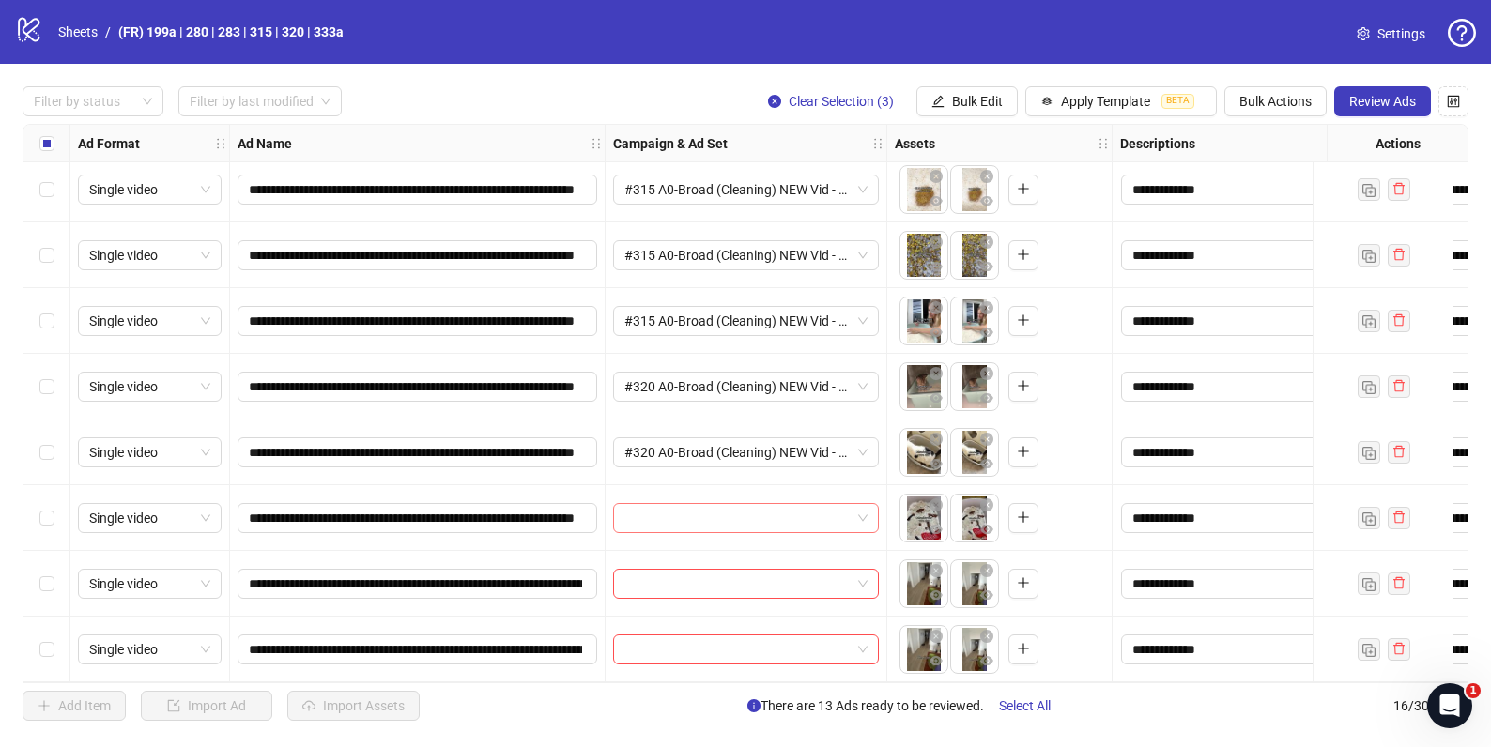
click at [653, 511] on input "search" at bounding box center [737, 518] width 226 height 28
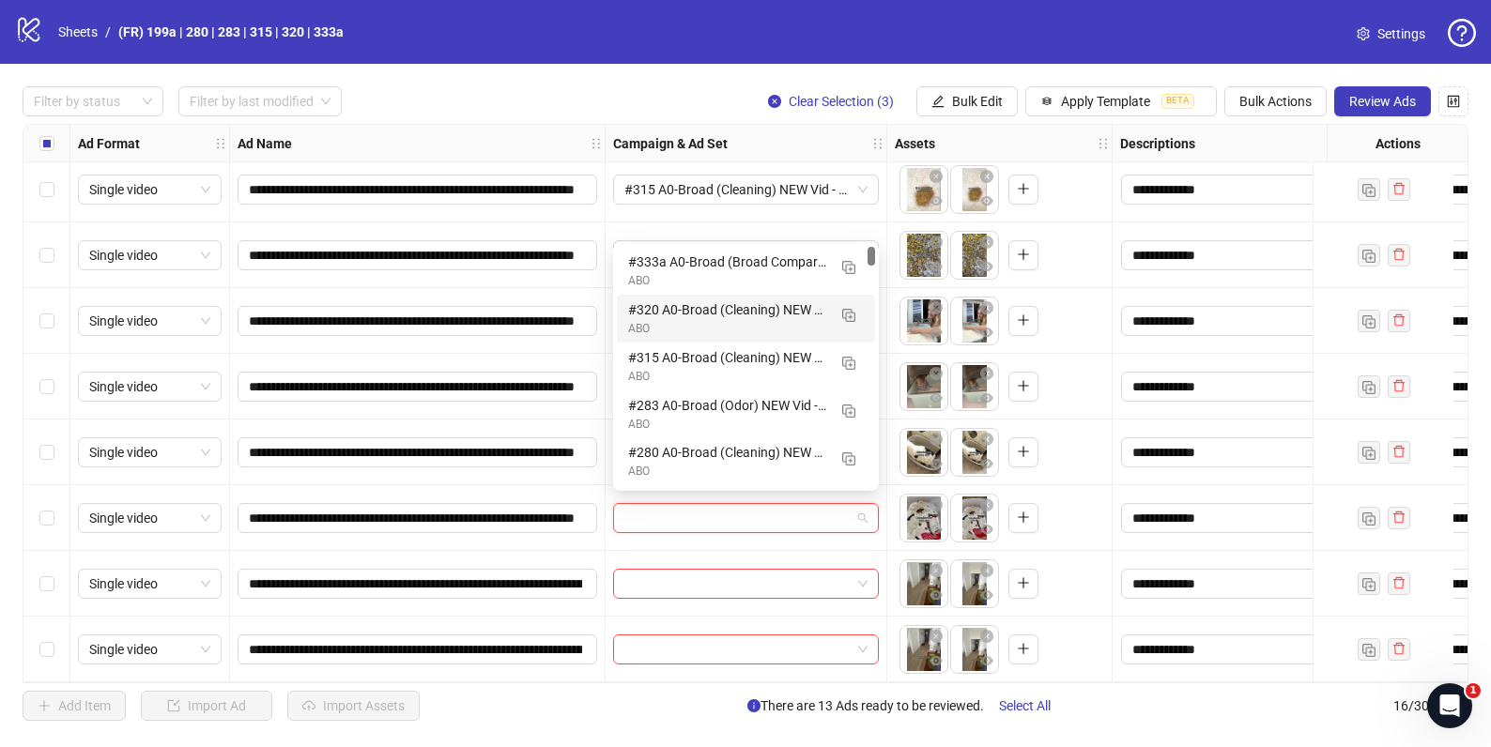
click at [651, 330] on div "ABO" at bounding box center [727, 329] width 198 height 18
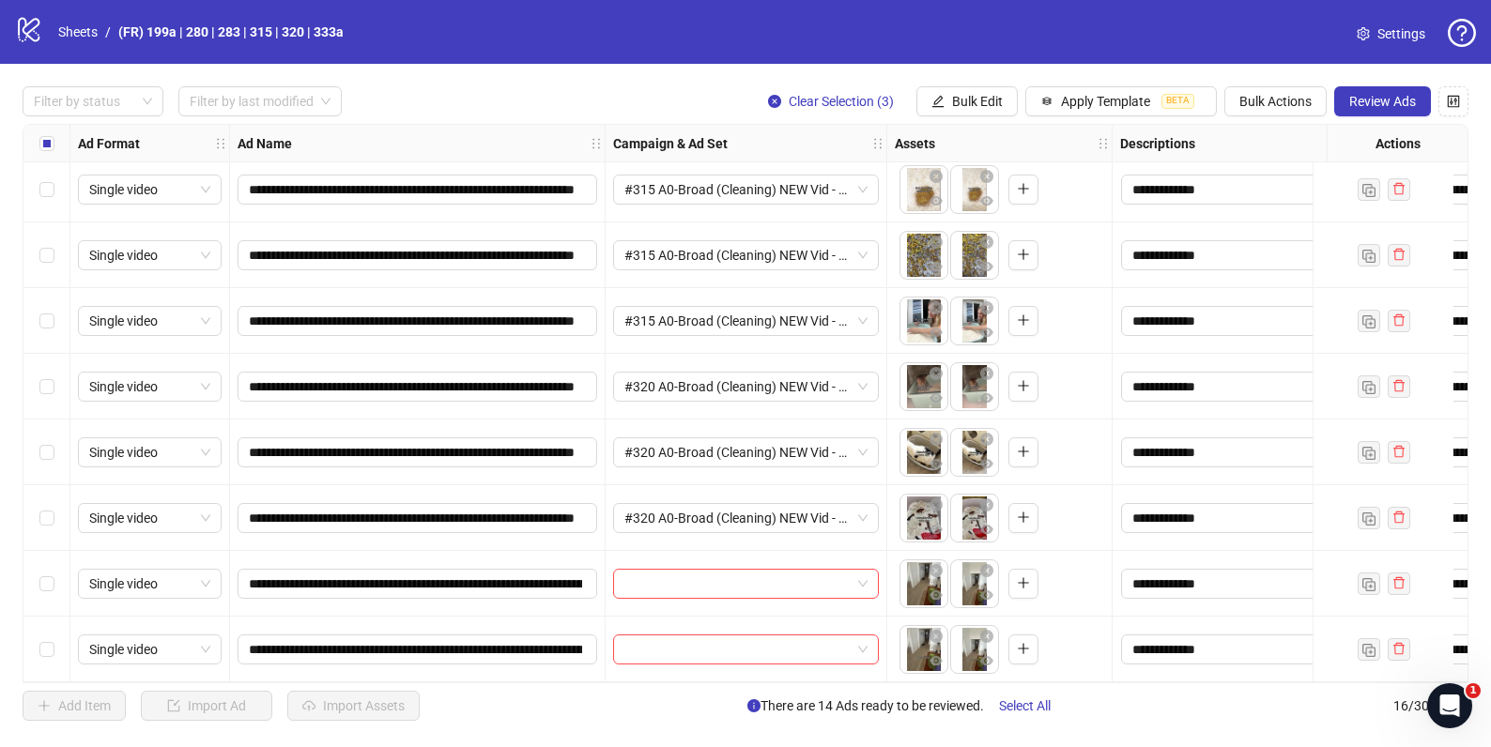
click at [649, 558] on div at bounding box center [746, 584] width 282 height 66
click at [651, 578] on input "search" at bounding box center [737, 584] width 226 height 28
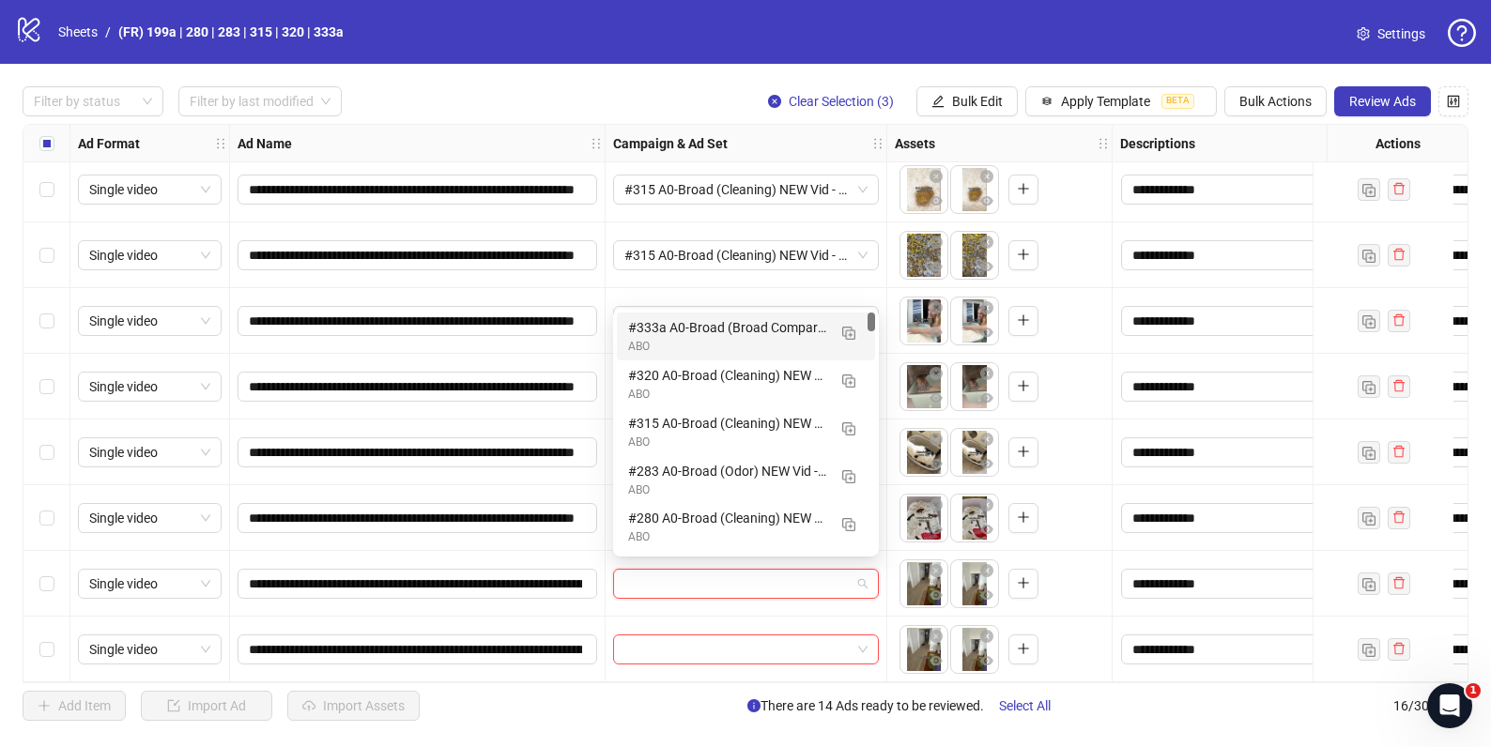
drag, startPoint x: 667, startPoint y: 345, endPoint x: 637, endPoint y: 489, distance: 146.5
click at [667, 345] on div "ABO" at bounding box center [727, 347] width 198 height 18
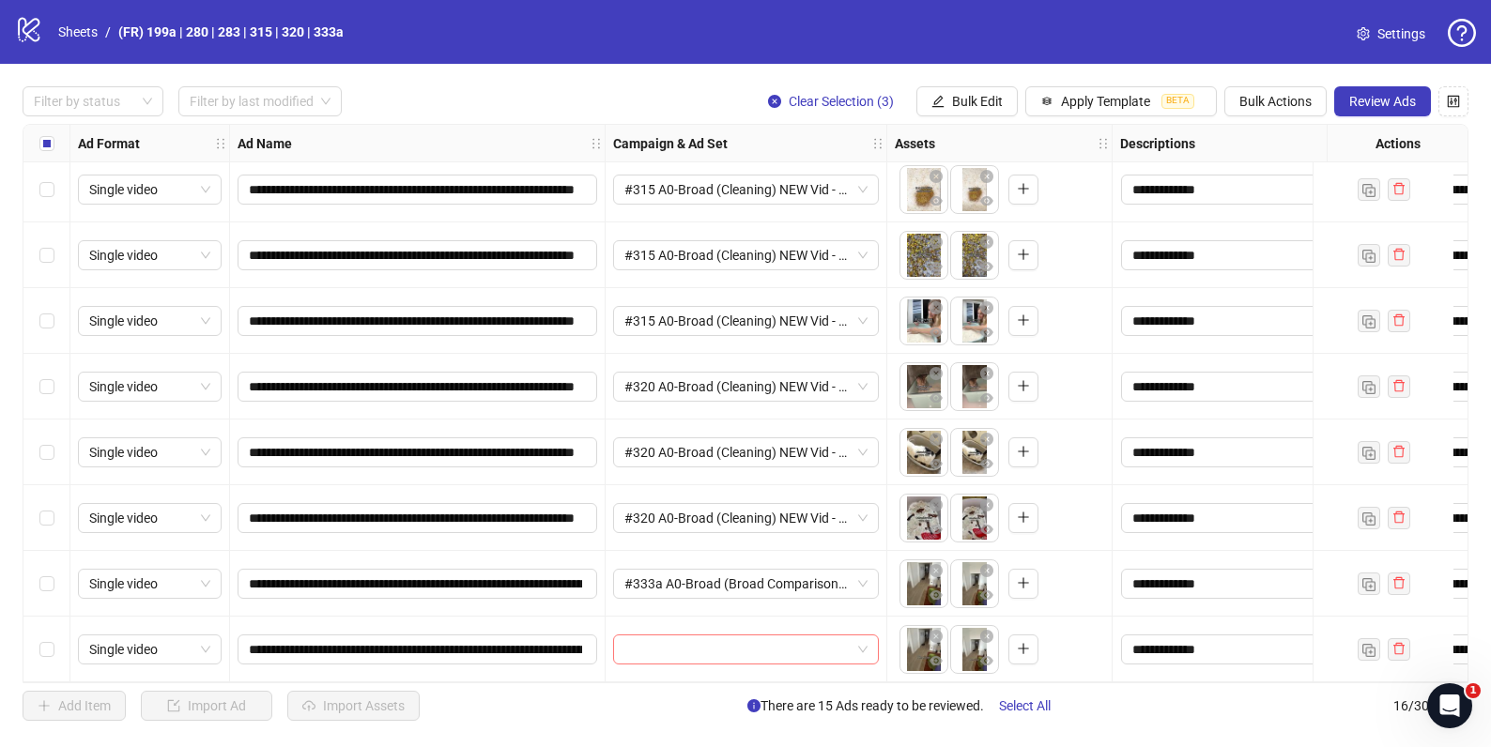
click at [647, 643] on input "search" at bounding box center [737, 650] width 226 height 28
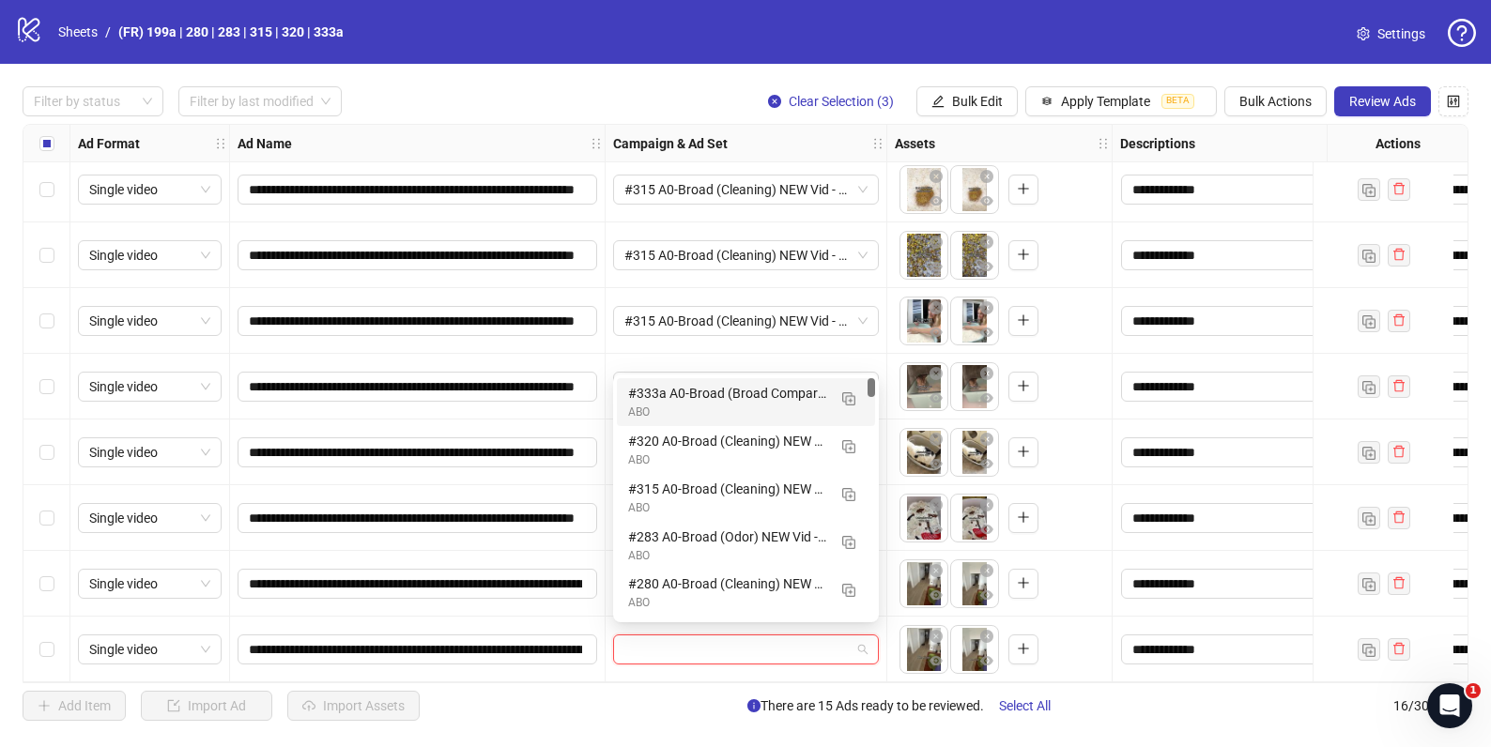
click at [692, 399] on div "#333a A0-Broad (Broad Comparison) NEW Vid C212 Seb - 091025" at bounding box center [727, 393] width 198 height 21
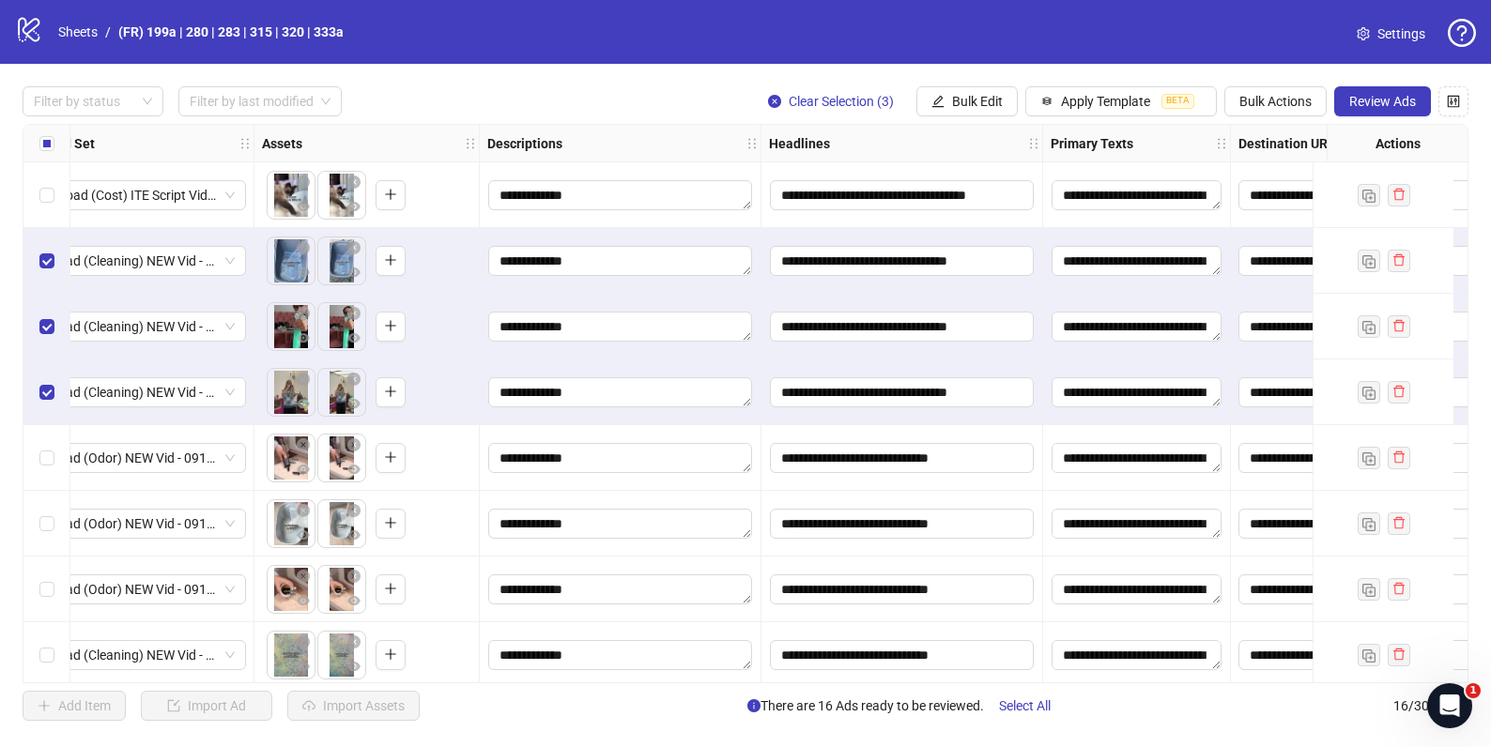
scroll to position [0, 635]
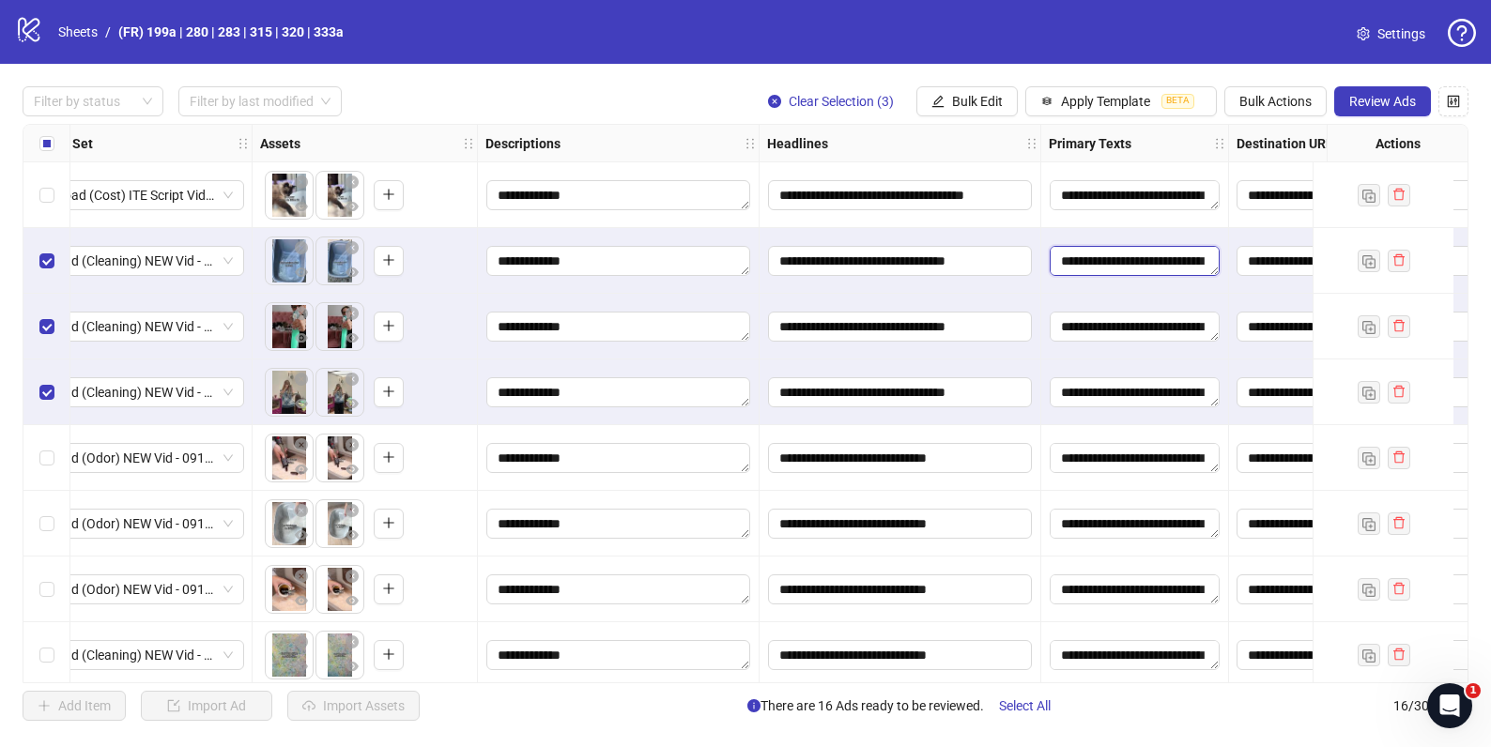
click at [1157, 264] on textarea "**********" at bounding box center [1135, 261] width 170 height 30
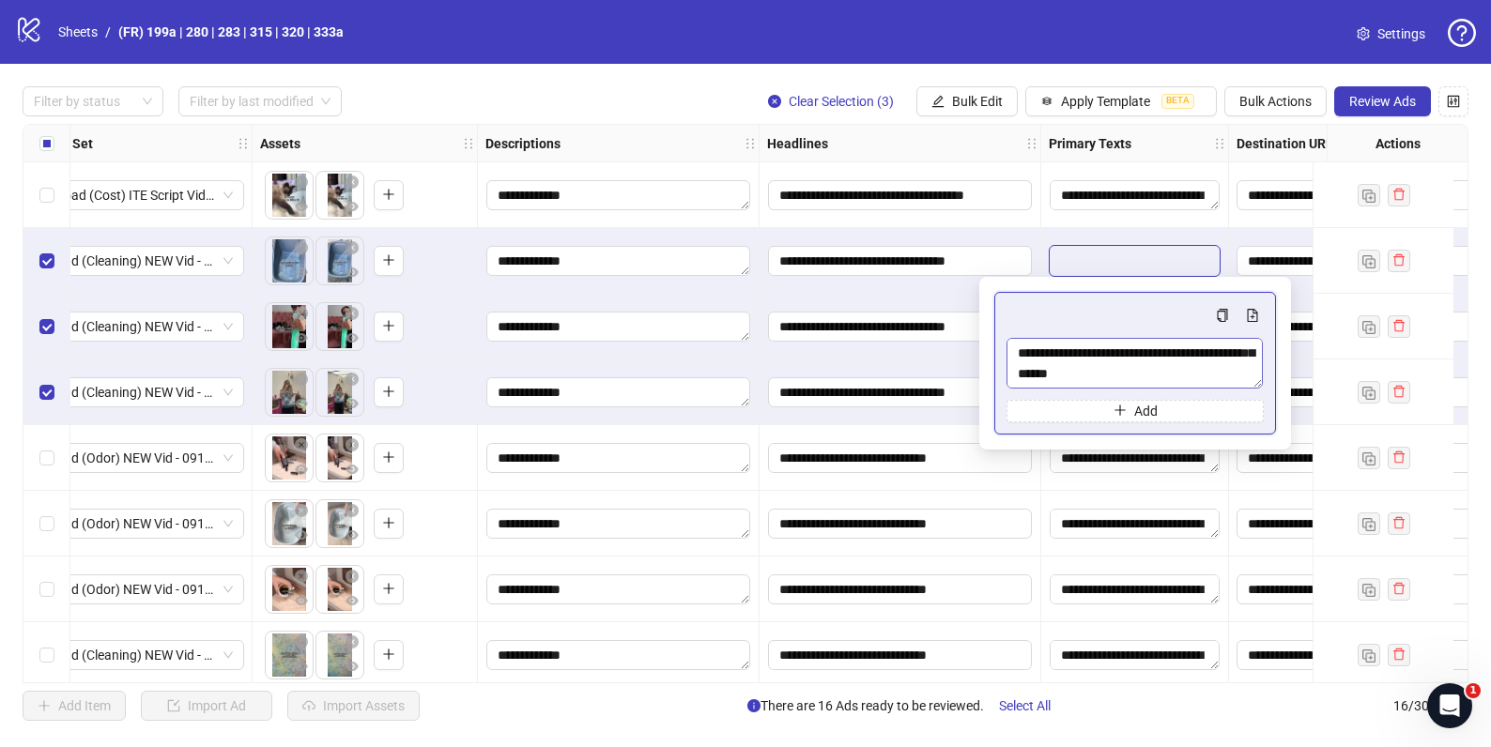
scroll to position [578, 0]
click at [605, 88] on div "Filter by status Filter by last modified Clear Selection (3) Bulk Edit Apply Te…" at bounding box center [746, 101] width 1446 height 30
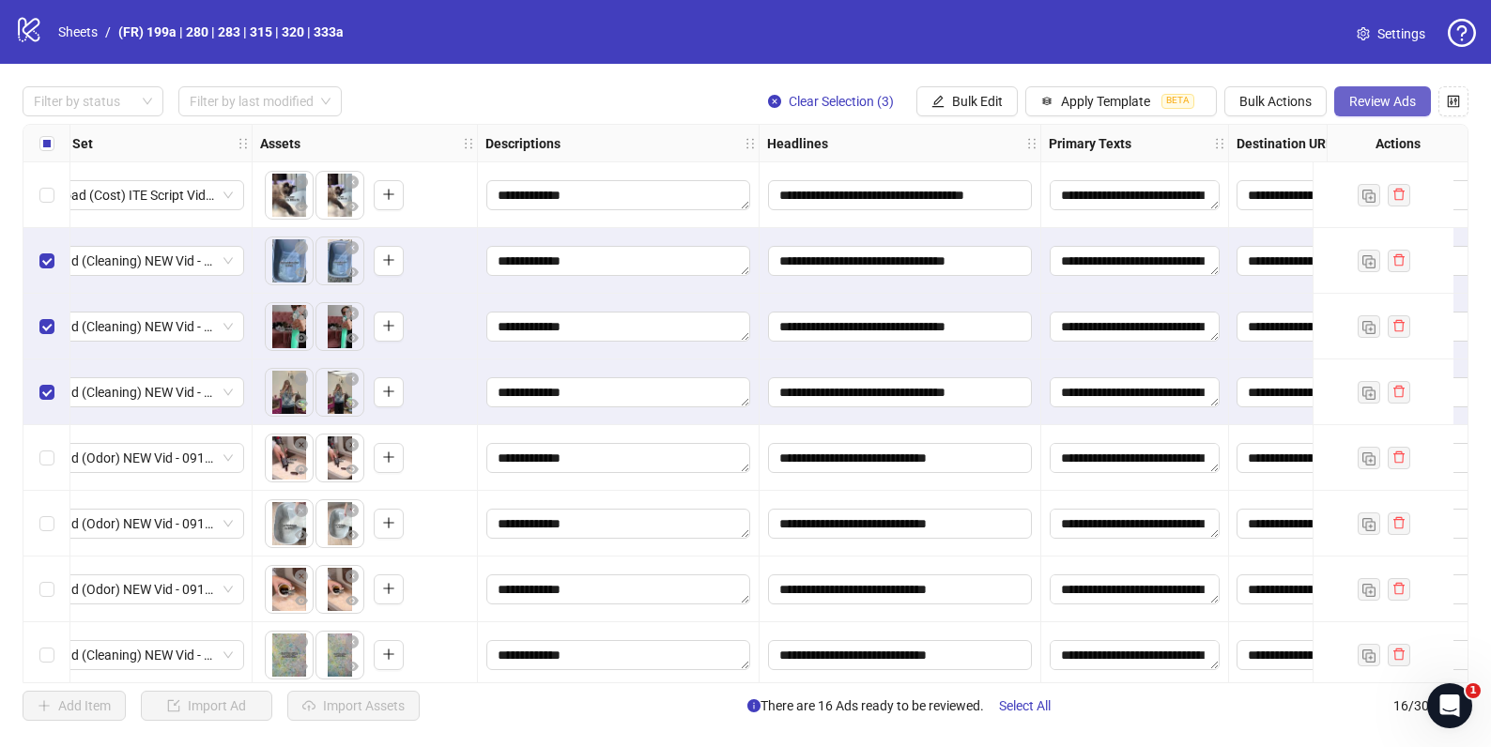
click at [1363, 95] on span "Review Ads" at bounding box center [1382, 101] width 67 height 15
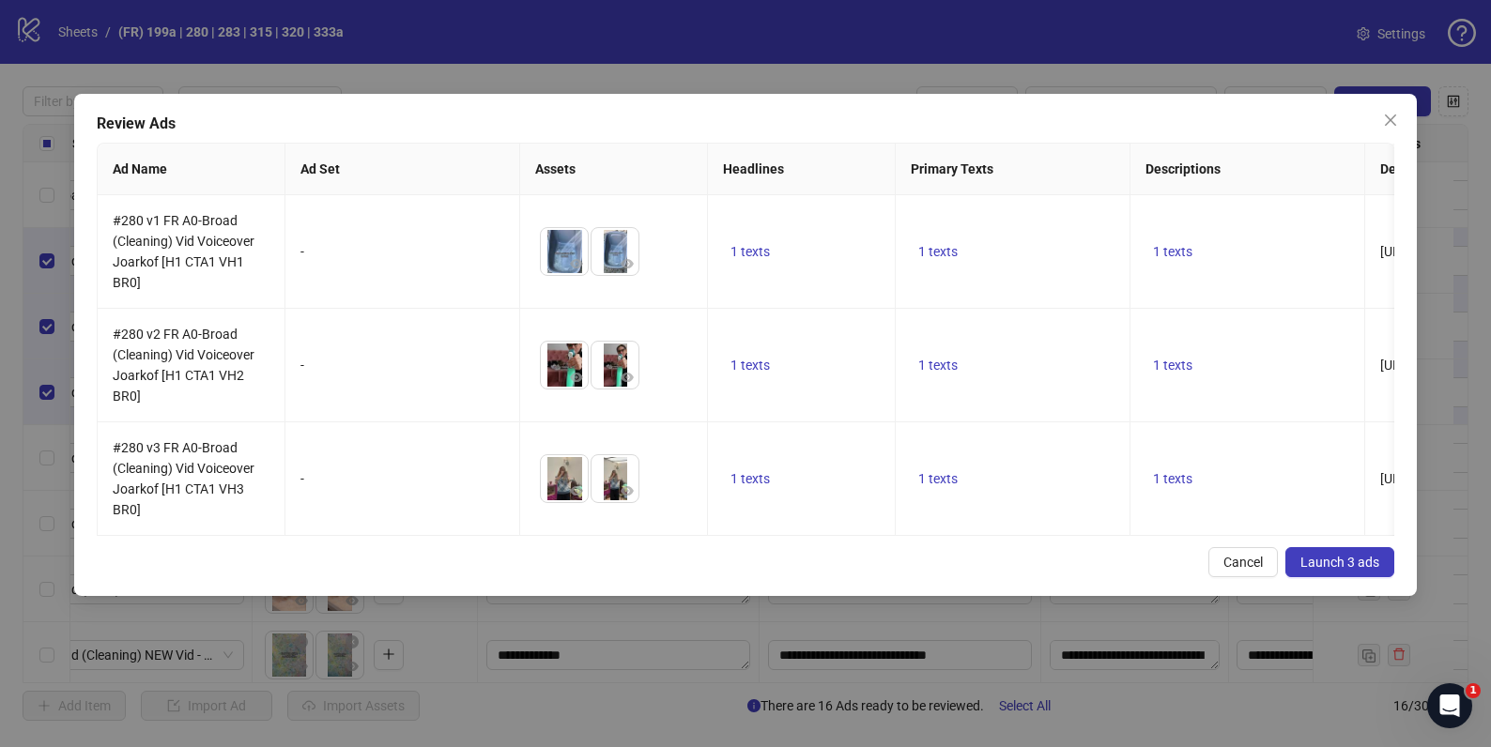
click at [1381, 566] on button "Launch 3 ads" at bounding box center [1339, 562] width 109 height 30
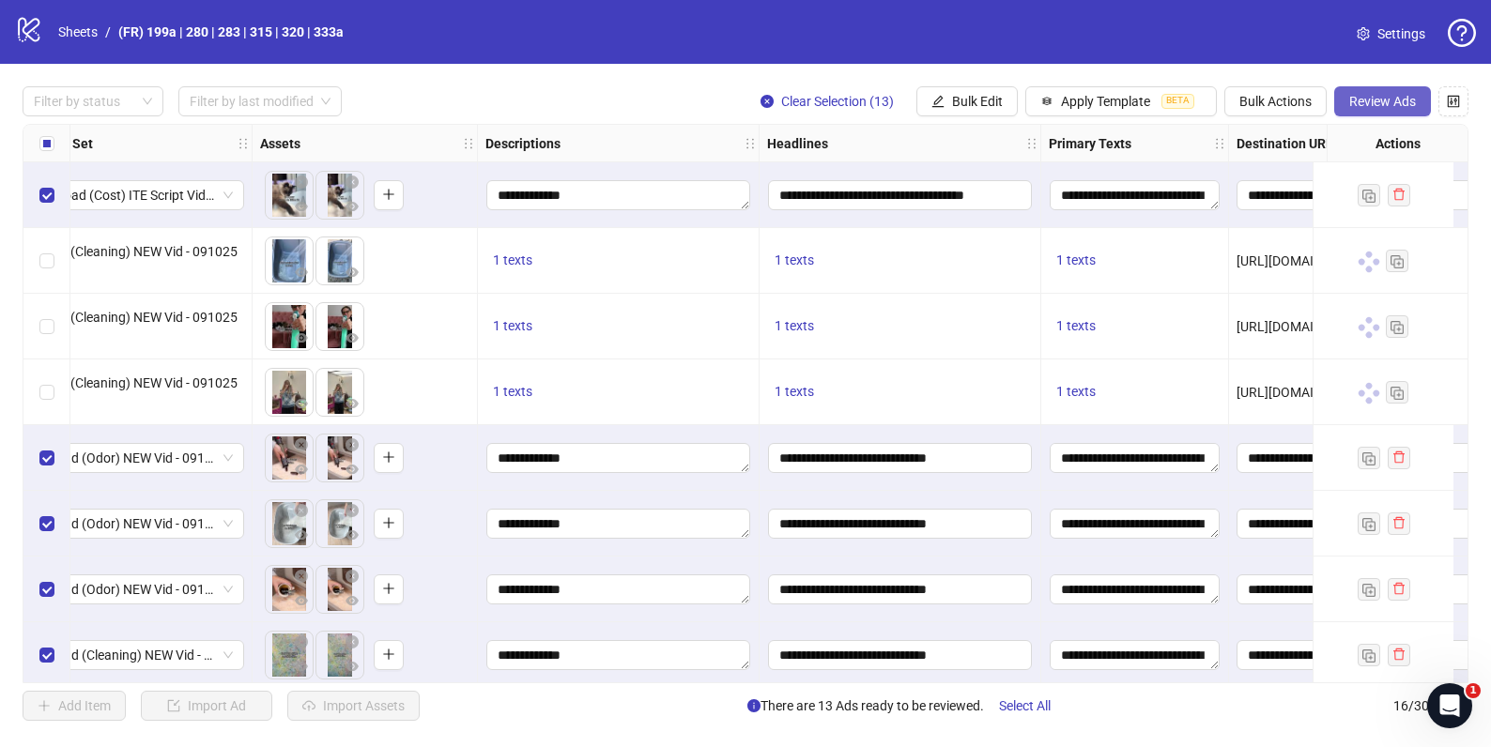
click at [1383, 95] on span "Review Ads" at bounding box center [1382, 101] width 67 height 15
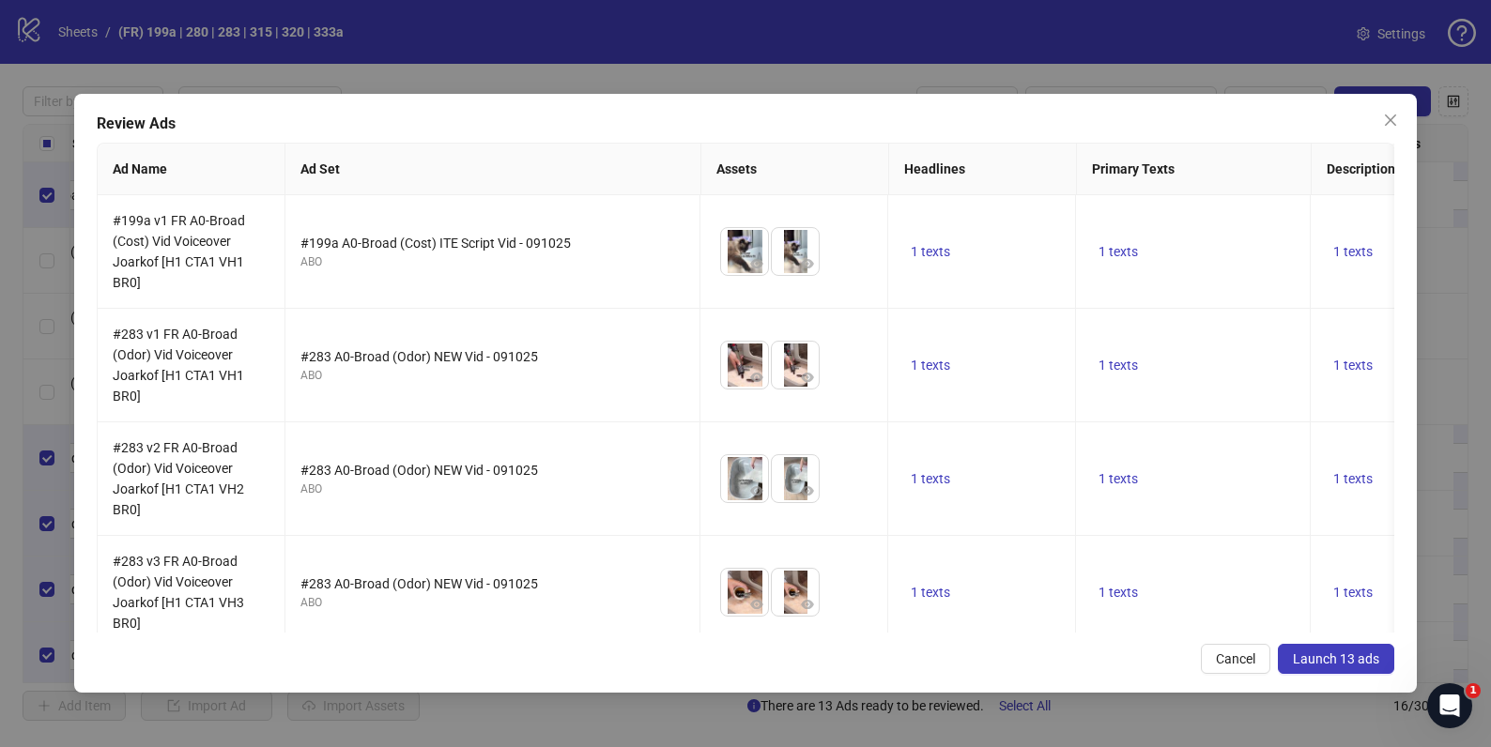
click at [1312, 663] on span "Launch 13 ads" at bounding box center [1336, 658] width 86 height 15
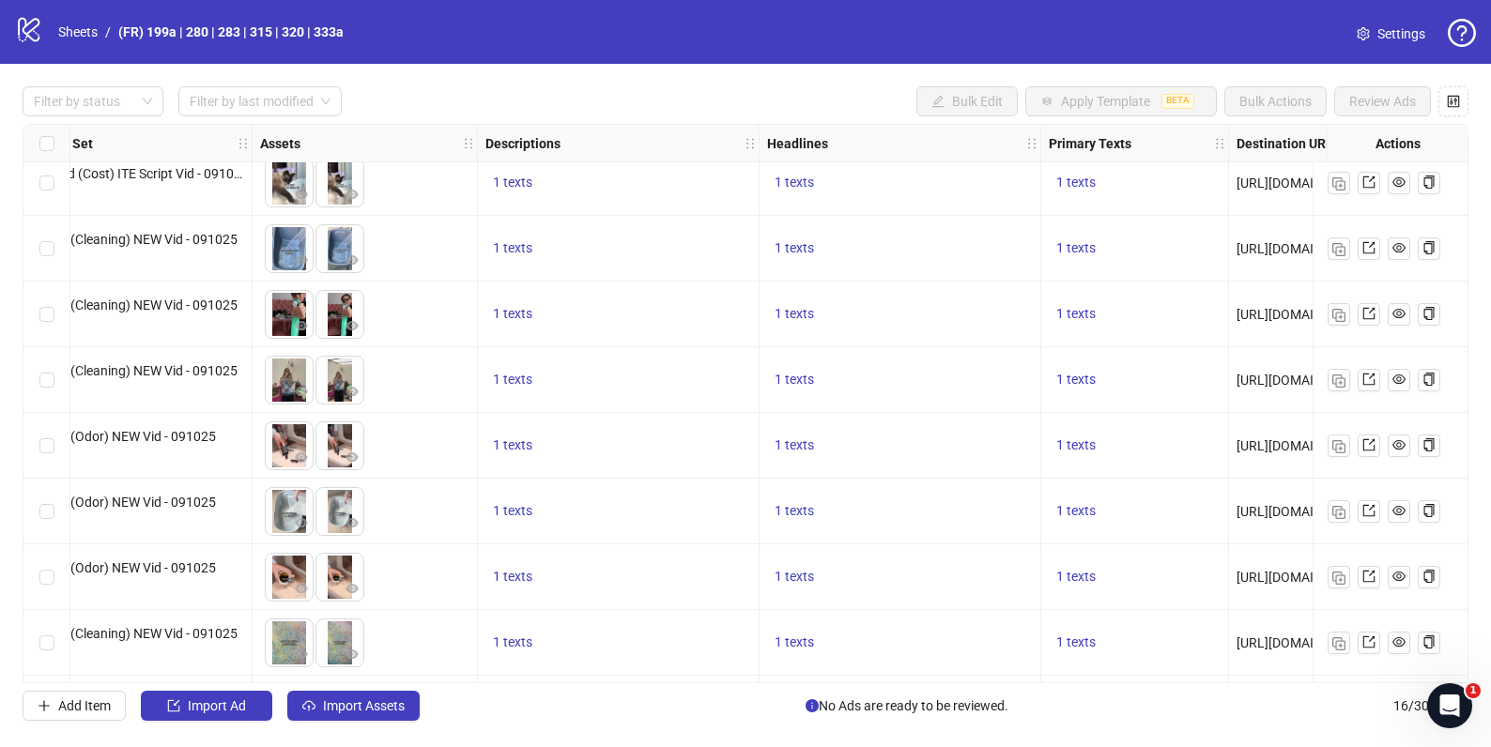
scroll to position [0, 635]
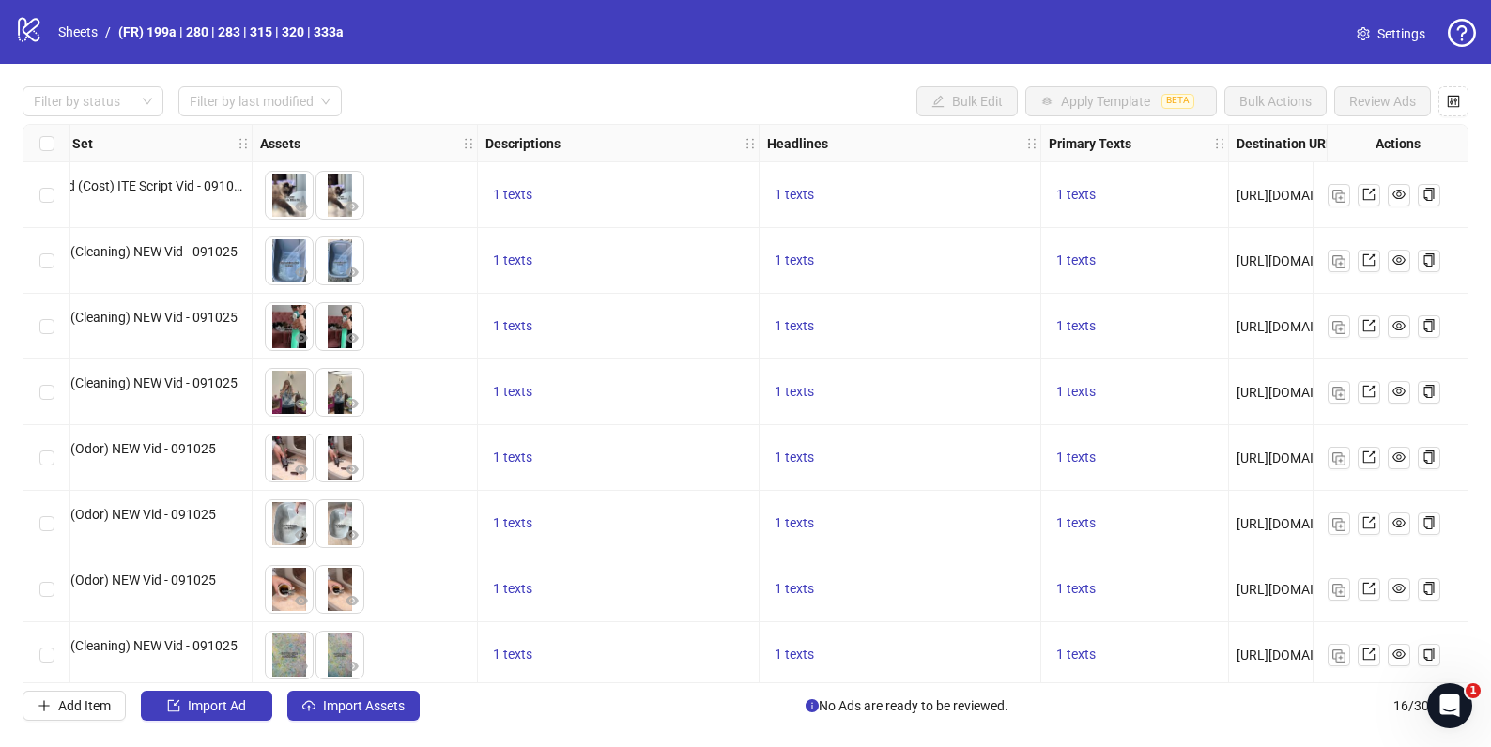
click at [1377, 38] on span "Settings" at bounding box center [1401, 33] width 48 height 21
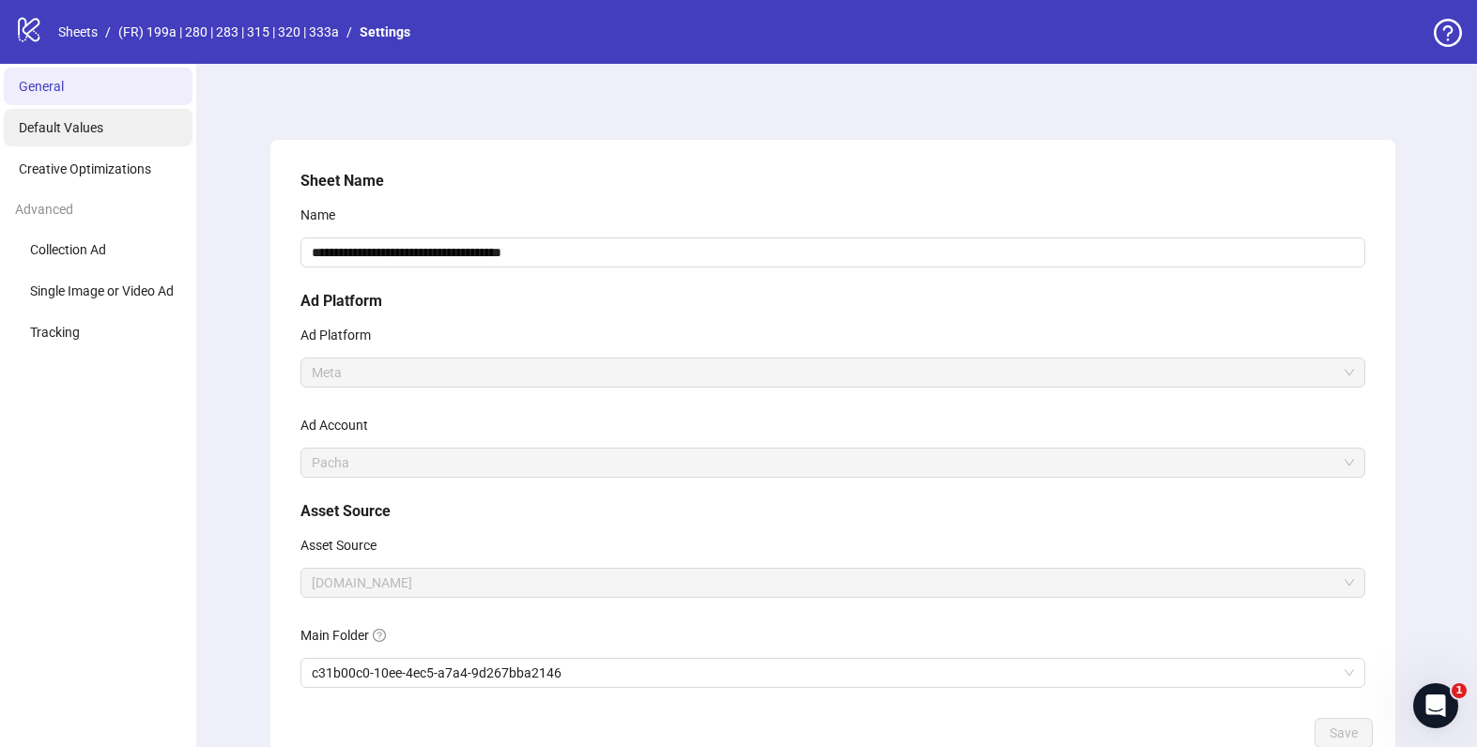
click at [79, 130] on span "Default Values" at bounding box center [61, 127] width 84 height 15
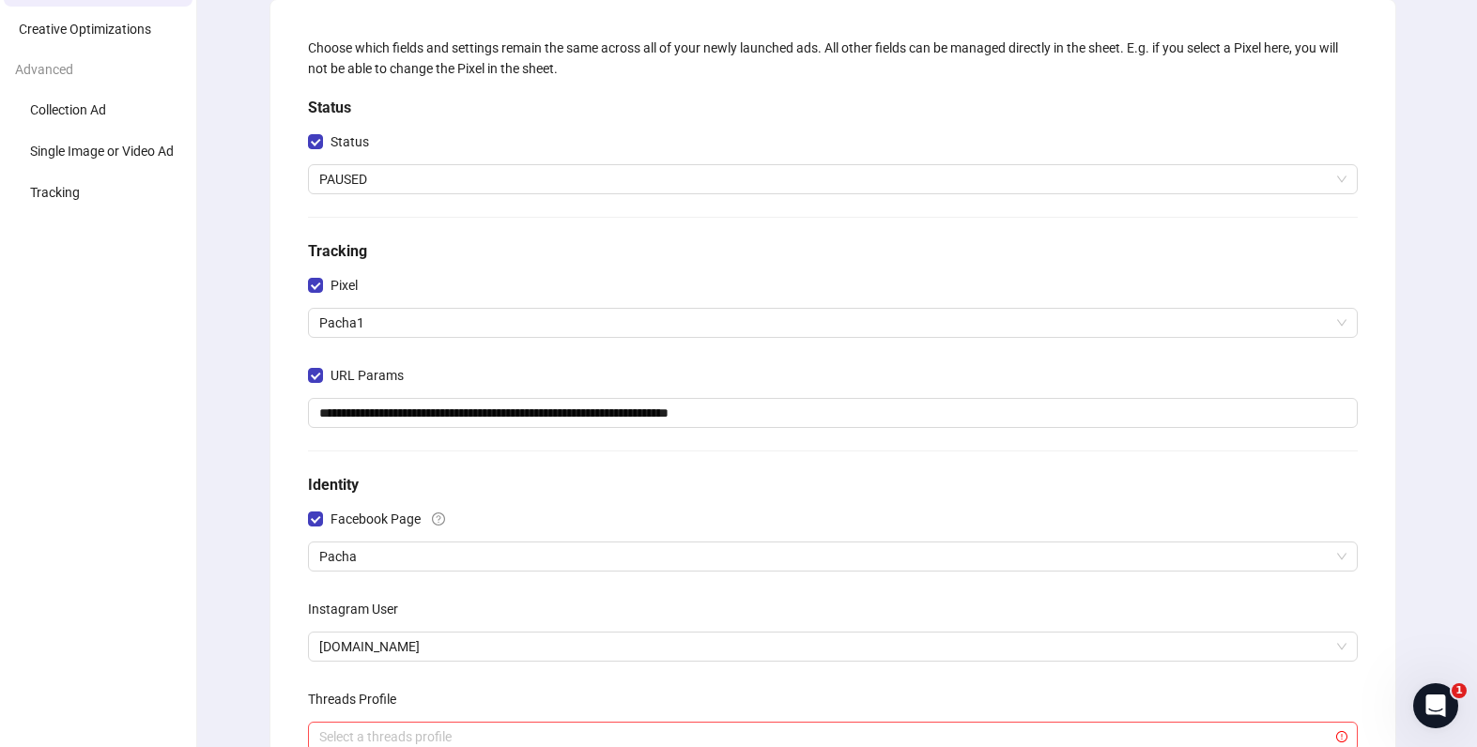
scroll to position [372, 0]
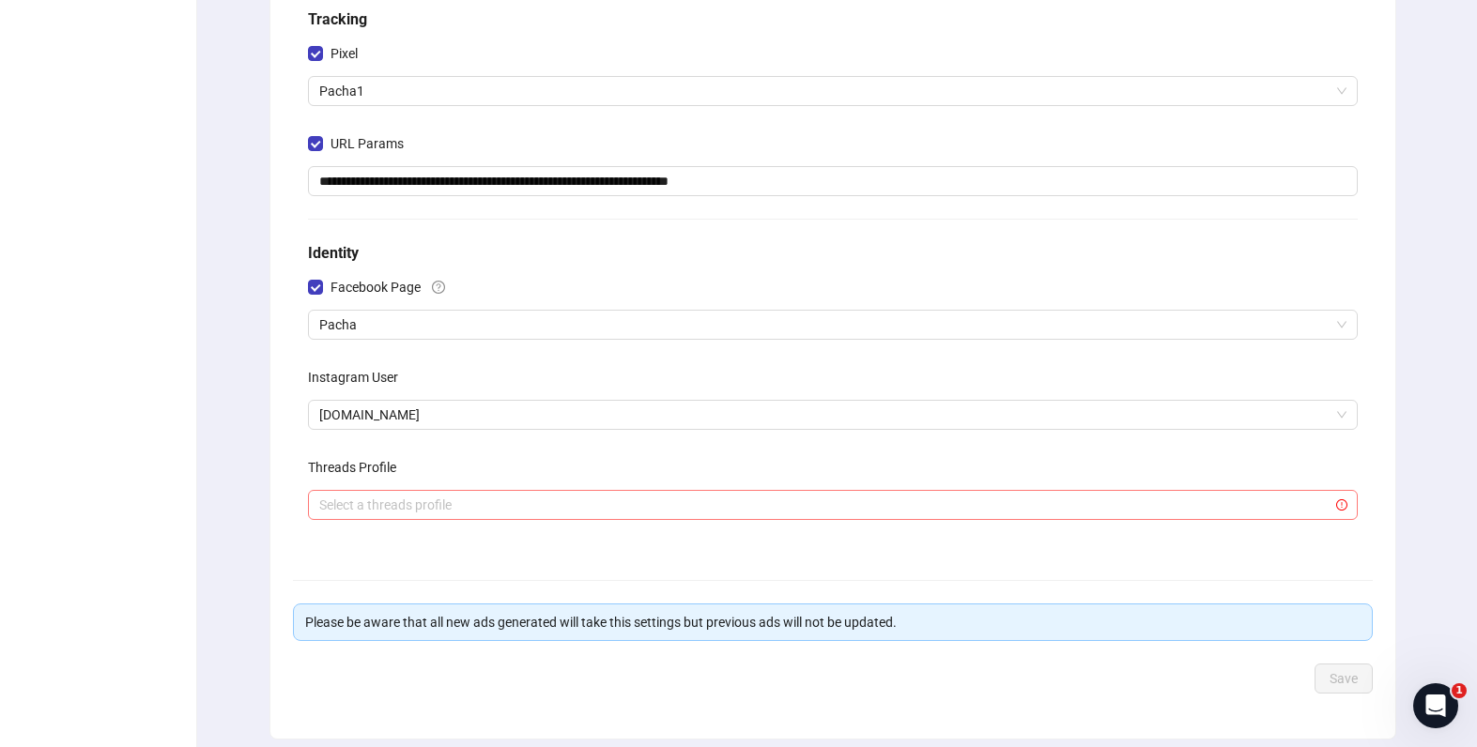
click at [486, 498] on input "search" at bounding box center [824, 505] width 1010 height 28
click at [1386, 446] on div "**********" at bounding box center [832, 253] width 1125 height 971
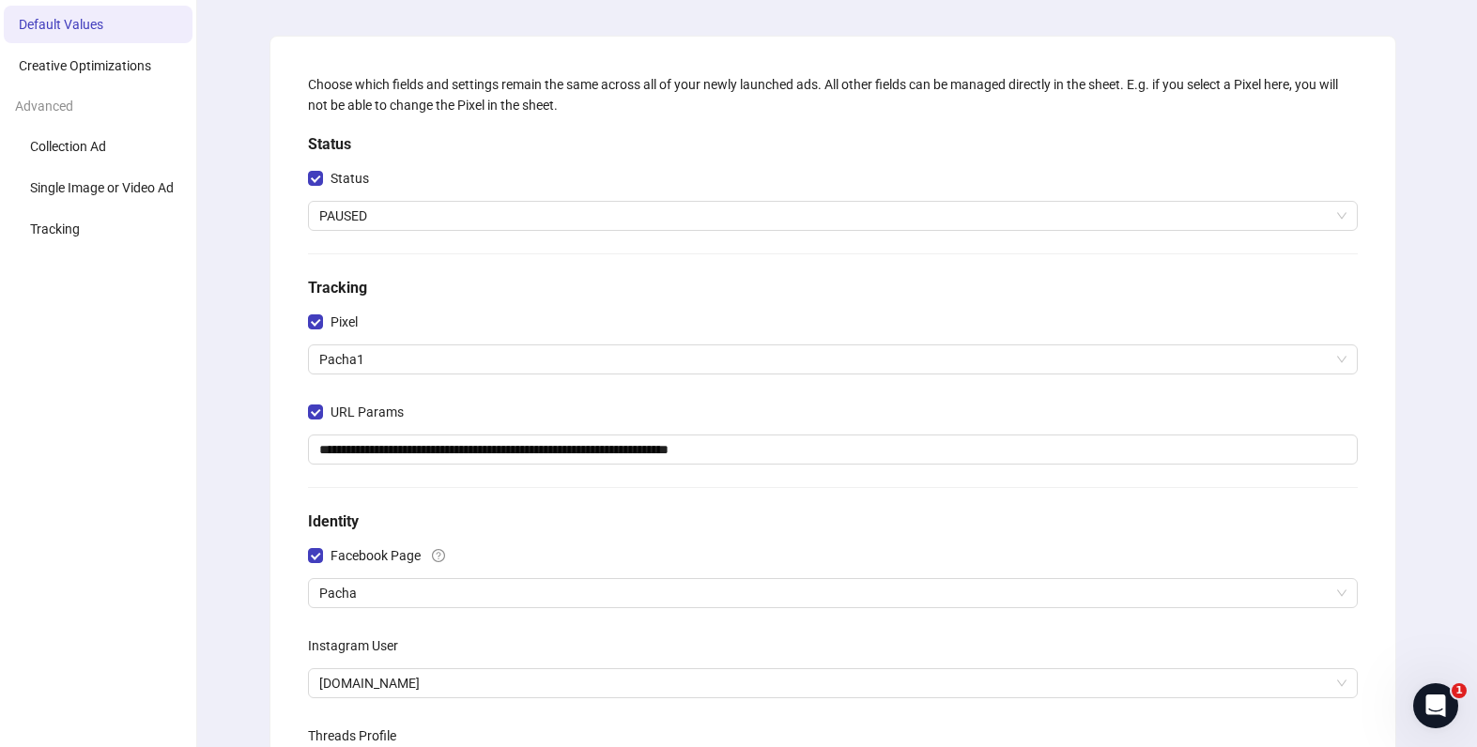
scroll to position [0, 0]
